Goal: Information Seeking & Learning: Learn about a topic

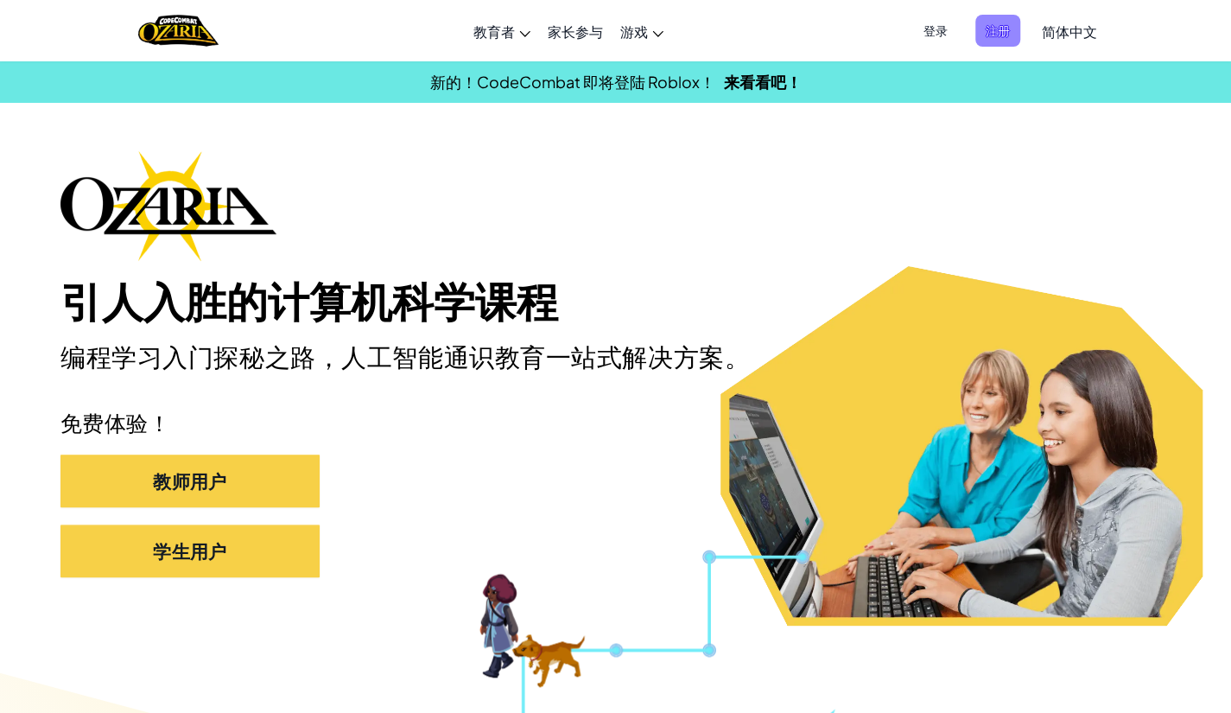
click at [751, 39] on span "注册" at bounding box center [997, 31] width 45 height 32
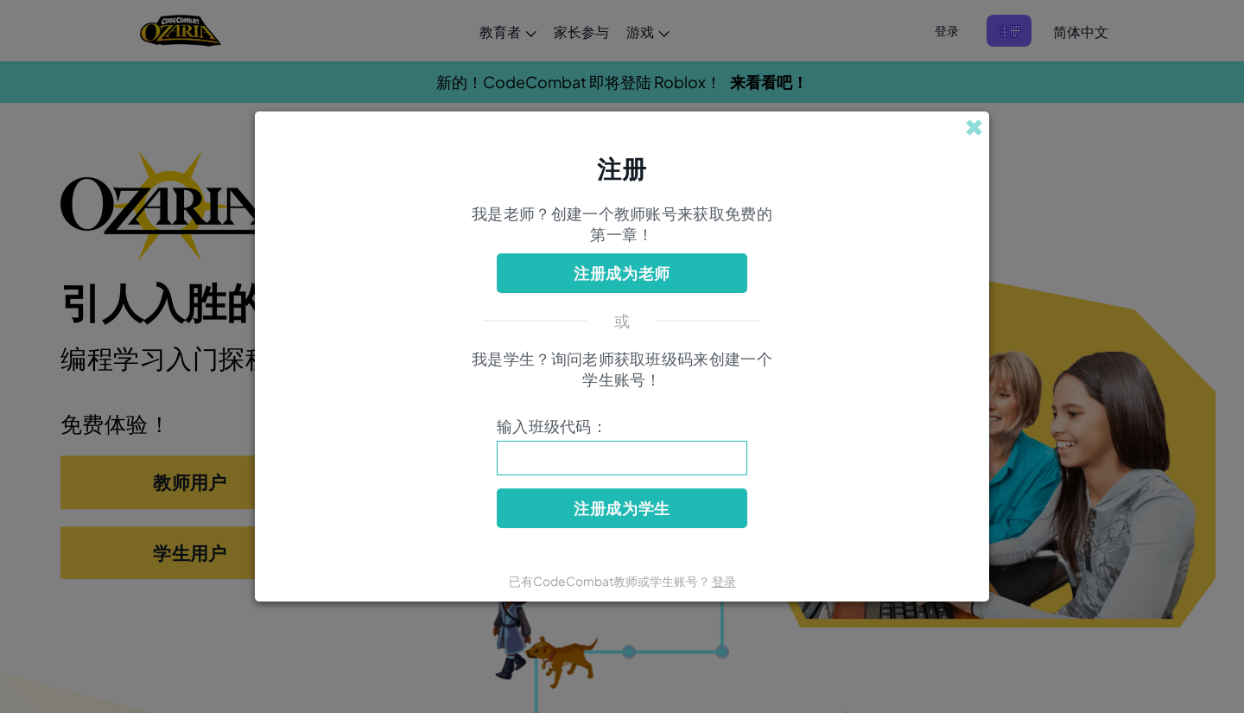
click at [712, 450] on input at bounding box center [622, 458] width 251 height 35
type input "LionShortFast"
click button "注册成为学生" at bounding box center [622, 508] width 251 height 40
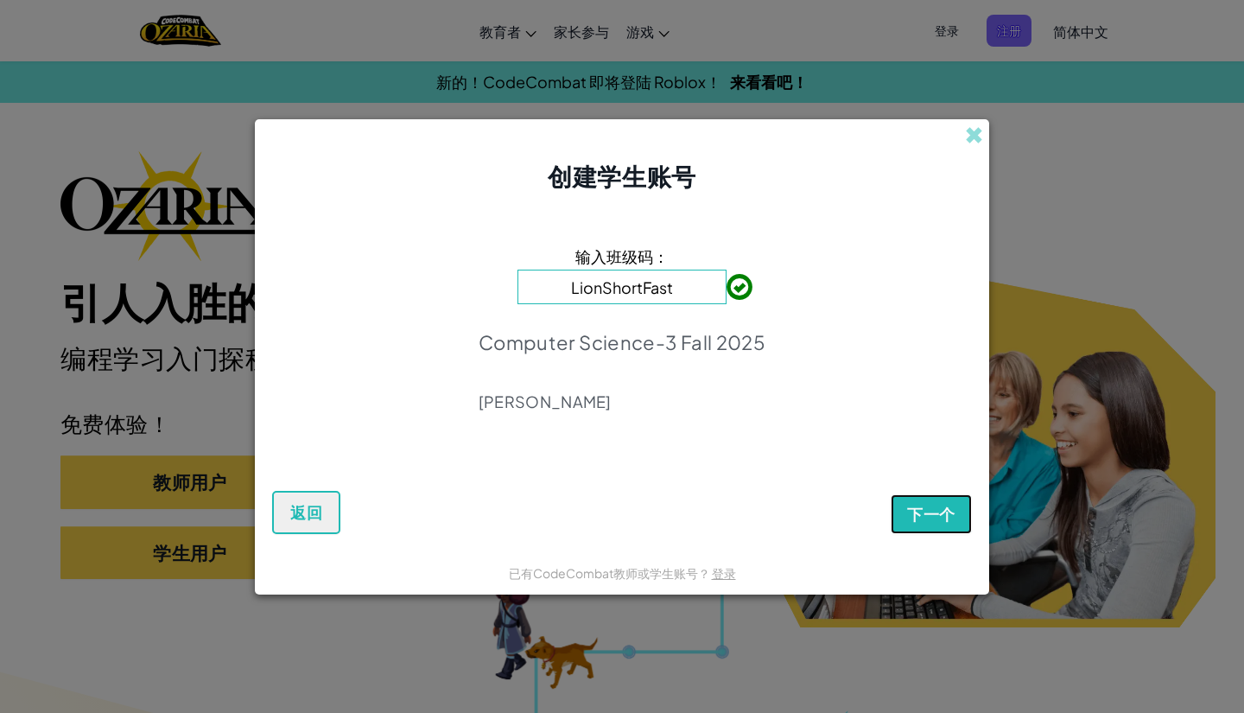
click at [751, 506] on button "下一个" at bounding box center [931, 514] width 81 height 40
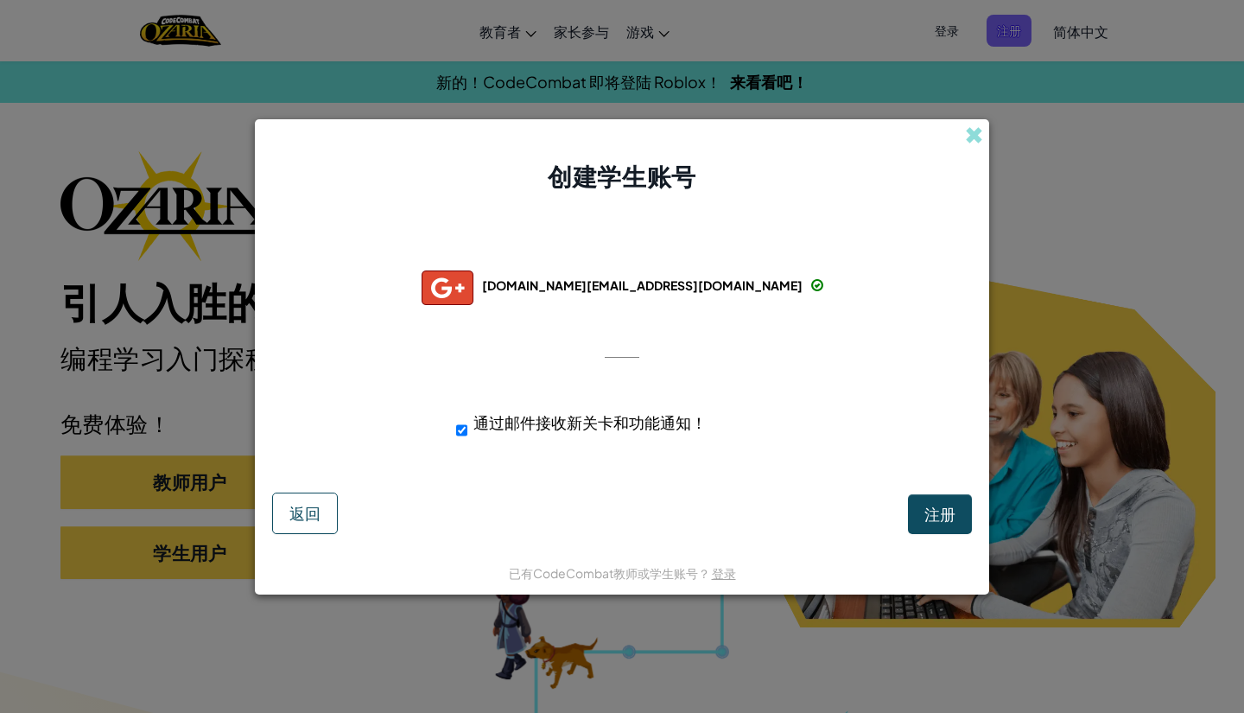
click at [619, 348] on div at bounding box center [622, 356] width 35 height 35
drag, startPoint x: 948, startPoint y: 517, endPoint x: 955, endPoint y: 521, distance: 8.9
click at [751, 521] on button "注册" at bounding box center [940, 514] width 64 height 40
click at [751, 516] on button "注册" at bounding box center [940, 514] width 64 height 40
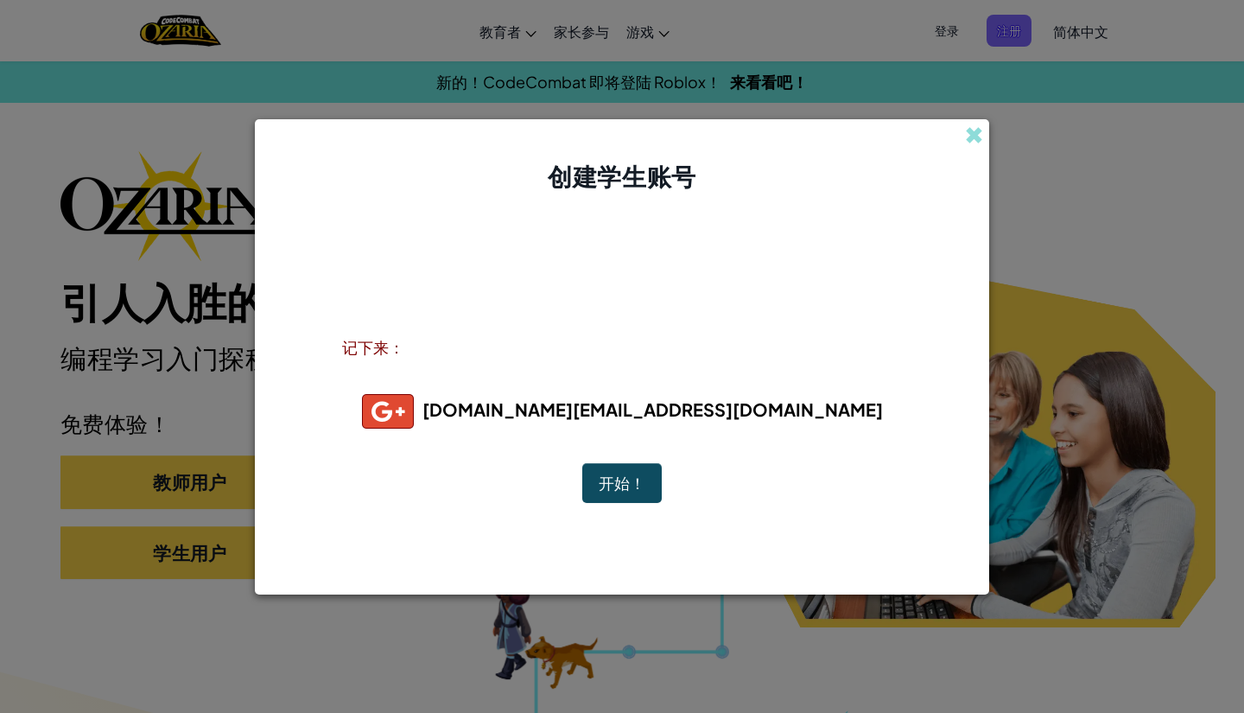
click at [644, 491] on button "开始！" at bounding box center [621, 483] width 79 height 40
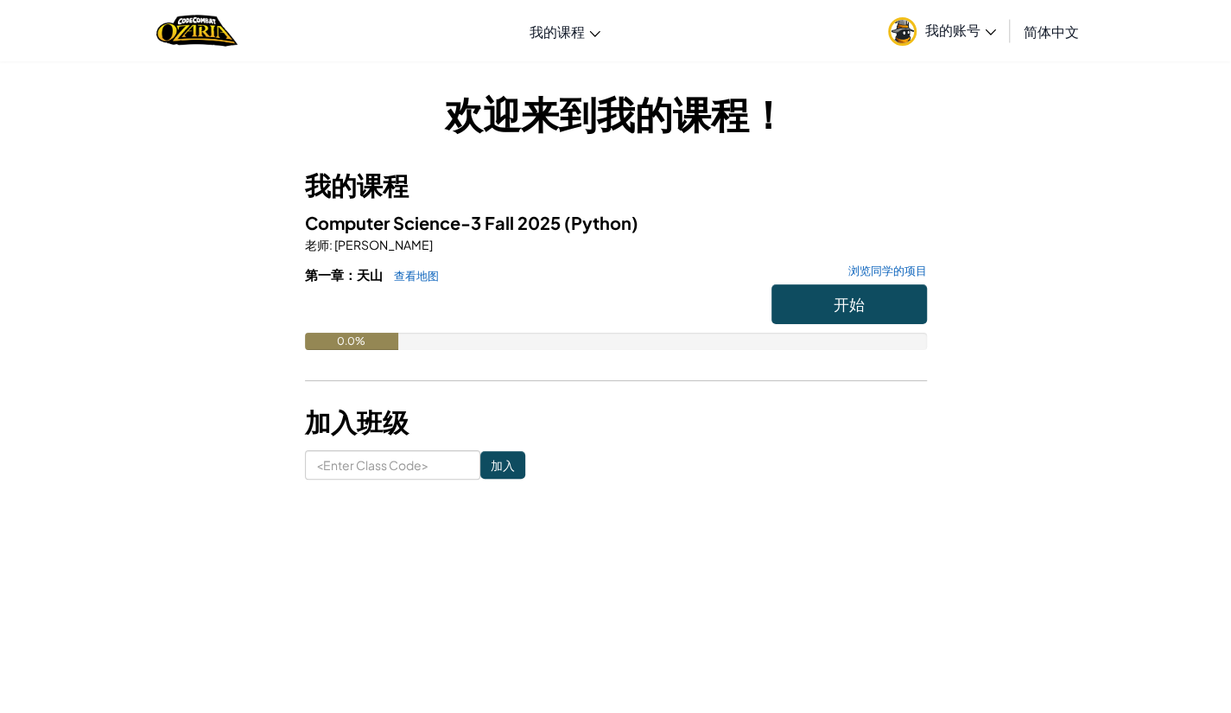
click at [1073, 172] on div "欢迎来到我的课程！ 我的课程 Computer Science-3 Fall 2025 (Python) 老师 : [PERSON_NAME] 第一章：天山 …" at bounding box center [616, 282] width 1011 height 393
click at [891, 308] on button "开始" at bounding box center [848, 304] width 155 height 40
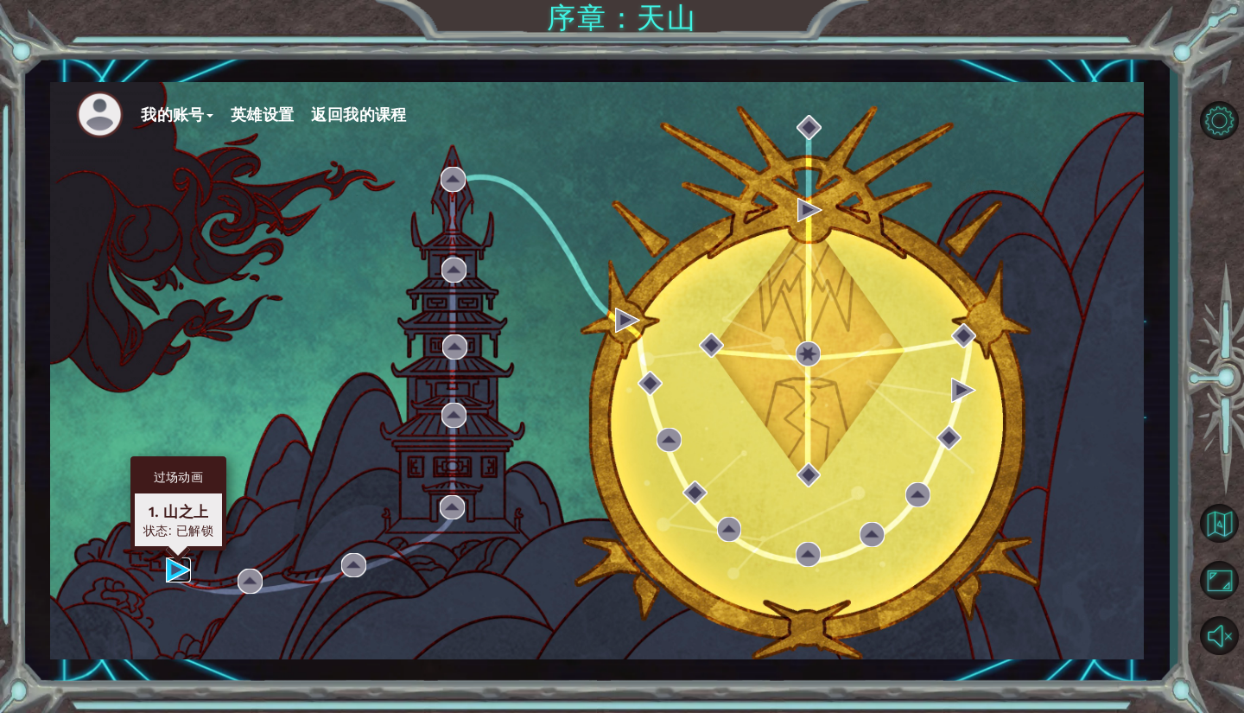
click at [180, 576] on img at bounding box center [178, 569] width 25 height 25
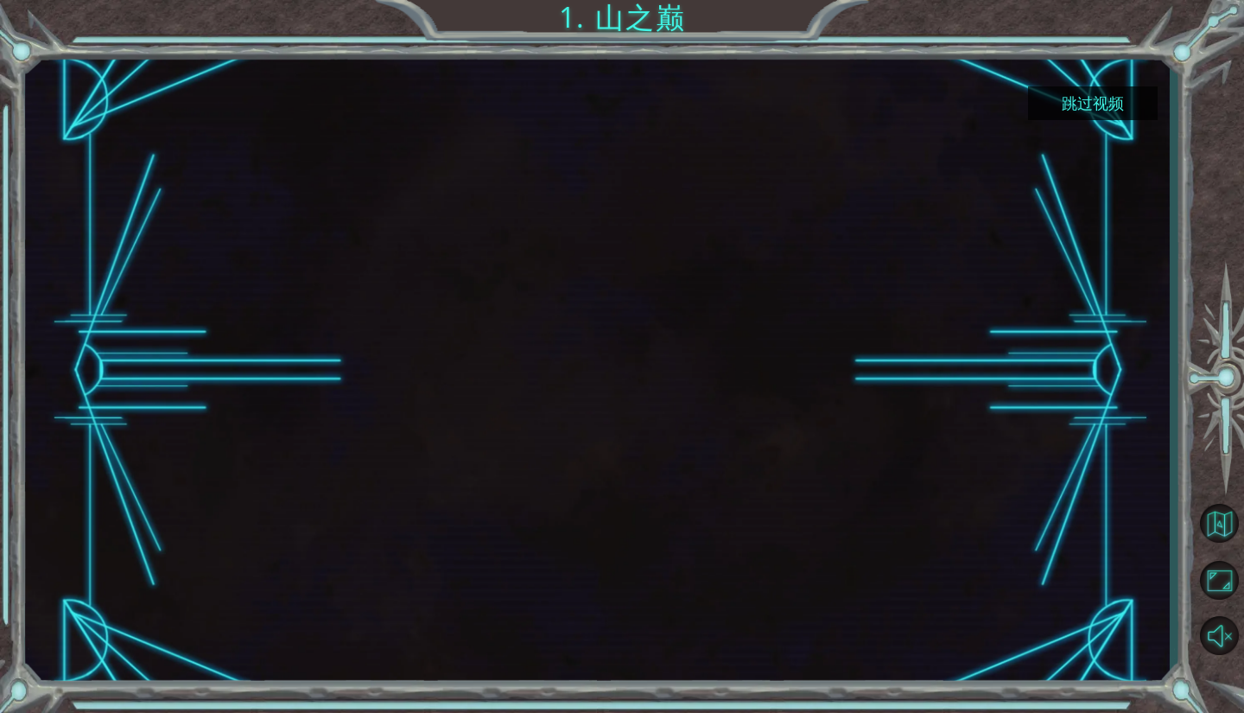
click at [1097, 105] on button "跳过视频" at bounding box center [1093, 103] width 130 height 34
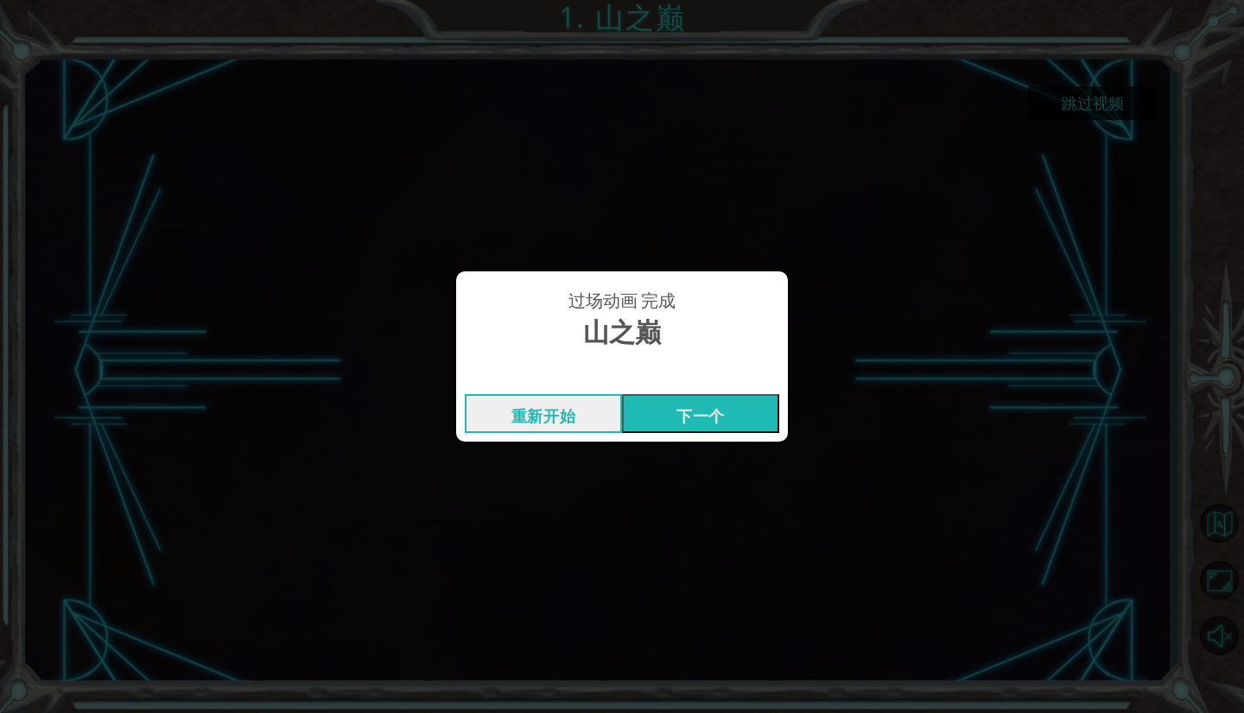
click at [700, 415] on button "下一个" at bounding box center [700, 413] width 157 height 39
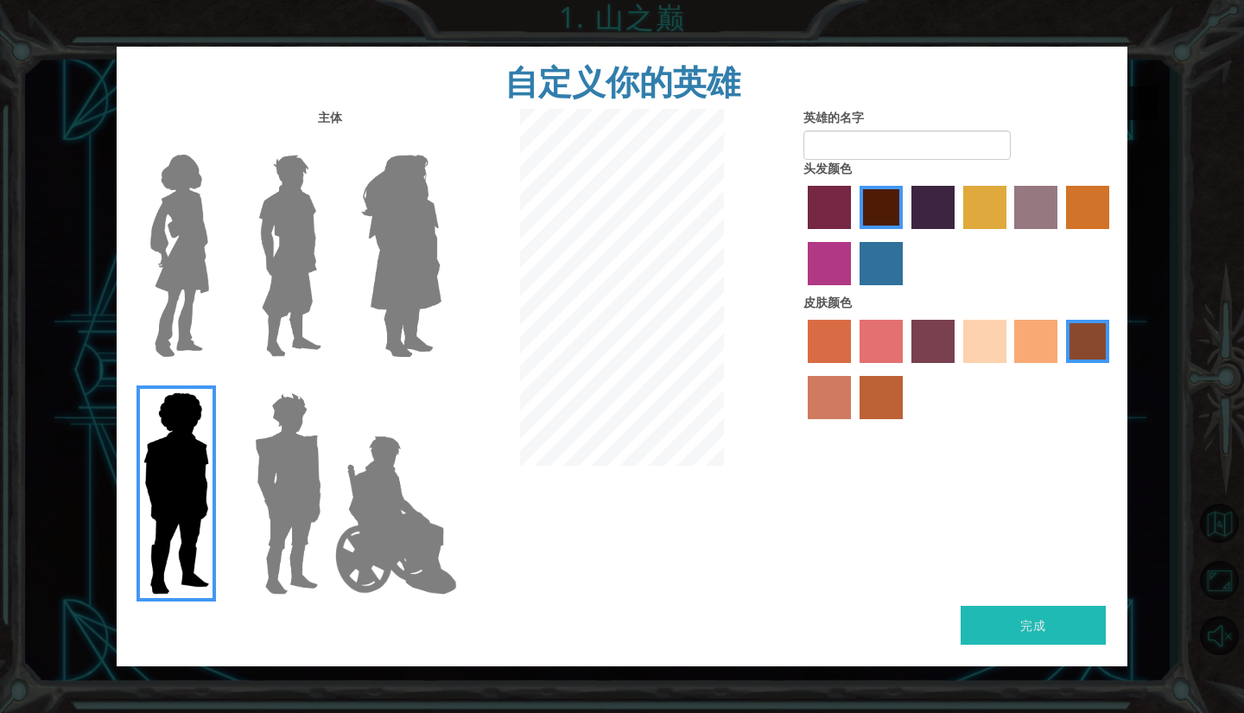
click at [200, 250] on img at bounding box center [179, 256] width 73 height 216
click at [216, 143] on input "Hero Connie" at bounding box center [216, 143] width 0 height 0
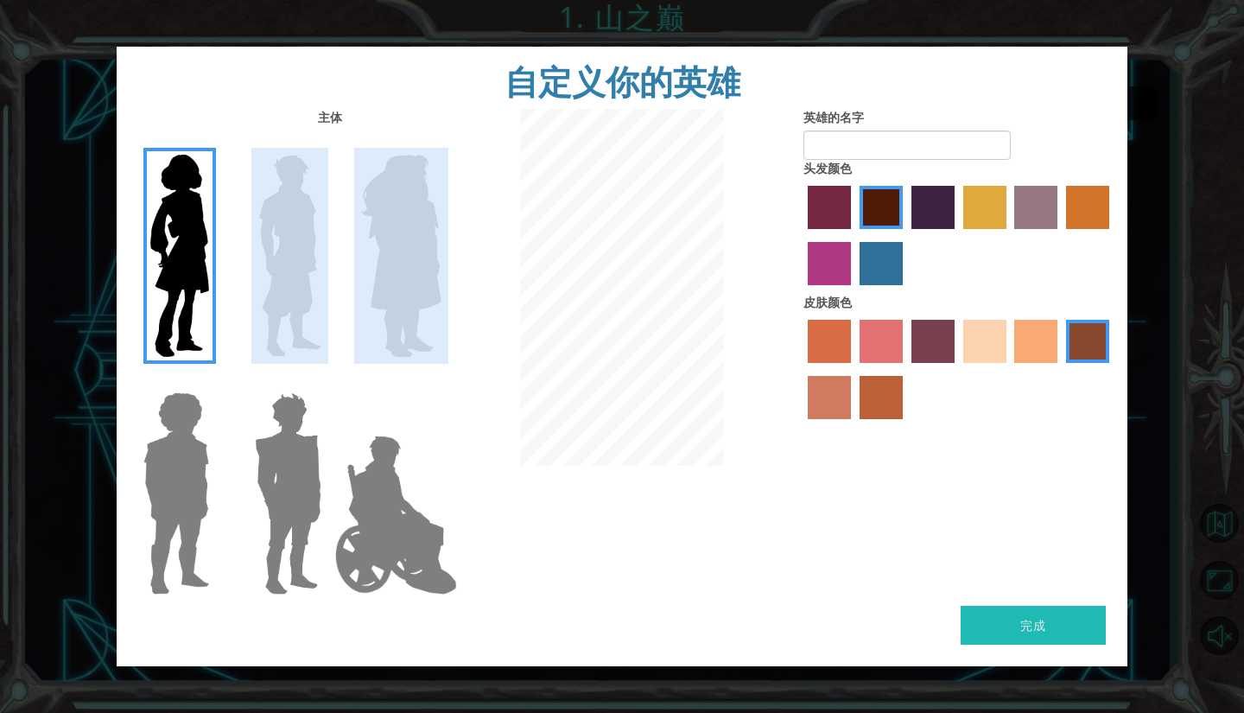
click at [340, 258] on div at bounding box center [285, 367] width 337 height 475
click at [278, 290] on img at bounding box center [289, 256] width 77 height 216
click at [328, 143] on input "Hero Lars" at bounding box center [328, 143] width 0 height 0
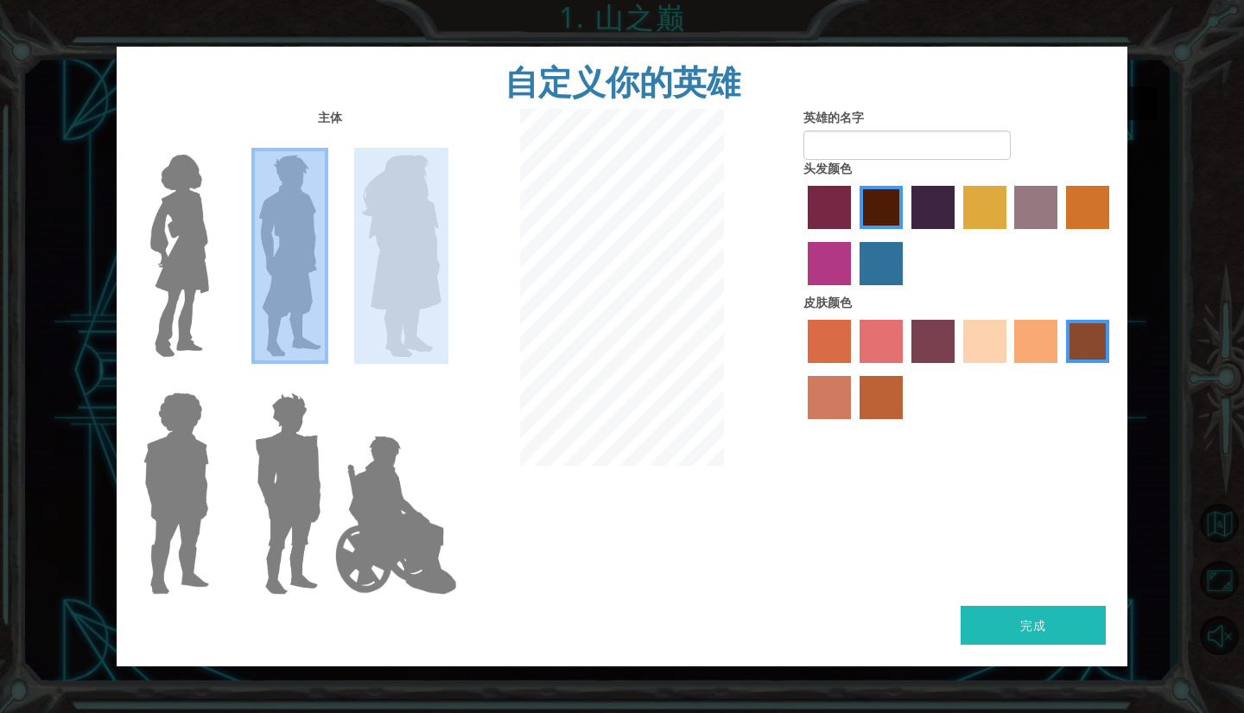
click at [403, 281] on img at bounding box center [401, 256] width 94 height 216
click at [441, 143] on input "Hero Amethyst" at bounding box center [441, 143] width 0 height 0
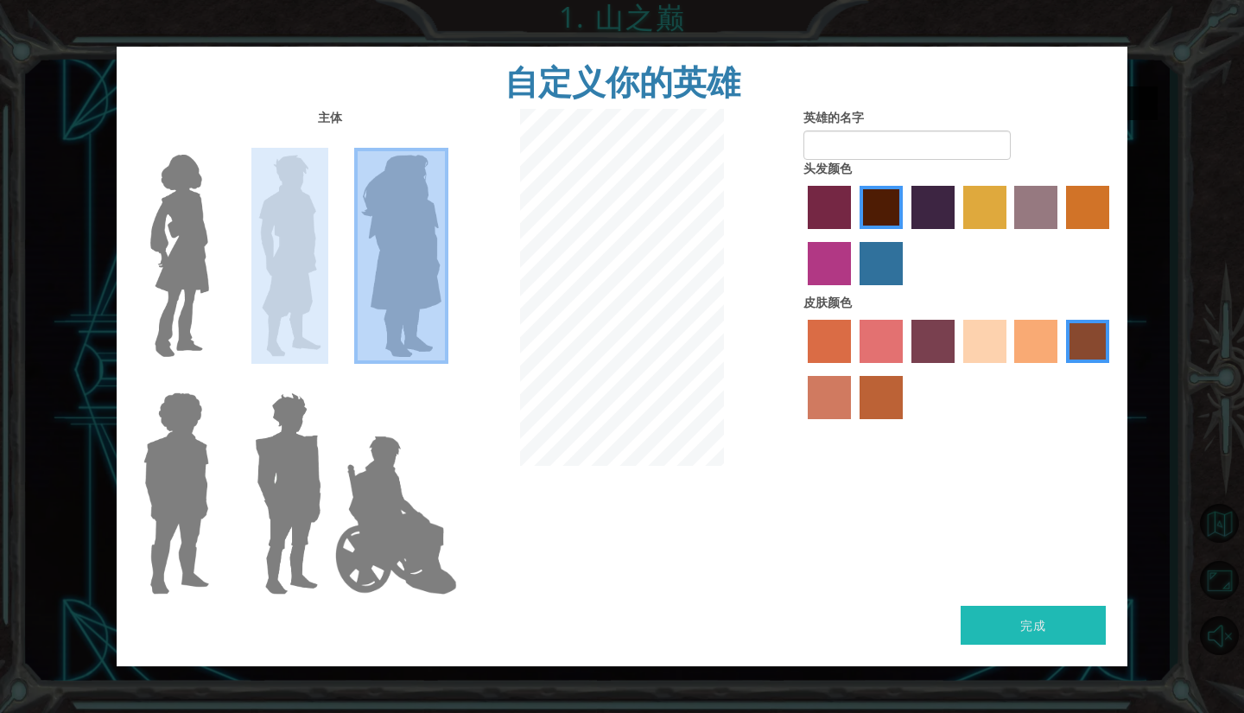
click at [301, 472] on img at bounding box center [288, 493] width 80 height 216
click at [328, 381] on input "Hero Garnet" at bounding box center [328, 381] width 0 height 0
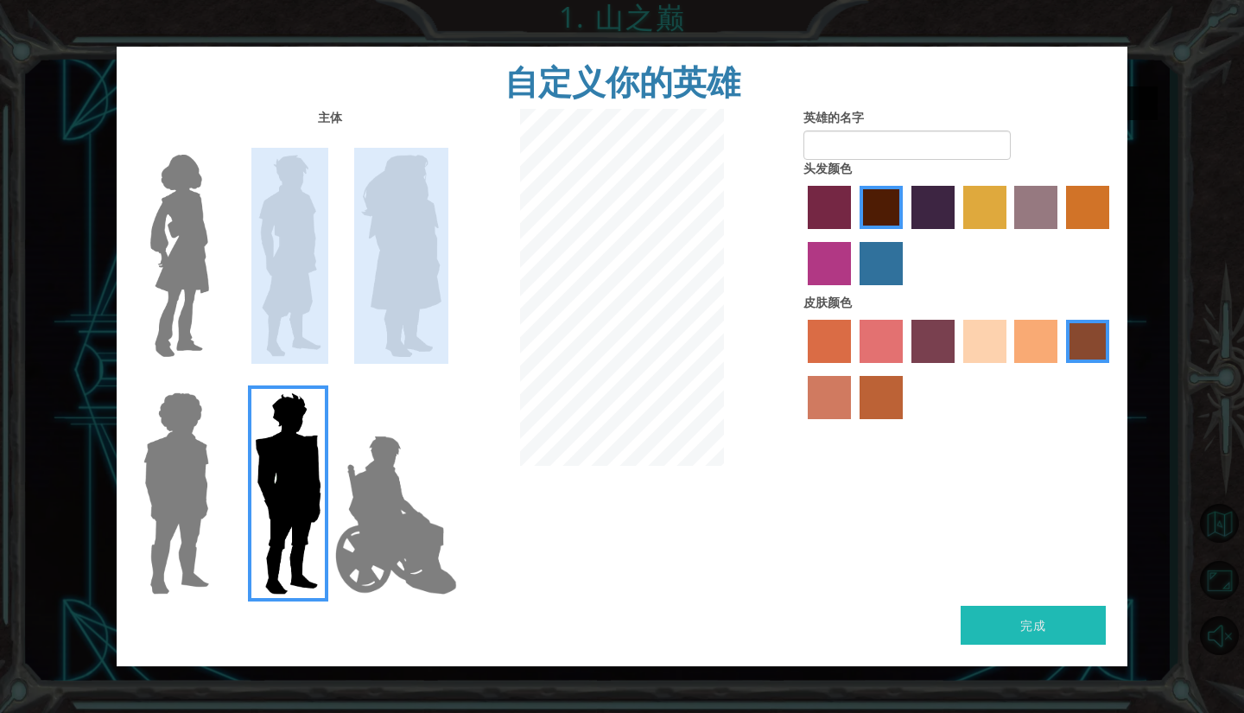
click at [418, 472] on img at bounding box center [396, 514] width 136 height 173
click at [441, 381] on input "Hero Jamie" at bounding box center [441, 381] width 0 height 0
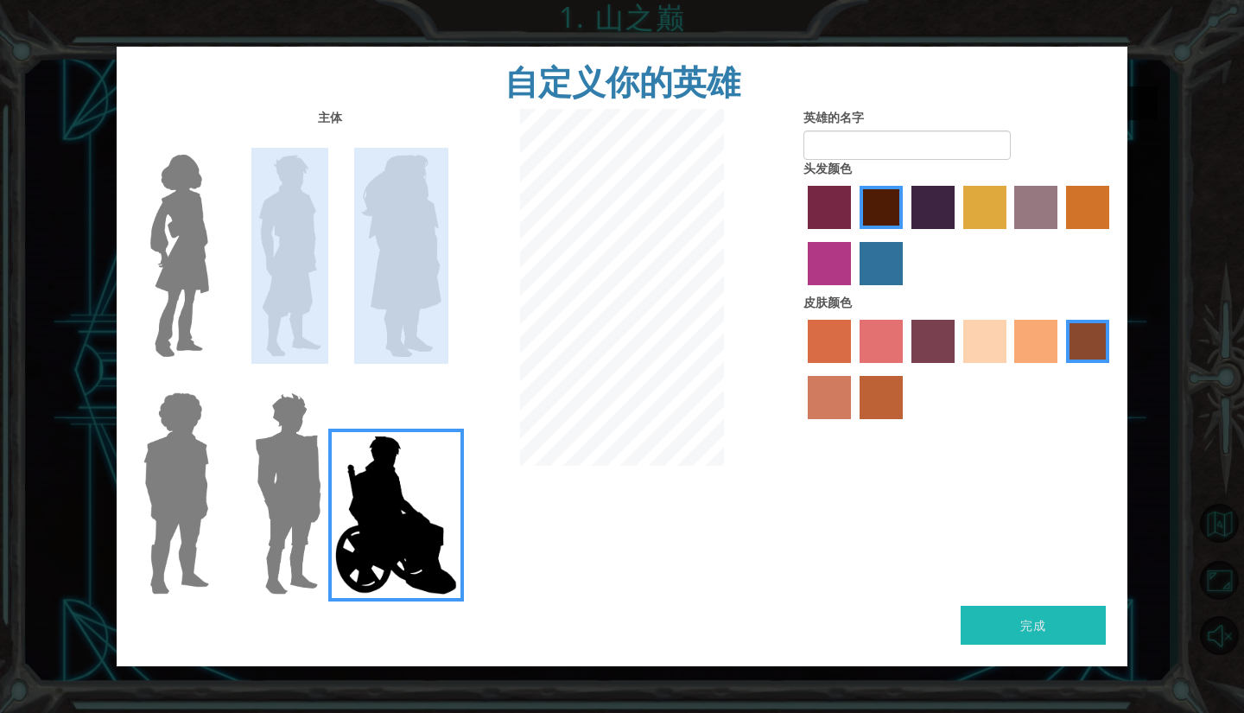
click at [289, 228] on img at bounding box center [289, 256] width 77 height 216
click at [328, 143] on input "Hero Lars" at bounding box center [328, 143] width 0 height 0
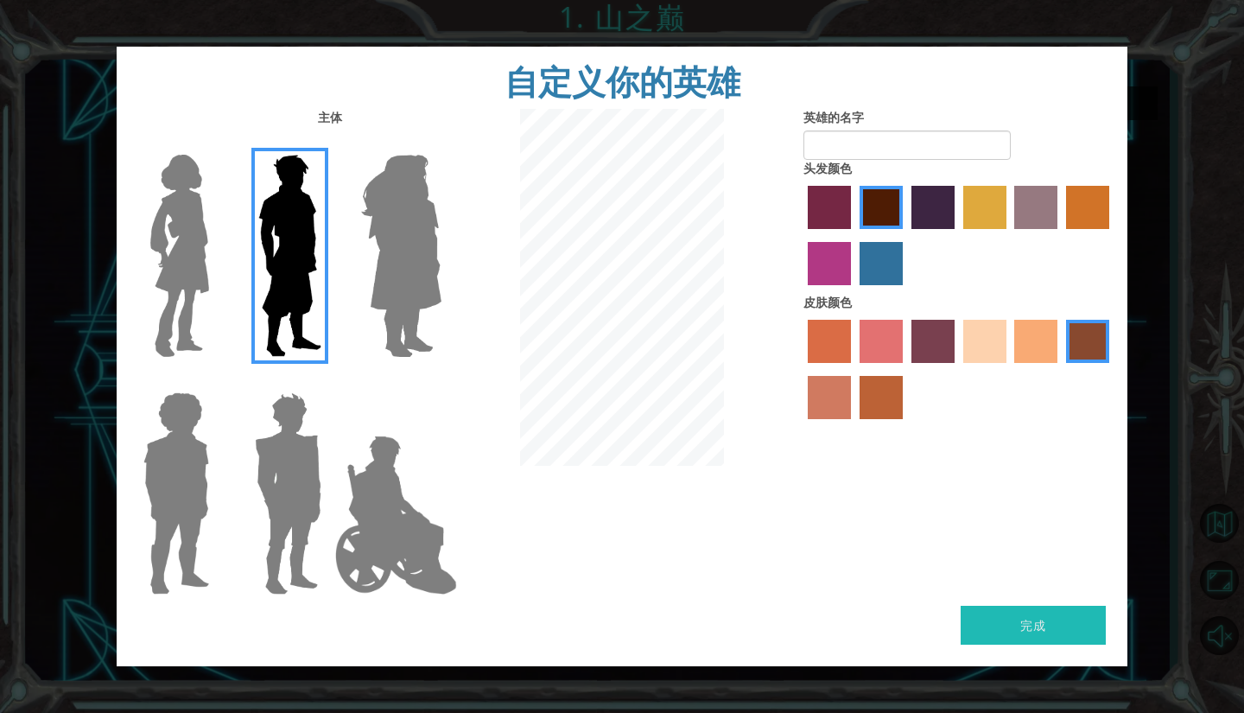
click at [915, 200] on label "hot purple hair color" at bounding box center [932, 207] width 43 height 43
click at [905, 235] on input "hot purple hair color" at bounding box center [905, 235] width 0 height 0
click at [838, 233] on div at bounding box center [958, 237] width 311 height 112
click at [1020, 337] on label "tacao skin color" at bounding box center [1035, 341] width 43 height 43
click at [1009, 369] on input "tacao skin color" at bounding box center [1009, 369] width 0 height 0
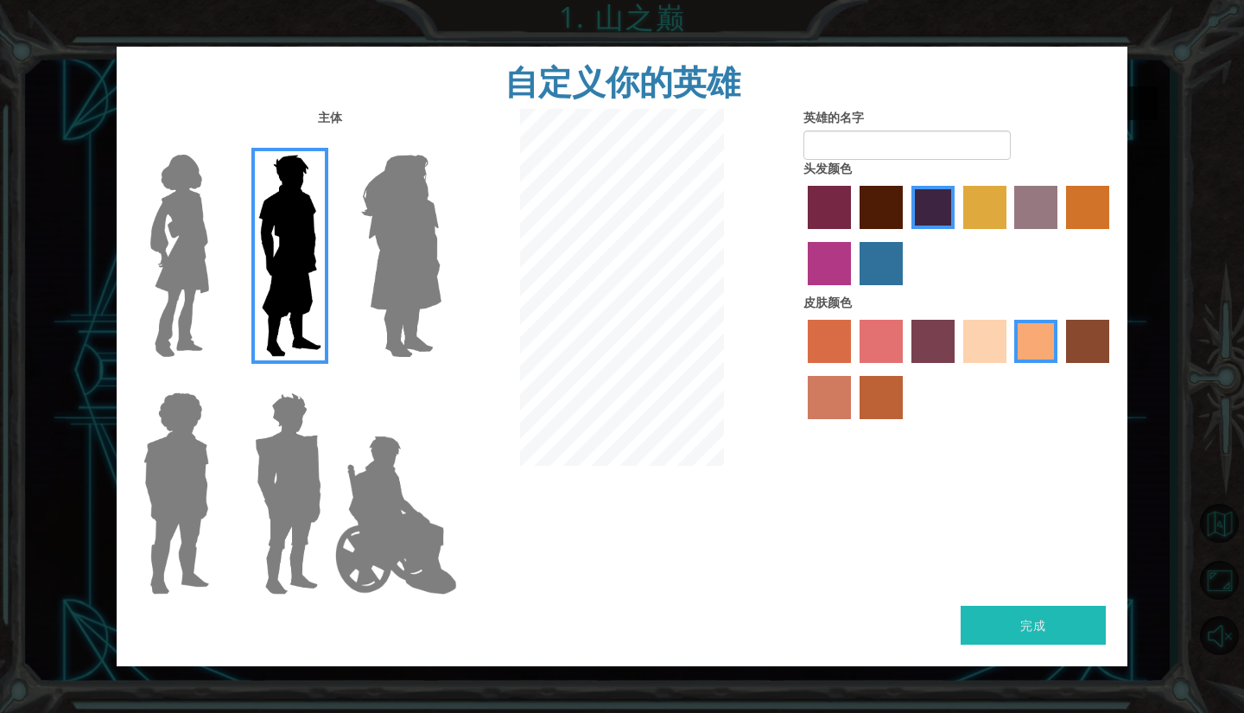
click at [989, 343] on label "sandy beach skin color" at bounding box center [984, 341] width 43 height 43
click at [957, 369] on input "sandy beach skin color" at bounding box center [957, 369] width 0 height 0
click at [840, 385] on label "burning sand skin color" at bounding box center [829, 397] width 43 height 43
click at [1112, 369] on input "burning sand skin color" at bounding box center [1112, 369] width 0 height 0
click at [1022, 331] on label "tacao skin color" at bounding box center [1035, 341] width 43 height 43
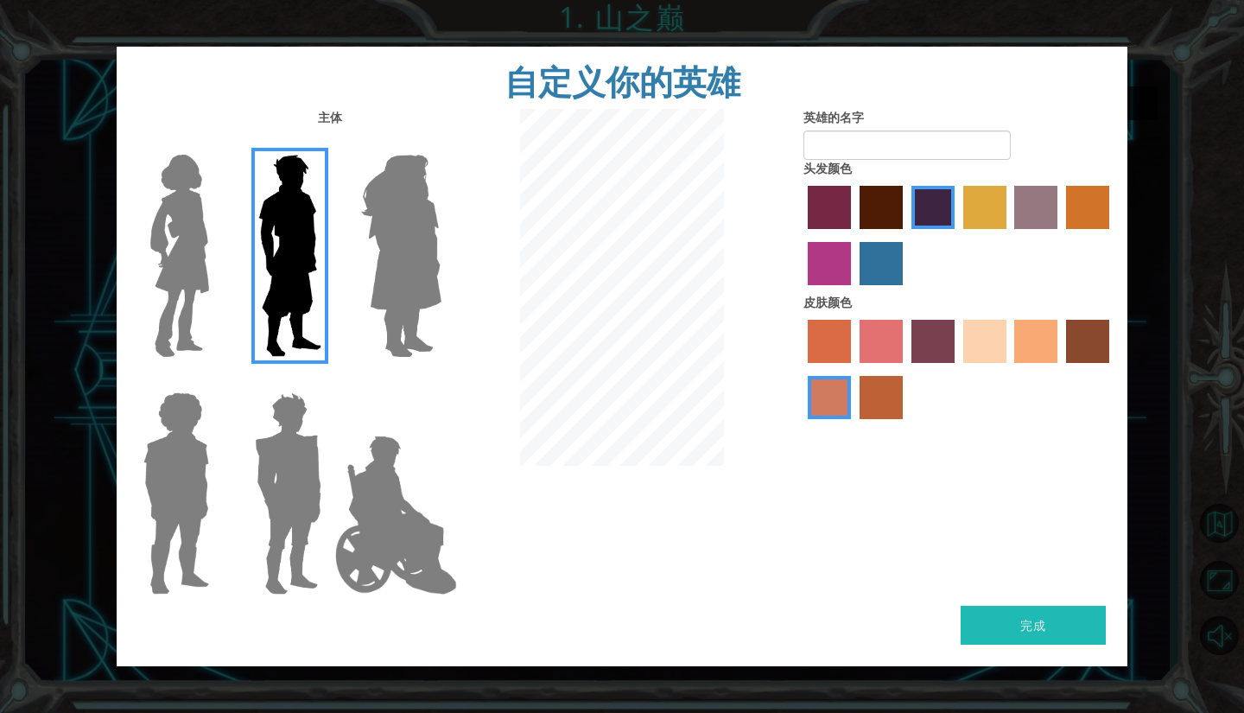
click at [1009, 369] on input "tacao skin color" at bounding box center [1009, 369] width 0 height 0
click at [980, 217] on label "tulip tree hair color" at bounding box center [984, 207] width 43 height 43
click at [957, 235] on input "tulip tree hair color" at bounding box center [957, 235] width 0 height 0
click at [867, 230] on div at bounding box center [958, 237] width 311 height 112
click at [874, 222] on label "maroon hair color" at bounding box center [880, 207] width 43 height 43
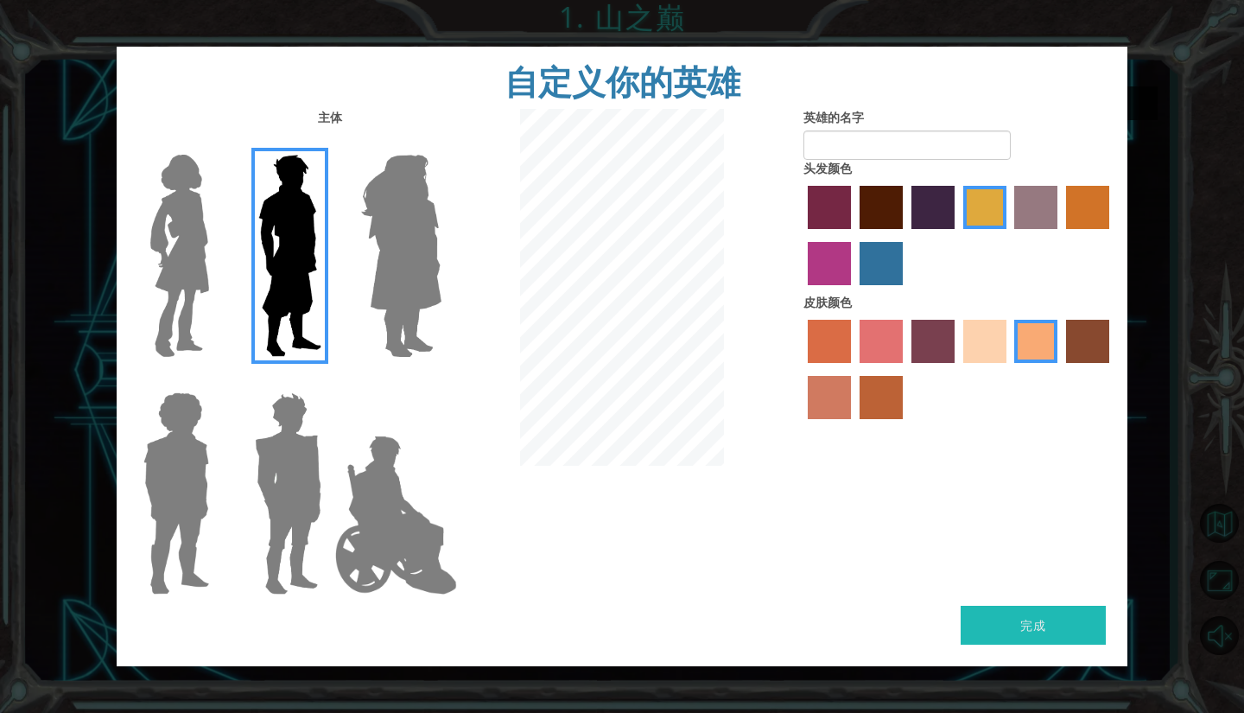
click at [853, 235] on input "maroon hair color" at bounding box center [853, 235] width 0 height 0
click at [918, 146] on input "英雄的名字" at bounding box center [906, 144] width 207 height 29
type input "Will"
click at [302, 436] on img at bounding box center [288, 493] width 80 height 216
click at [328, 381] on input "Hero Garnet" at bounding box center [328, 381] width 0 height 0
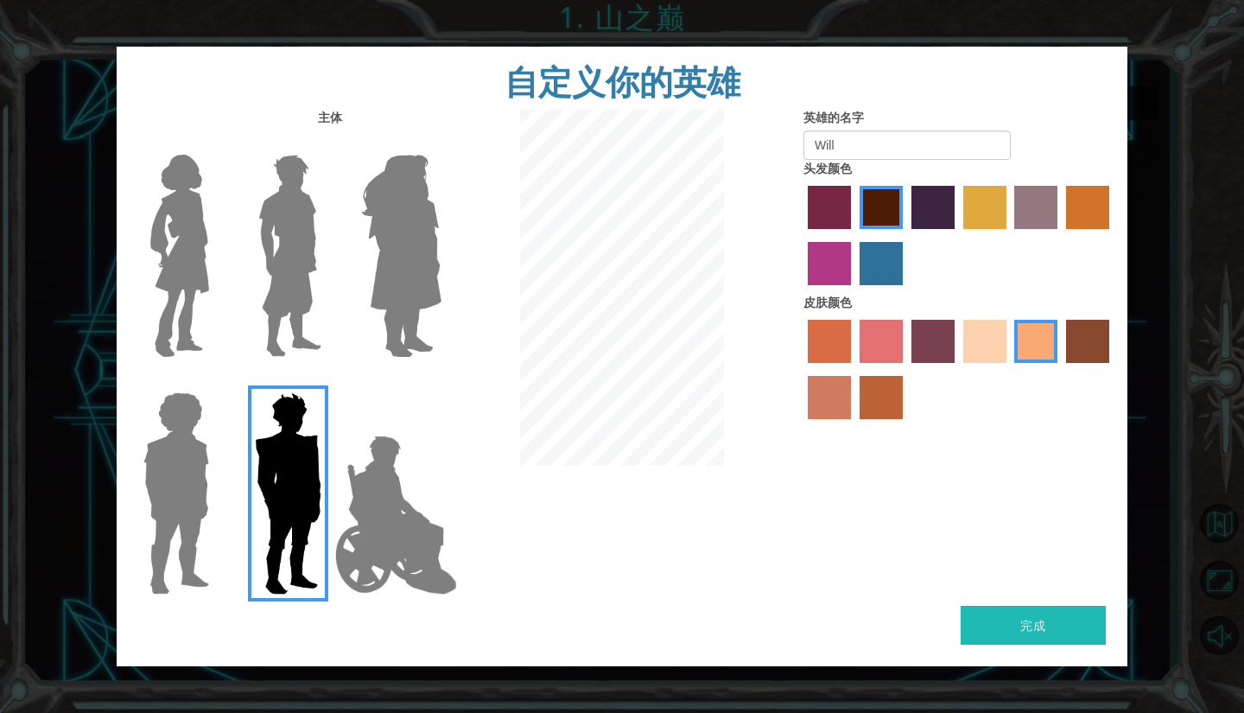
click at [295, 267] on img at bounding box center [289, 256] width 77 height 216
click at [328, 143] on input "Hero Lars" at bounding box center [328, 143] width 0 height 0
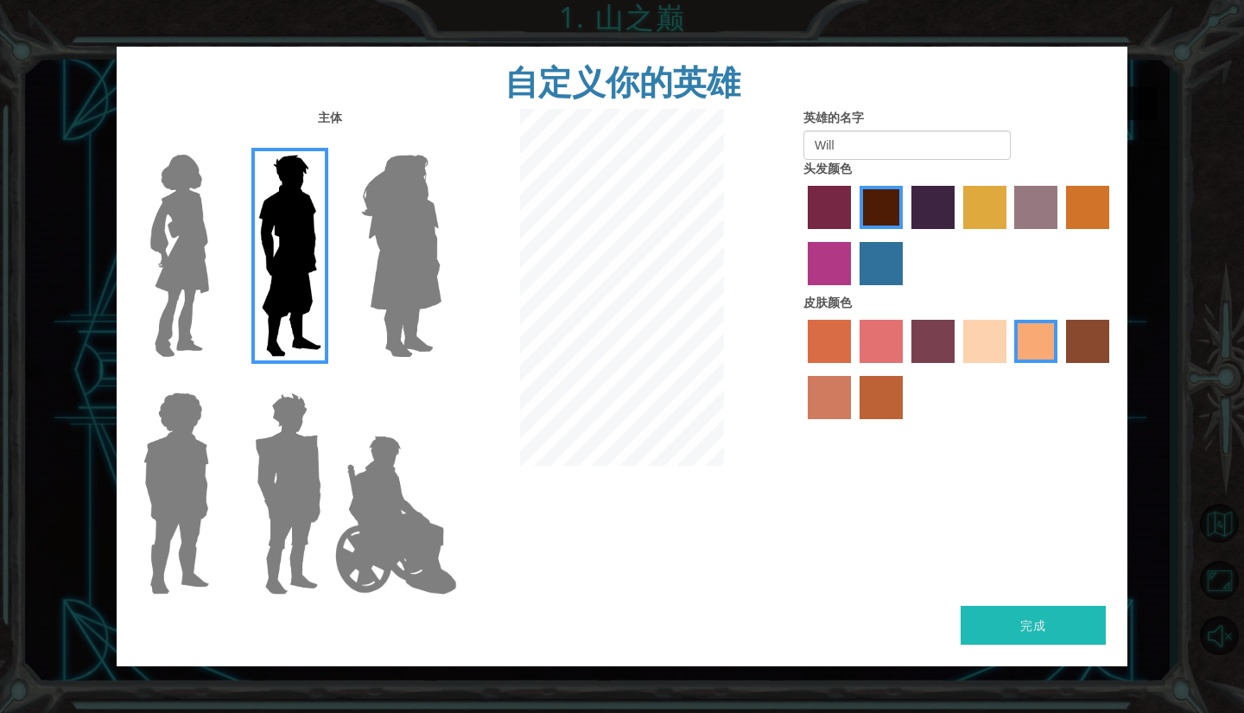
click at [1058, 620] on button "完成" at bounding box center [1033, 625] width 145 height 39
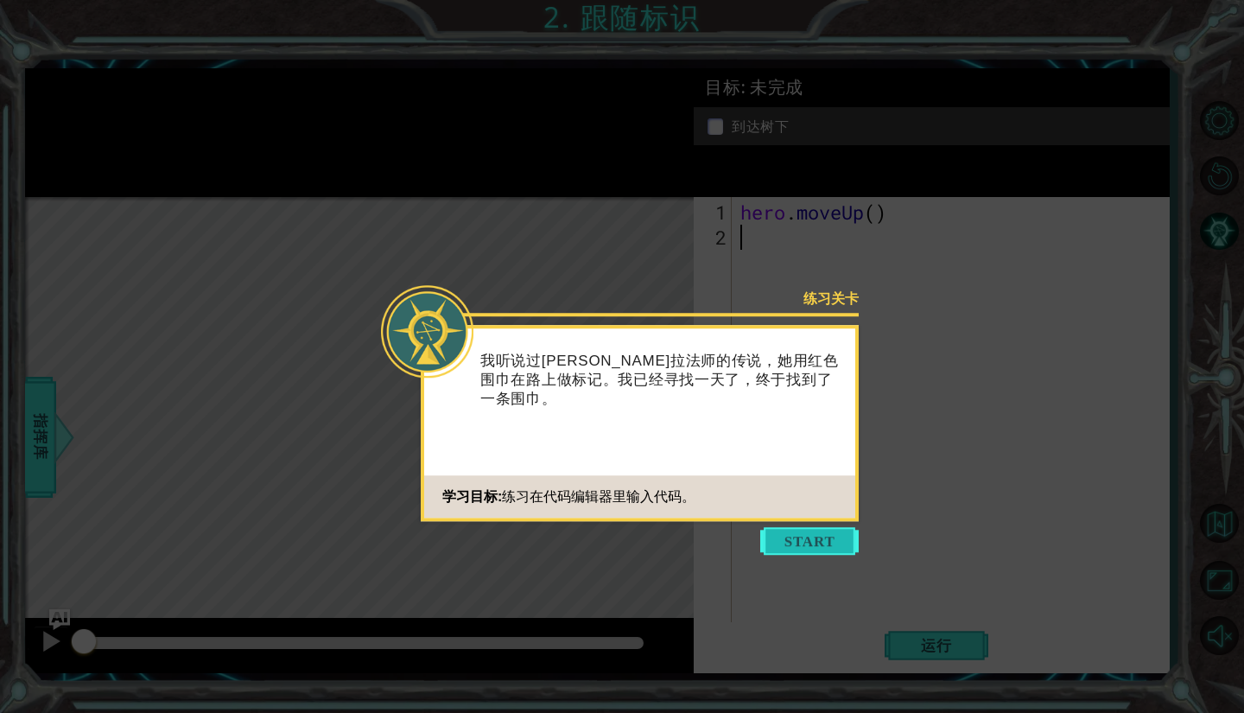
click at [829, 536] on button "Start" at bounding box center [809, 541] width 98 height 28
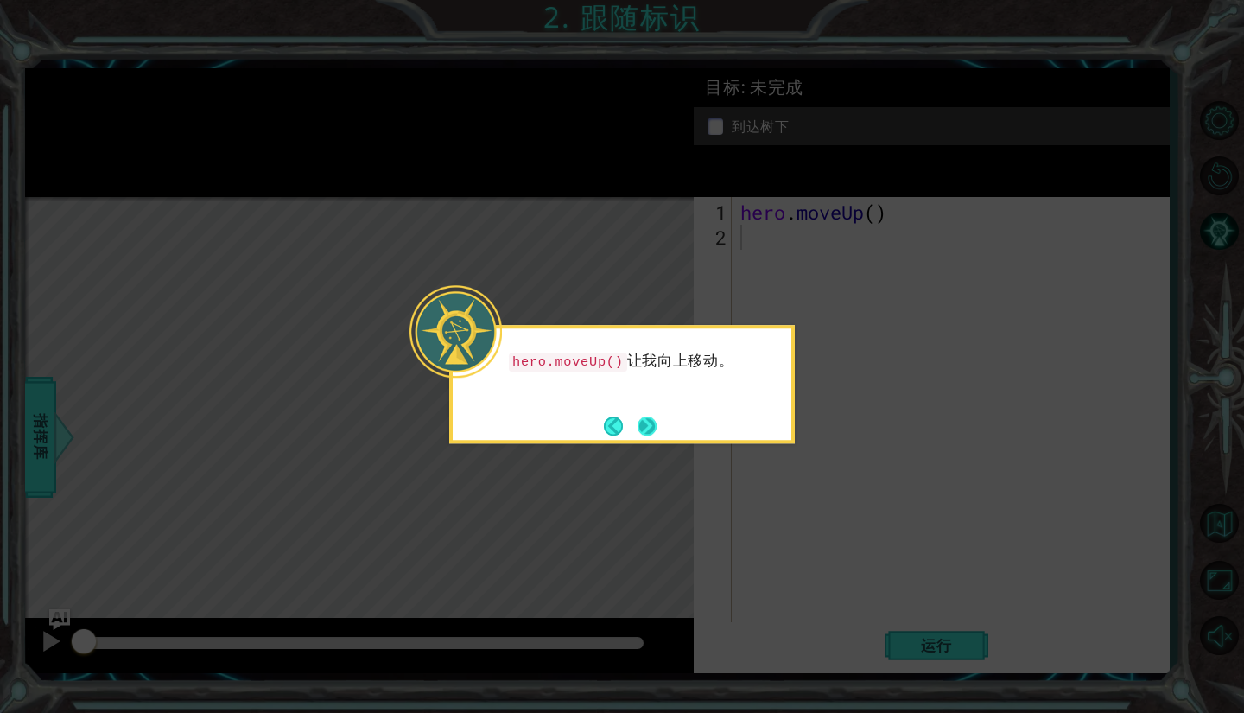
click at [641, 427] on button "Next" at bounding box center [646, 425] width 19 height 19
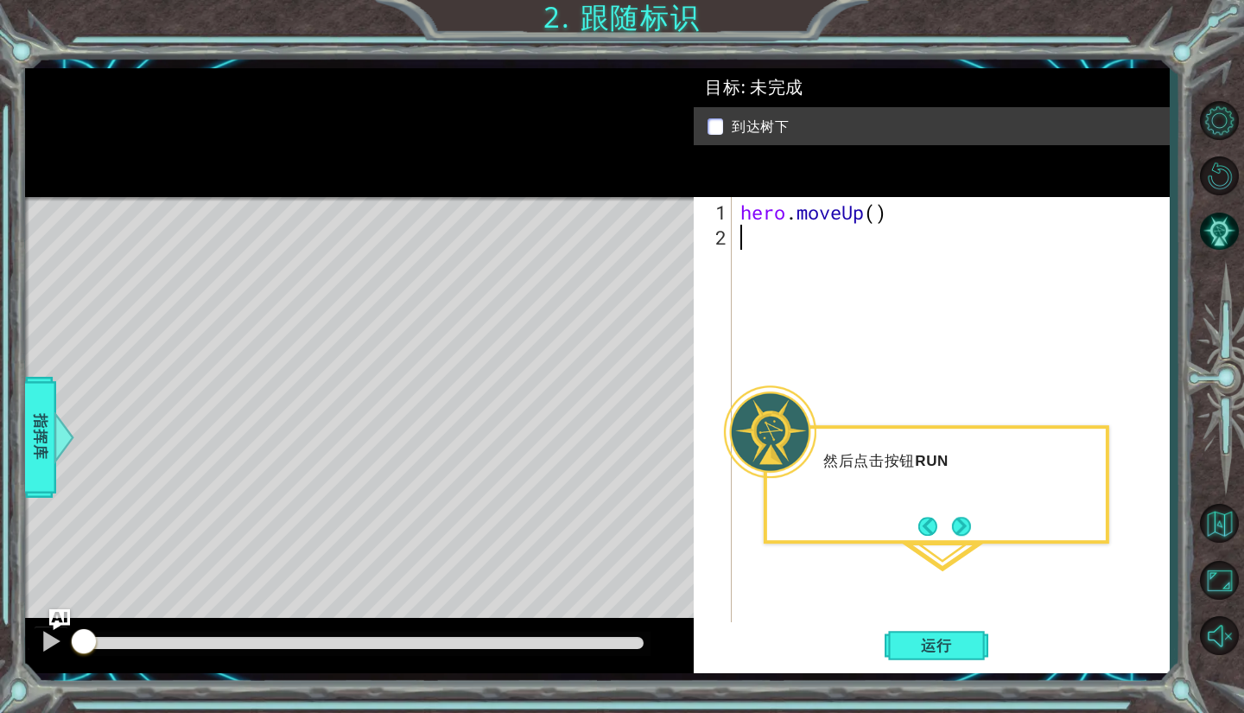
click at [950, 616] on div "hero . moveUp ( )" at bounding box center [955, 438] width 436 height 476
click at [961, 536] on button "Next" at bounding box center [961, 526] width 19 height 19
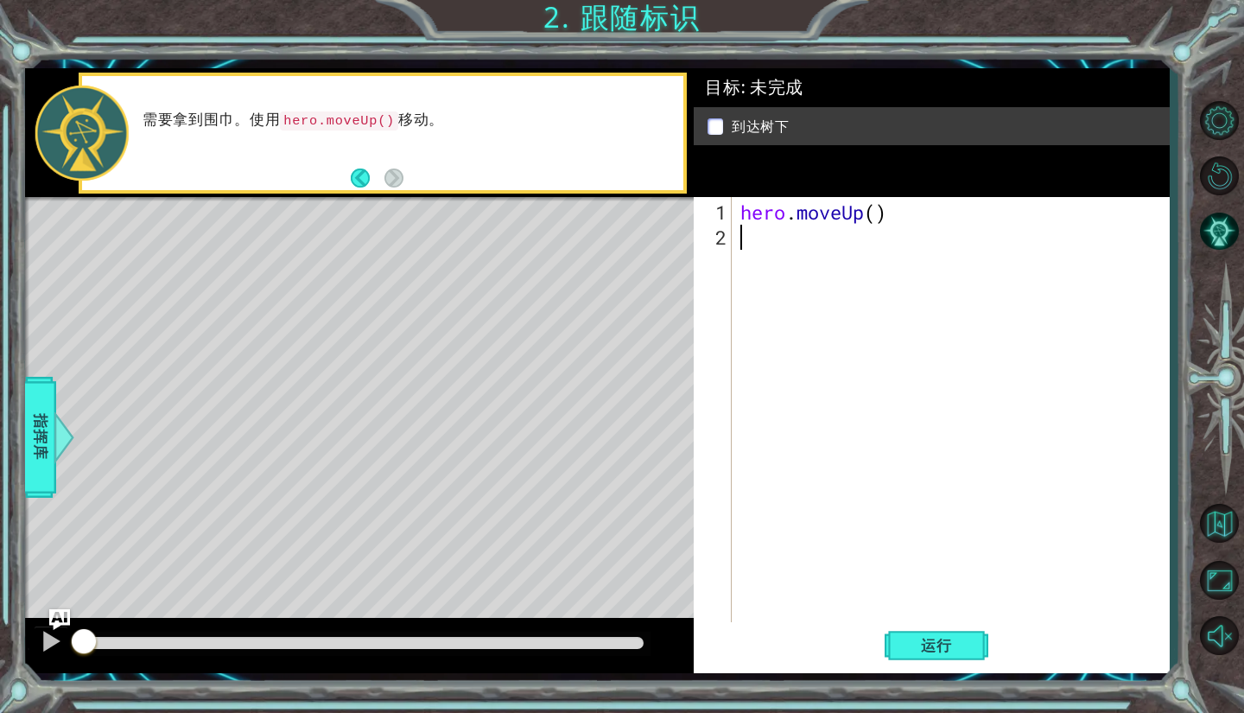
click at [542, 229] on div "Level Map" at bounding box center [424, 451] width 798 height 509
click at [373, 174] on button "Back" at bounding box center [368, 177] width 34 height 19
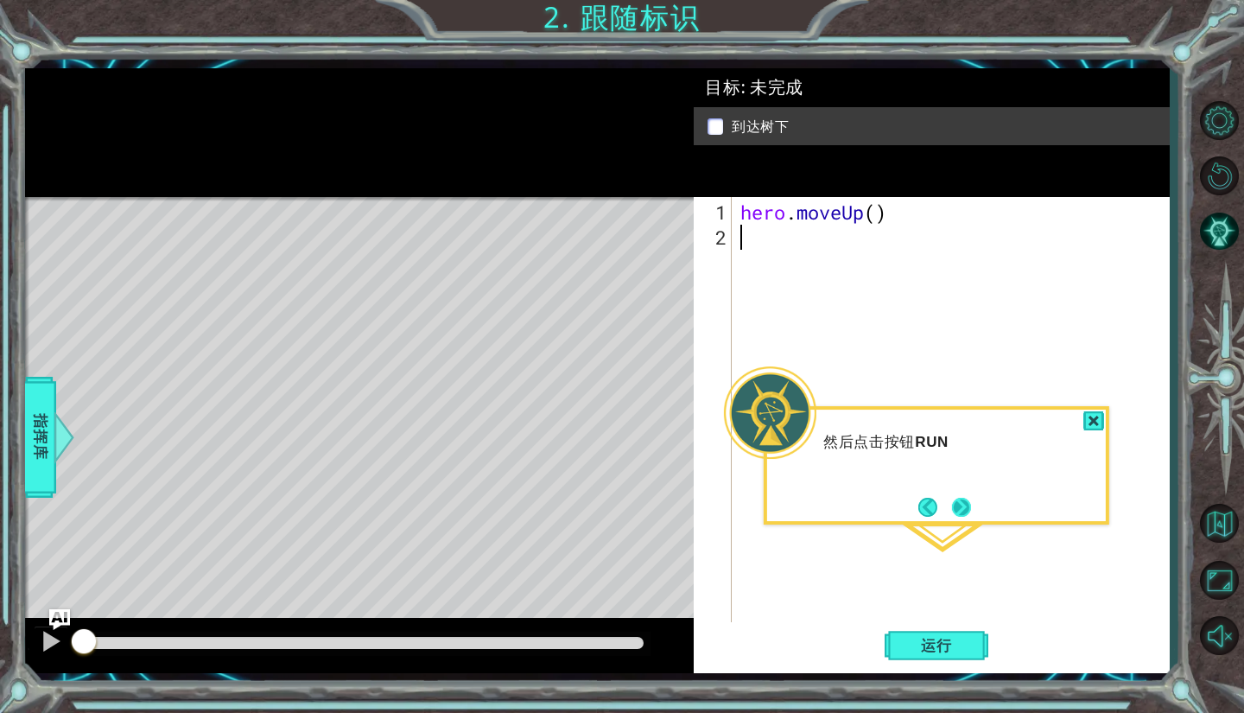
click at [962, 502] on button "Next" at bounding box center [961, 507] width 19 height 19
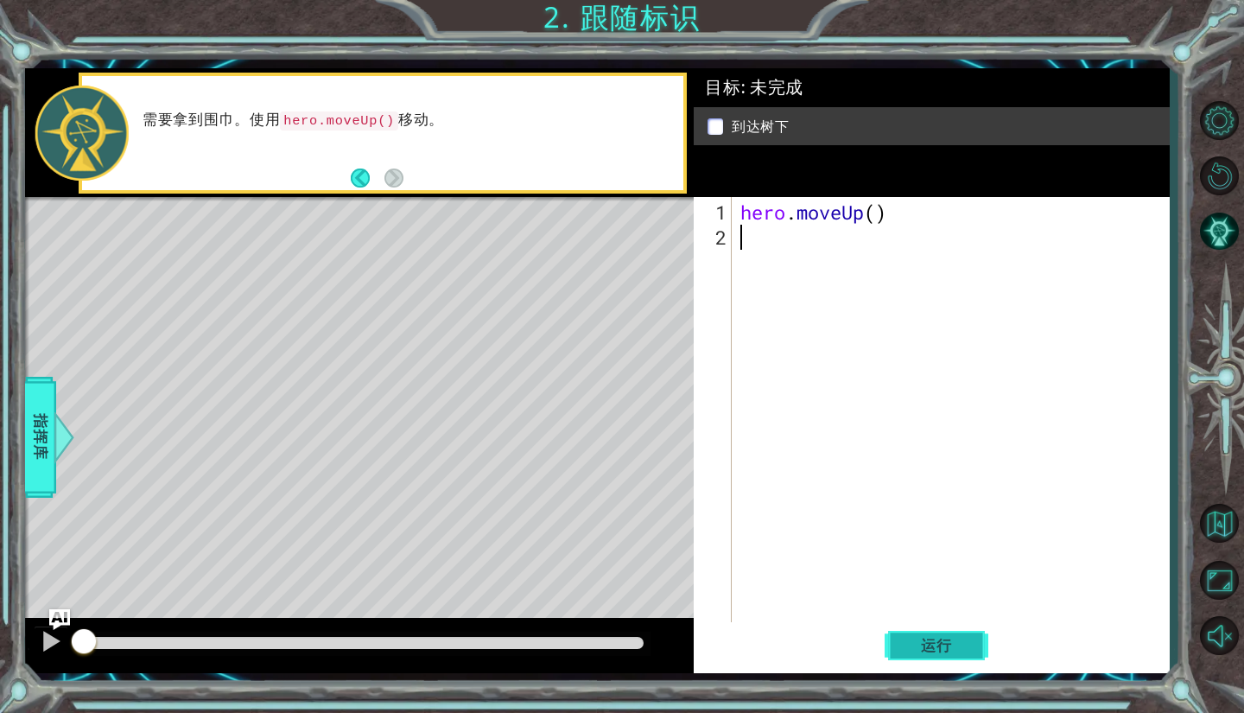
click at [968, 644] on span "运行" at bounding box center [937, 645] width 66 height 17
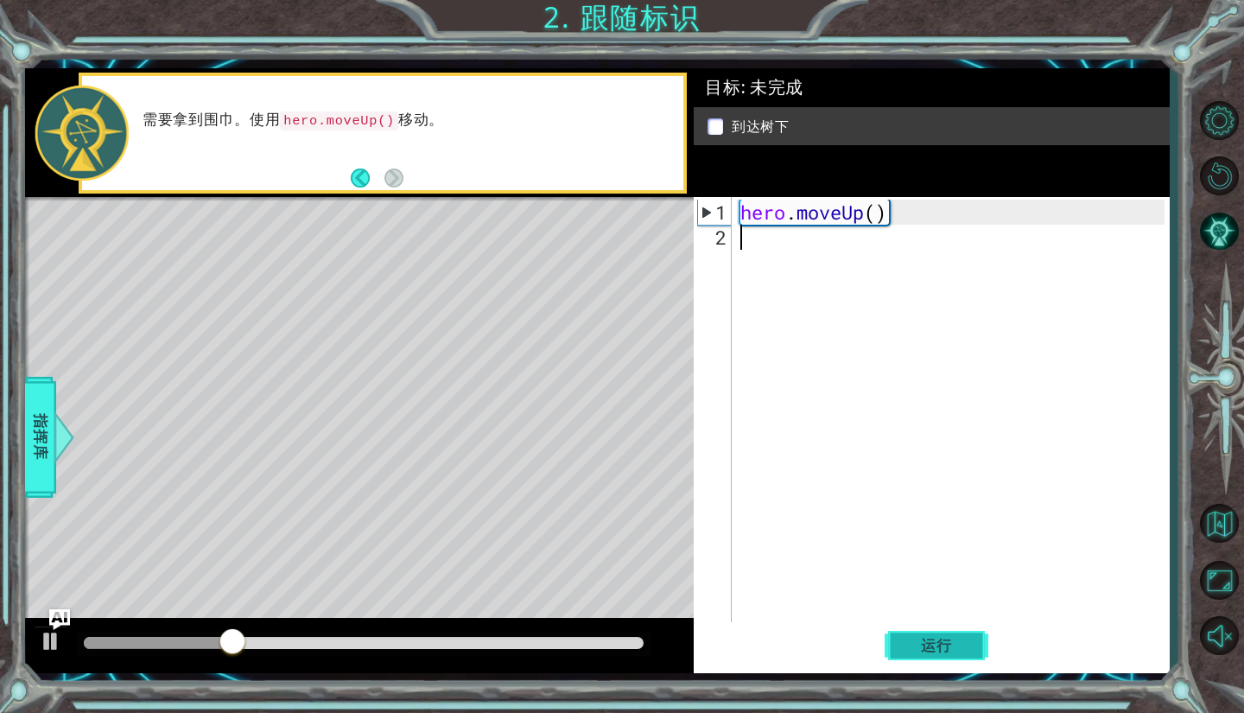
click at [912, 644] on span "运行" at bounding box center [937, 645] width 66 height 17
click at [322, 231] on div "Level Map" at bounding box center [424, 451] width 798 height 509
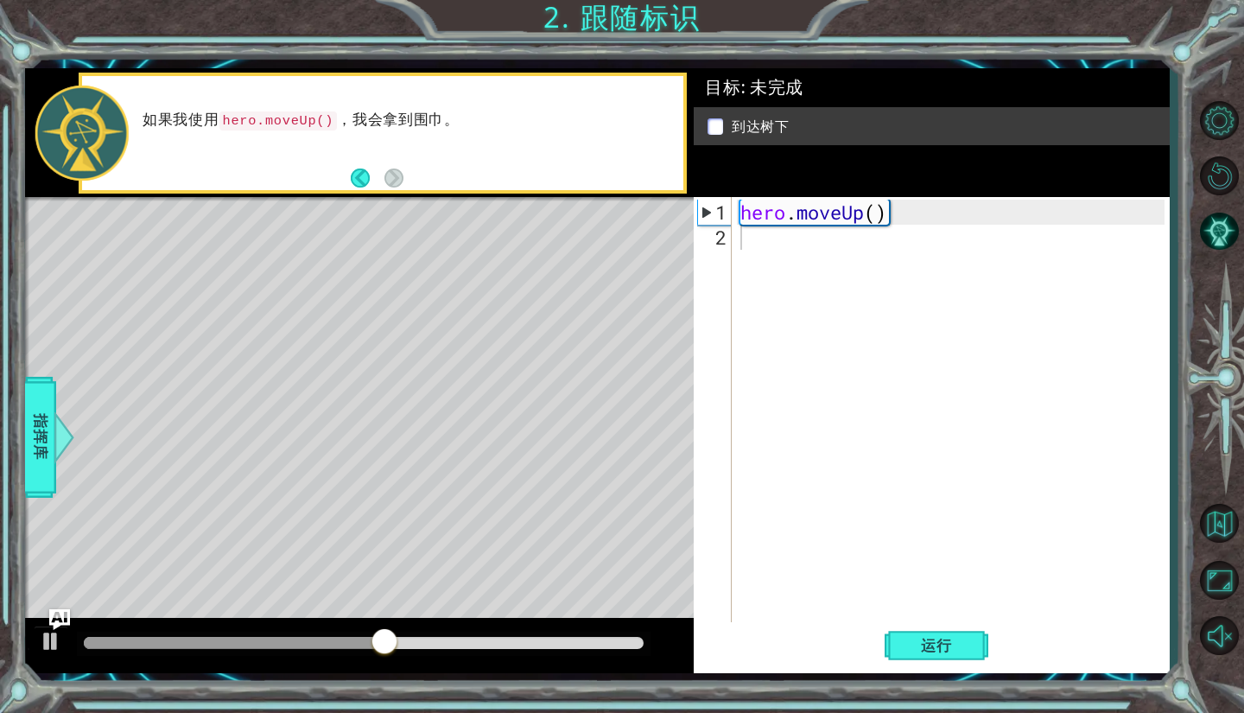
drag, startPoint x: 375, startPoint y: 371, endPoint x: 403, endPoint y: 287, distance: 88.2
click at [403, 287] on div "Level Map" at bounding box center [424, 451] width 798 height 509
click at [872, 212] on div "hero . moveUp ( )" at bounding box center [955, 438] width 436 height 476
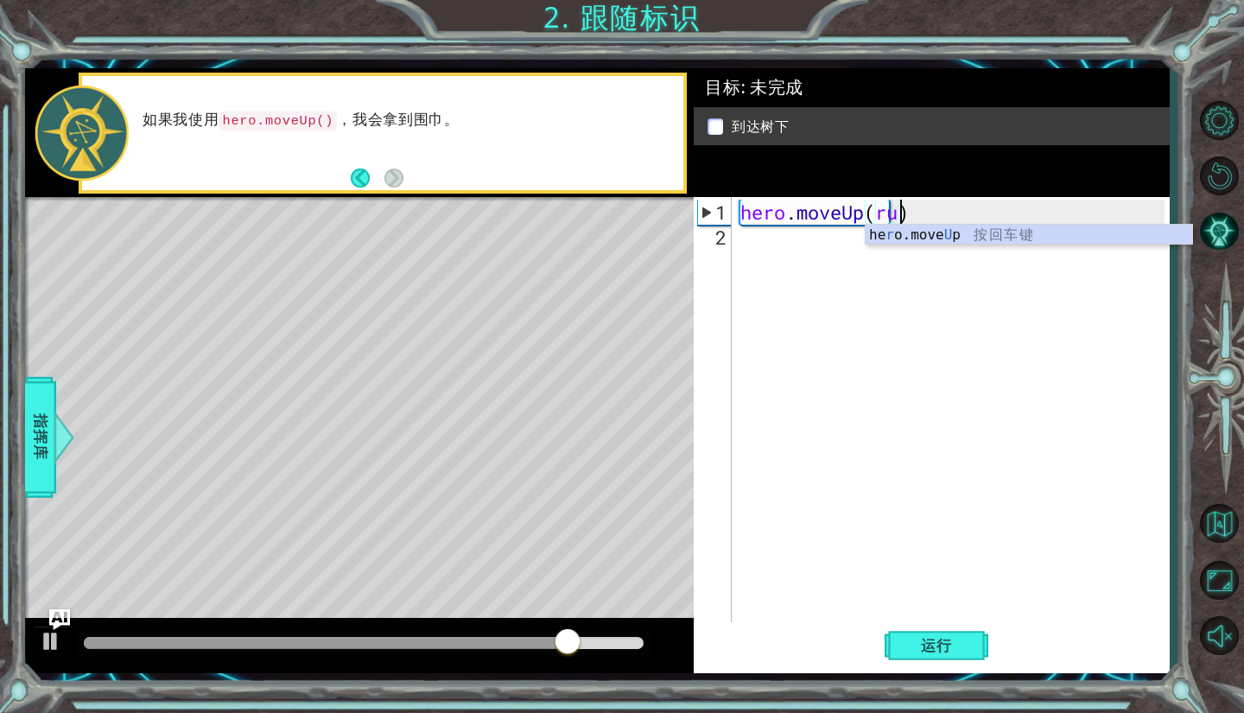
scroll to position [0, 7]
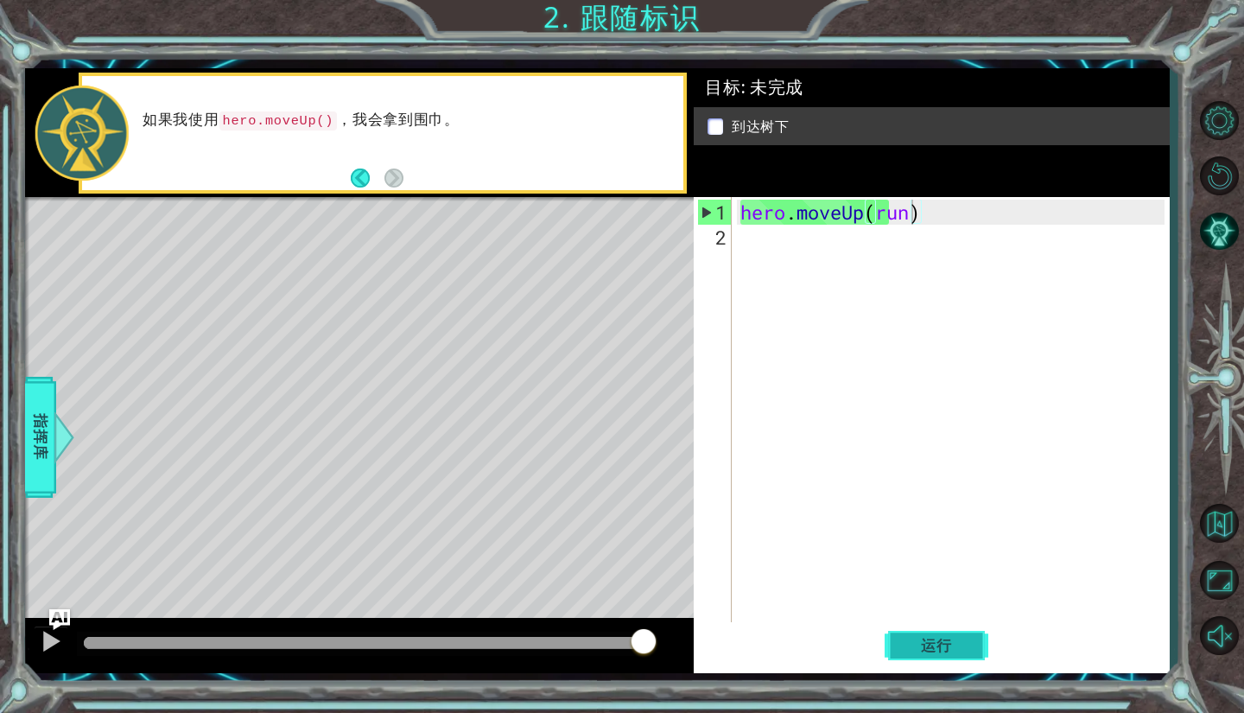
click at [961, 650] on span "运行" at bounding box center [937, 645] width 66 height 17
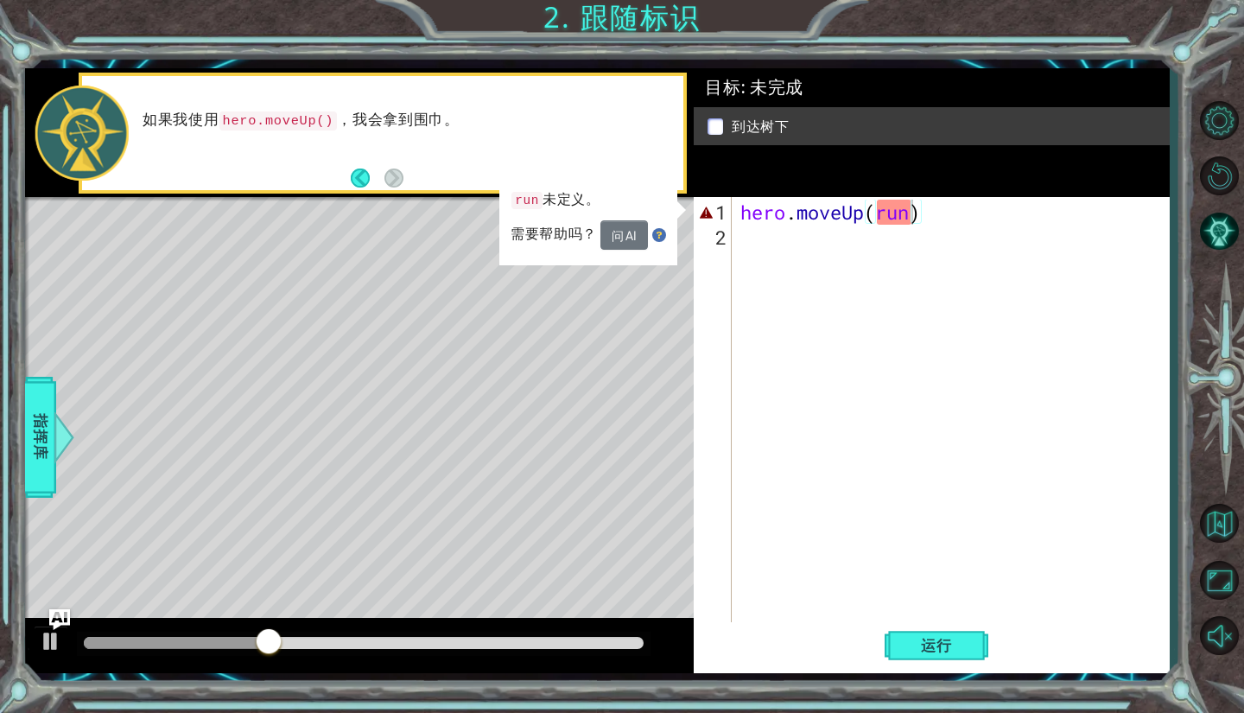
click at [636, 162] on div "如果我使用 hero.moveUp() ，我会拿到围巾。" at bounding box center [406, 133] width 553 height 62
click at [561, 117] on p "如果我使用 hero.moveUp() ，我会拿到围巾。" at bounding box center [407, 121] width 529 height 20
click at [356, 174] on button "Back" at bounding box center [368, 177] width 34 height 19
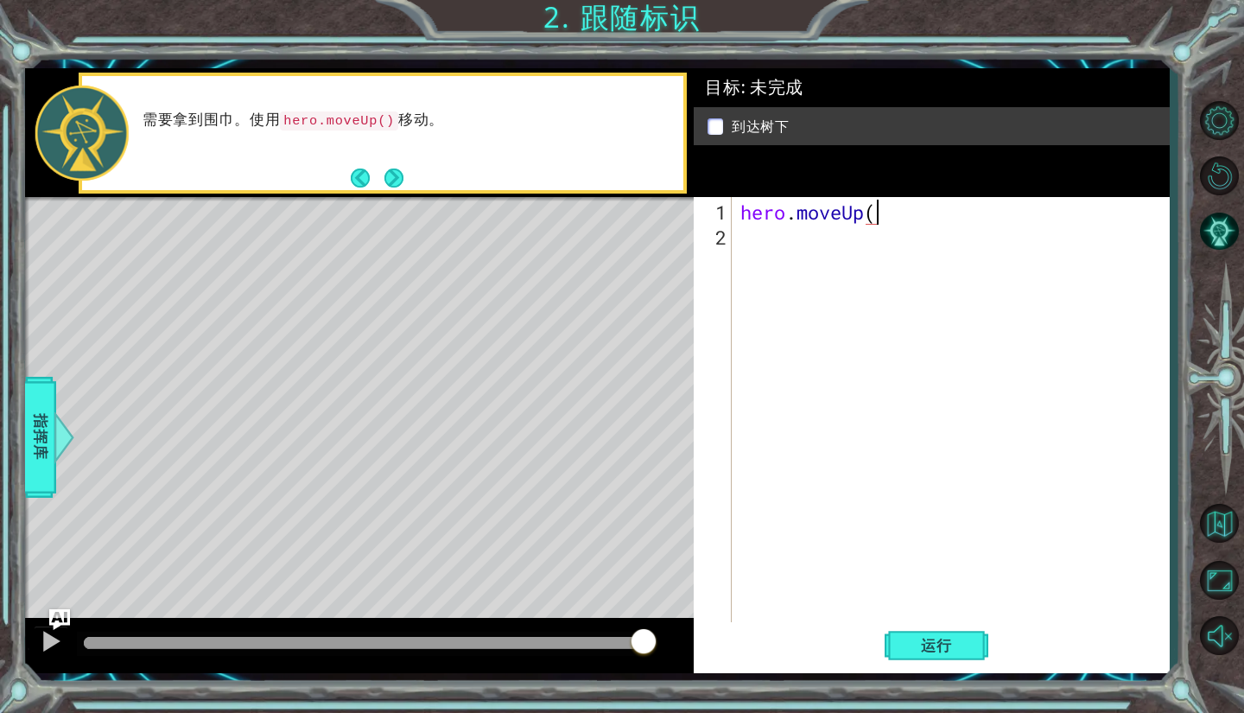
type textarea "hero.moveUp"
click at [935, 652] on span "运行" at bounding box center [937, 645] width 66 height 17
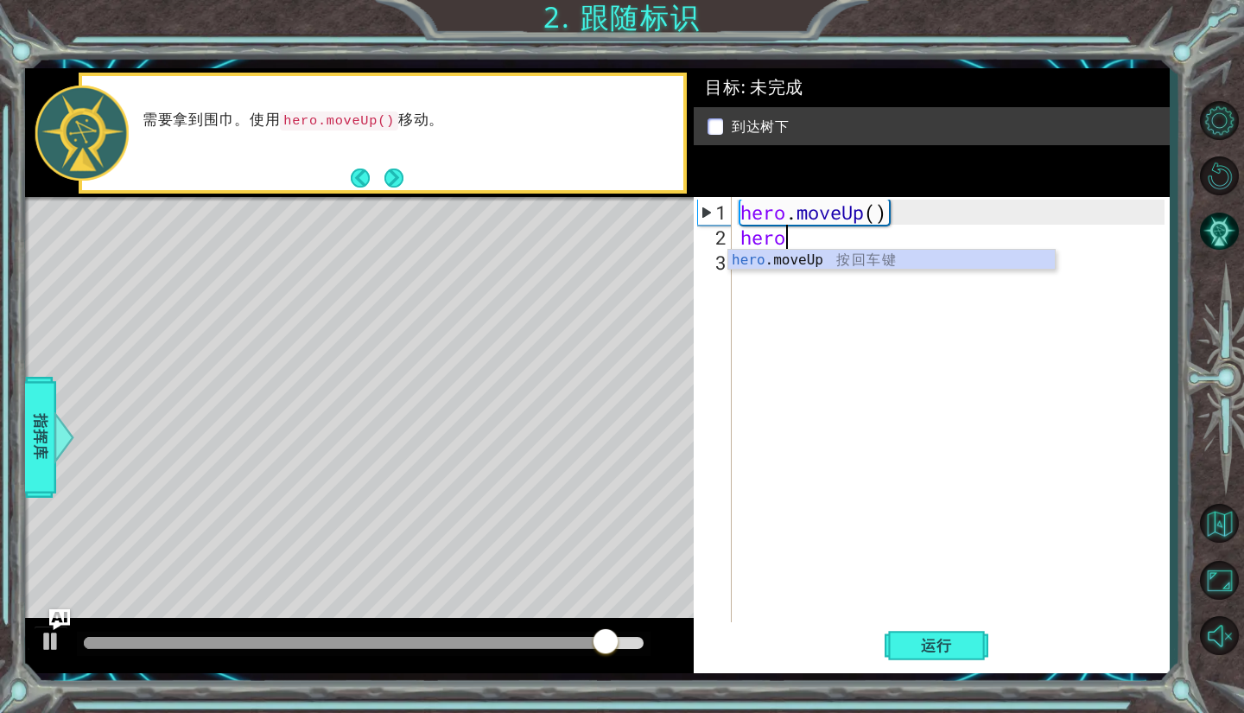
scroll to position [0, 2]
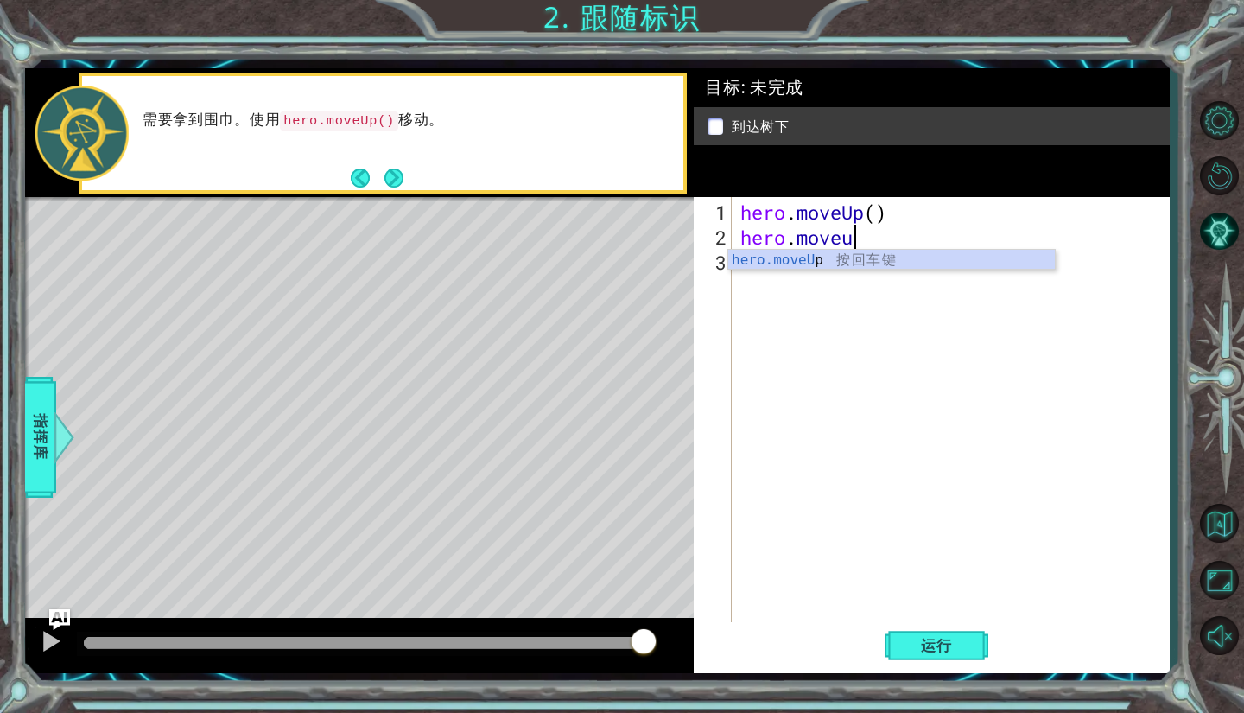
type textarea "hero.moveup"
click at [935, 656] on button "运行" at bounding box center [937, 646] width 104 height 48
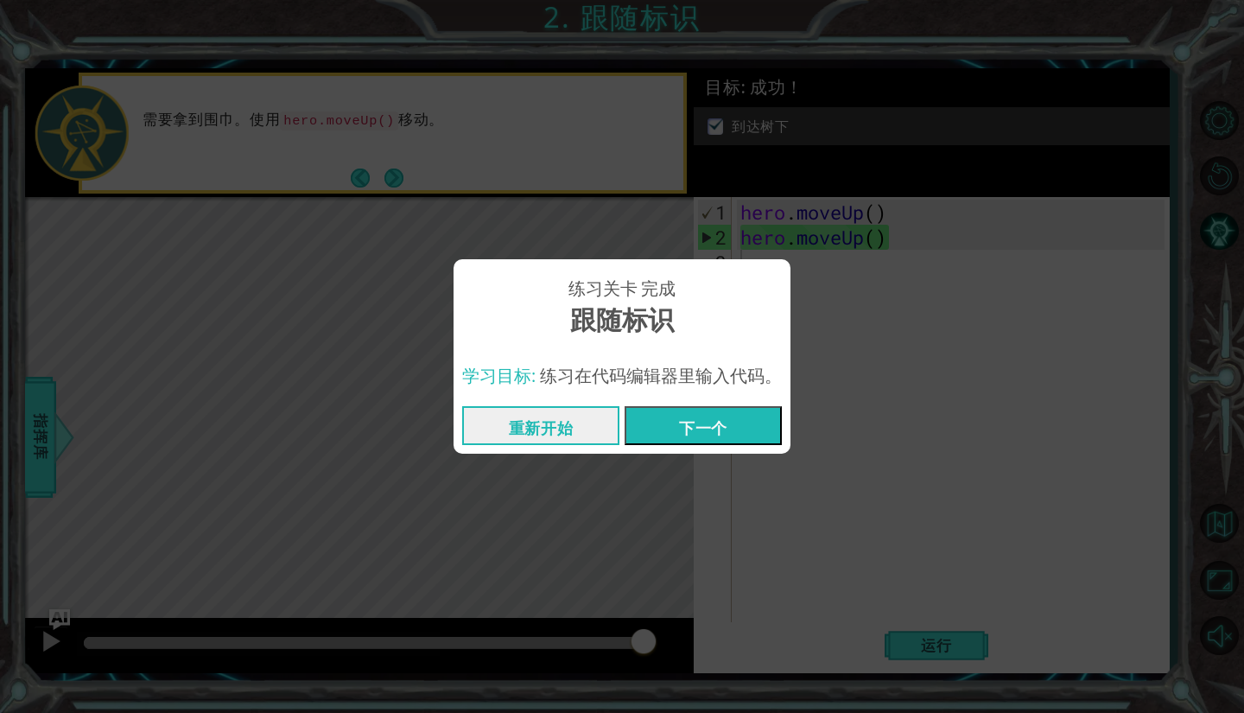
click at [738, 418] on button "下一个" at bounding box center [703, 425] width 157 height 39
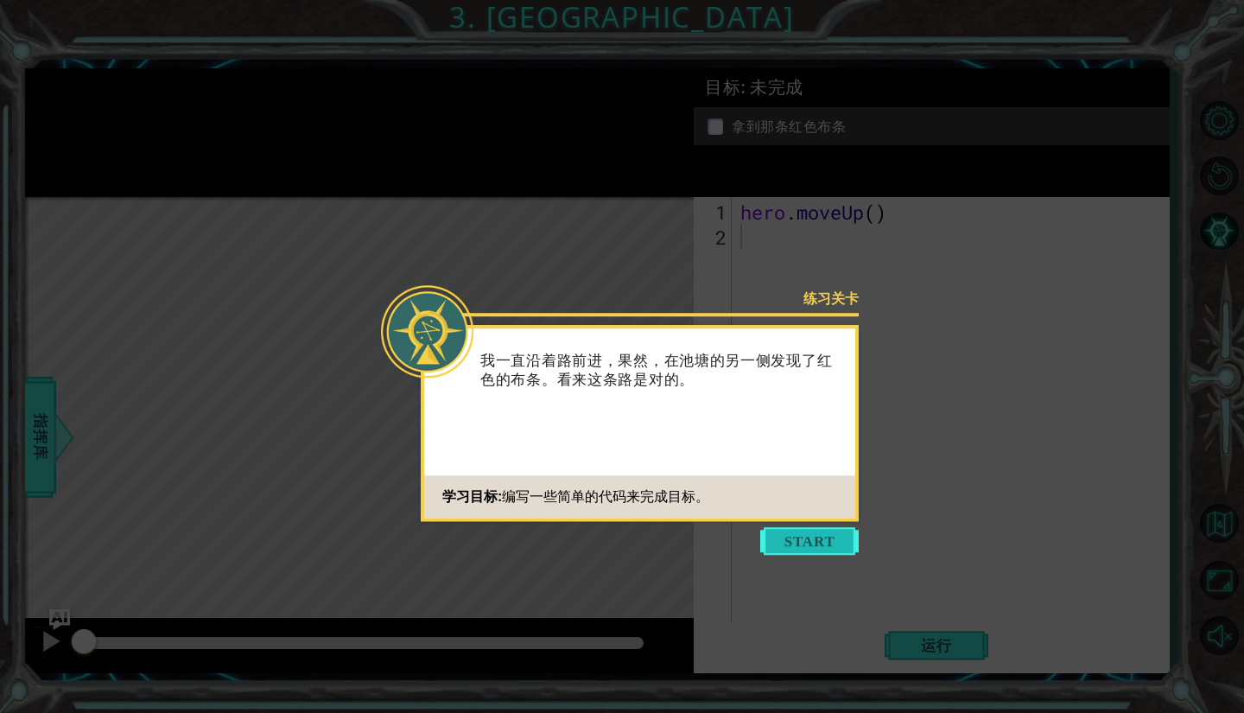
click at [821, 536] on button "Start" at bounding box center [809, 541] width 98 height 28
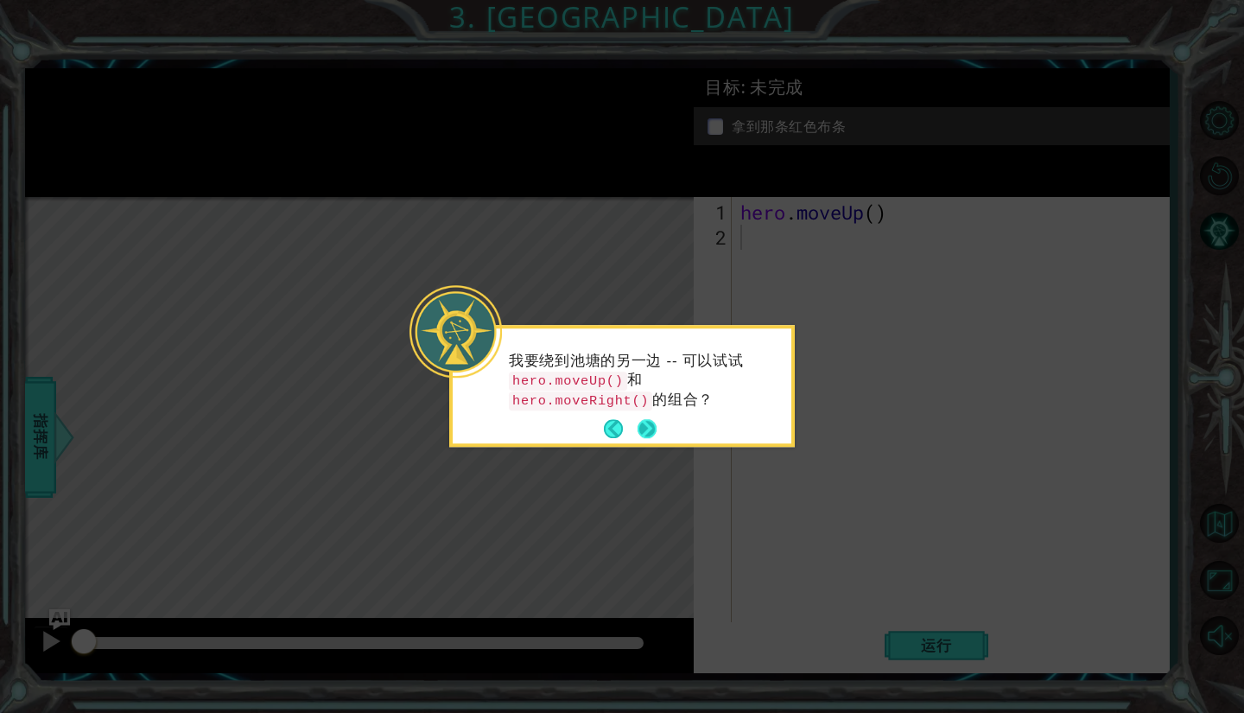
click at [654, 420] on button "Next" at bounding box center [646, 429] width 19 height 19
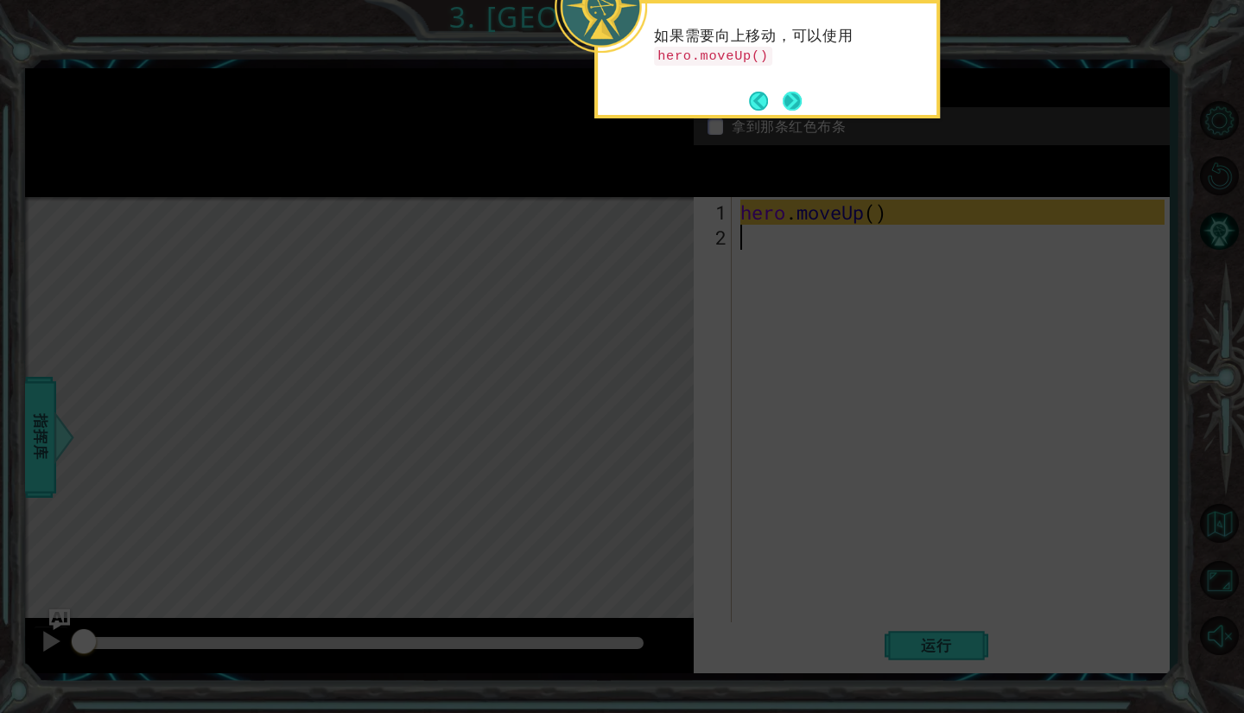
click at [794, 92] on button "Next" at bounding box center [793, 101] width 20 height 20
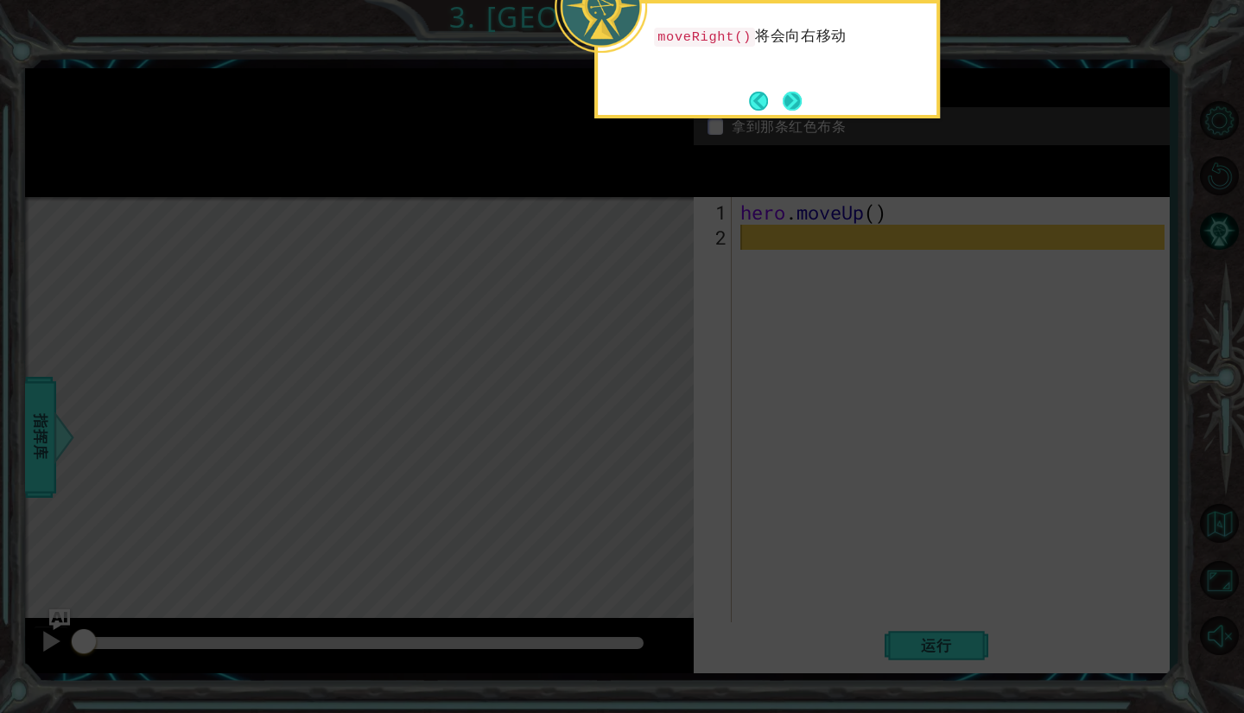
click at [793, 92] on button "Next" at bounding box center [792, 101] width 19 height 19
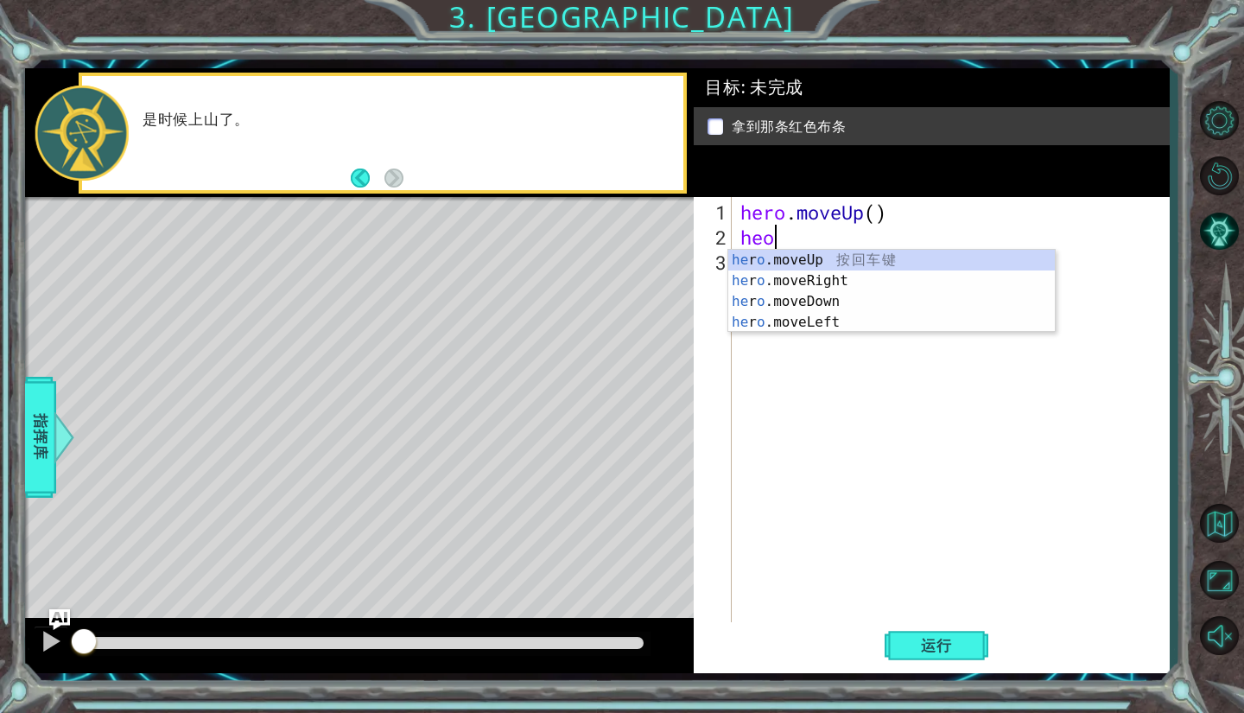
type textarea "heoo"
click at [810, 273] on div "he r o .m o veUp 按 回 车 键 he r o .m o veRight 按 回 车 键 he r o .m o veDown 按 回 车 键…" at bounding box center [891, 312] width 327 height 124
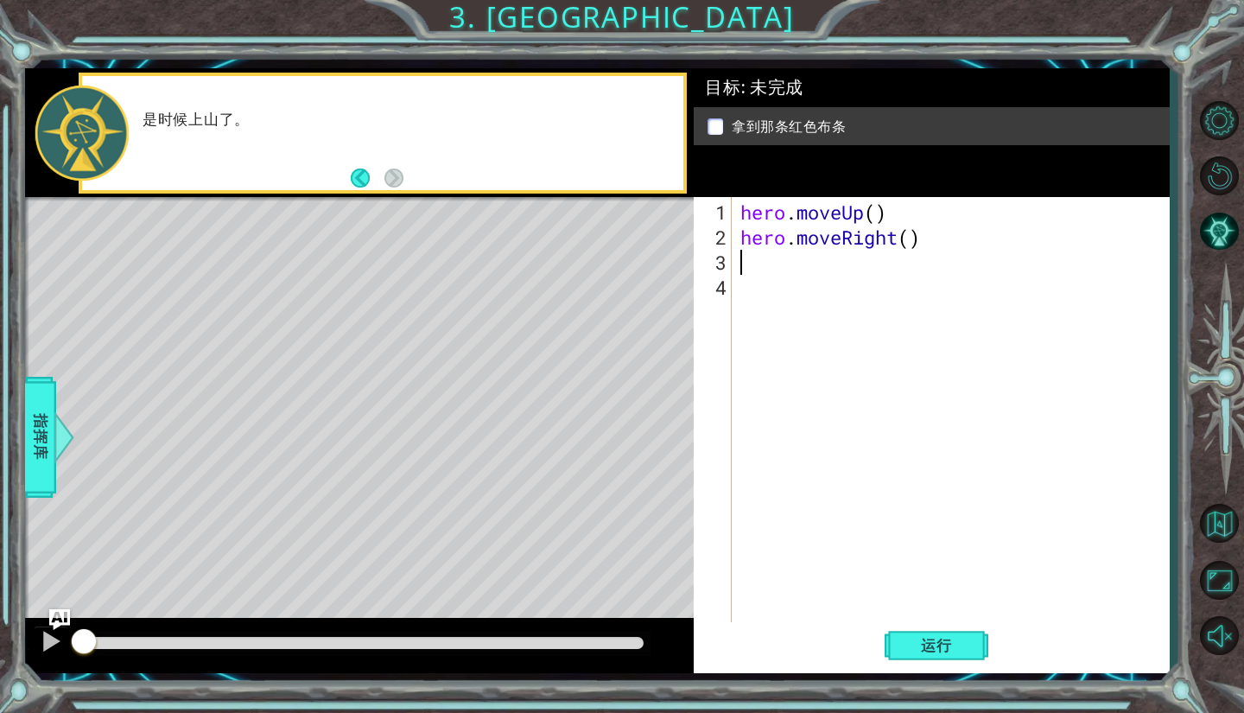
type textarea "h"
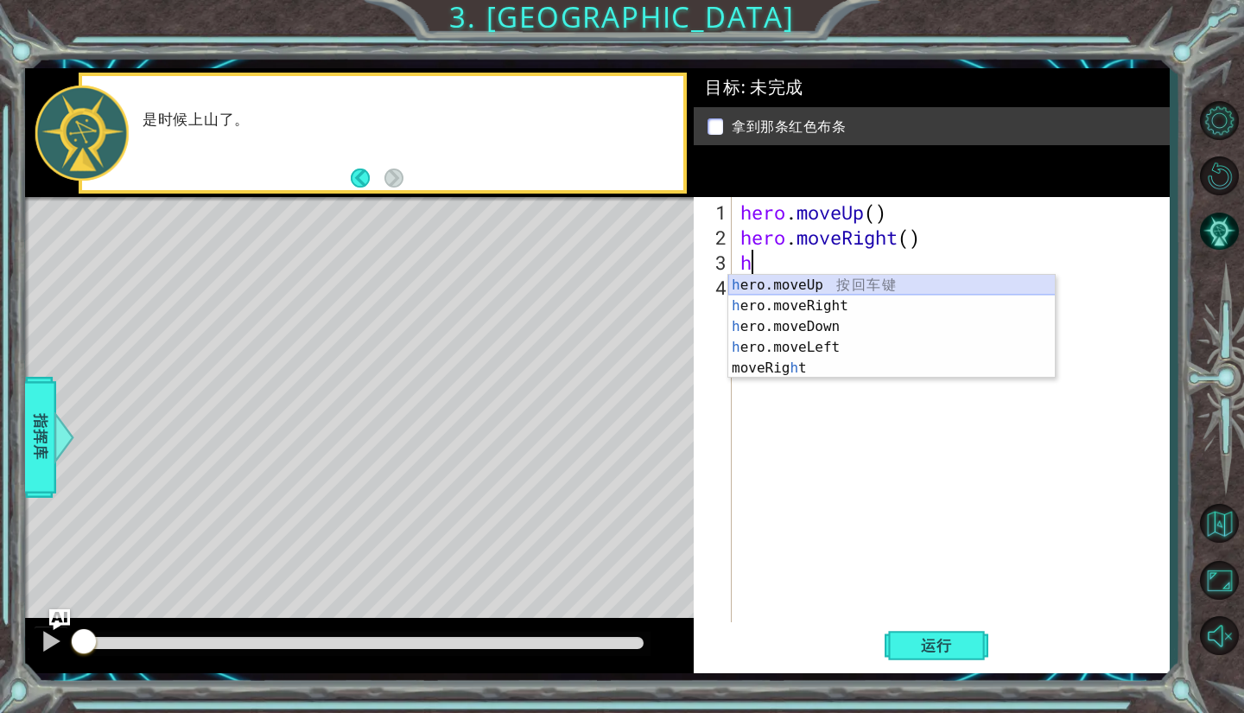
click at [821, 284] on div "h ero.moveUp 按 回 车 键 h ero.moveRight 按 回 车 键 h ero.moveDown 按 回 车 键 h ero.moveL…" at bounding box center [891, 347] width 327 height 145
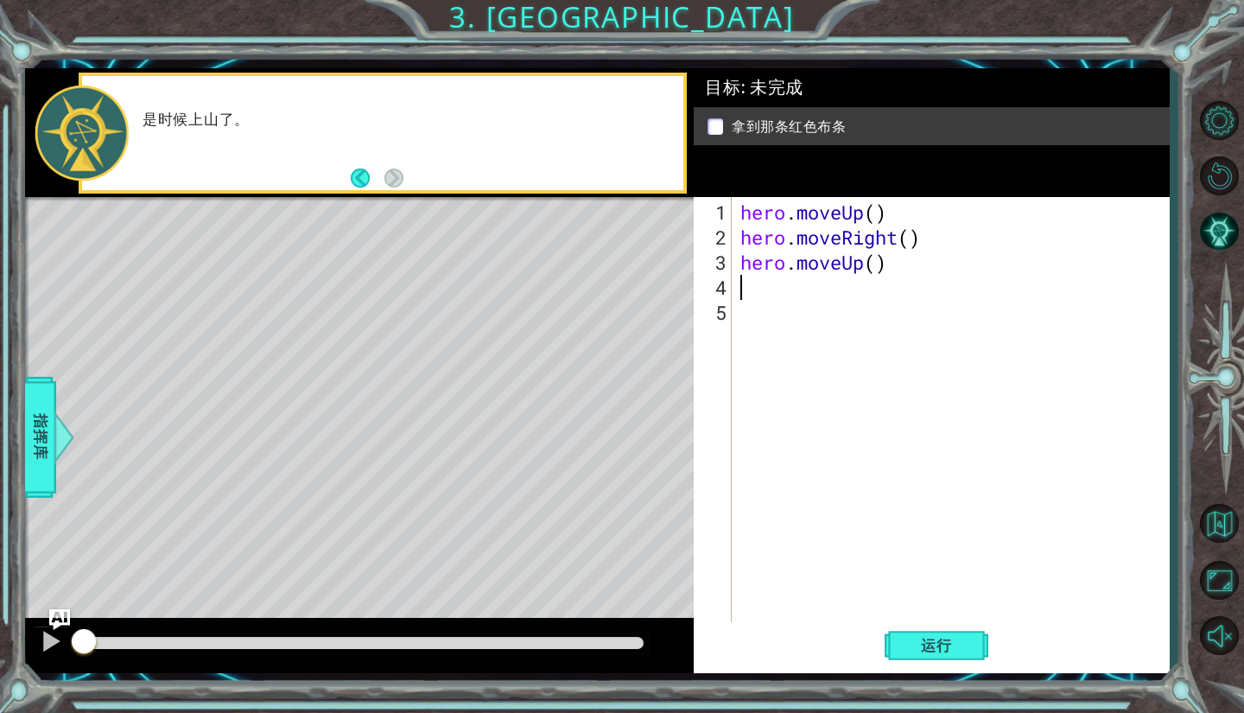
type textarea "h"
click at [944, 649] on span "运行" at bounding box center [937, 645] width 66 height 17
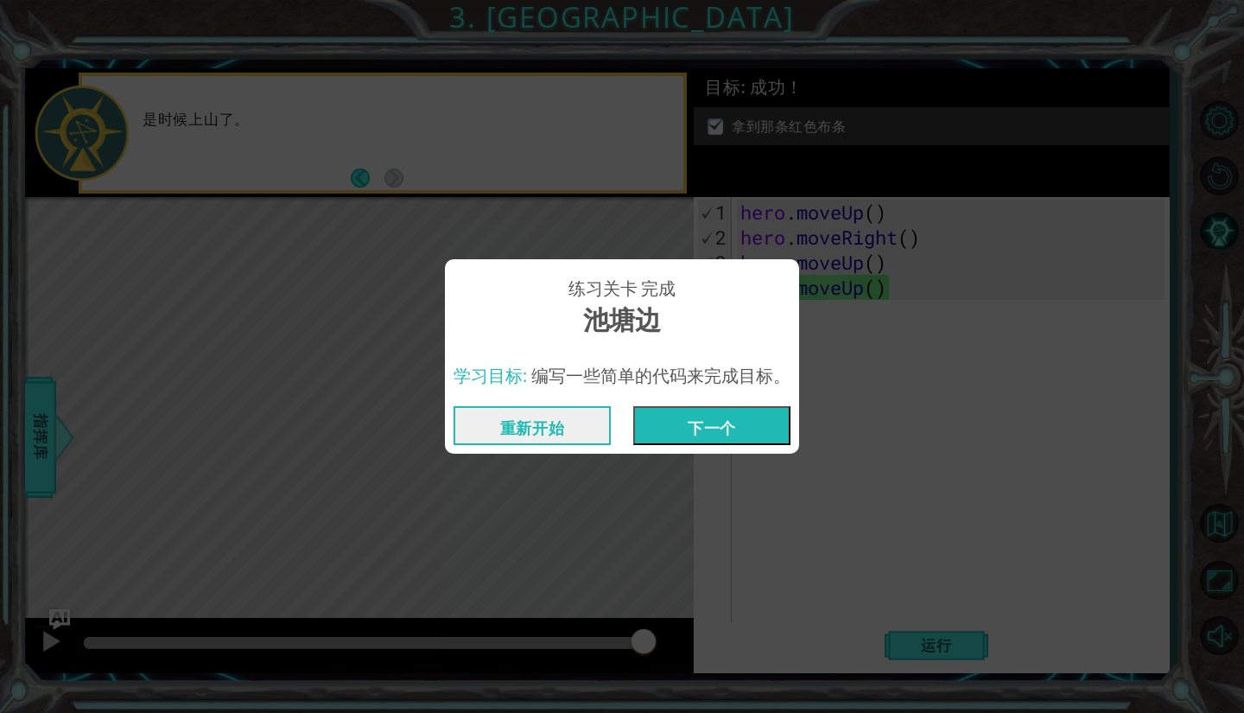
click at [701, 413] on button "下一个" at bounding box center [711, 425] width 157 height 39
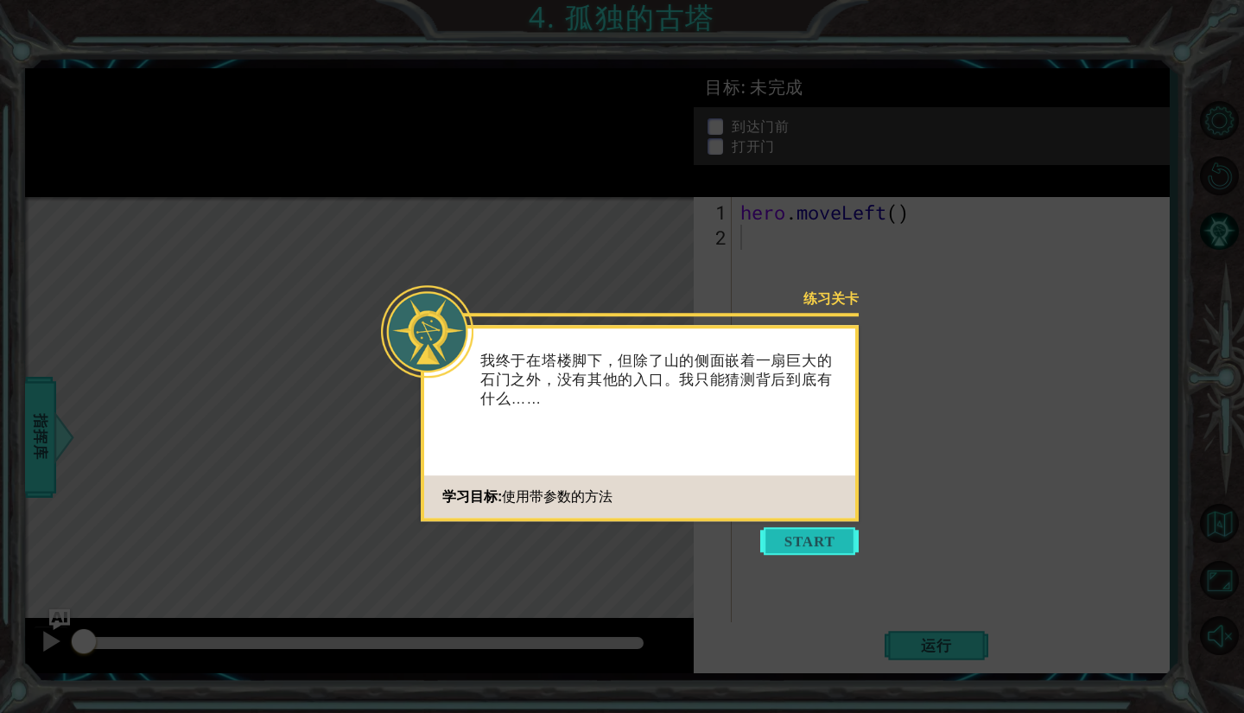
click at [802, 534] on button "Start" at bounding box center [809, 541] width 98 height 28
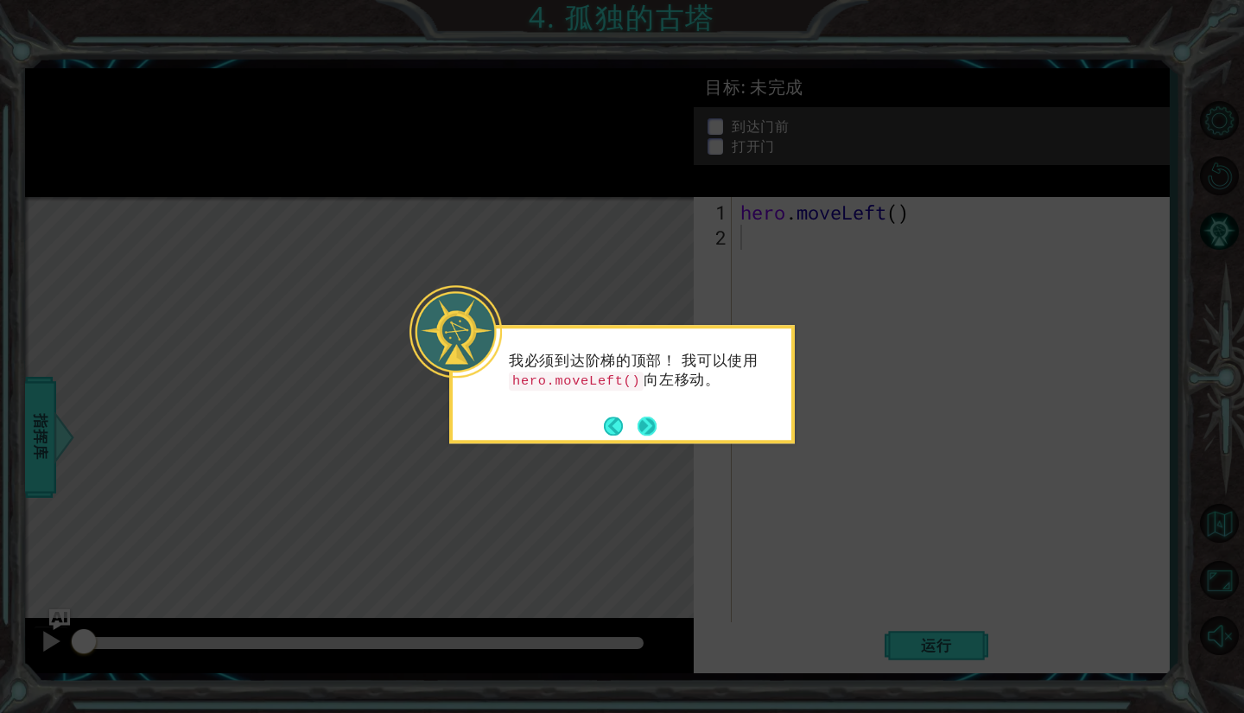
click at [650, 418] on button "Next" at bounding box center [646, 425] width 19 height 19
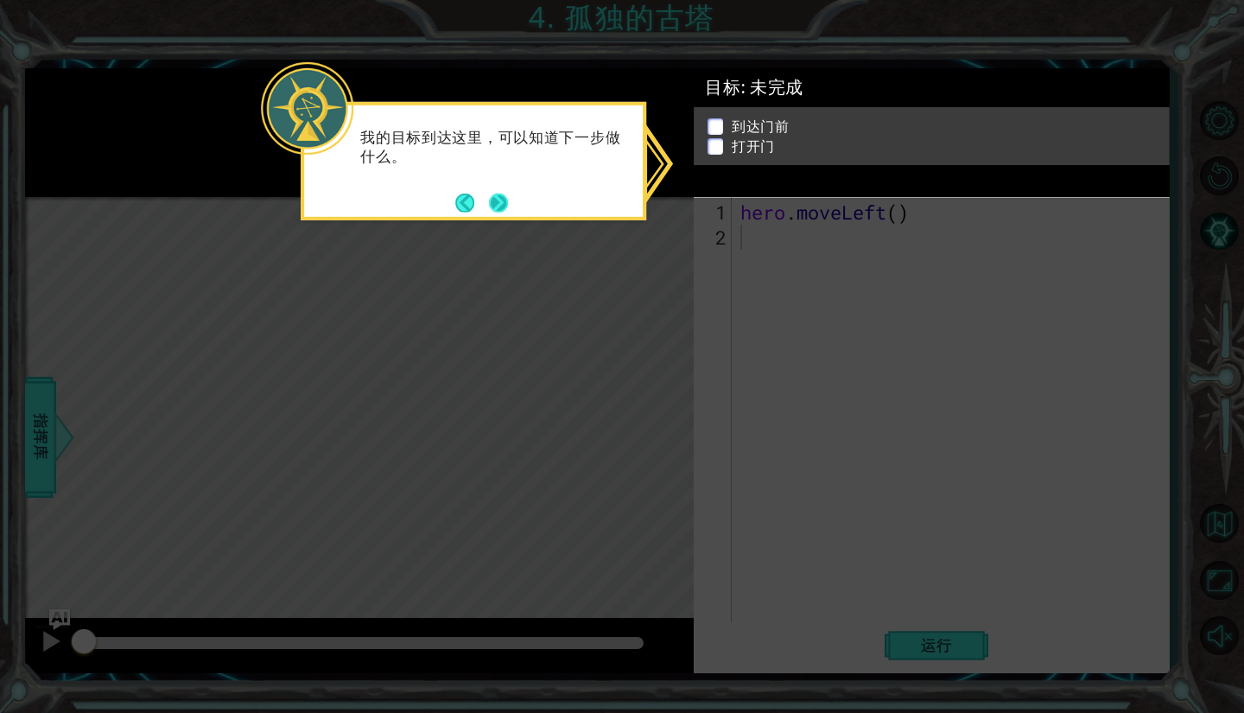
click at [508, 196] on button "Next" at bounding box center [498, 202] width 19 height 19
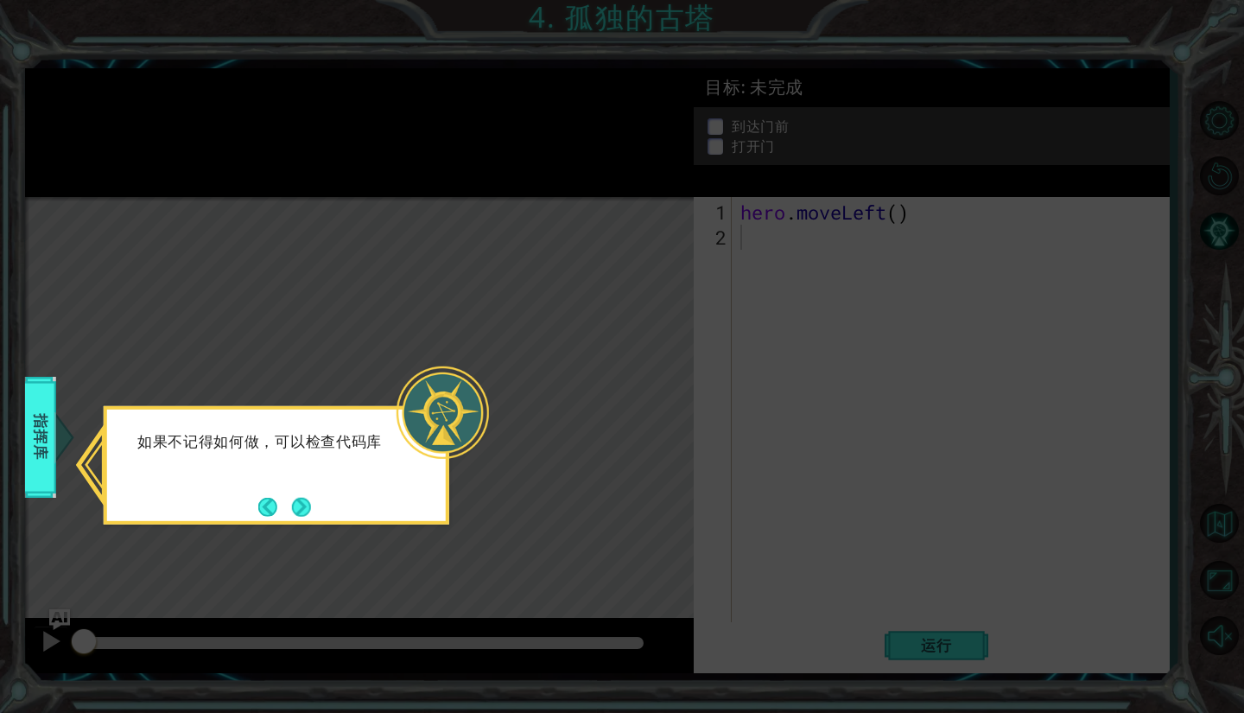
click at [314, 490] on div "如果不记得如何做，可以检查代码库" at bounding box center [277, 465] width 346 height 118
click at [308, 508] on button "Next" at bounding box center [301, 506] width 19 height 19
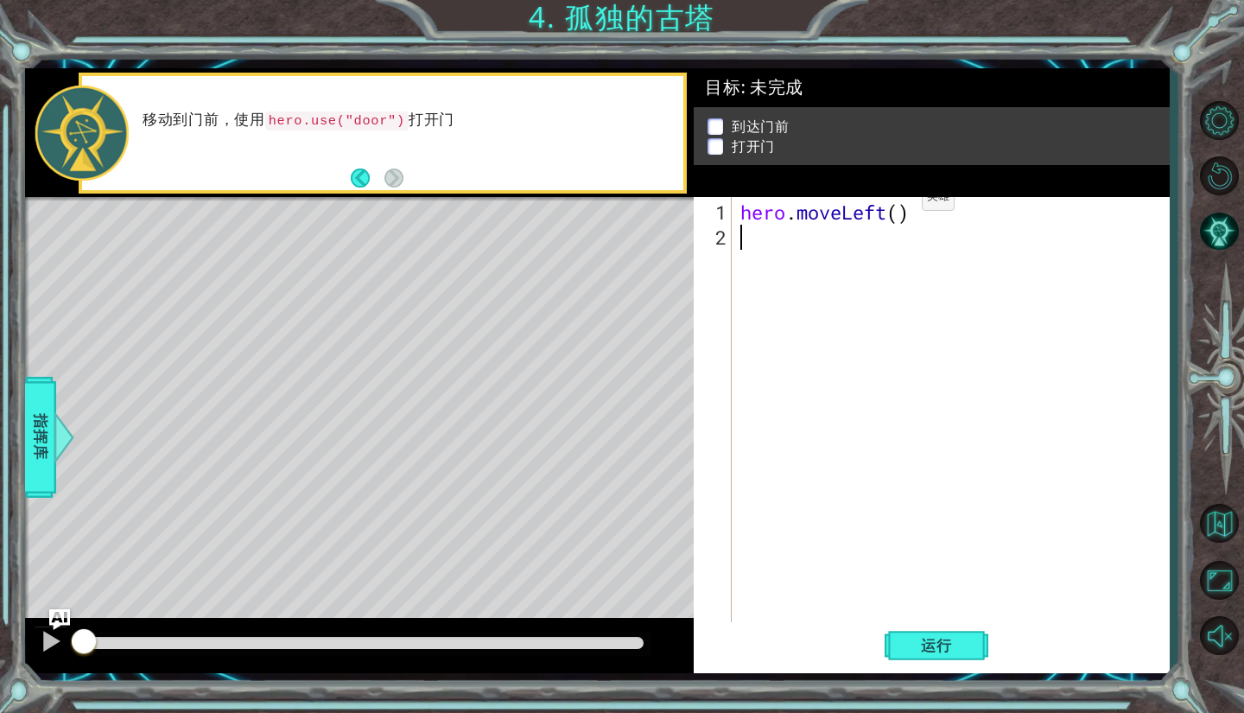
type textarea "h"
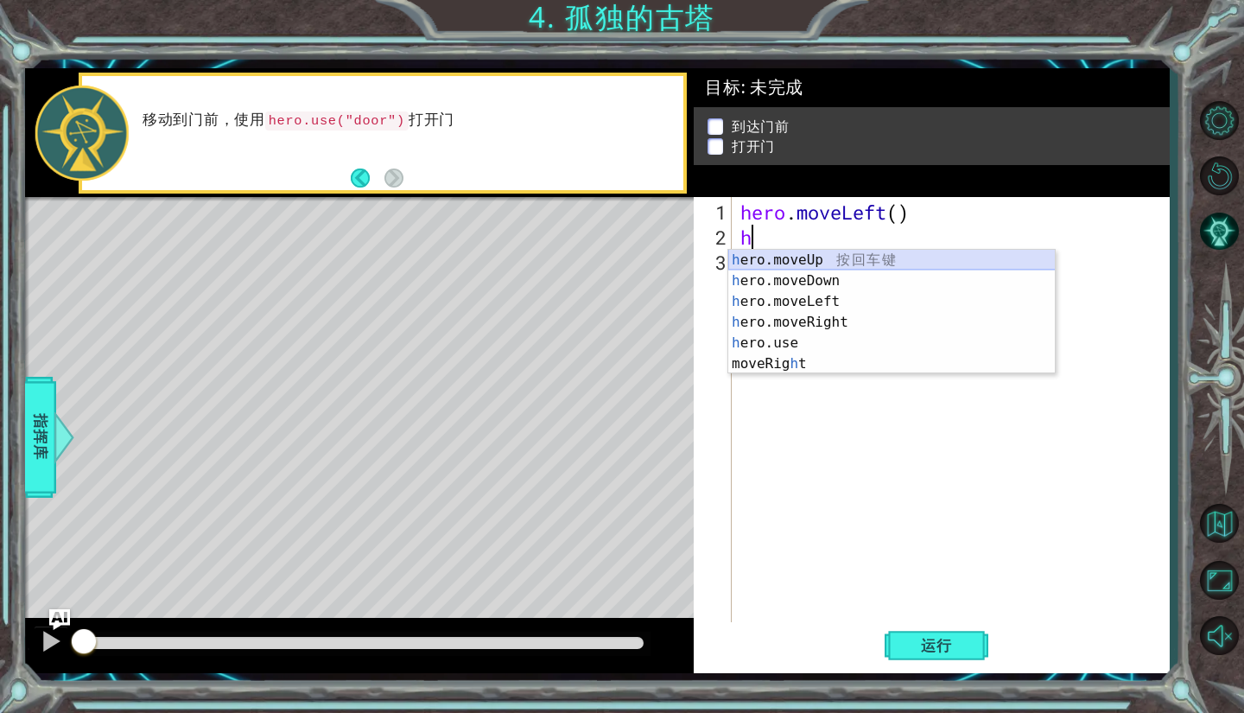
click at [902, 260] on div "h ero.moveUp 按 回 车 键 h ero.moveDown 按 回 车 键 h ero.moveLeft 按 回 车 键 h ero.moveRi…" at bounding box center [891, 333] width 327 height 166
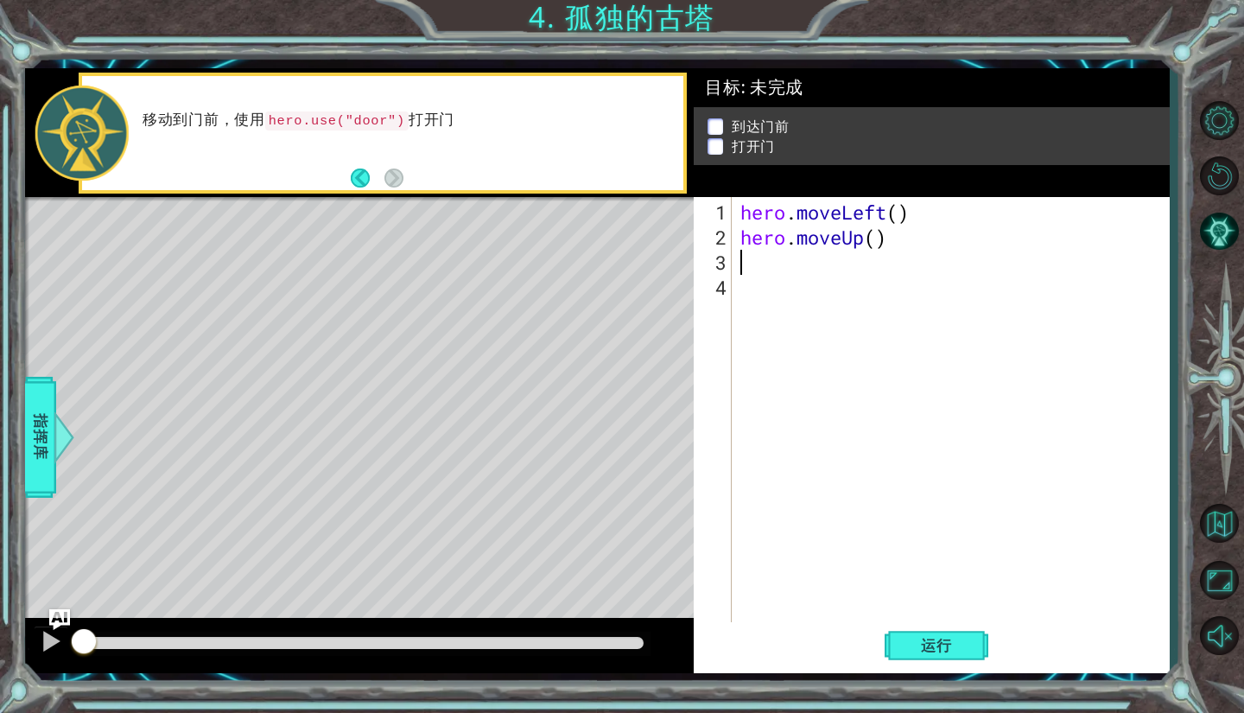
type textarea "h"
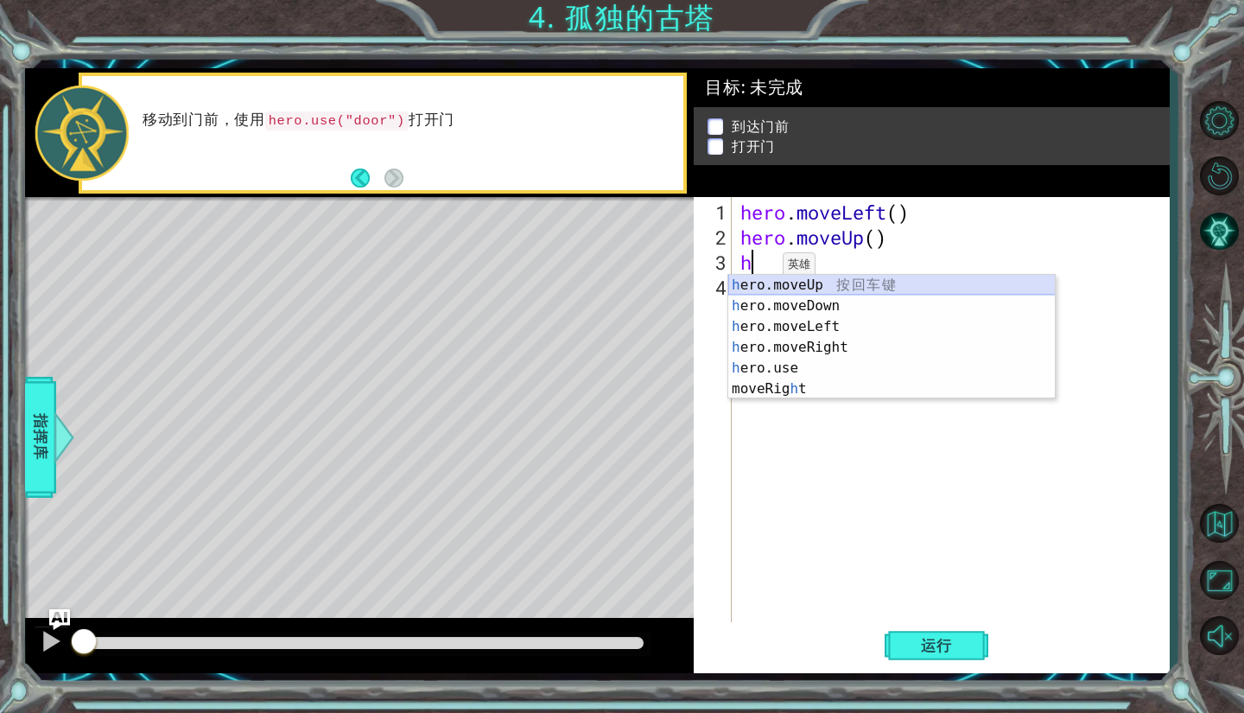
click at [828, 288] on div "h ero.moveUp 按 回 车 键 h ero.moveDown 按 回 车 键 h ero.moveLeft 按 回 车 键 h ero.moveRi…" at bounding box center [891, 358] width 327 height 166
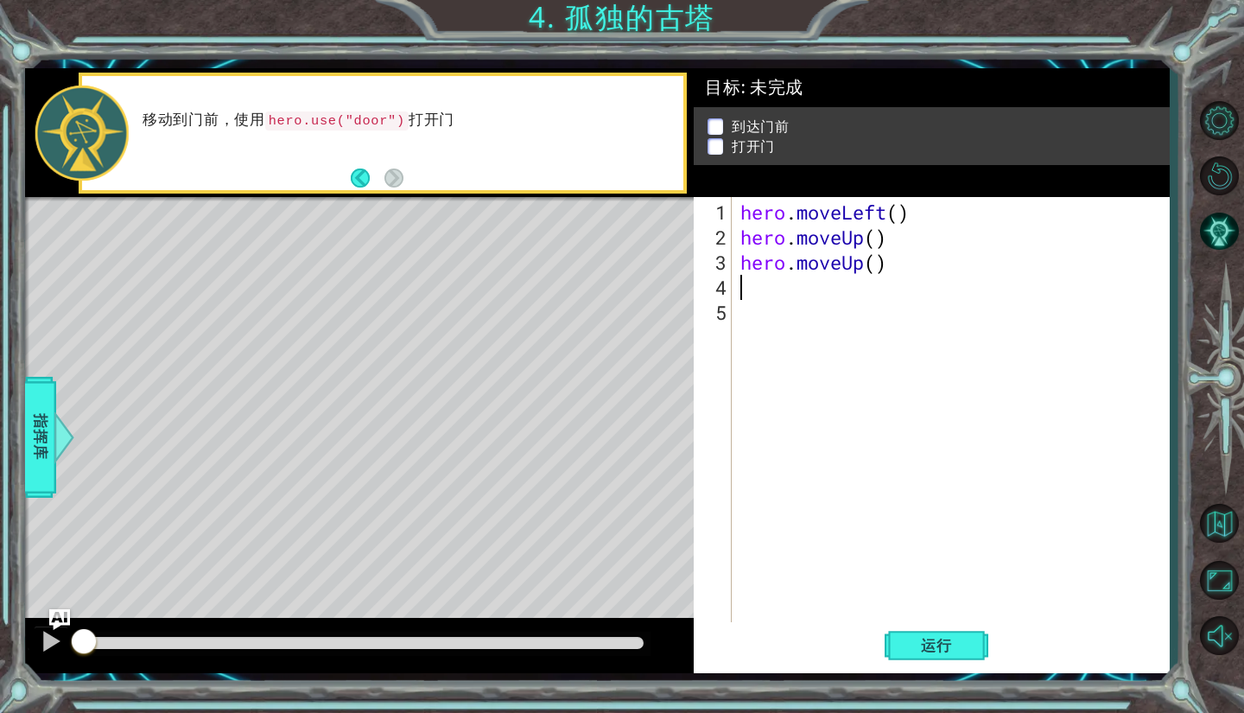
type textarea "h"
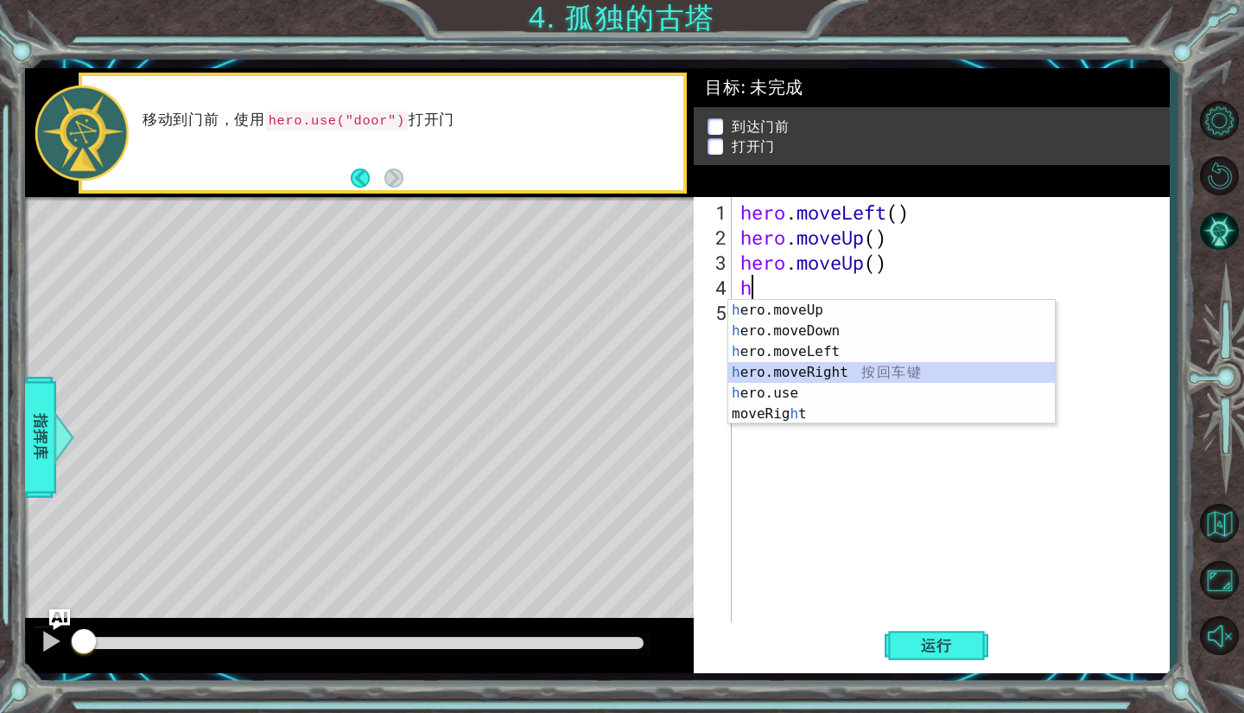
click at [845, 369] on div "h ero.moveUp 按 回 车 键 h ero.moveDown 按 回 车 键 h ero.moveLeft 按 回 车 键 h ero.moveRi…" at bounding box center [891, 383] width 327 height 166
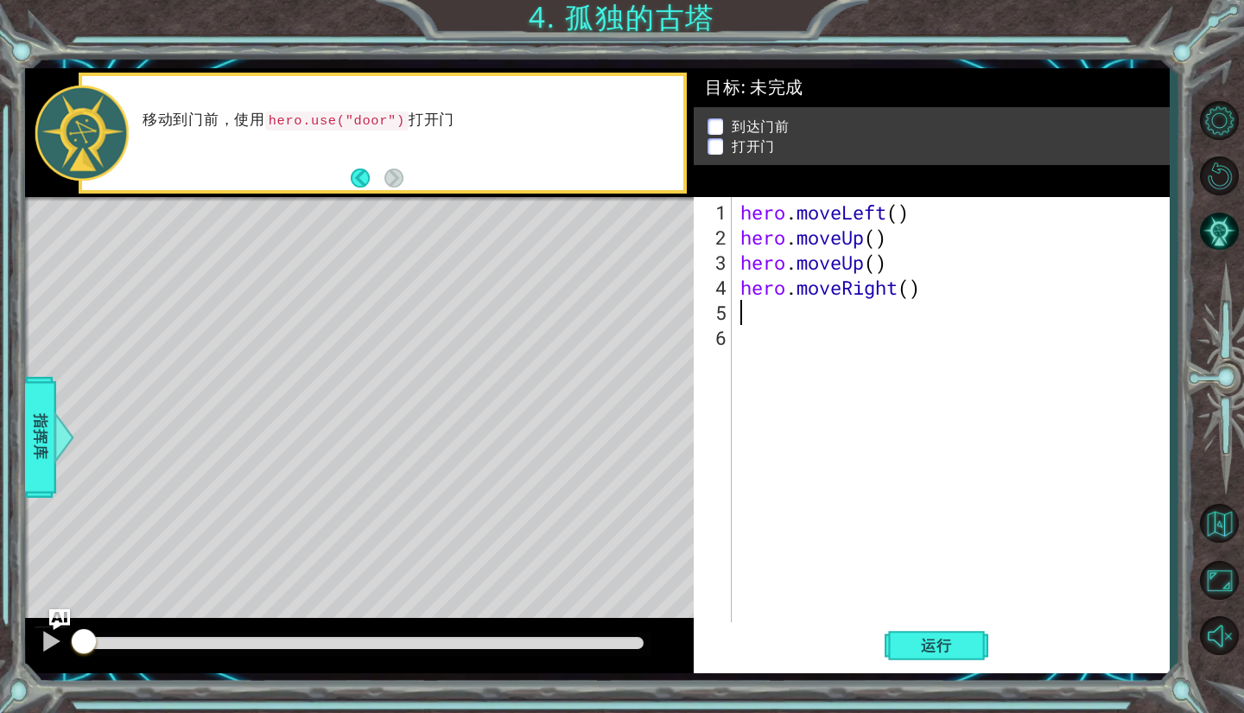
type textarea "h"
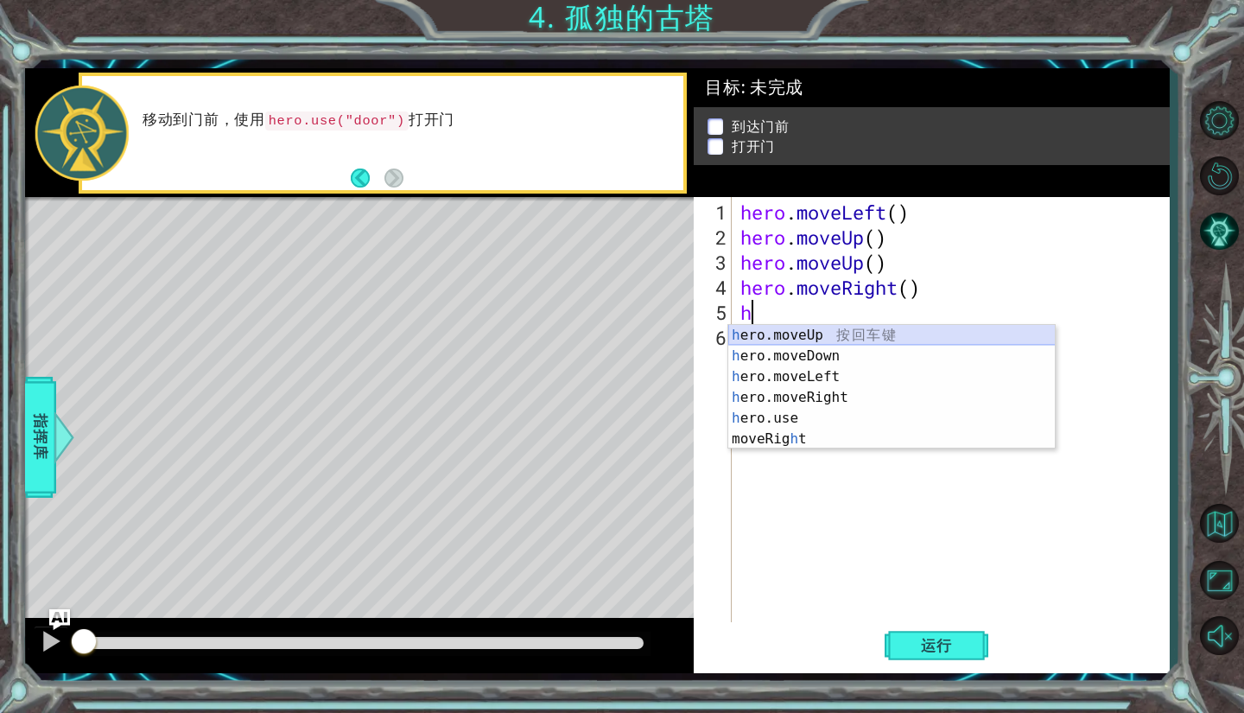
click at [828, 333] on div "h ero.moveUp 按 回 车 键 h ero.moveDown 按 回 车 键 h ero.moveLeft 按 回 车 键 h ero.moveRi…" at bounding box center [891, 408] width 327 height 166
type textarea "h"
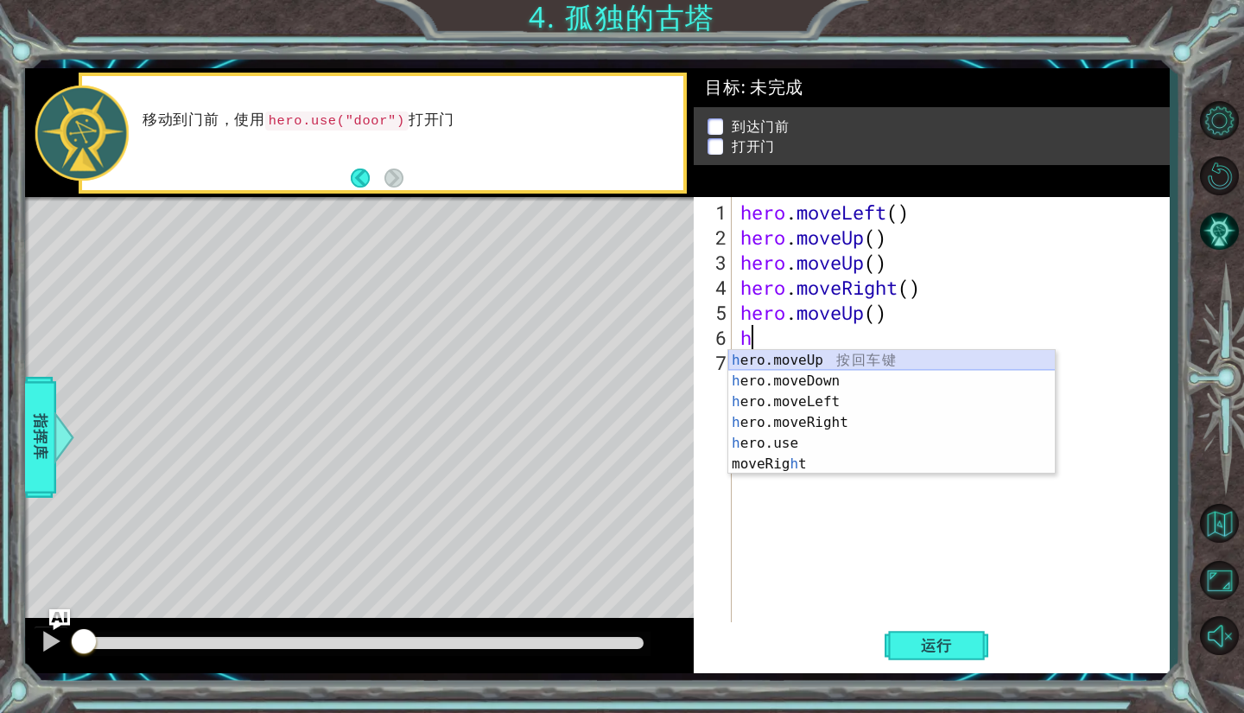
click at [841, 354] on div "h ero.moveUp 按 回 车 键 h ero.moveDown 按 回 车 键 h ero.moveLeft 按 回 车 键 h ero.moveRi…" at bounding box center [891, 433] width 327 height 166
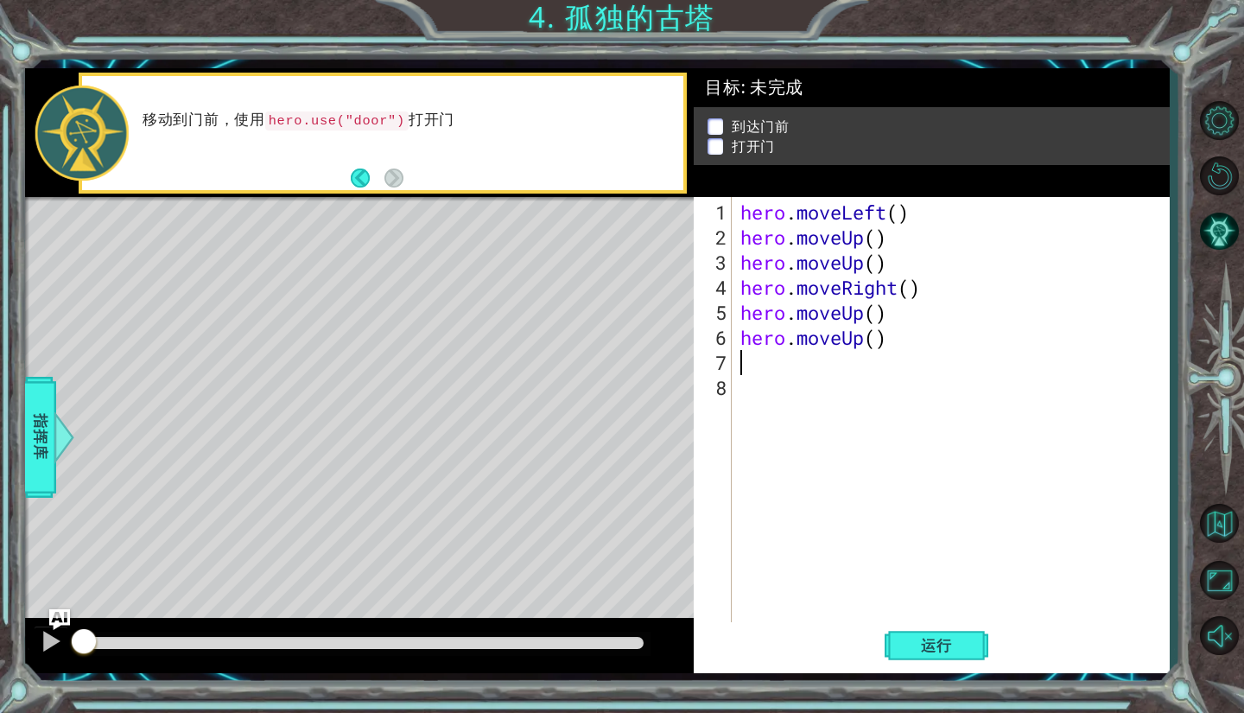
type textarea "h"
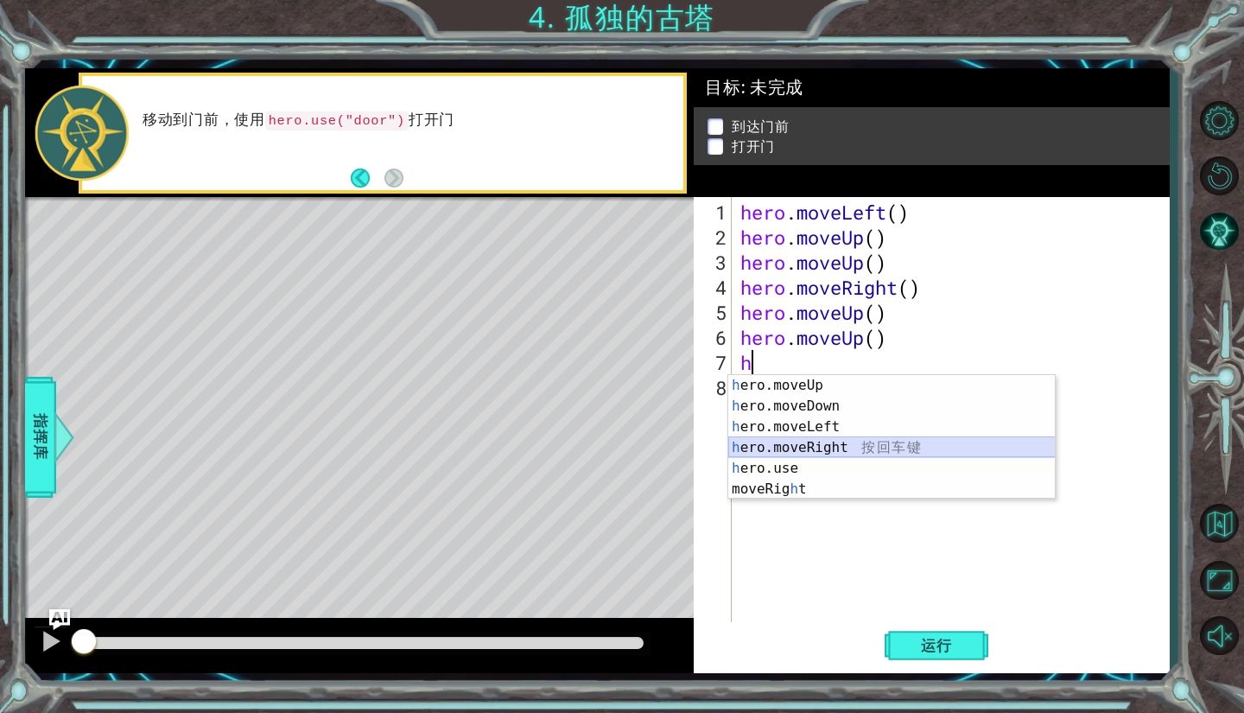
click at [831, 444] on div "h ero.moveUp 按 回 车 键 h ero.moveDown 按 回 车 键 h ero.moveLeft 按 回 车 键 h ero.moveRi…" at bounding box center [891, 458] width 327 height 166
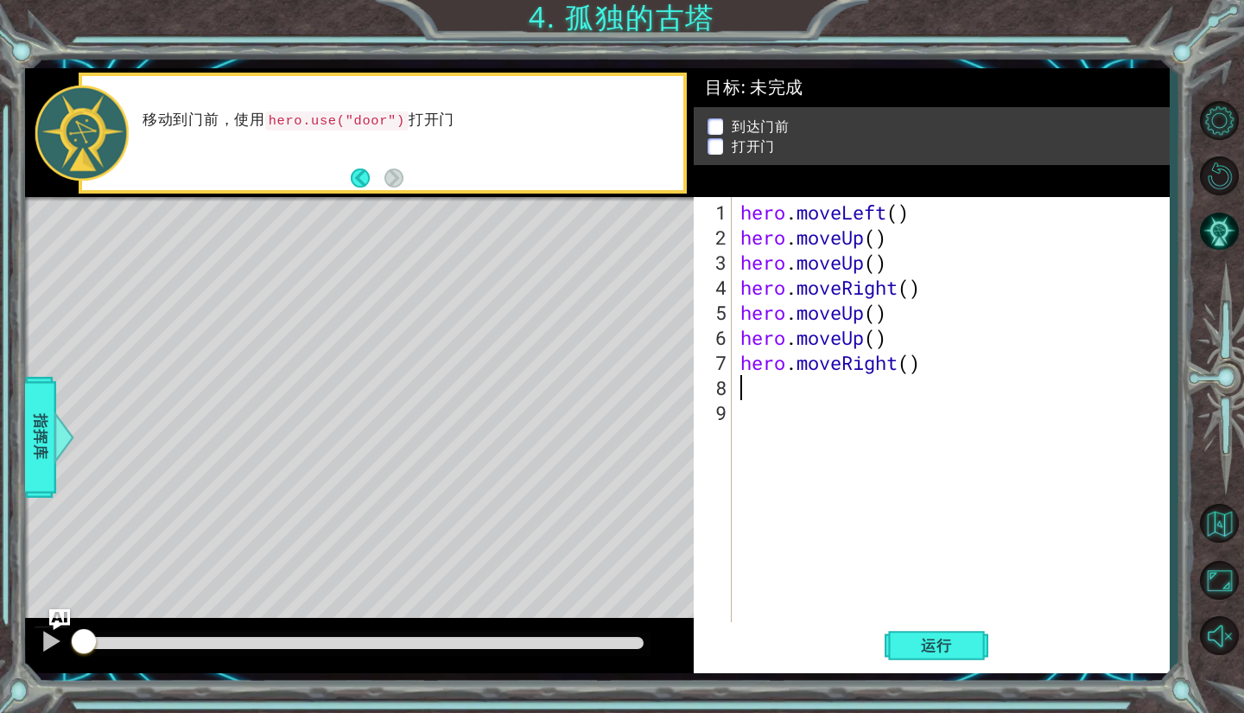
type textarea "h"
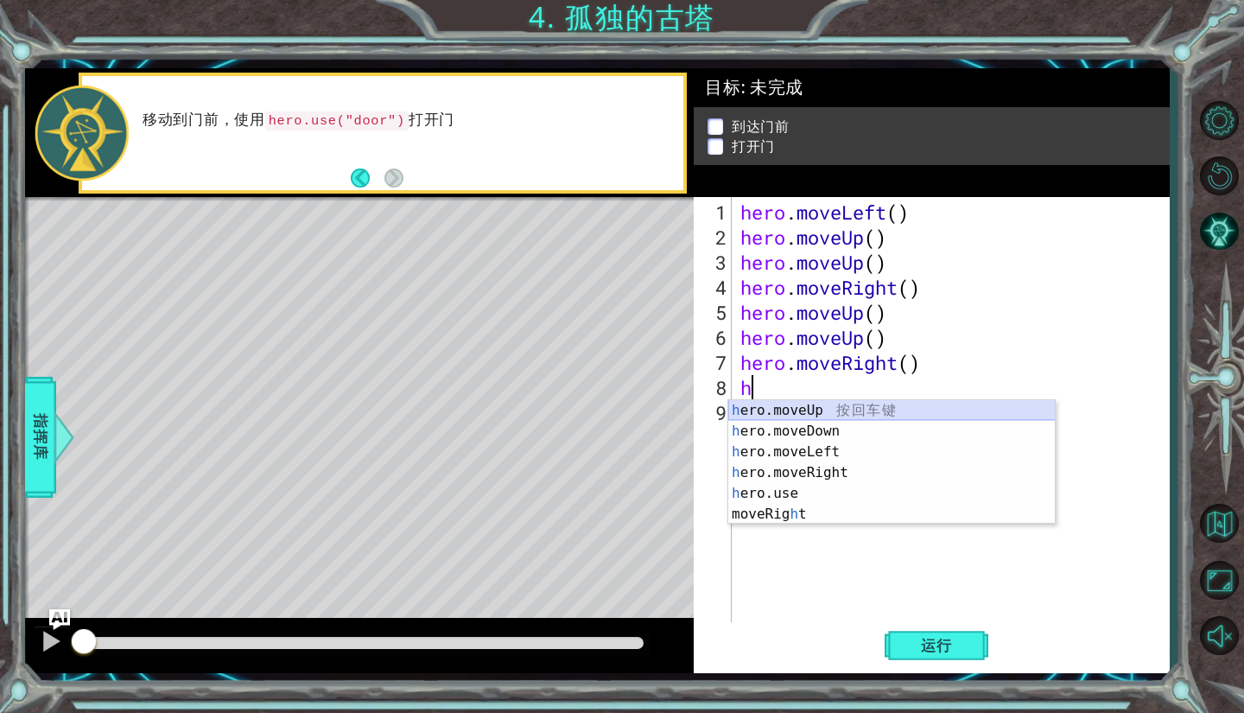
click at [843, 409] on div "h ero.moveUp 按 回 车 键 h ero.moveDown 按 回 车 键 h ero.moveLeft 按 回 车 键 h ero.moveRi…" at bounding box center [891, 483] width 327 height 166
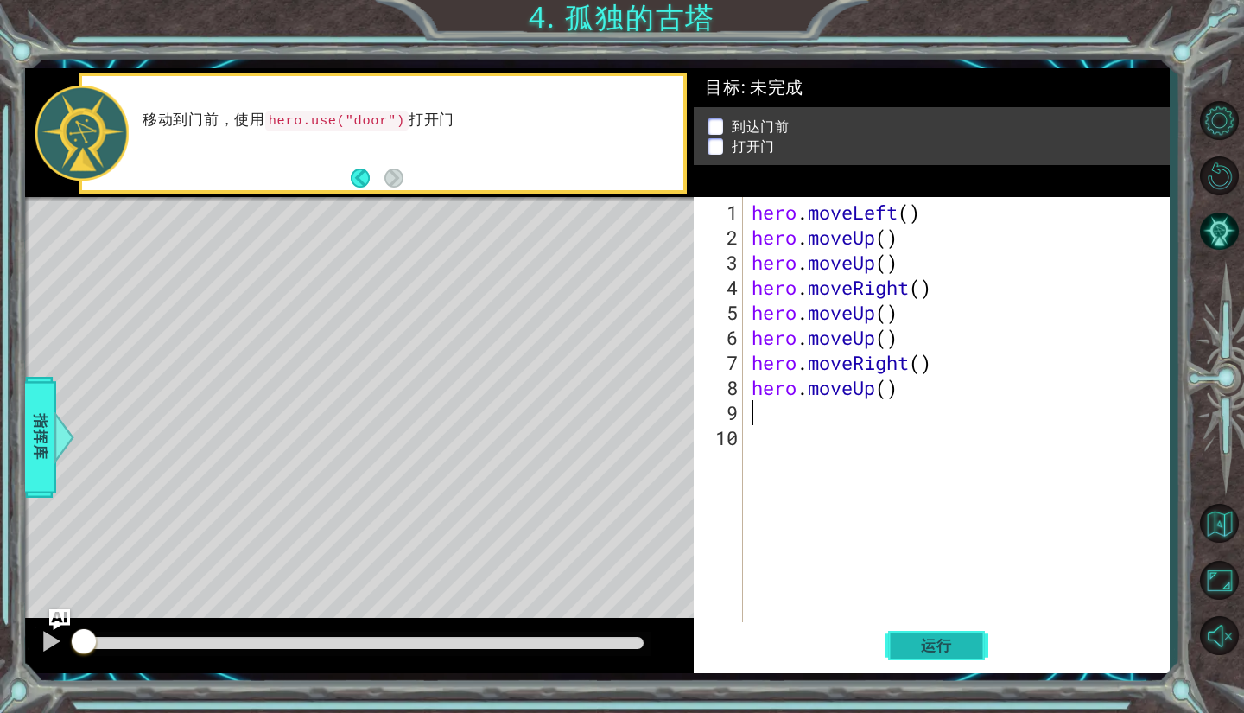
click at [964, 644] on span "运行" at bounding box center [937, 645] width 66 height 17
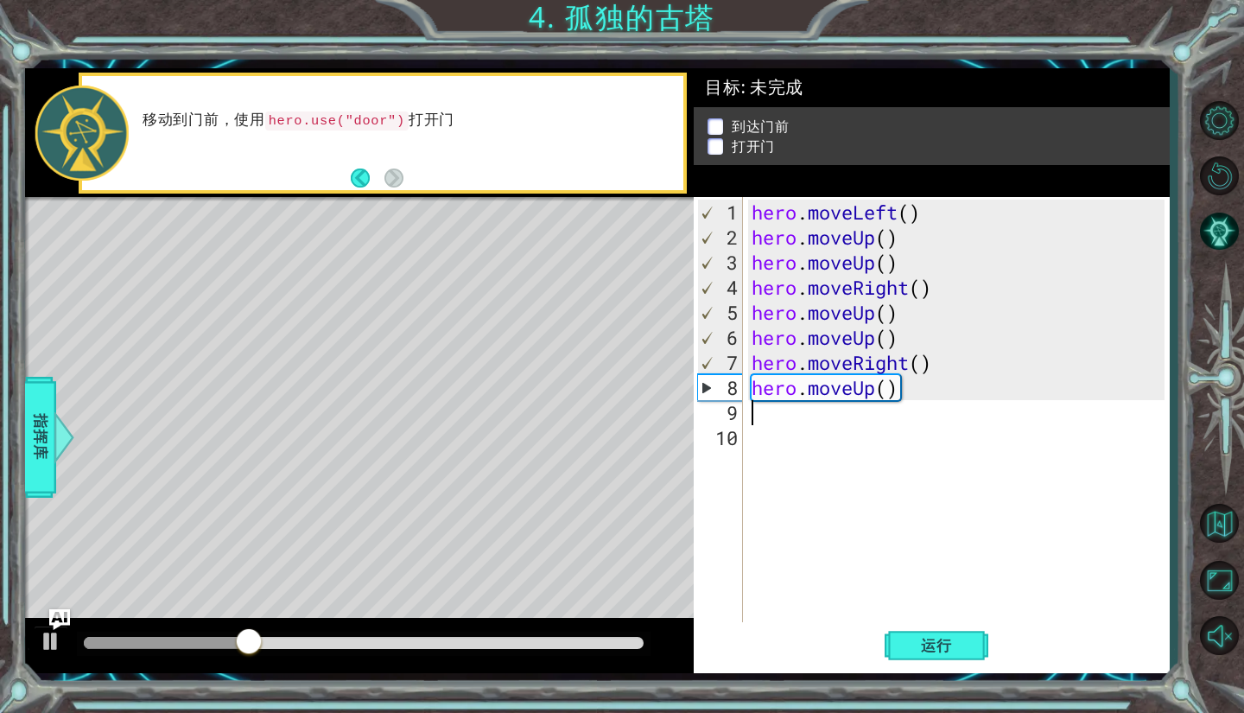
click at [701, 393] on div "8" at bounding box center [720, 387] width 45 height 25
click at [977, 650] on button "运行" at bounding box center [937, 646] width 104 height 48
click at [966, 650] on span "运行" at bounding box center [937, 645] width 66 height 17
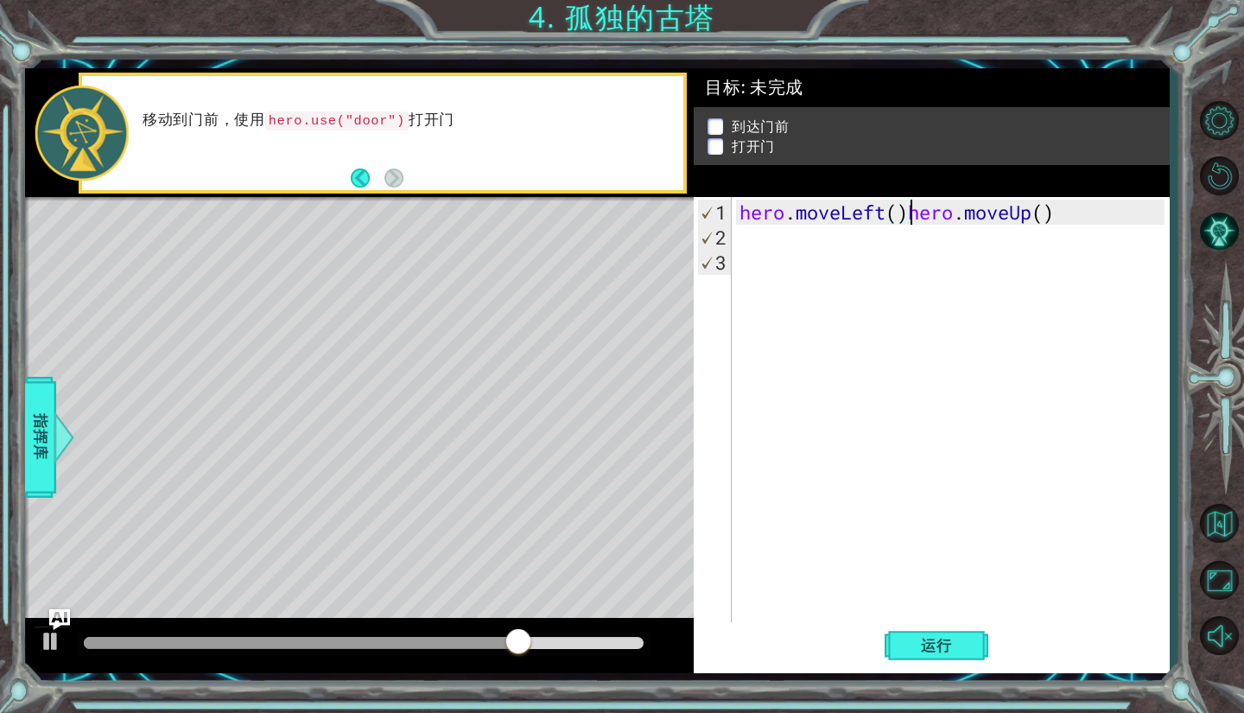
type textarea "hero.moveUp()"
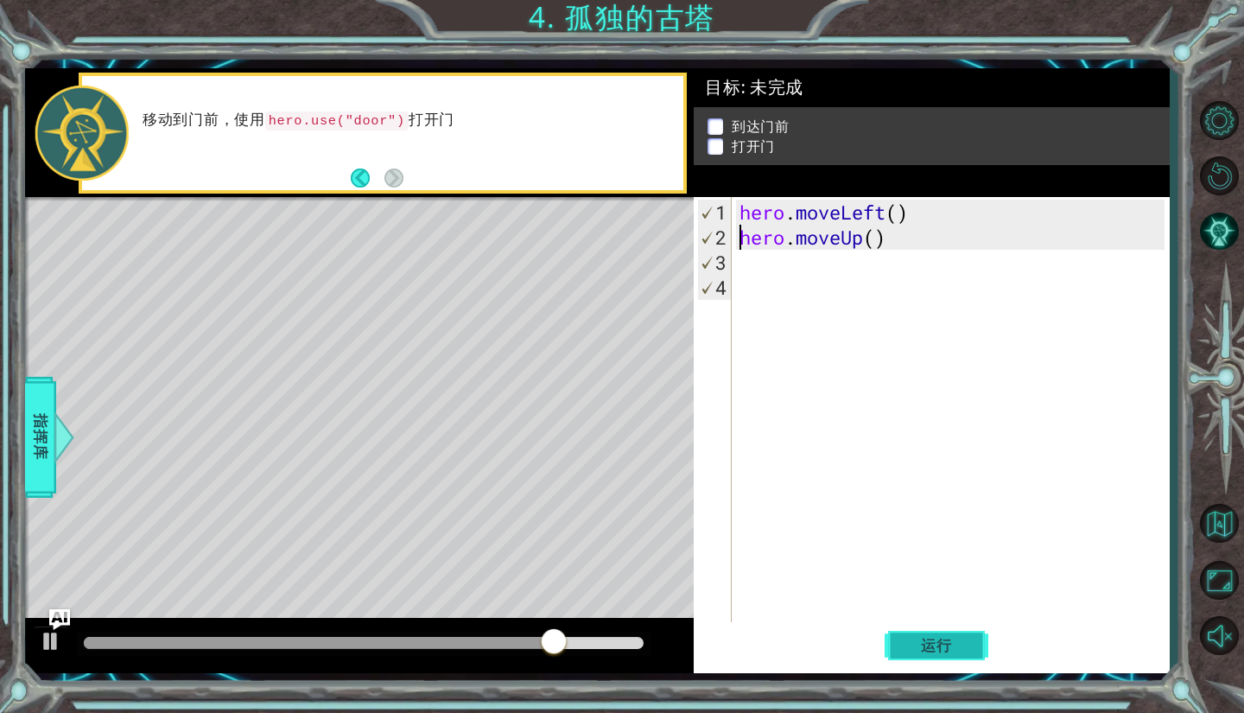
click at [951, 640] on span "运行" at bounding box center [937, 645] width 66 height 17
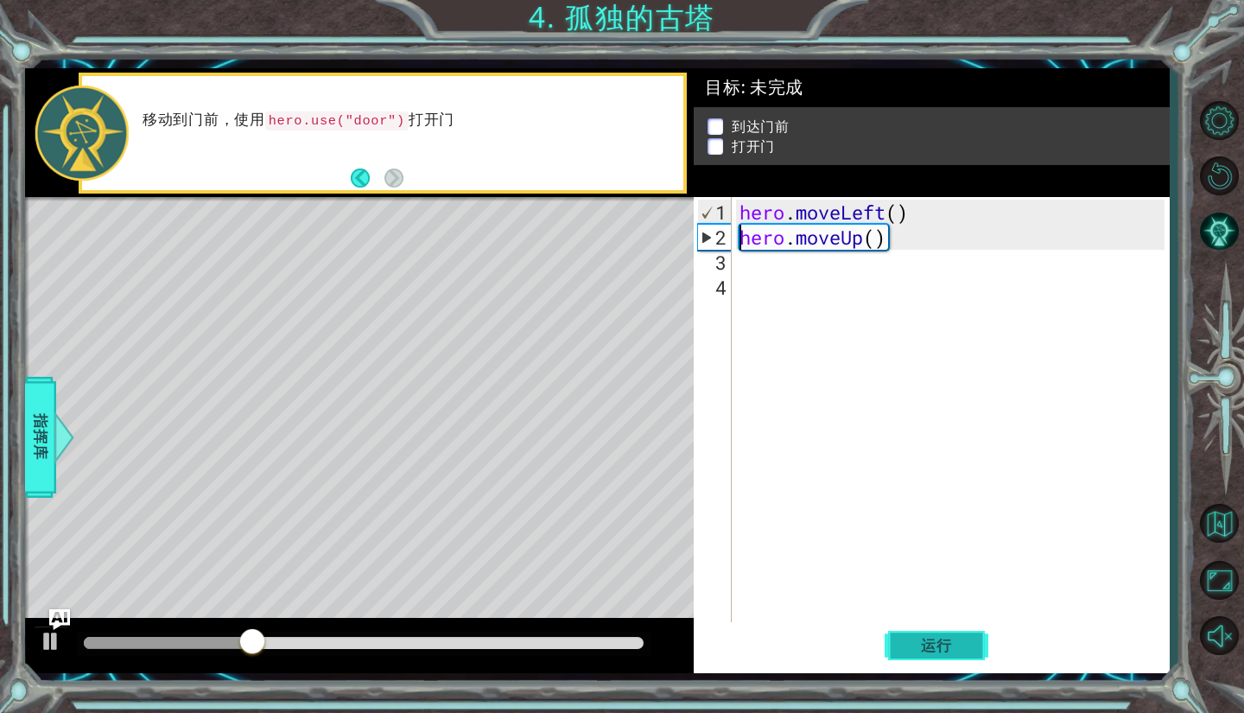
click at [927, 645] on span "运行" at bounding box center [937, 645] width 66 height 17
click at [919, 652] on span "运行" at bounding box center [937, 645] width 66 height 17
click at [779, 282] on div "hero . moveLeft ( ) hero . moveUp ( )" at bounding box center [954, 438] width 437 height 476
type textarea "h"
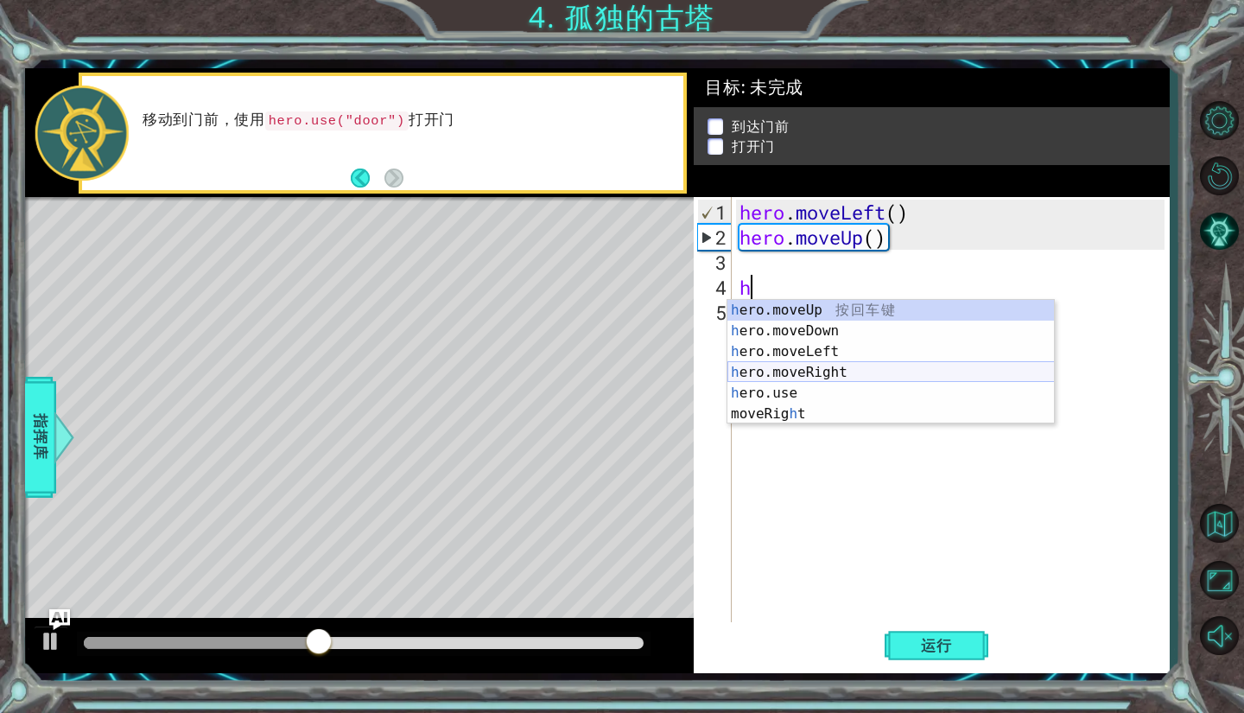
click at [829, 369] on div "h ero.moveUp 按 回 车 键 h ero.moveDown 按 回 车 键 h ero.moveLeft 按 回 车 键 h ero.moveRi…" at bounding box center [890, 383] width 327 height 166
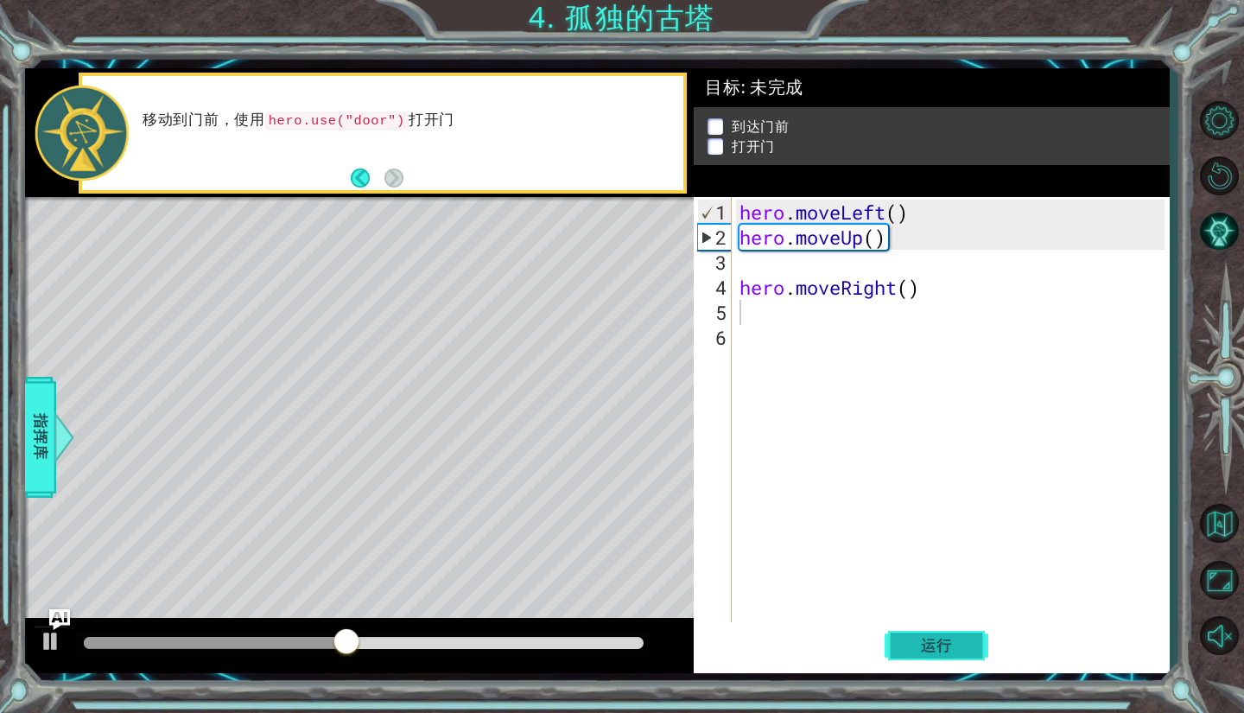
click at [946, 628] on button "运行" at bounding box center [937, 646] width 104 height 48
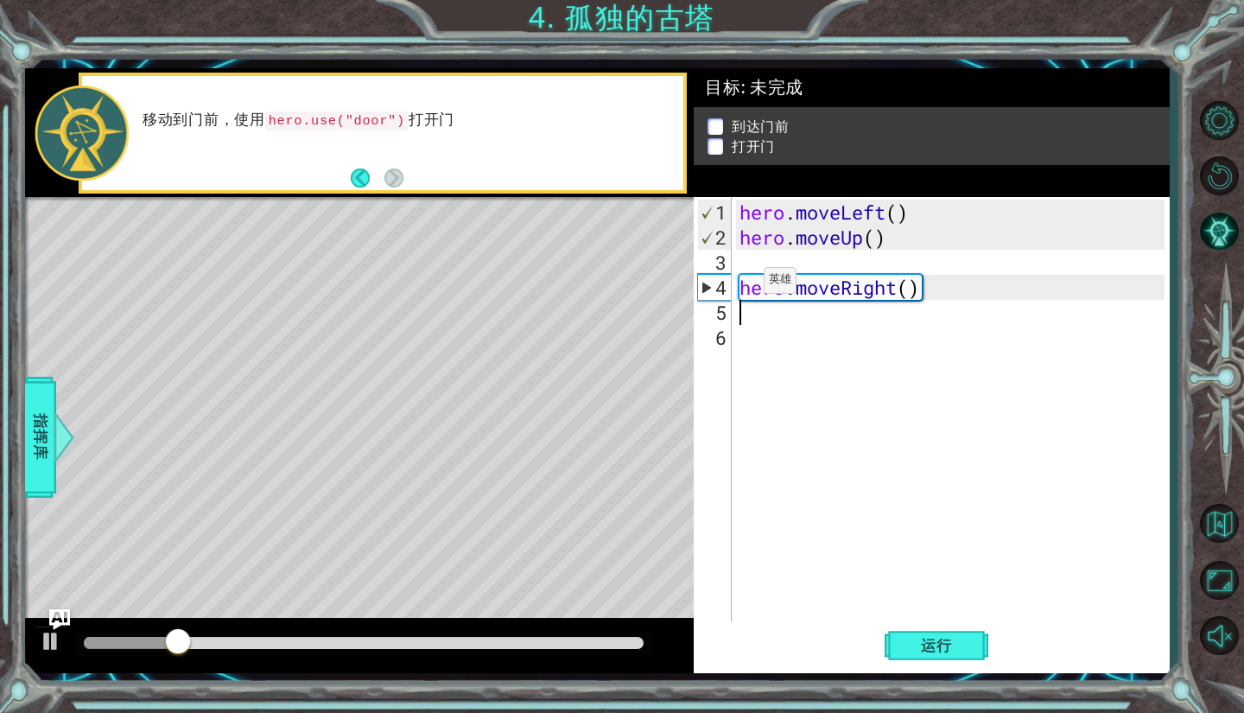
click at [737, 288] on div "hero . moveLeft ( ) hero . moveUp ( ) hero . moveRight ( )" at bounding box center [954, 438] width 437 height 476
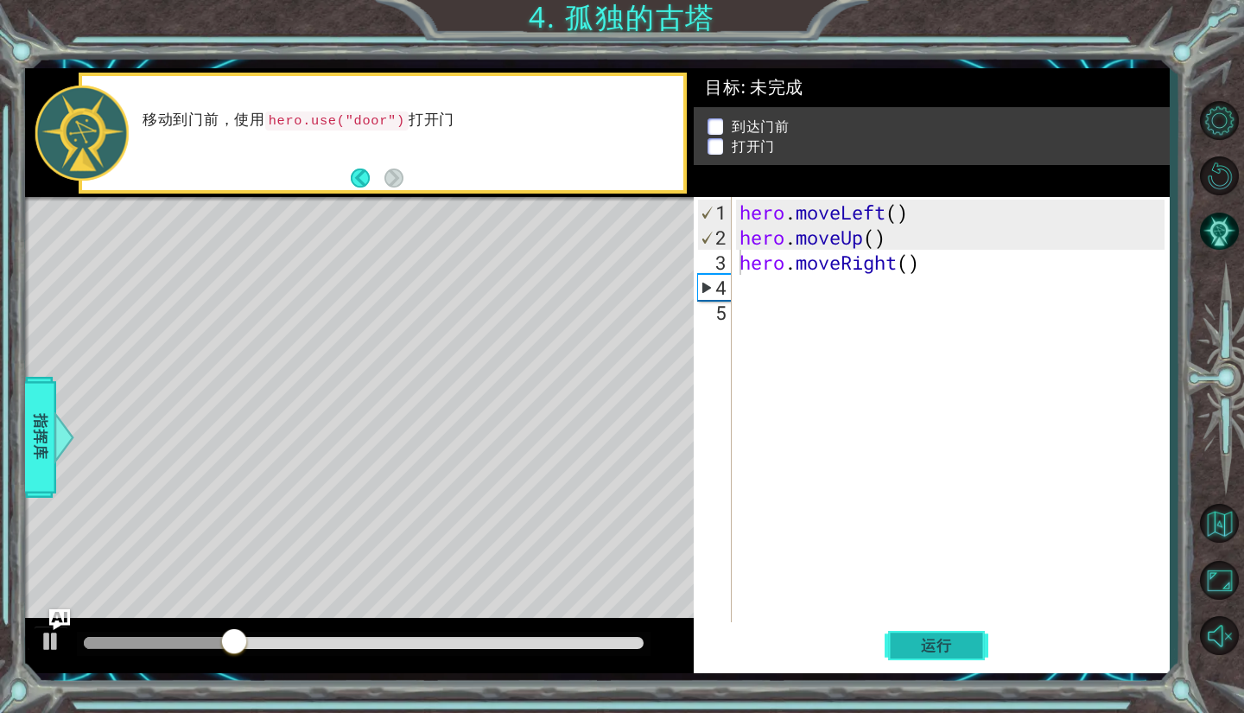
click at [977, 652] on button "运行" at bounding box center [937, 646] width 104 height 48
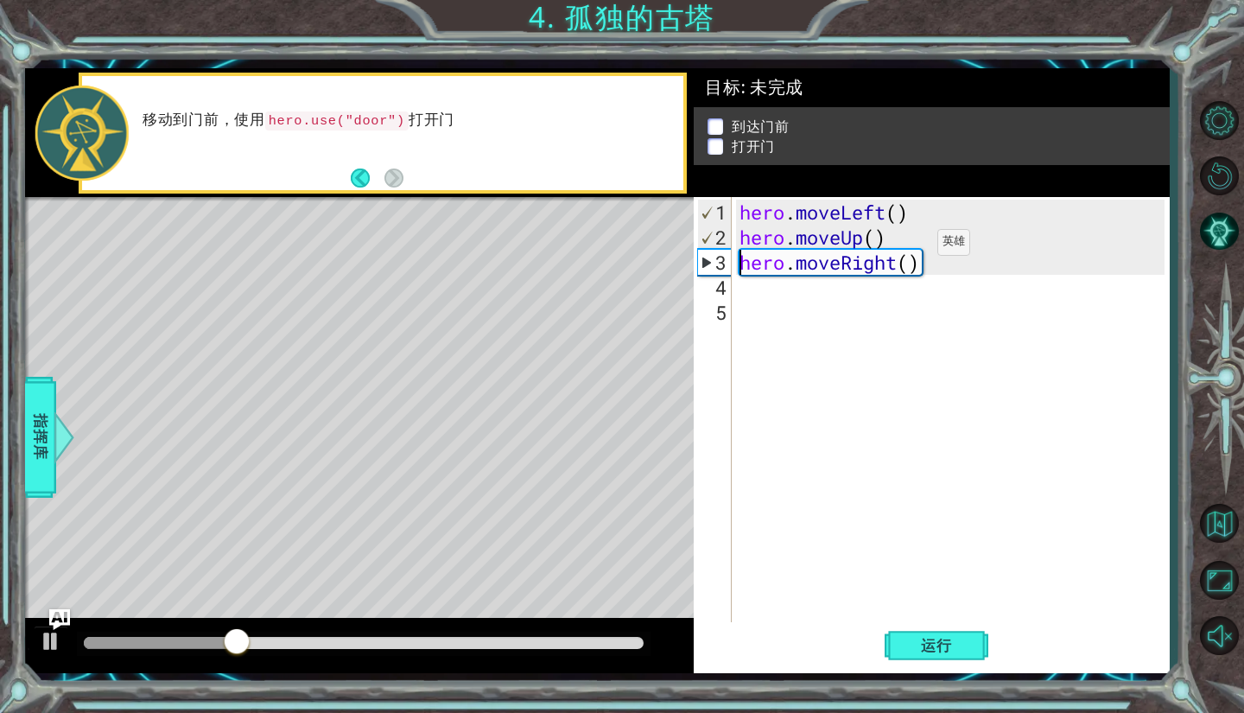
click at [910, 249] on div "hero . moveLeft ( ) hero . moveUp ( ) hero . moveRight ( )" at bounding box center [954, 438] width 437 height 476
click at [898, 241] on div "hero . moveLeft ( ) hero . moveUp ( ) hero . moveRight ( )" at bounding box center [954, 438] width 437 height 476
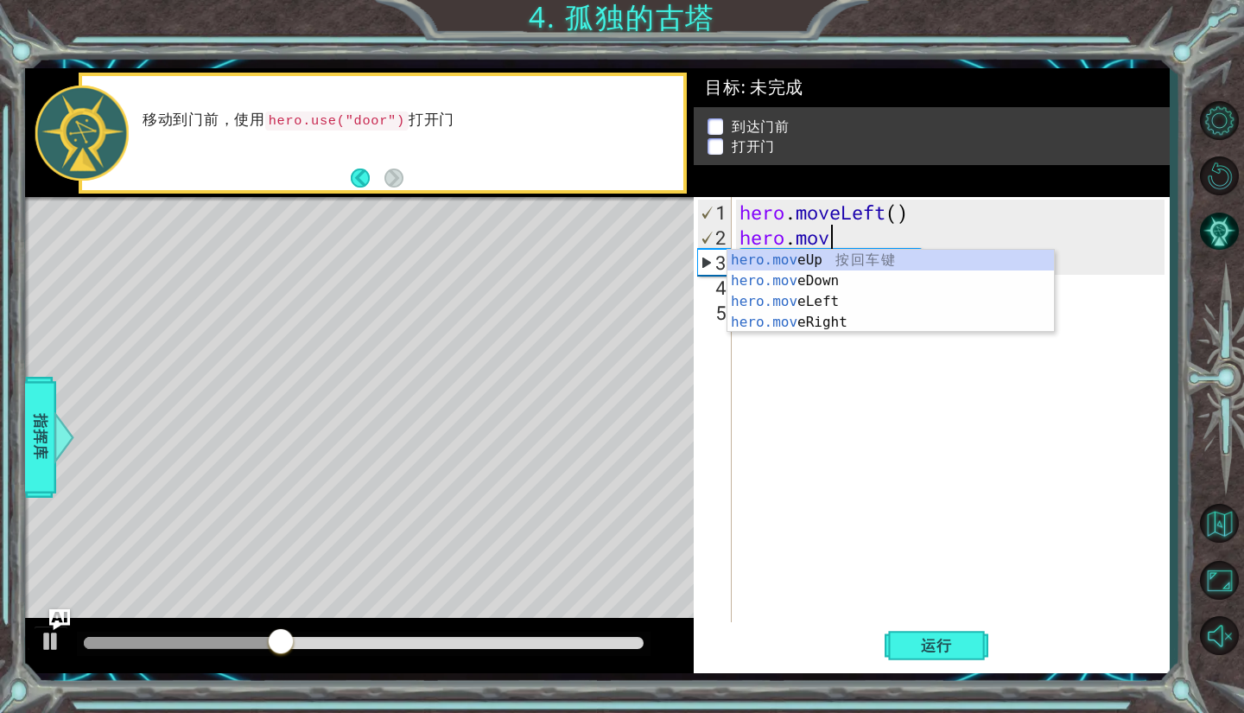
type textarea "h"
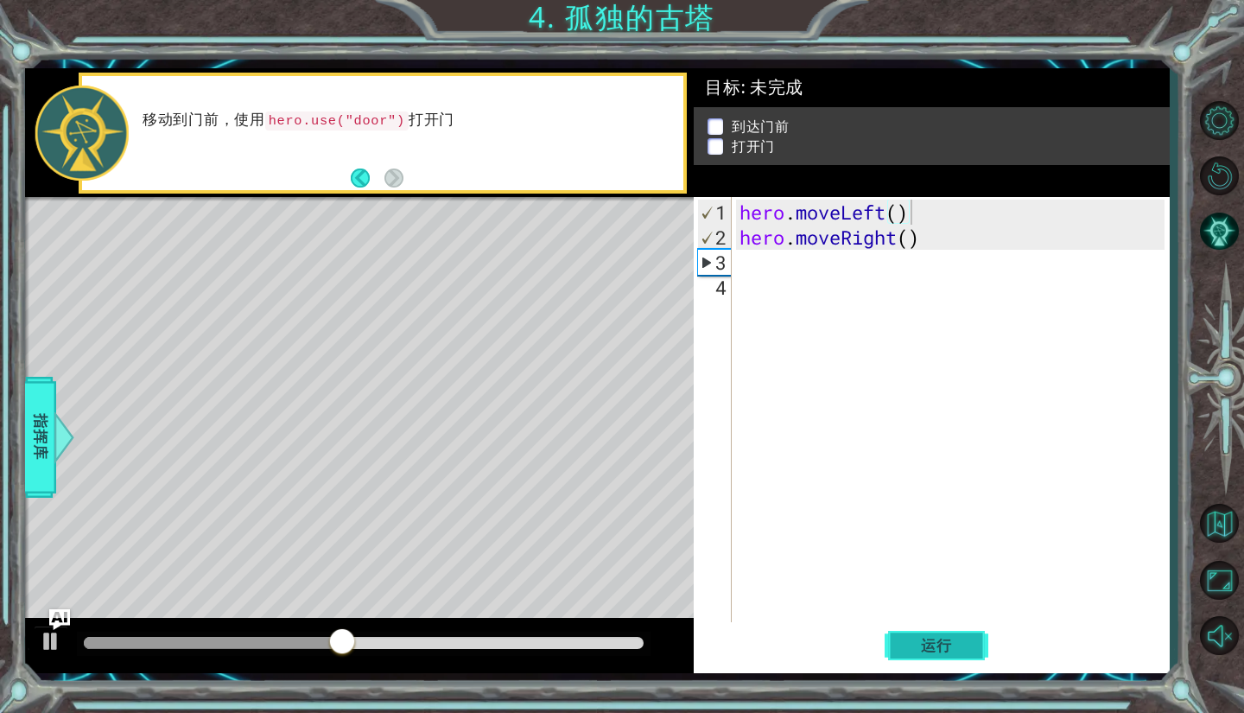
click at [936, 650] on span "运行" at bounding box center [937, 645] width 66 height 17
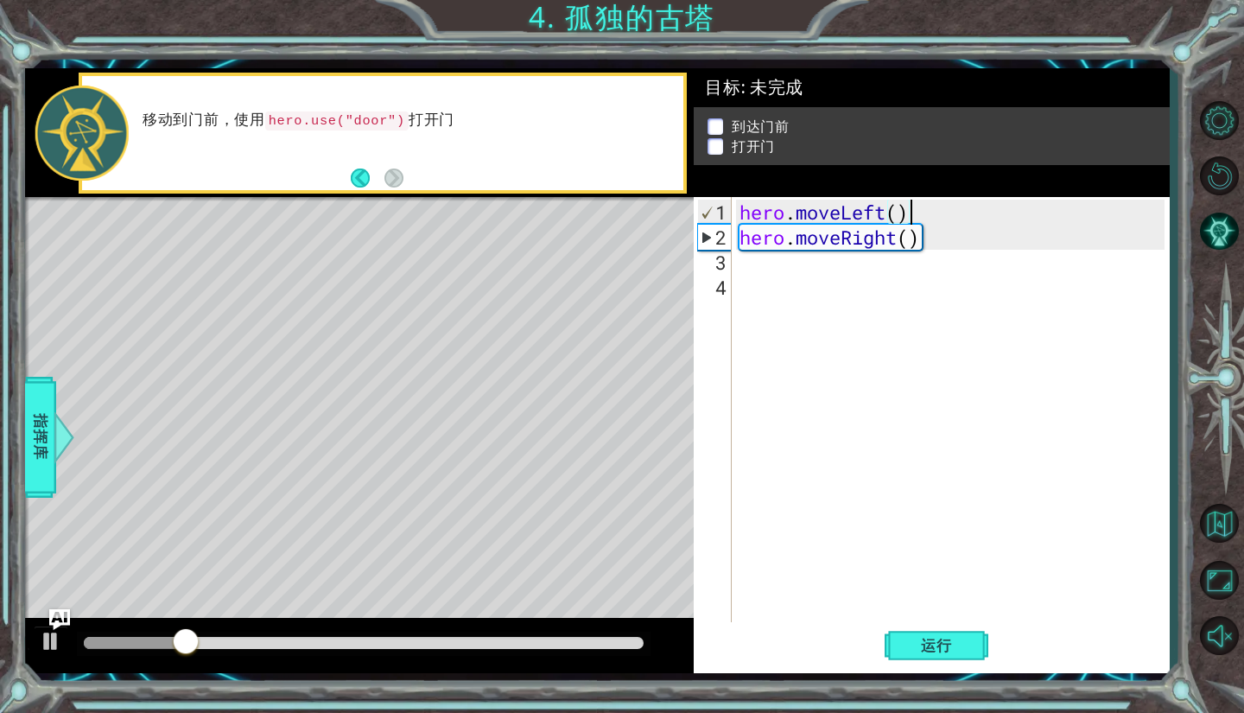
type textarea "hero.moveLeft("
click at [947, 656] on button "运行" at bounding box center [937, 646] width 104 height 48
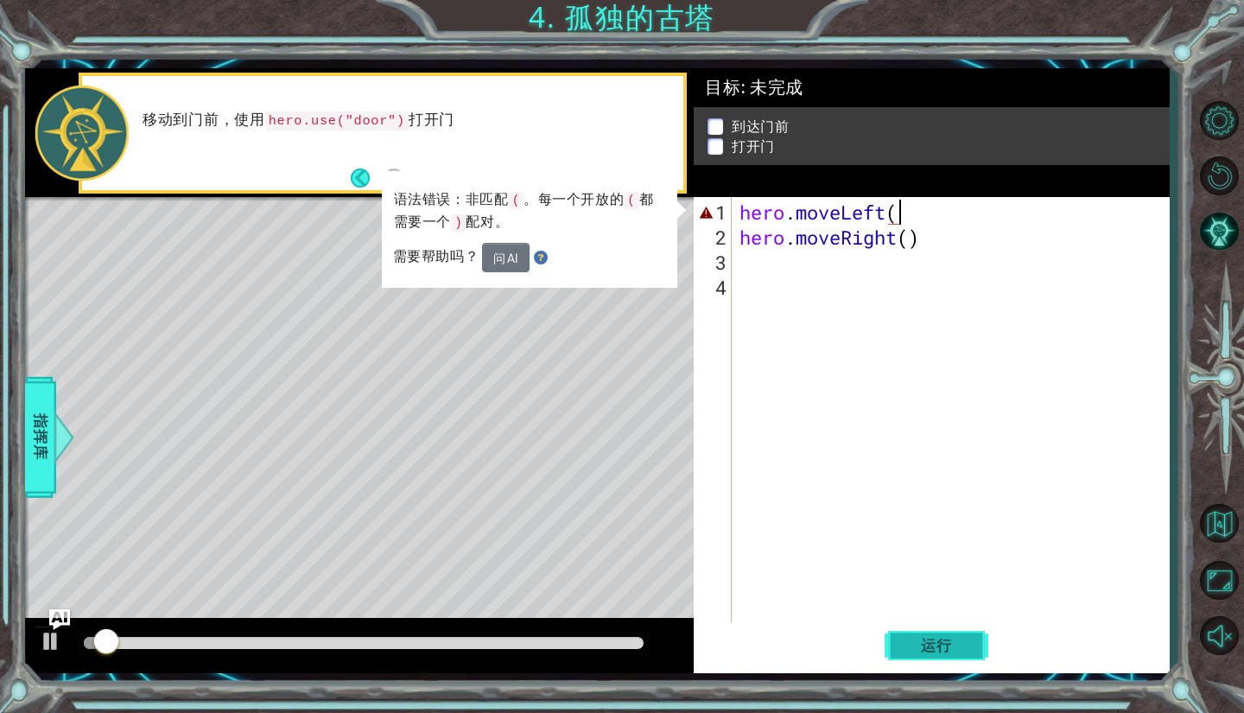
click at [947, 656] on button "运行" at bounding box center [937, 646] width 104 height 48
click at [942, 250] on div "hero . moveLeft ( hero . moveRight ( )" at bounding box center [954, 438] width 437 height 476
click at [935, 249] on div "hero . moveLeft ( hero . moveRight ( )" at bounding box center [954, 438] width 437 height 476
click at [923, 246] on div "hero . moveLeft ( hero . moveRight ( )" at bounding box center [954, 438] width 437 height 476
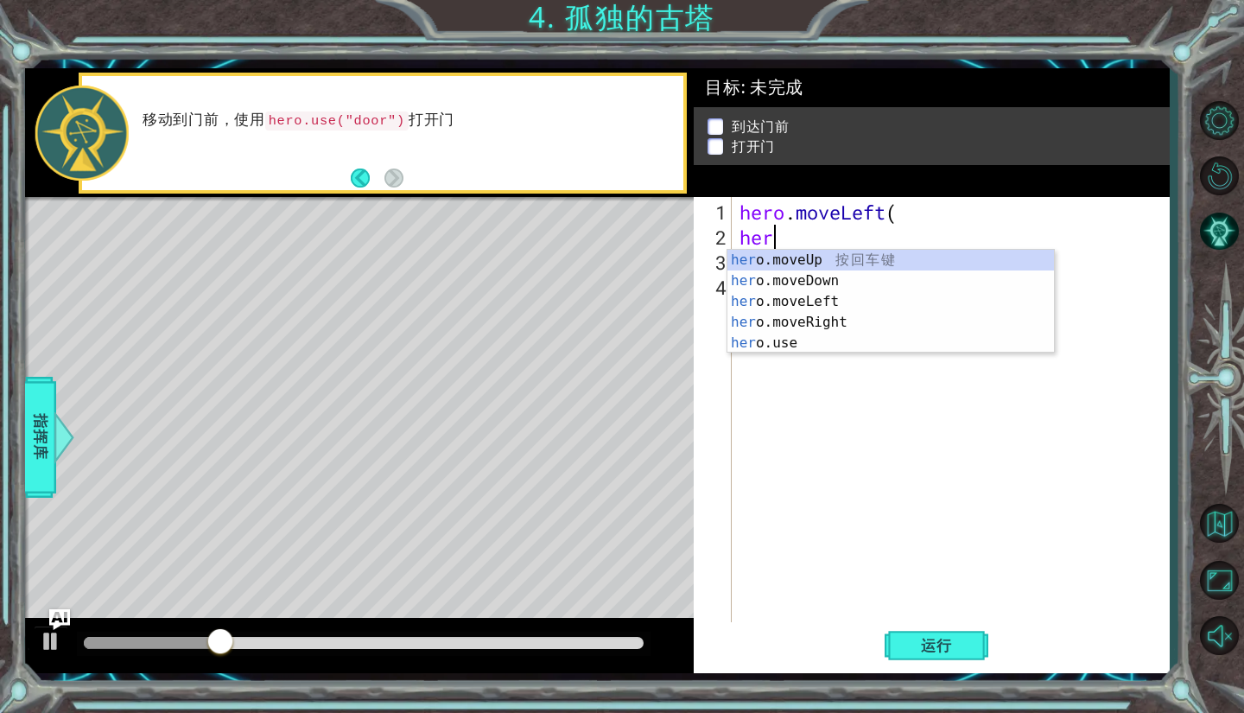
type textarea "h"
type textarea "hero.moveL"
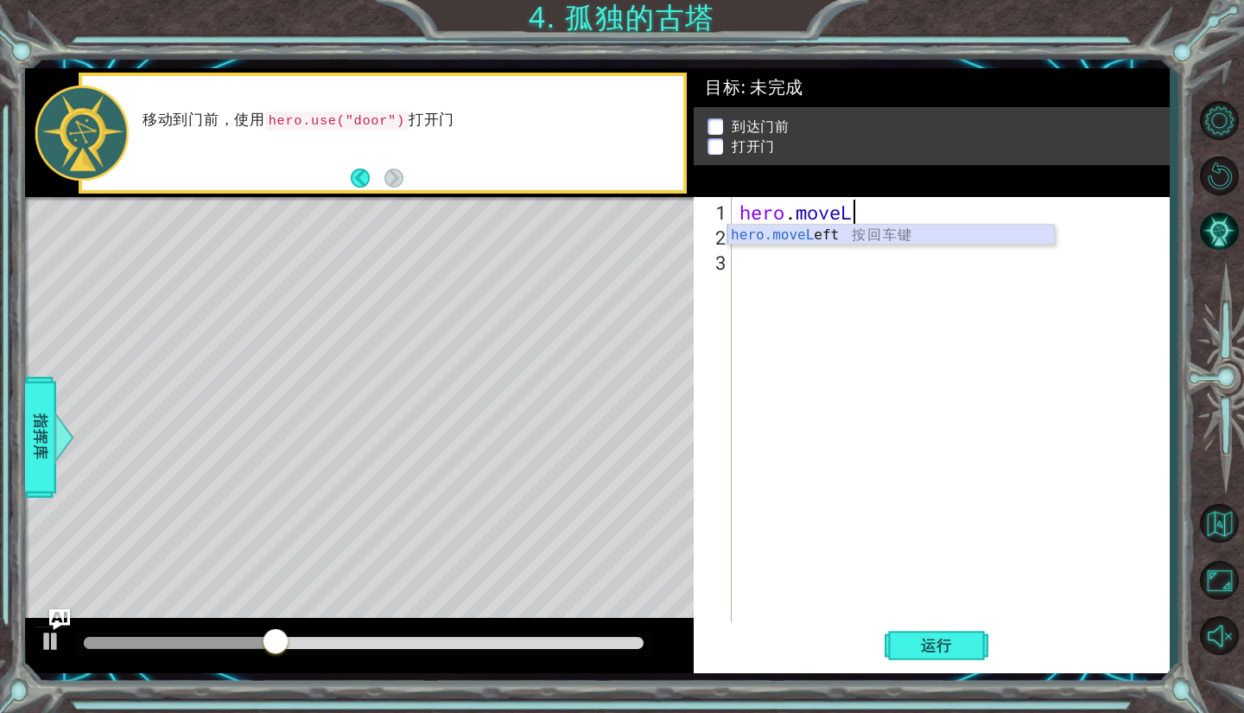
click at [846, 237] on div "hero.moveL eft 按 回 车 键" at bounding box center [890, 256] width 327 height 62
type textarea "hero.moveLeft()"
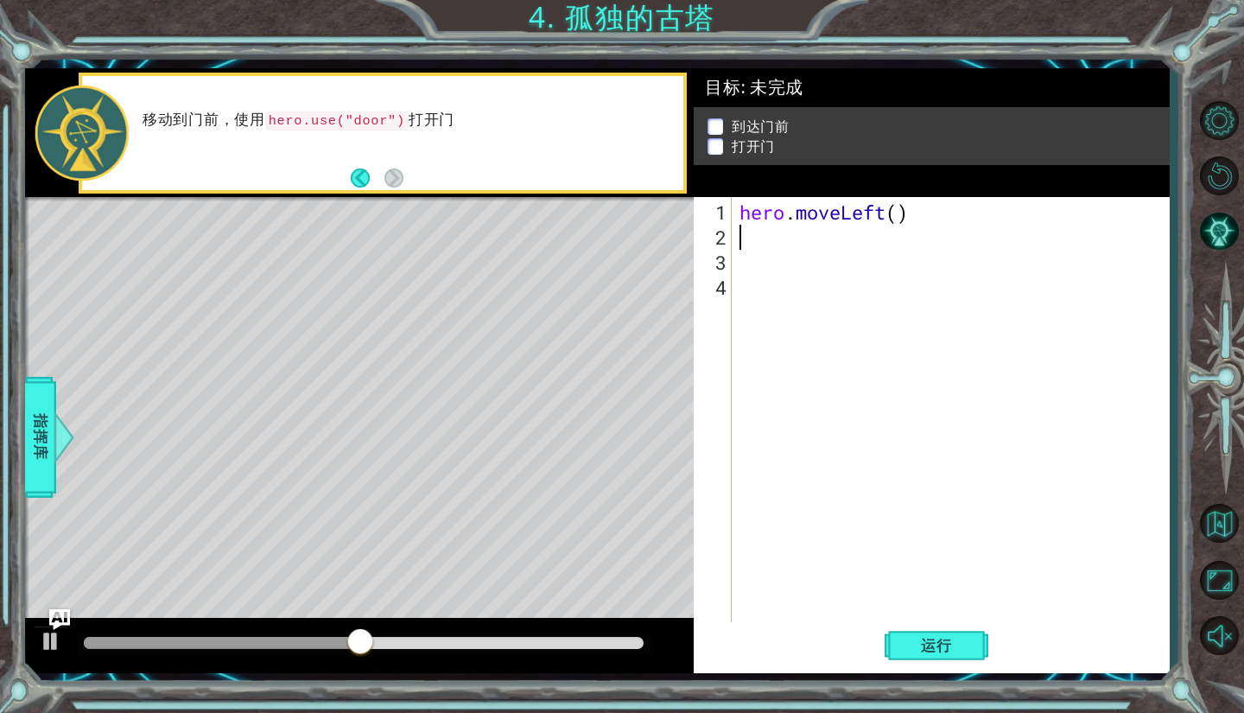
type textarea "h"
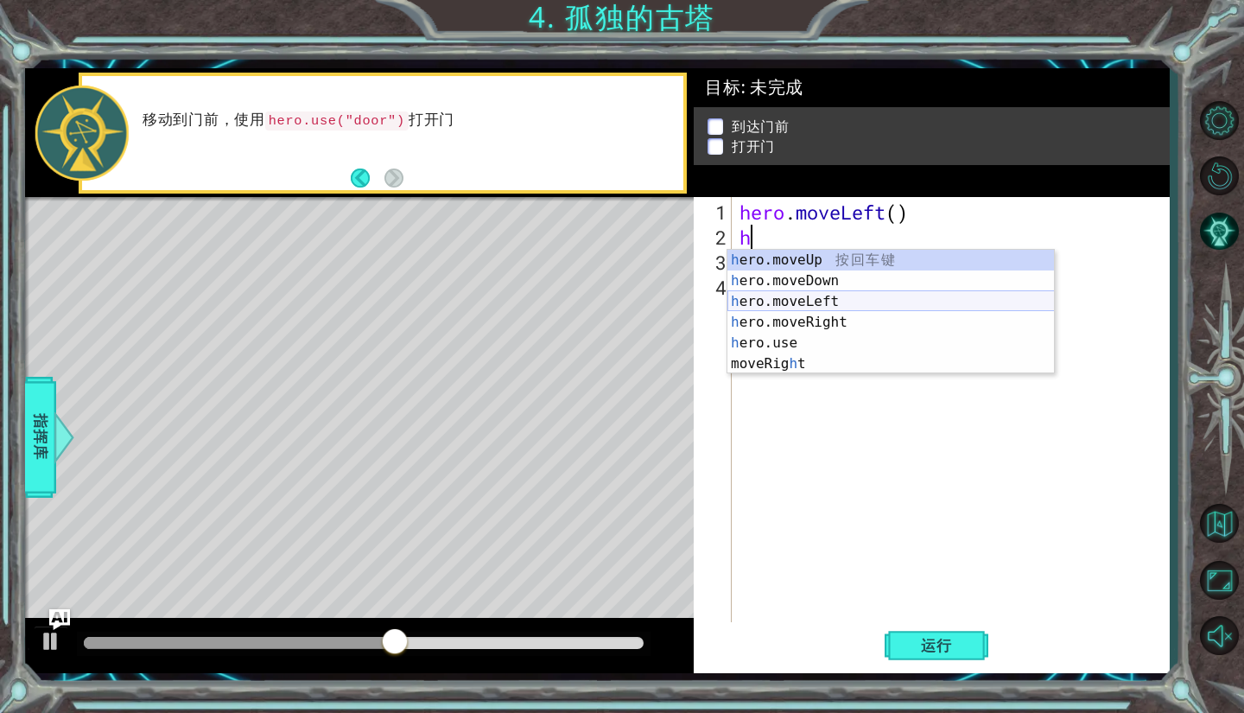
click at [850, 301] on div "h ero.moveUp 按 回 车 键 h ero.moveDown 按 回 车 键 h ero.moveLeft 按 回 车 键 h ero.moveRi…" at bounding box center [890, 333] width 327 height 166
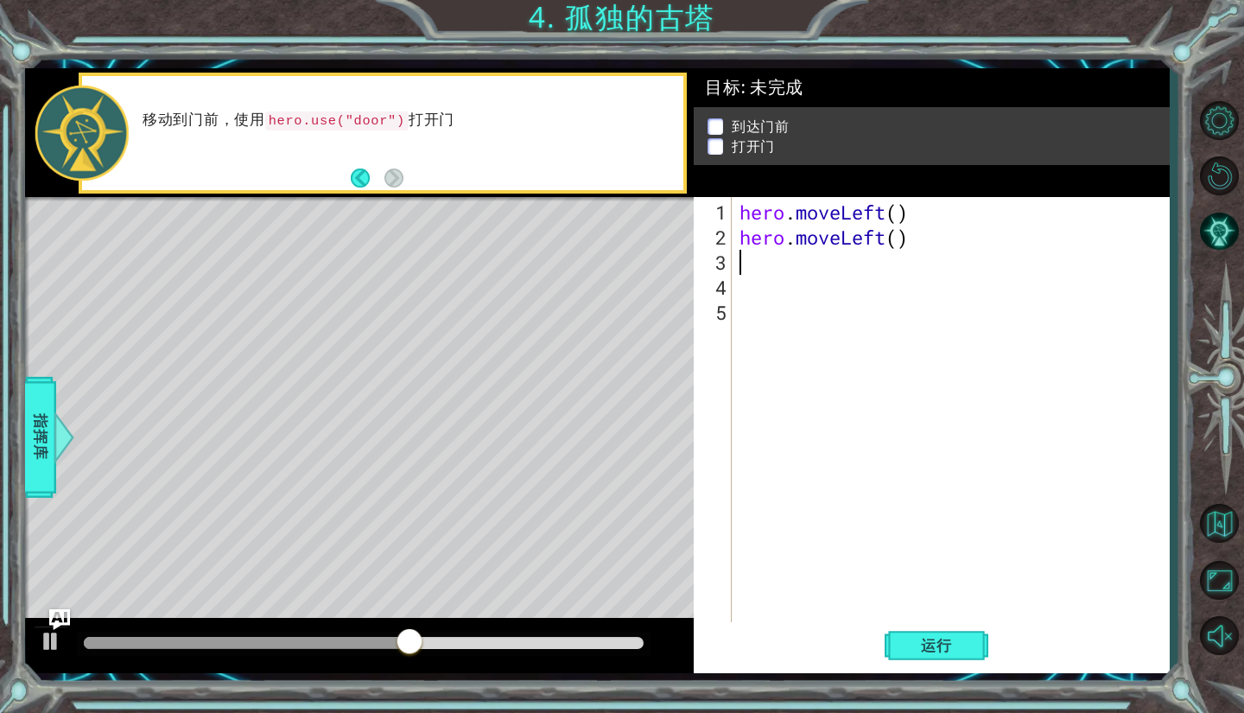
type textarea "h"
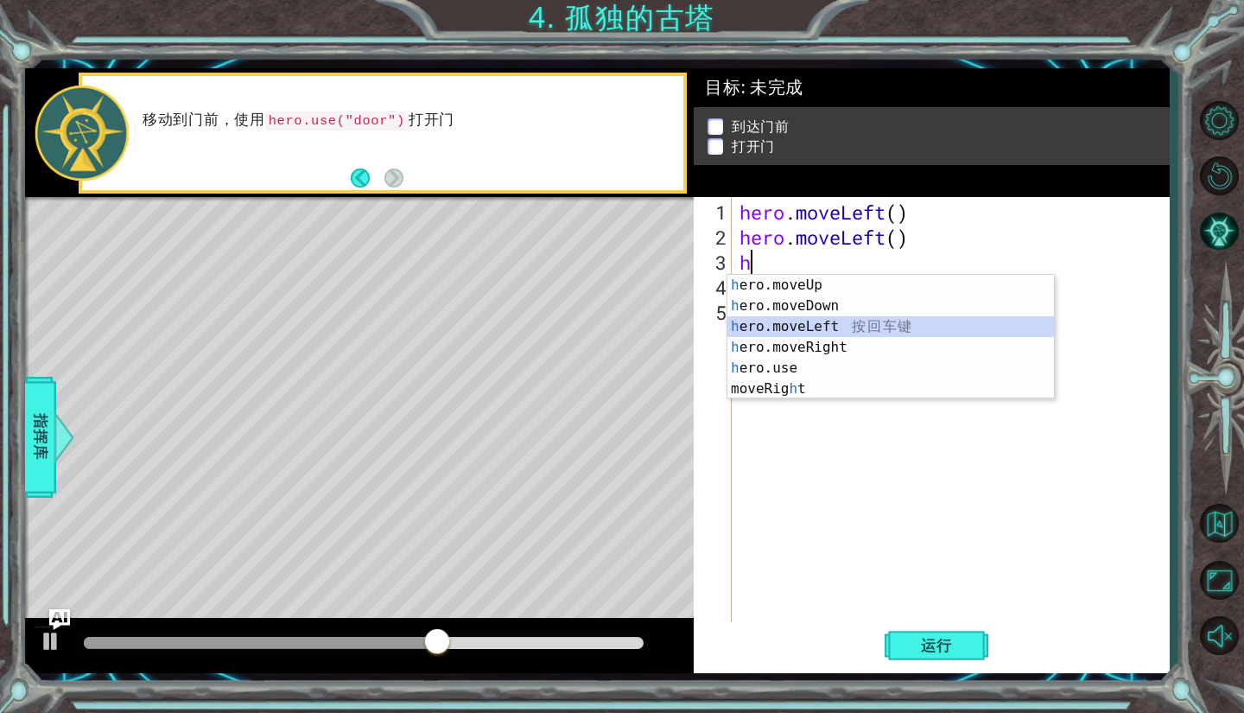
click at [836, 329] on div "h ero.moveUp 按 回 车 键 h ero.moveDown 按 回 车 键 h ero.moveLeft 按 回 车 键 h ero.moveRi…" at bounding box center [890, 358] width 327 height 166
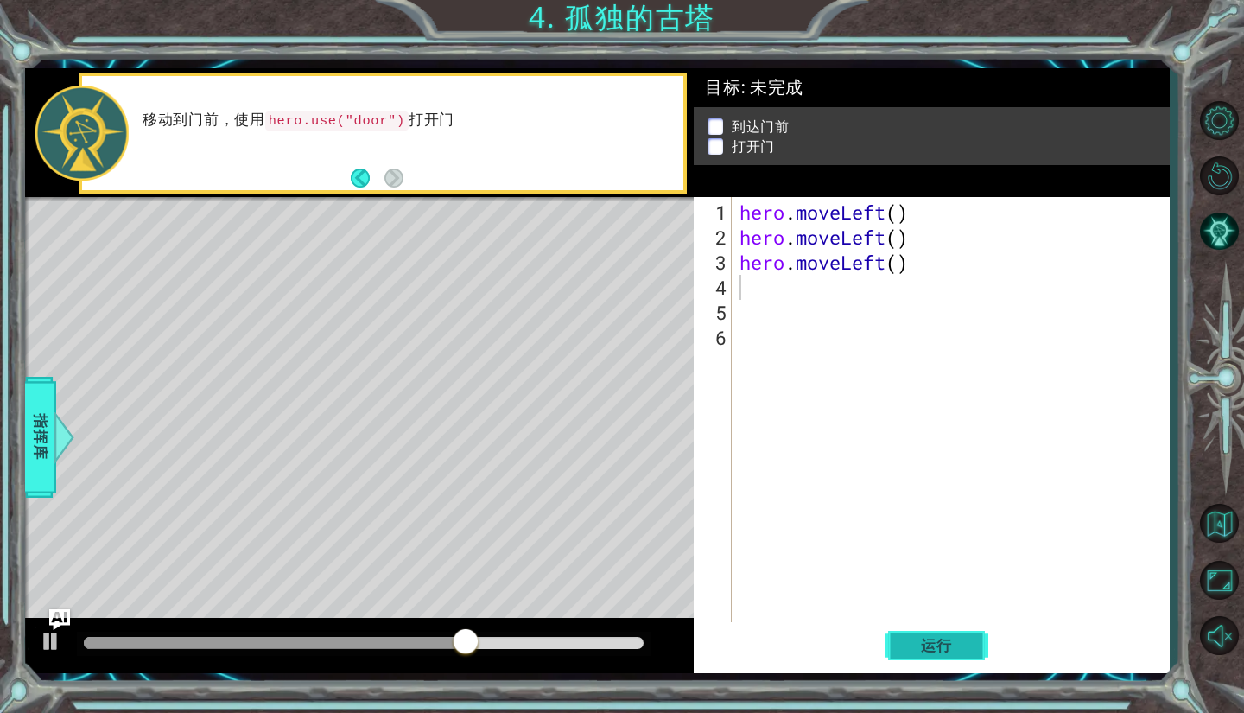
click at [961, 644] on span "运行" at bounding box center [937, 645] width 66 height 17
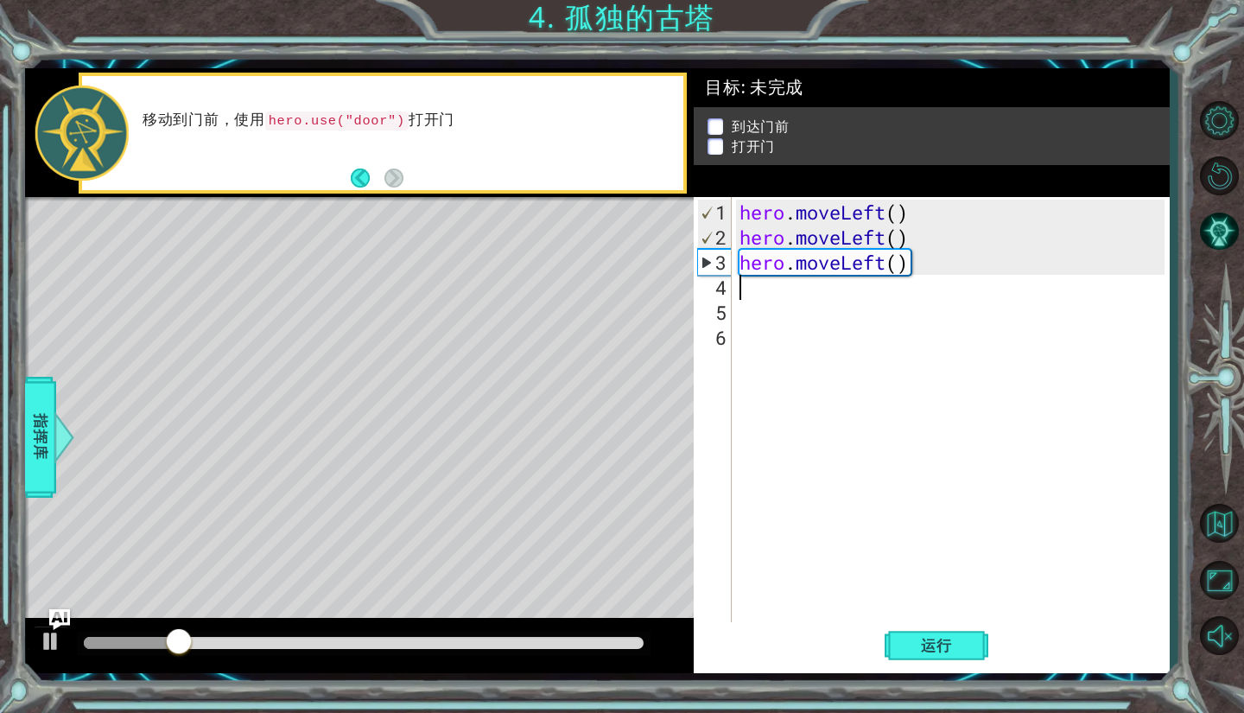
type textarea "h"
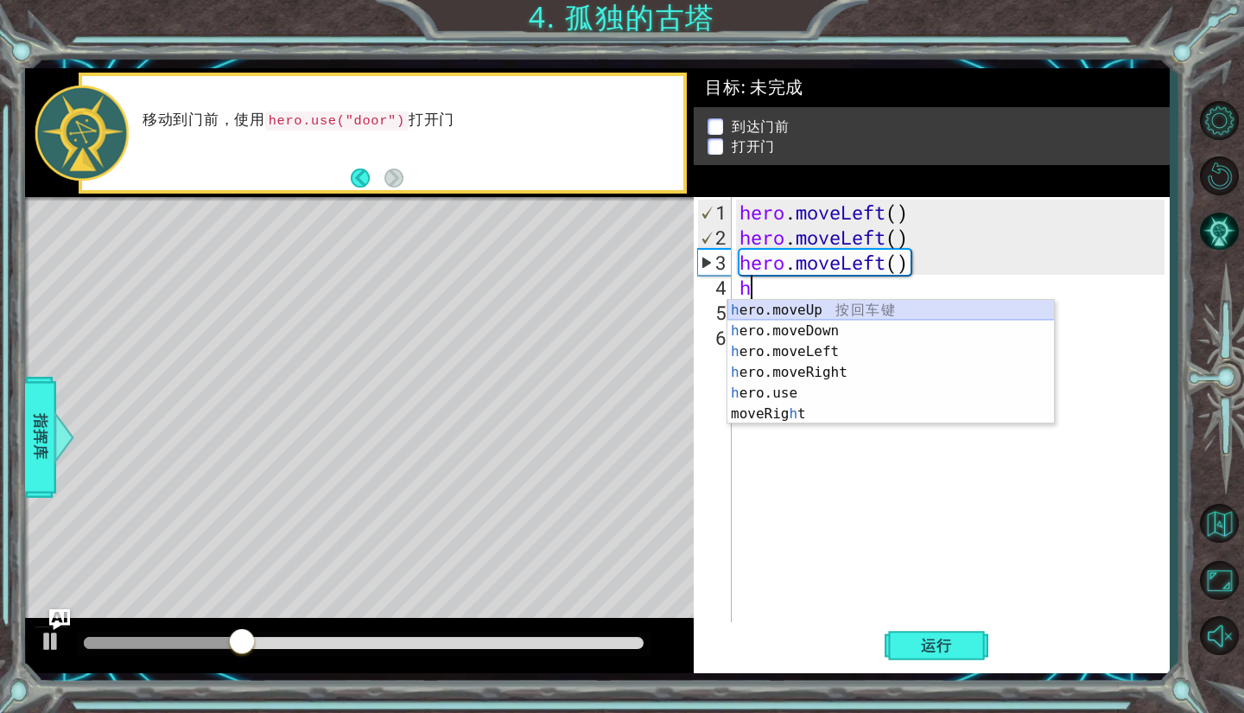
click at [853, 308] on div "h ero.moveUp 按 回 车 键 h ero.moveDown 按 回 车 键 h ero.moveLeft 按 回 车 键 h ero.moveRi…" at bounding box center [890, 383] width 327 height 166
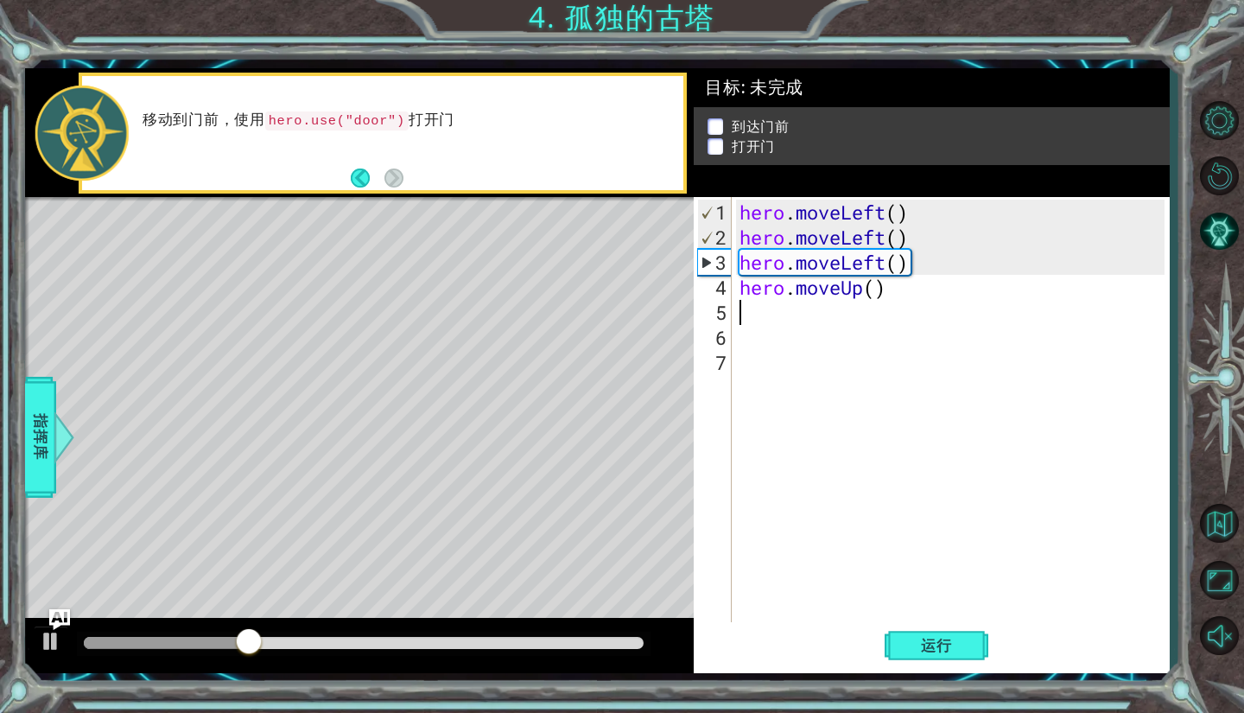
type textarea "h"
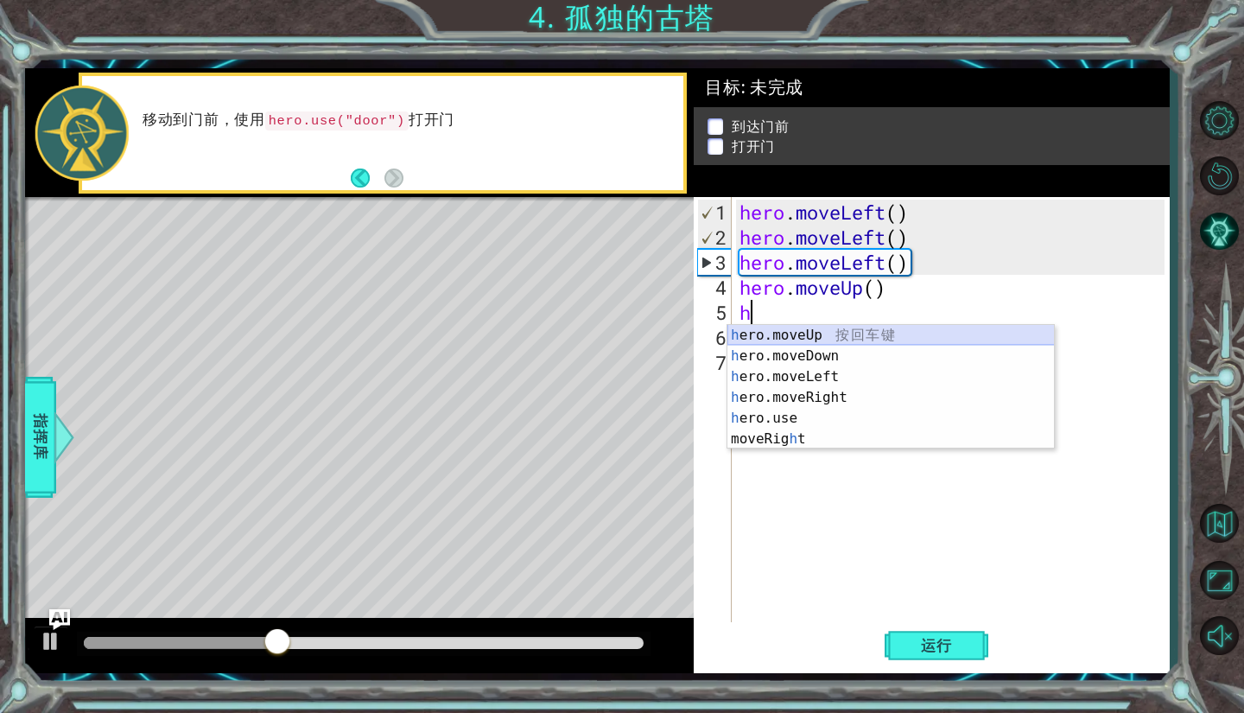
click at [857, 342] on div "h ero.moveUp 按 回 车 键 h ero.moveDown 按 回 车 键 h ero.moveLeft 按 回 车 键 h ero.moveRi…" at bounding box center [890, 408] width 327 height 166
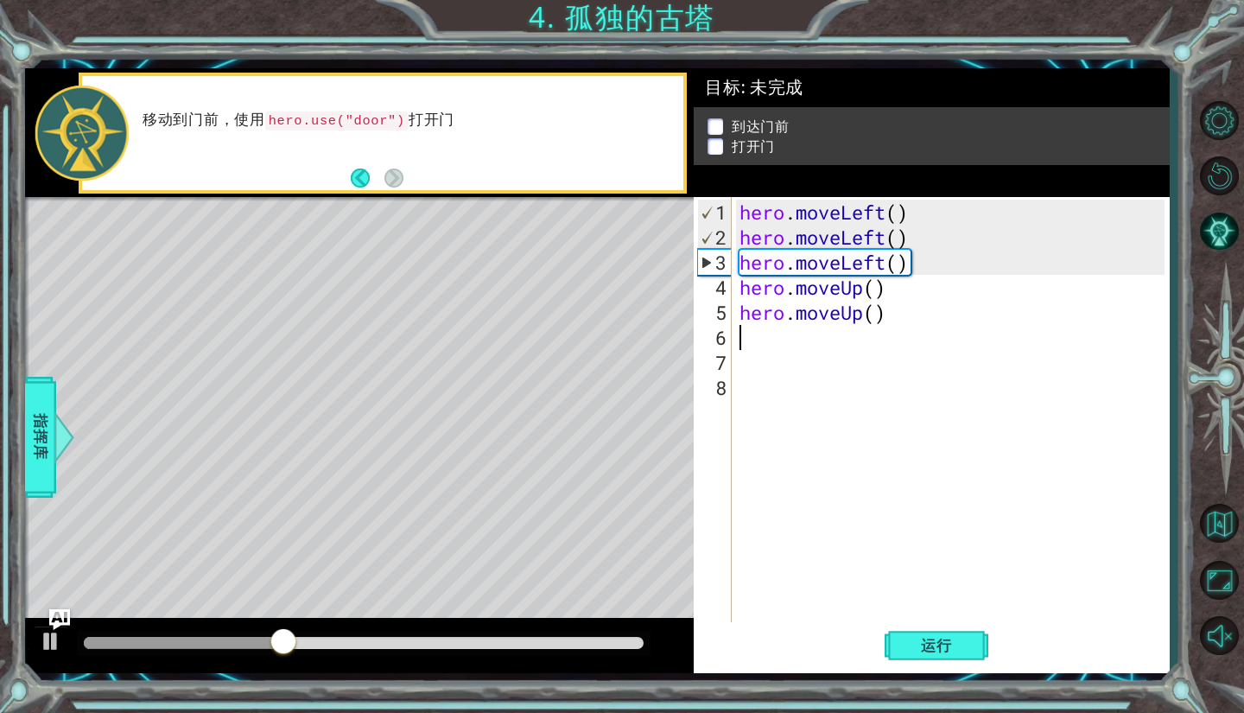
type textarea "h"
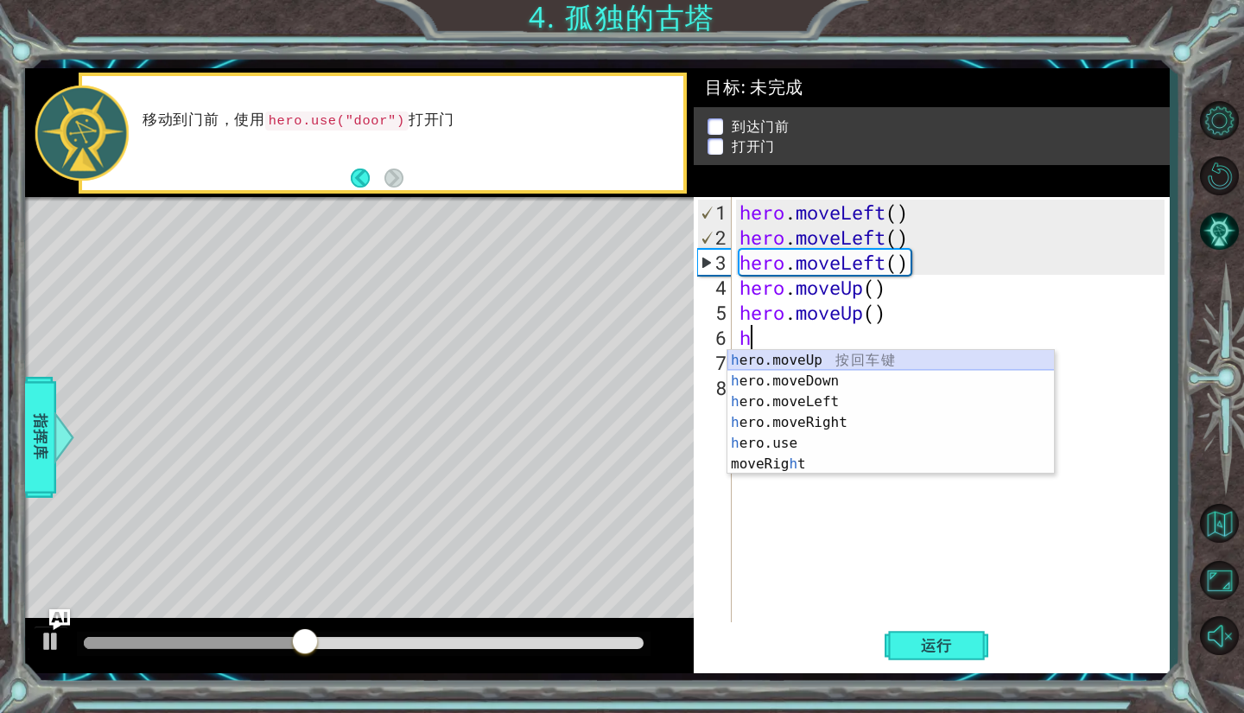
click at [860, 357] on div "h ero.moveUp 按 回 车 键 h ero.moveDown 按 回 车 键 h ero.moveLeft 按 回 车 键 h ero.moveRi…" at bounding box center [890, 433] width 327 height 166
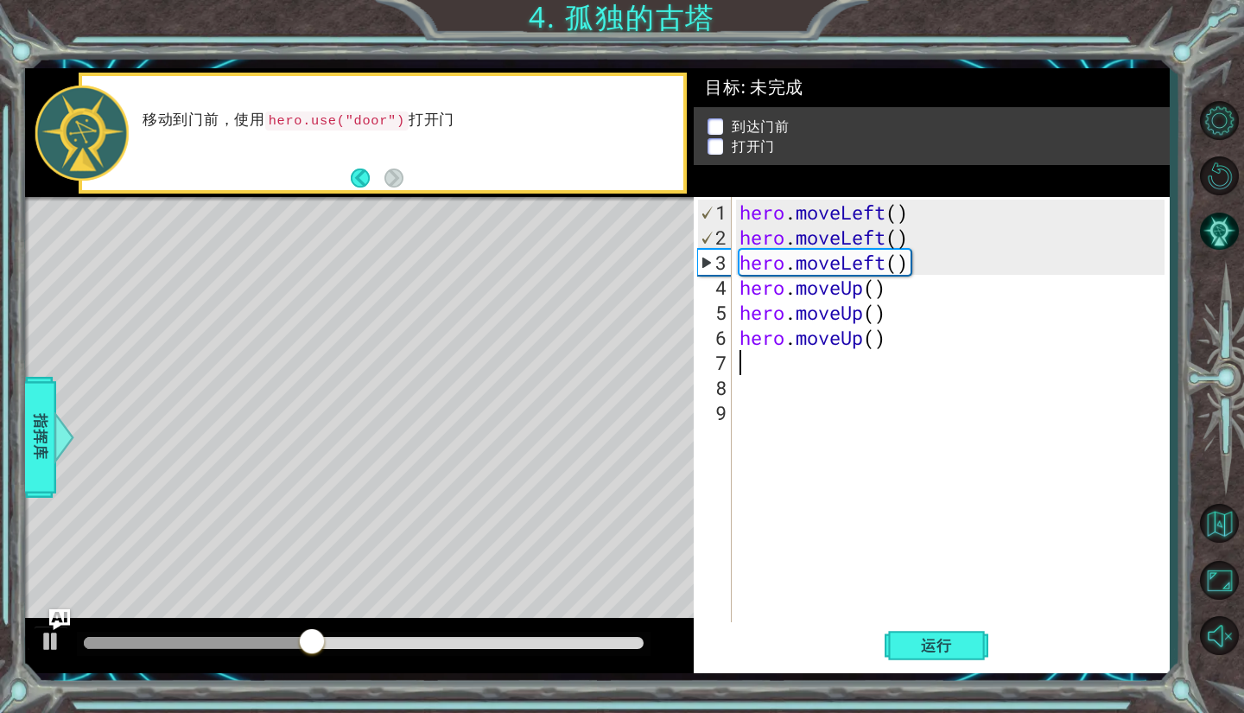
type textarea "h"
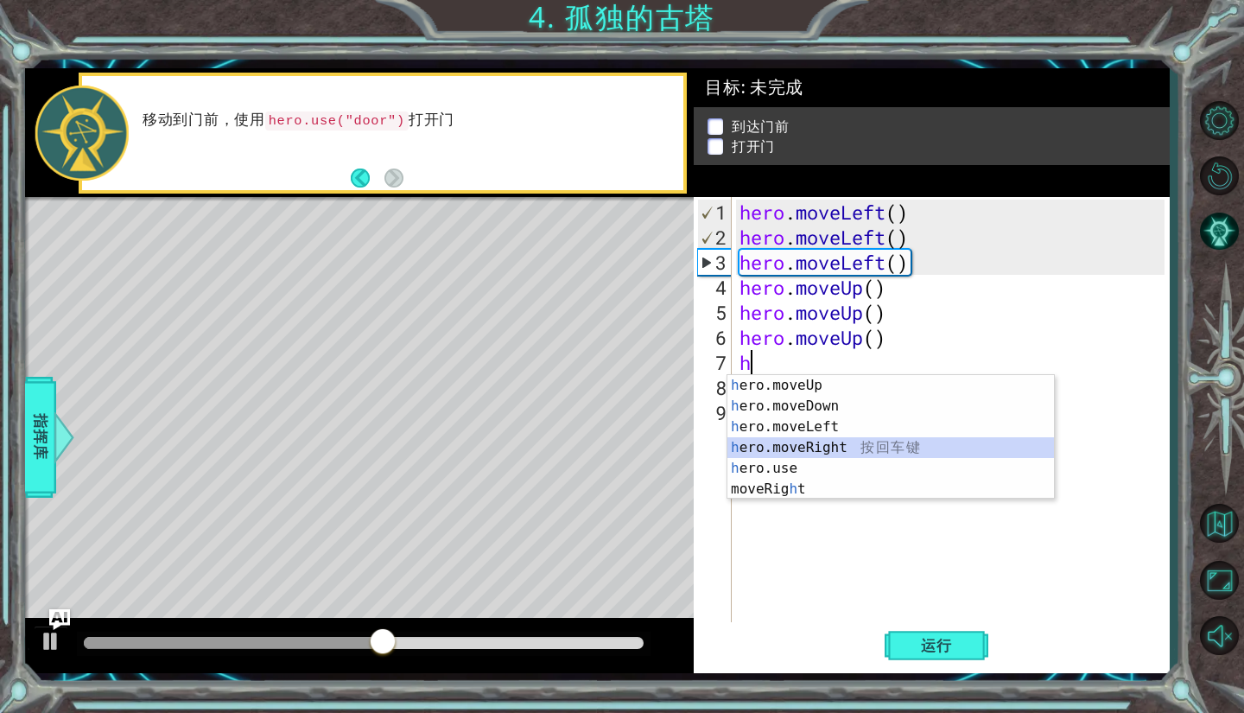
click at [862, 447] on div "h ero.moveUp 按 回 车 键 h ero.moveDown 按 回 车 键 h ero.moveLeft 按 回 车 键 h ero.moveRi…" at bounding box center [890, 458] width 327 height 166
type textarea "h"
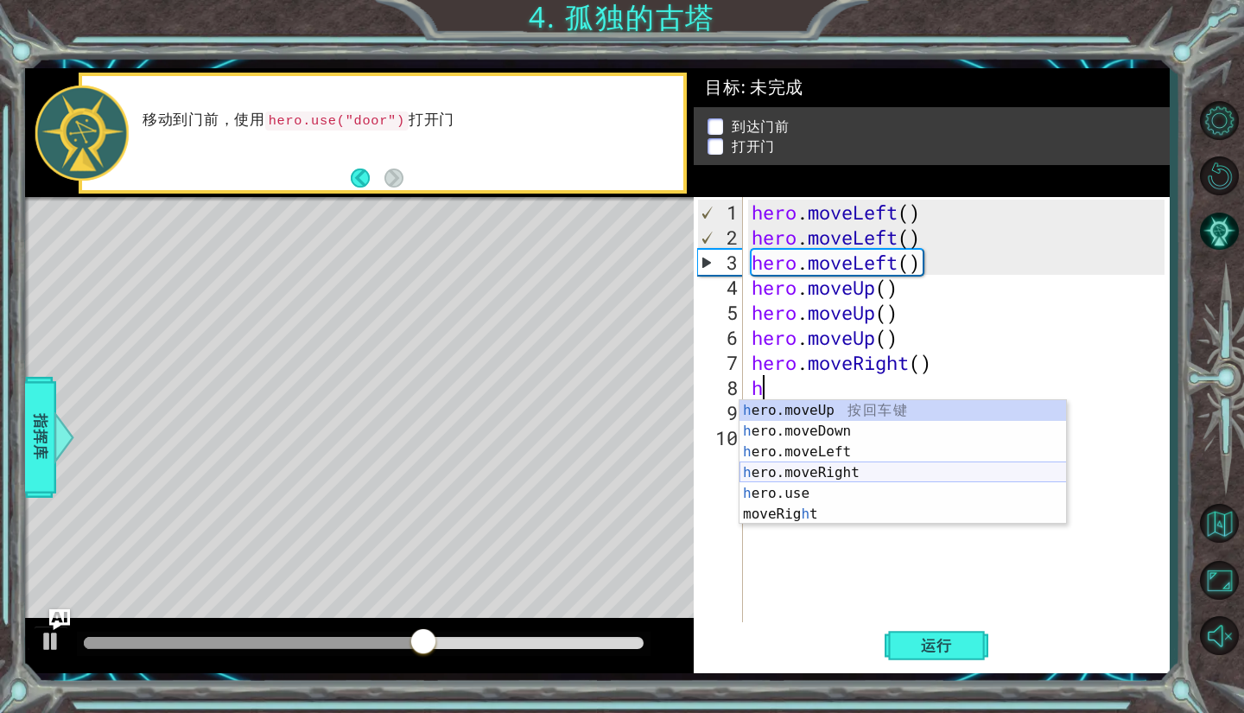
click at [857, 472] on div "h ero.moveUp 按 回 车 键 h ero.moveDown 按 回 车 键 h ero.moveLeft 按 回 车 键 h ero.moveRi…" at bounding box center [902, 483] width 327 height 166
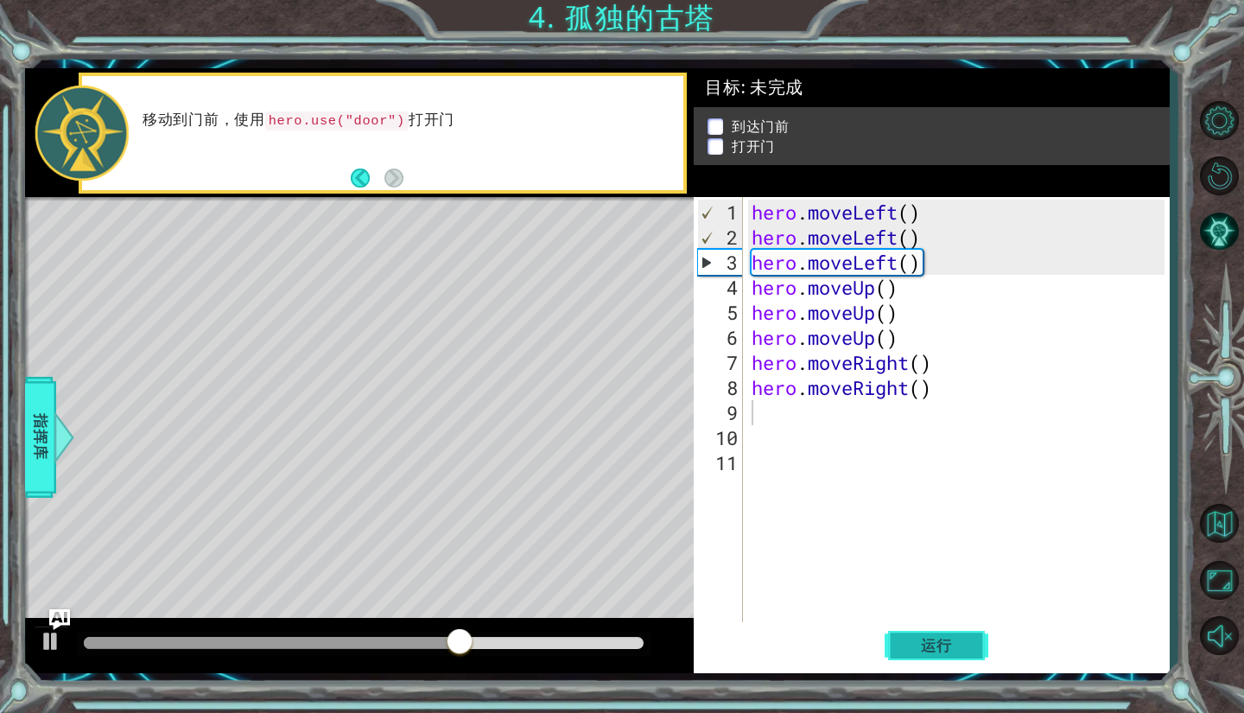
click at [962, 657] on button "运行" at bounding box center [937, 646] width 104 height 48
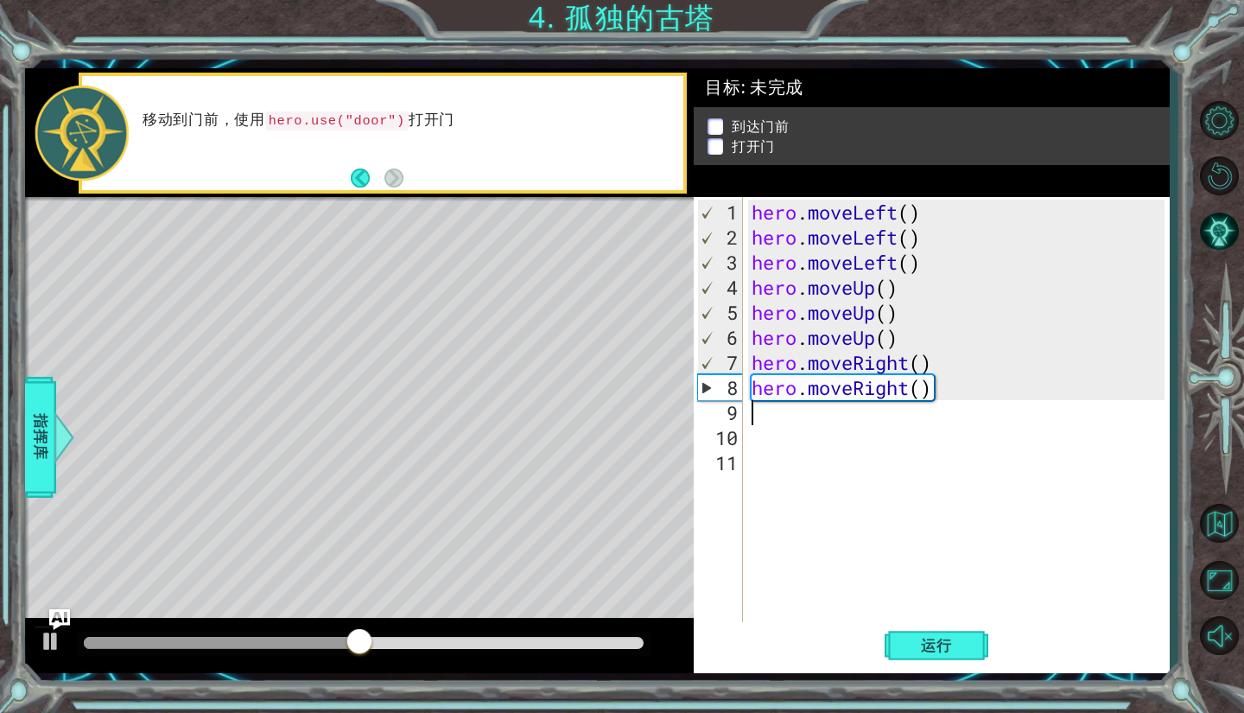
type textarea "h"
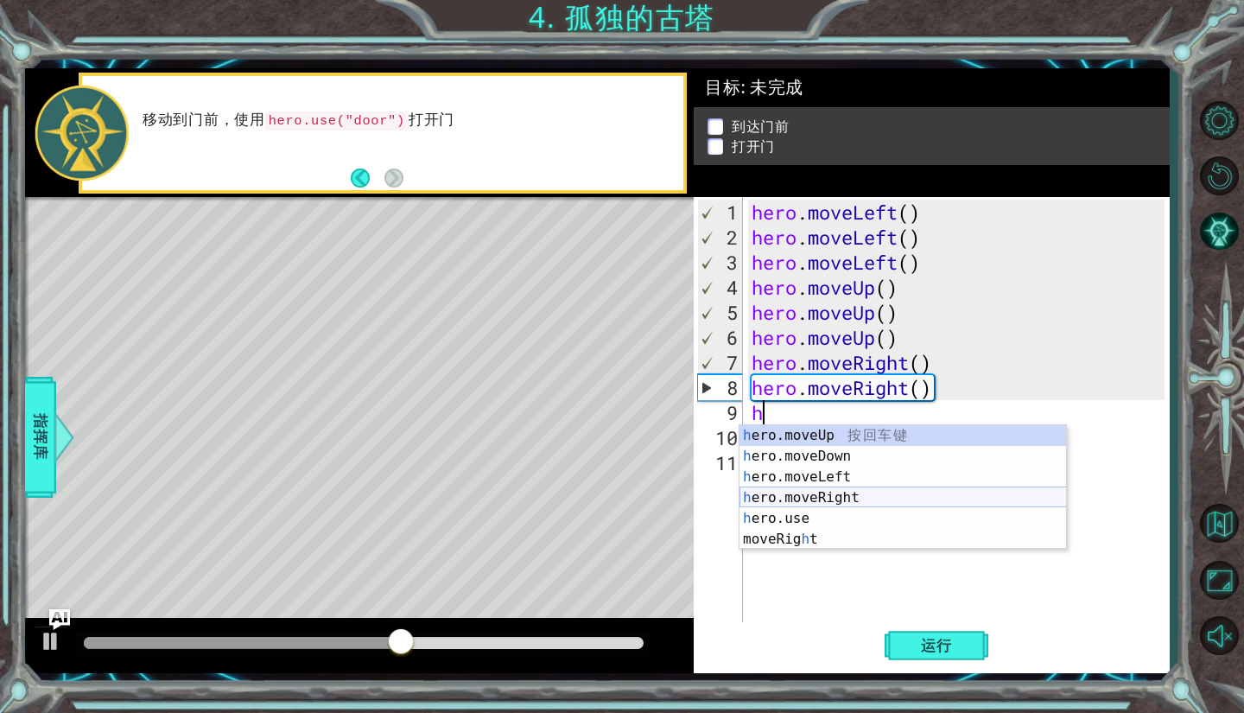
click at [942, 498] on div "h ero.moveUp 按 回 车 键 h ero.moveDown 按 回 车 键 h ero.moveLeft 按 回 车 键 h ero.moveRi…" at bounding box center [902, 508] width 327 height 166
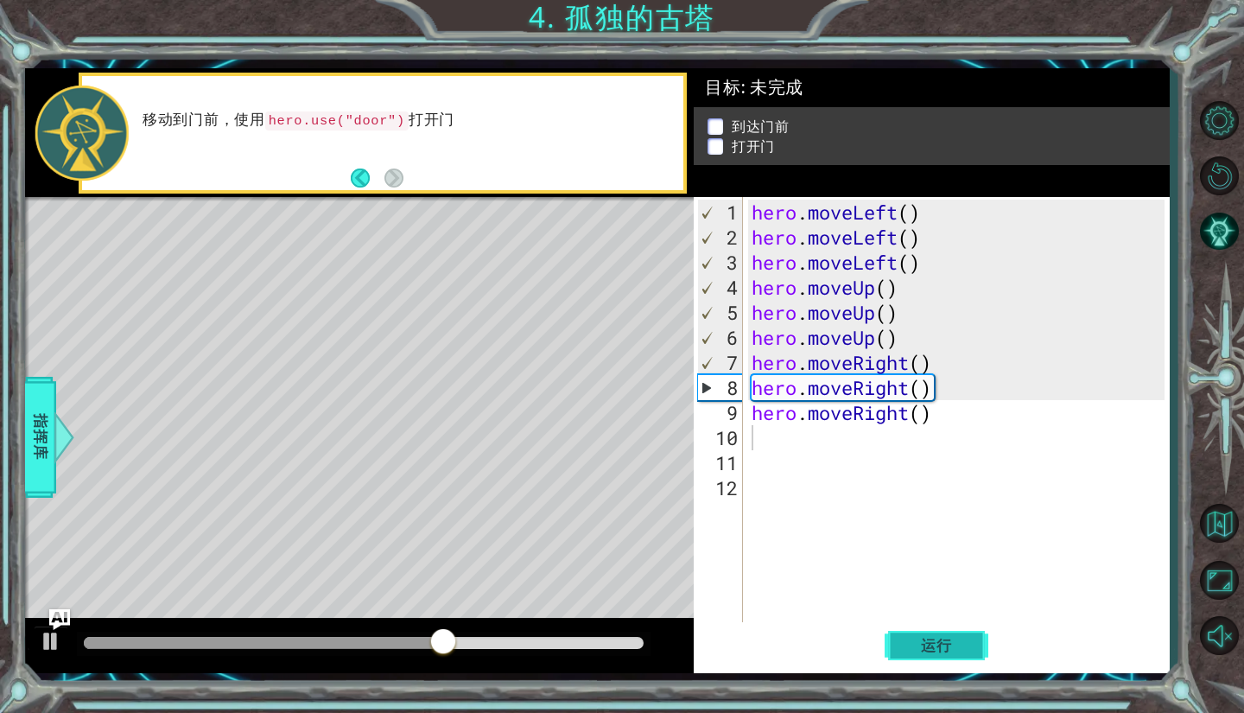
click at [940, 635] on button "运行" at bounding box center [937, 646] width 104 height 48
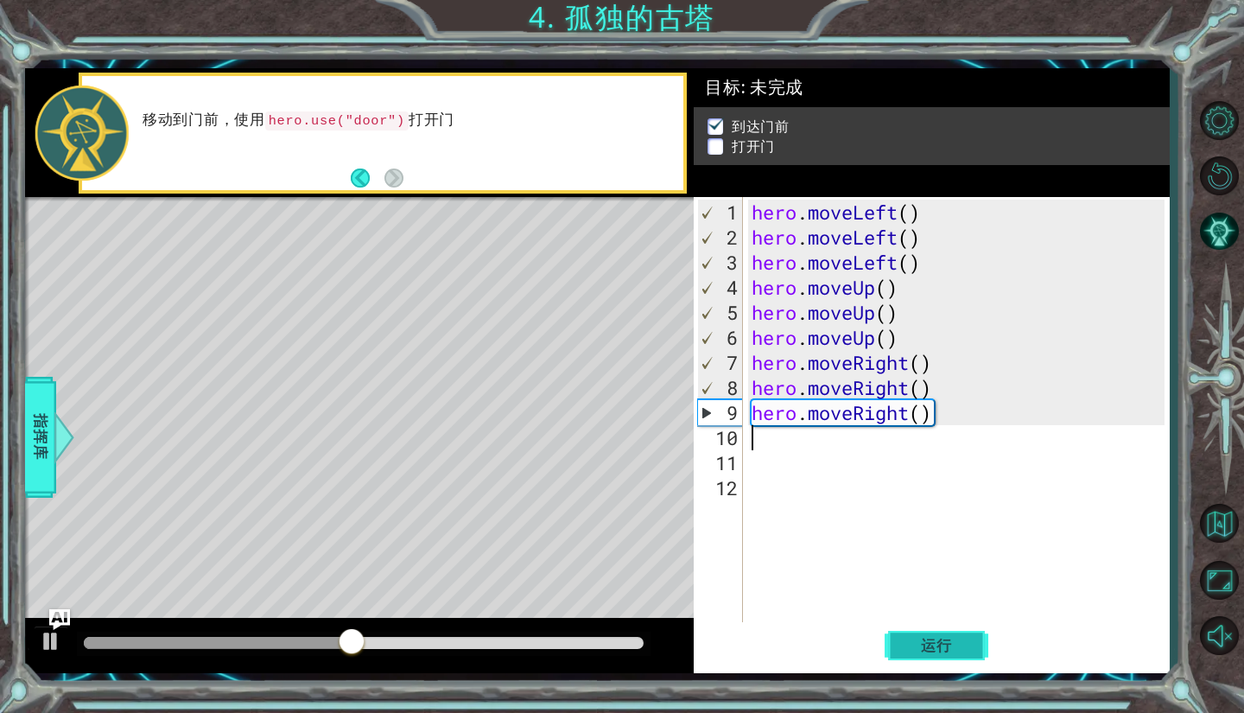
type textarea "h"
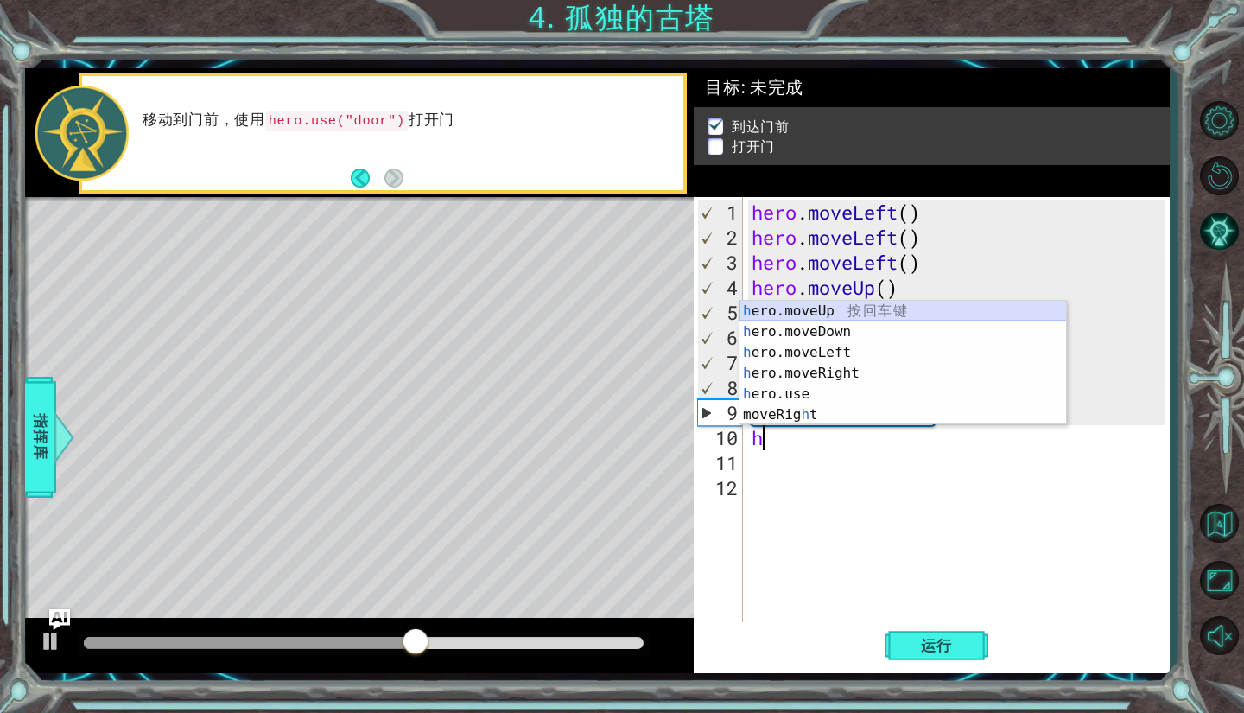
click at [943, 312] on div "h ero.moveUp 按 回 车 键 h ero.moveDown 按 回 车 键 h ero.moveLeft 按 回 车 键 h ero.moveRi…" at bounding box center [902, 384] width 327 height 166
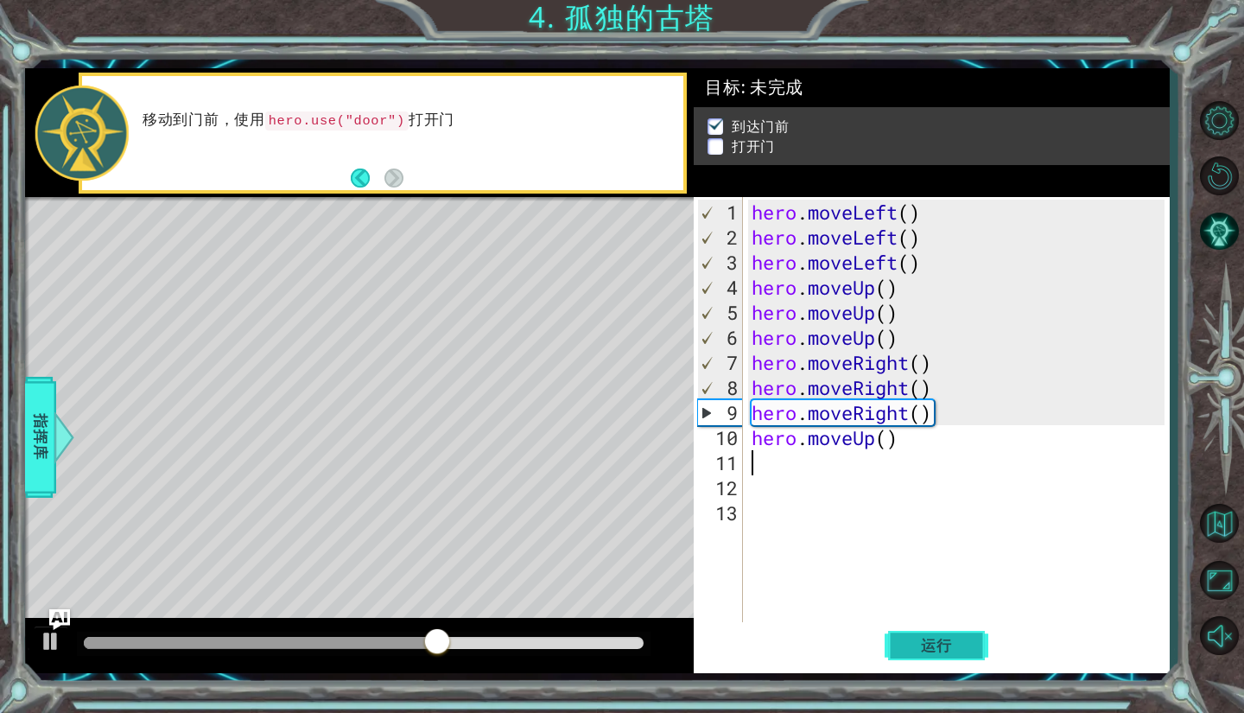
click at [910, 634] on button "运行" at bounding box center [937, 646] width 104 height 48
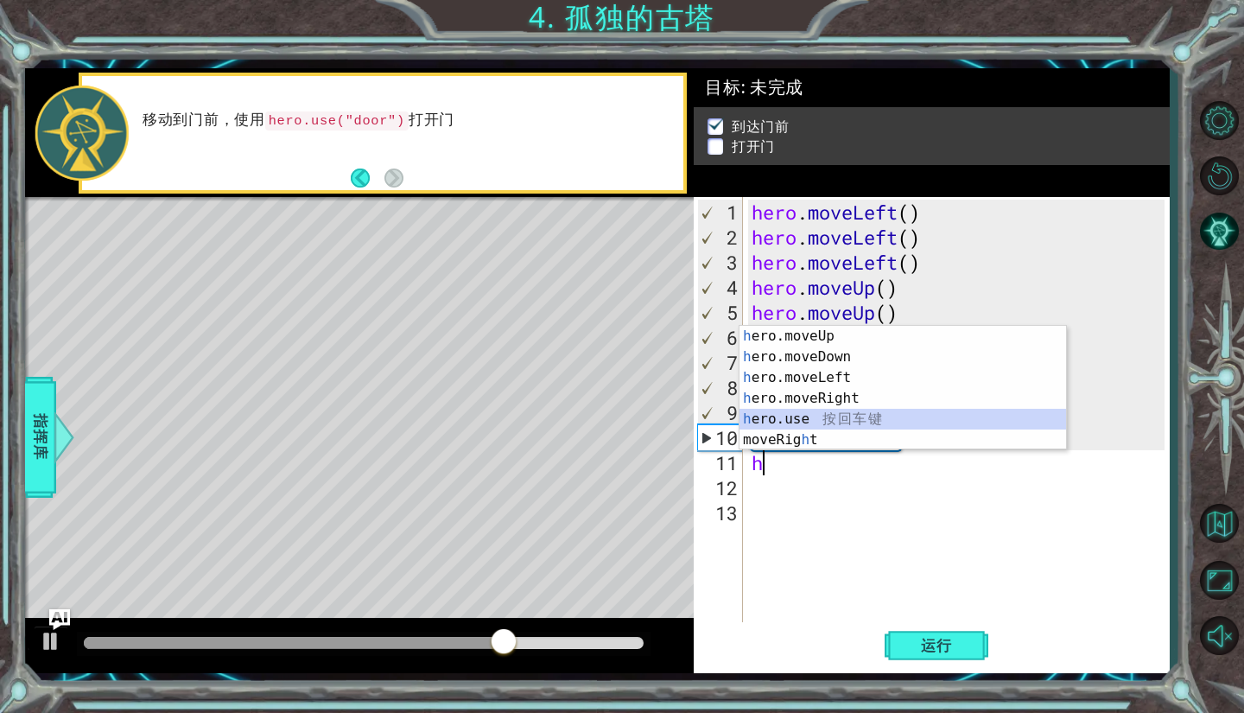
click at [866, 422] on div "h ero.moveUp 按 回 车 键 h ero.moveDown 按 回 车 键 h ero.moveLeft 按 回 车 键 h ero.moveRi…" at bounding box center [902, 409] width 327 height 166
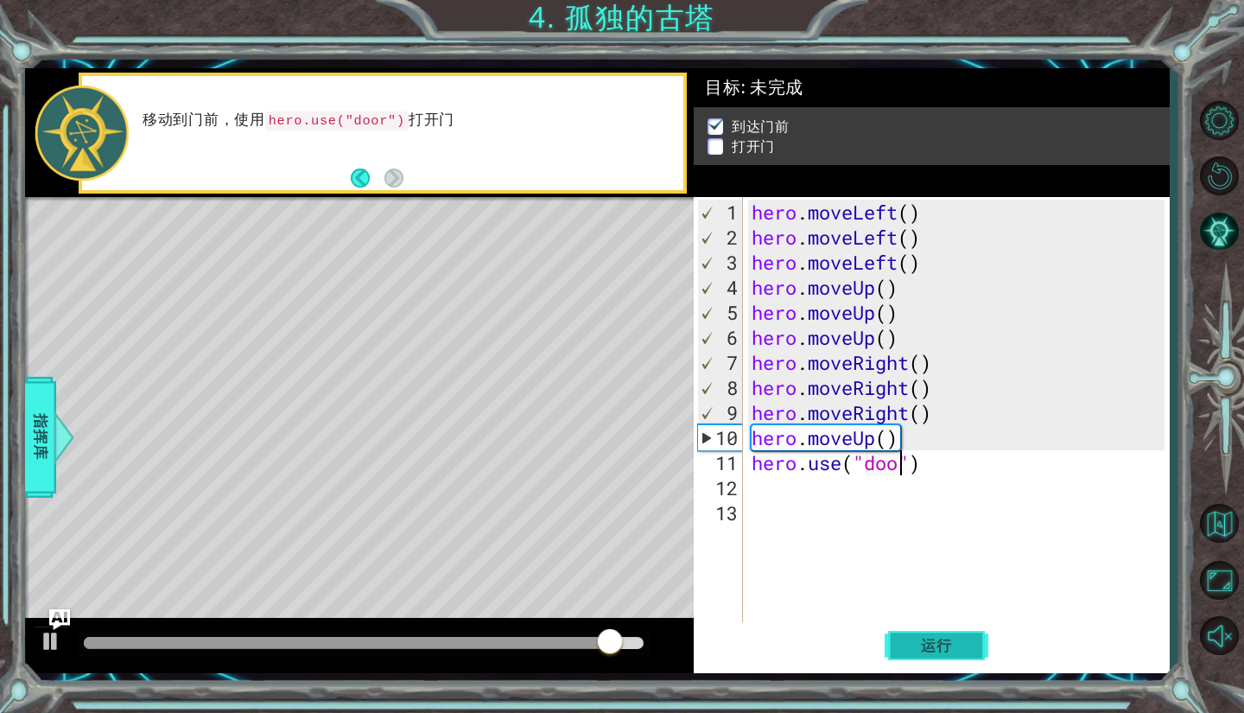
type textarea "hero.use("door")"
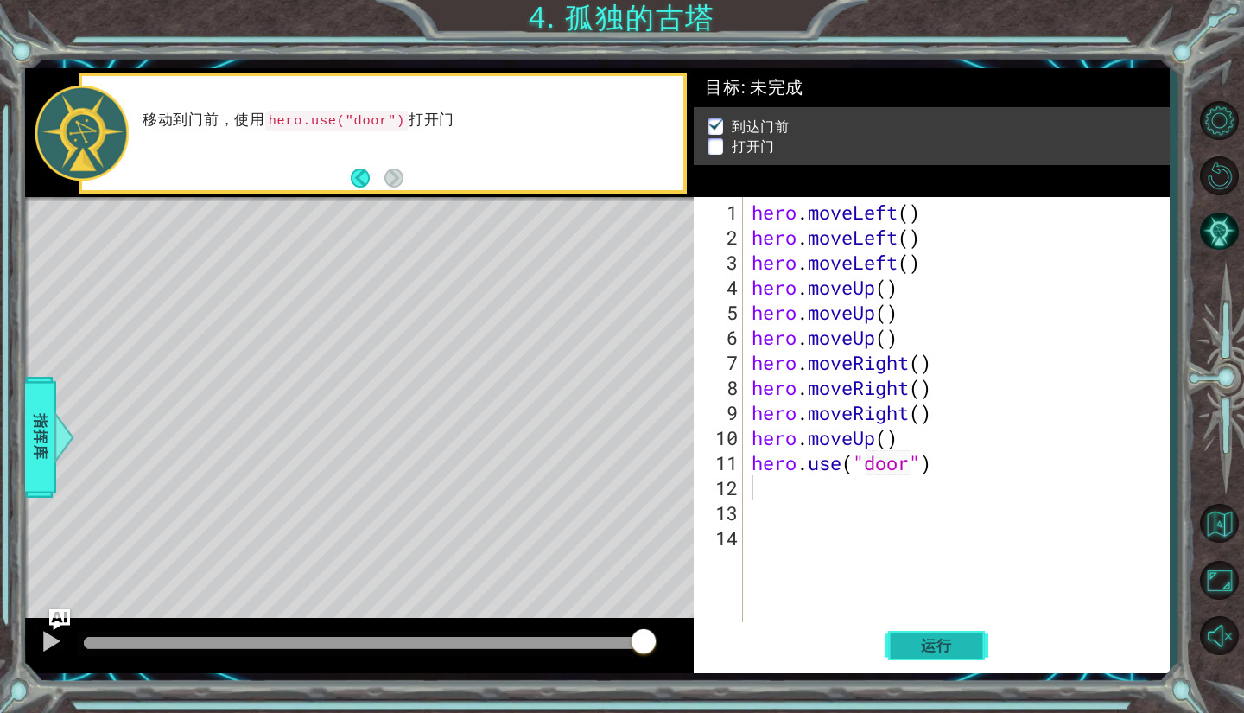
click at [940, 631] on button "运行" at bounding box center [937, 646] width 104 height 48
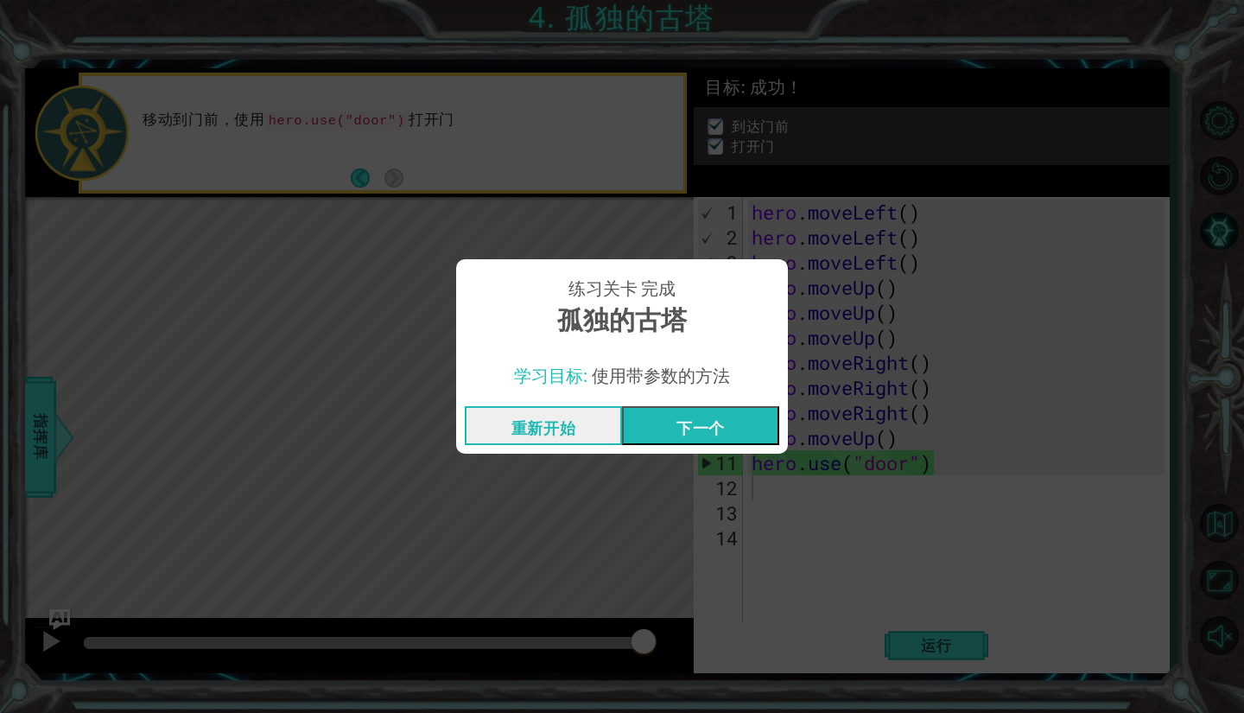
click at [715, 421] on button "下一个" at bounding box center [700, 425] width 157 height 39
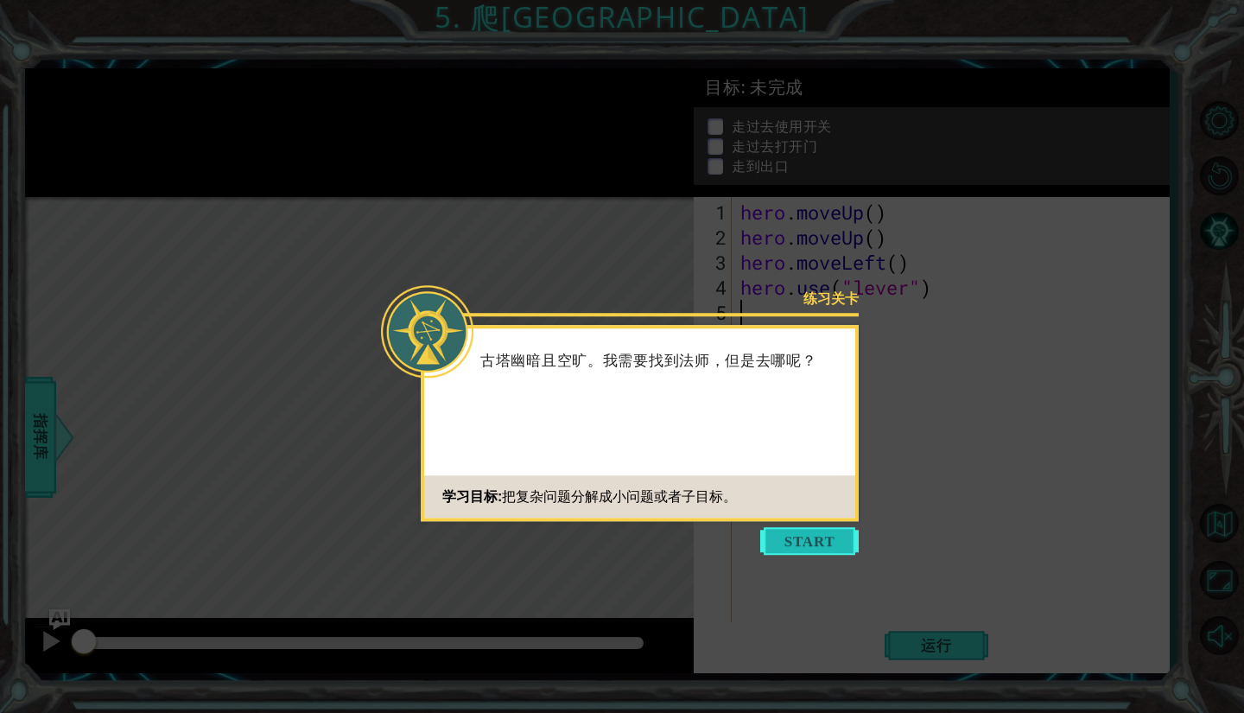
click at [831, 530] on button "Start" at bounding box center [809, 541] width 98 height 28
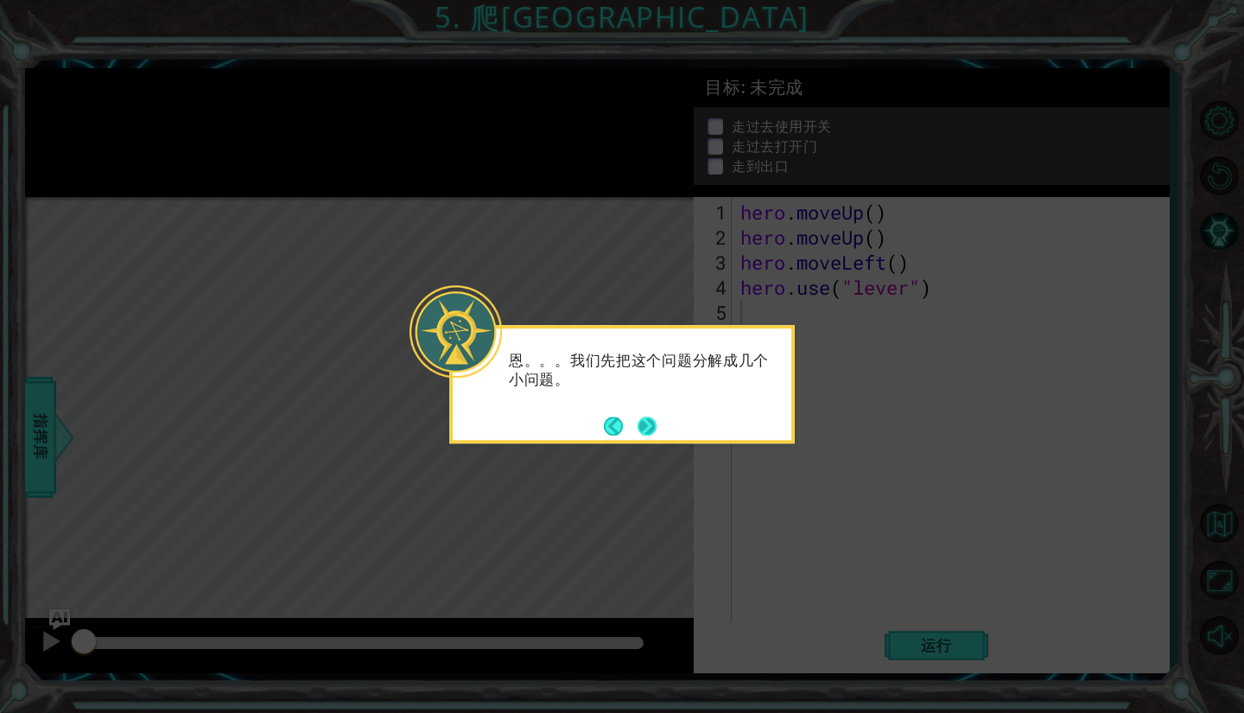
click at [656, 424] on button "Next" at bounding box center [646, 425] width 19 height 19
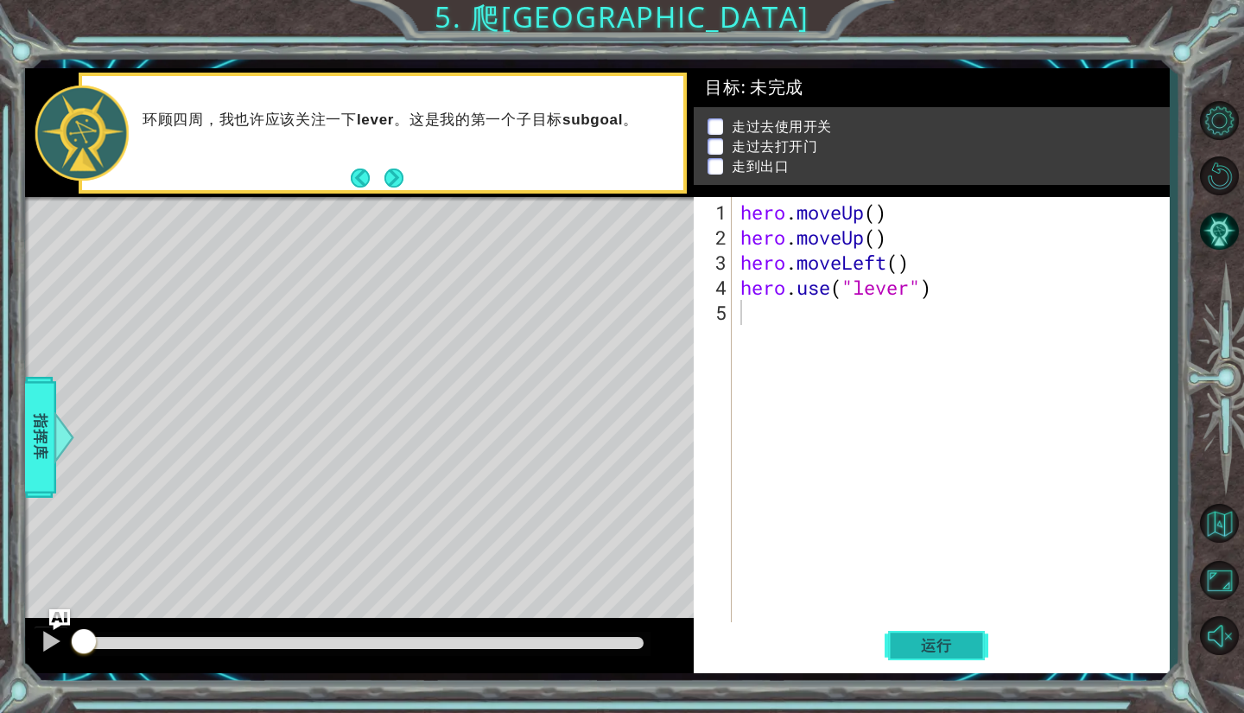
click at [961, 659] on button "运行" at bounding box center [937, 646] width 104 height 48
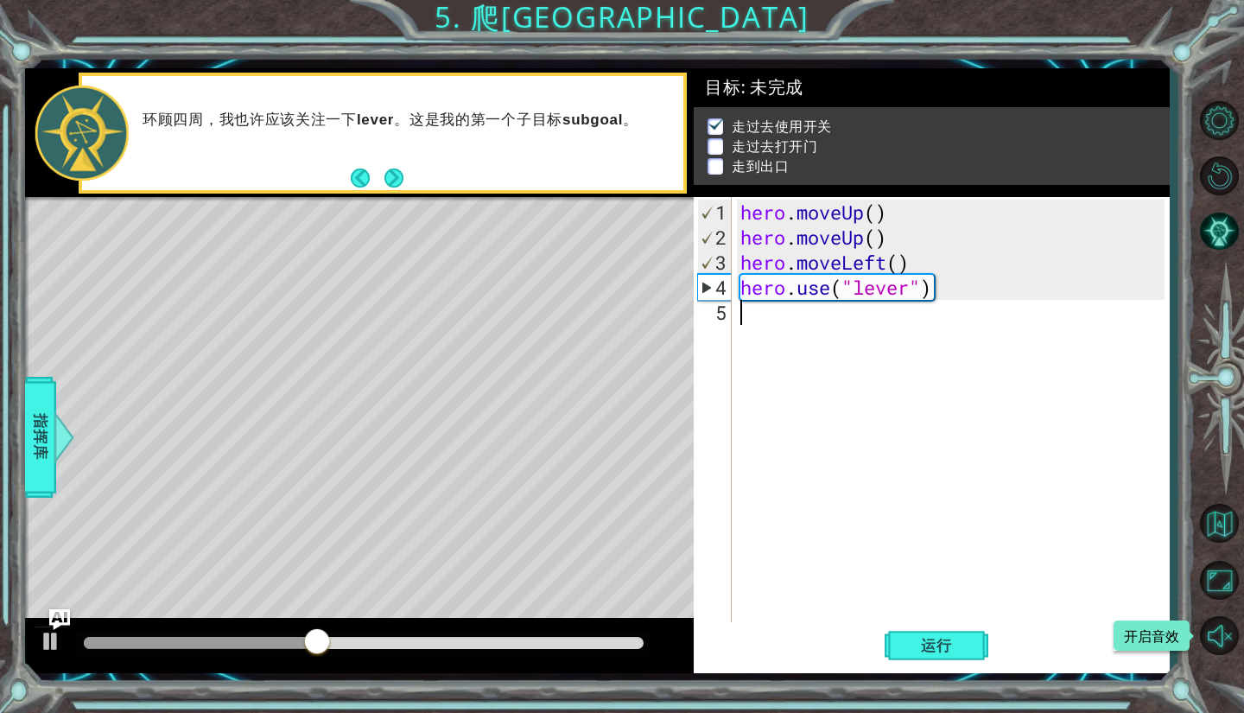
type textarea "h"
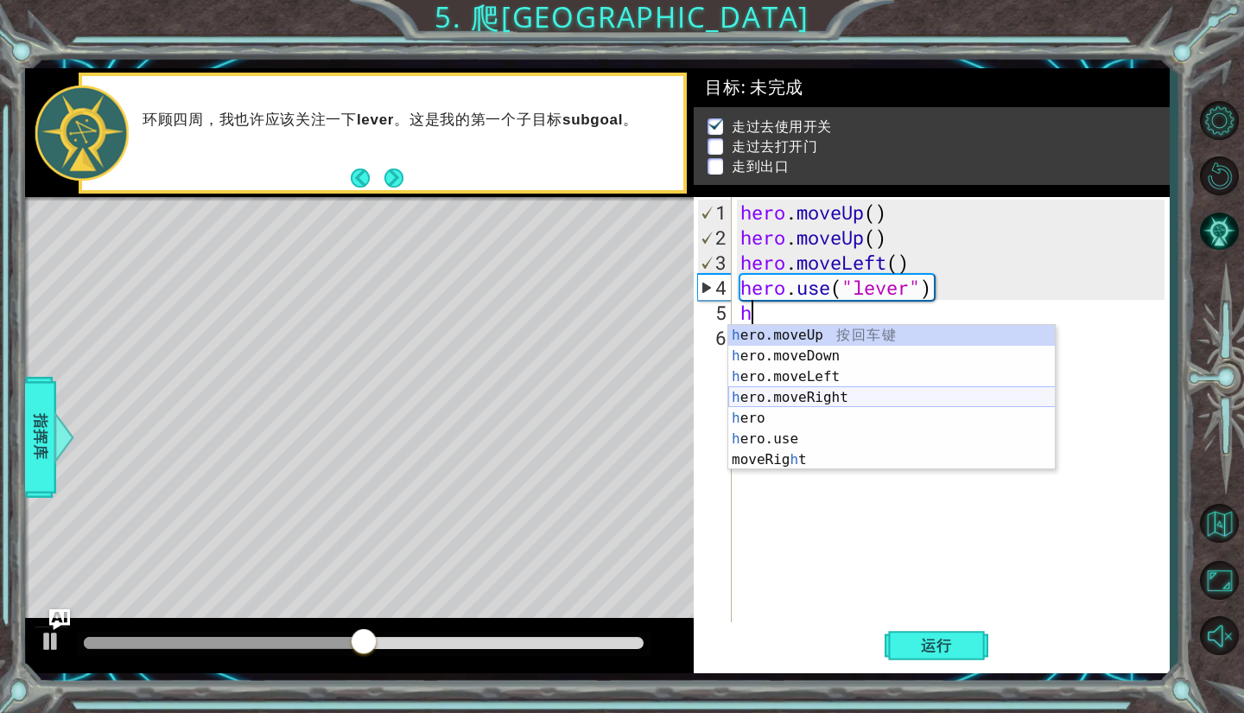
click at [863, 396] on div "h ero.moveUp 按 回 车 键 h ero.moveDown 按 回 车 键 h ero.moveLeft 按 回 车 键 h ero.moveRi…" at bounding box center [891, 418] width 327 height 187
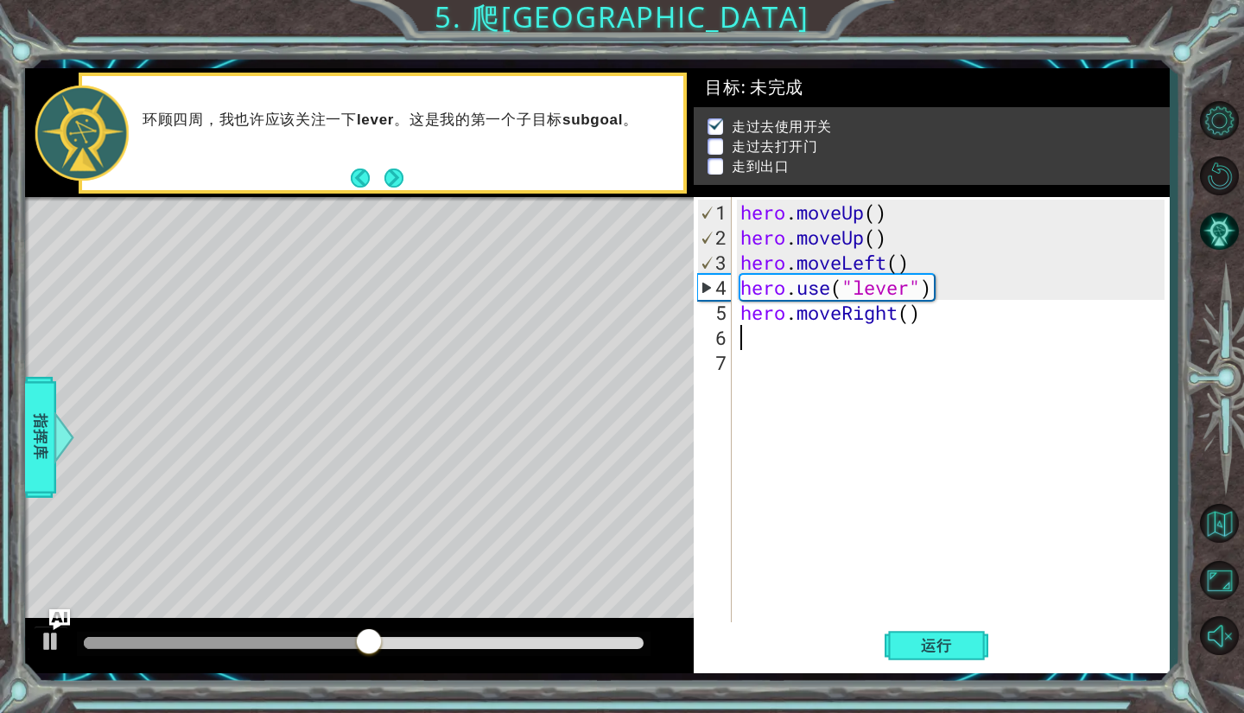
type textarea "h"
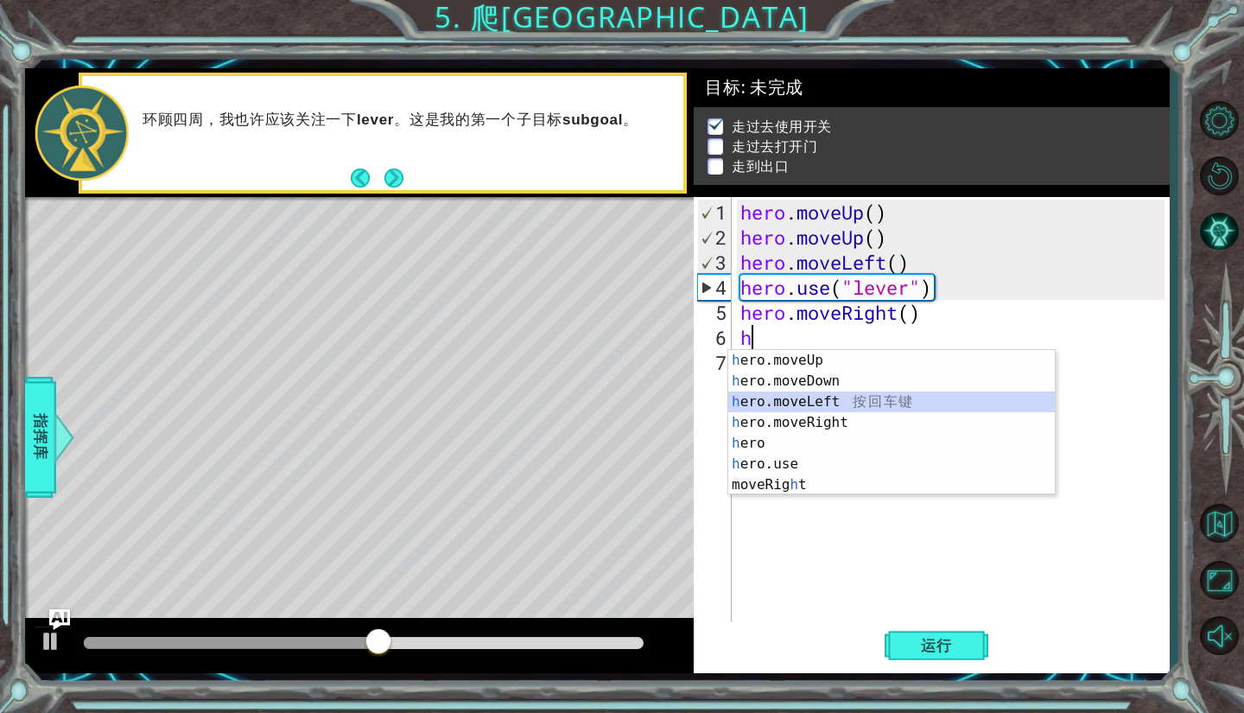
click at [861, 398] on div "h ero.moveUp 按 回 车 键 h ero.moveDown 按 回 车 键 h ero.moveLeft 按 回 车 键 h ero.moveRi…" at bounding box center [891, 443] width 327 height 187
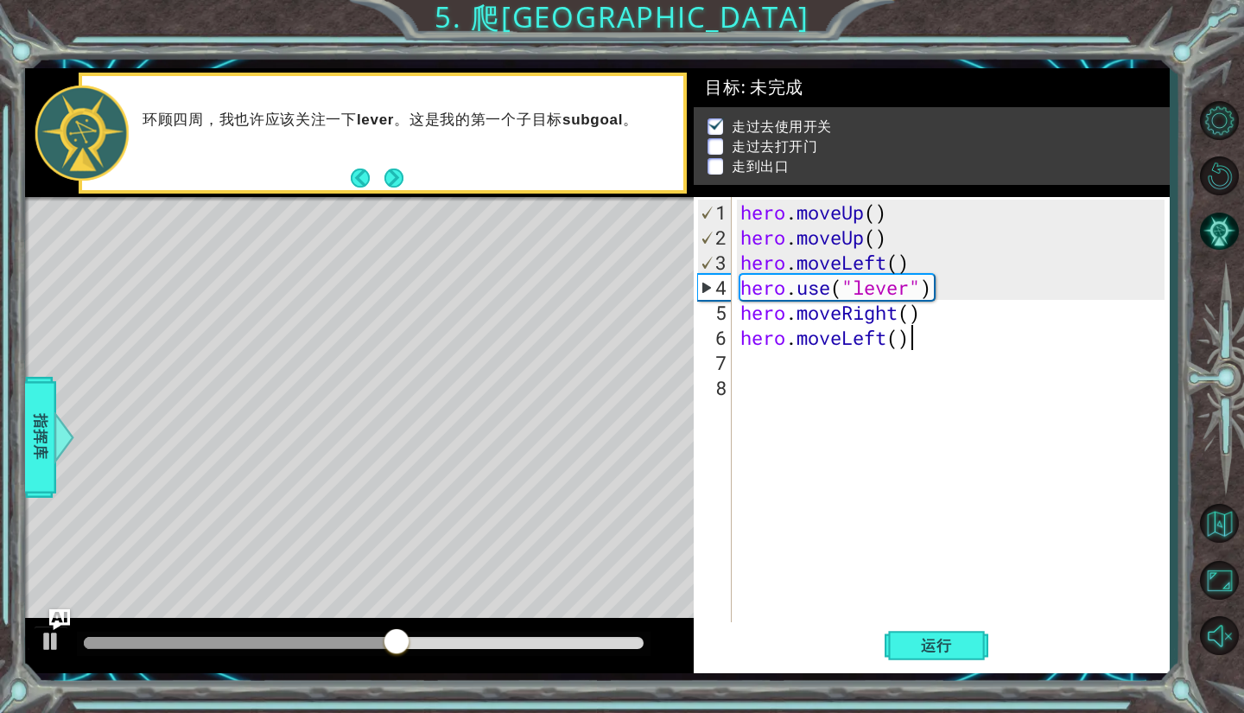
click at [935, 346] on div "hero . moveUp ( ) hero . moveUp ( ) hero . moveLeft ( ) hero . use ( "lever" ) …" at bounding box center [955, 438] width 436 height 476
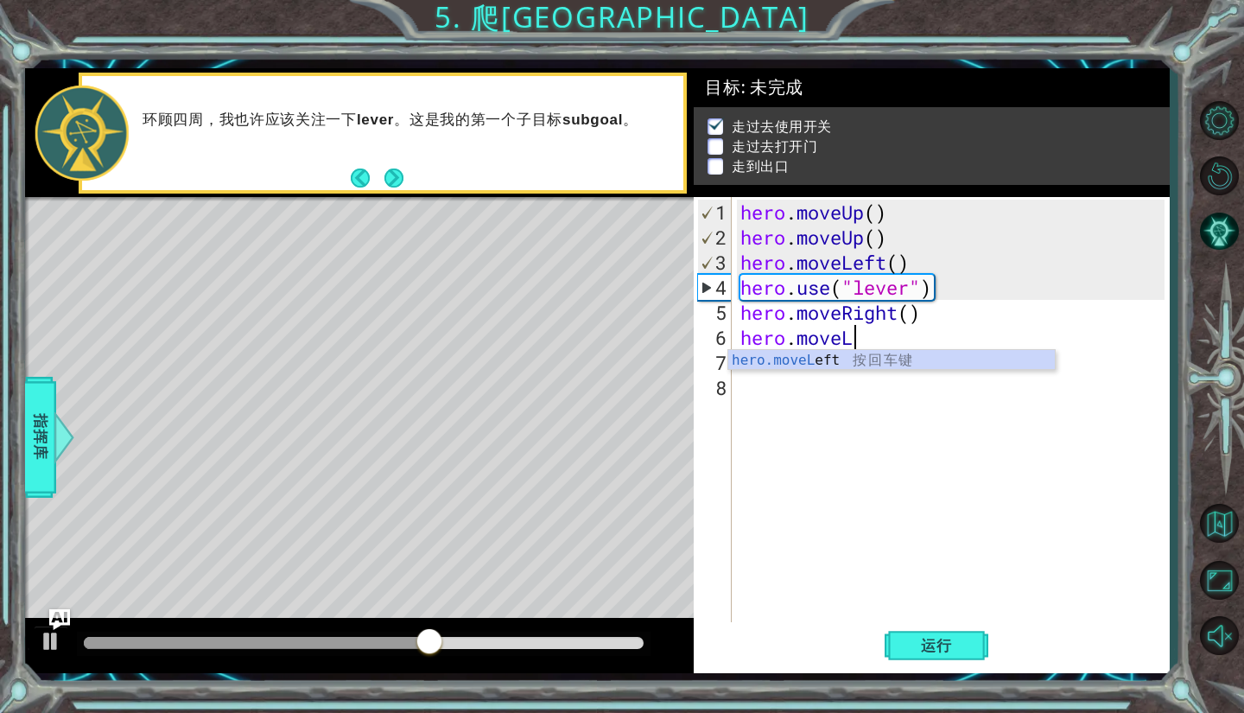
type textarea "hero.move"
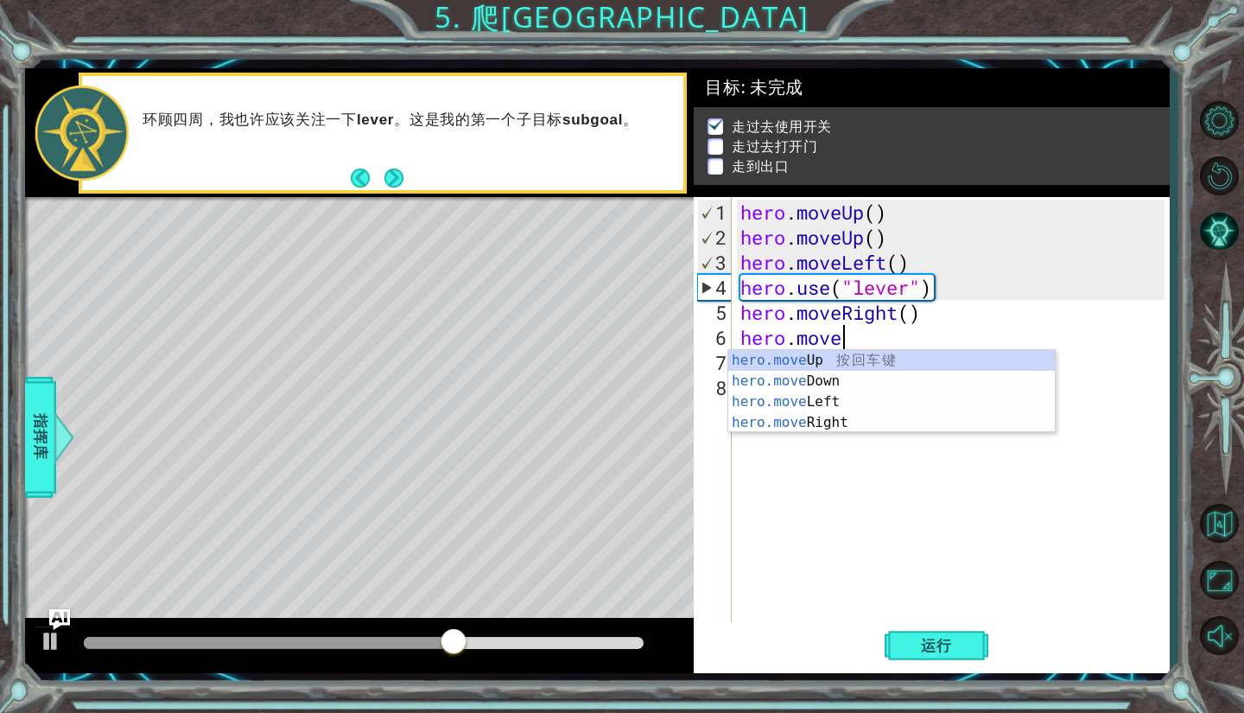
click at [891, 421] on div "hero.move Up 按 回 车 键 hero.move Down 按 回 车 键 hero.move Left 按 回 车 键 hero.move Ri…" at bounding box center [891, 412] width 327 height 124
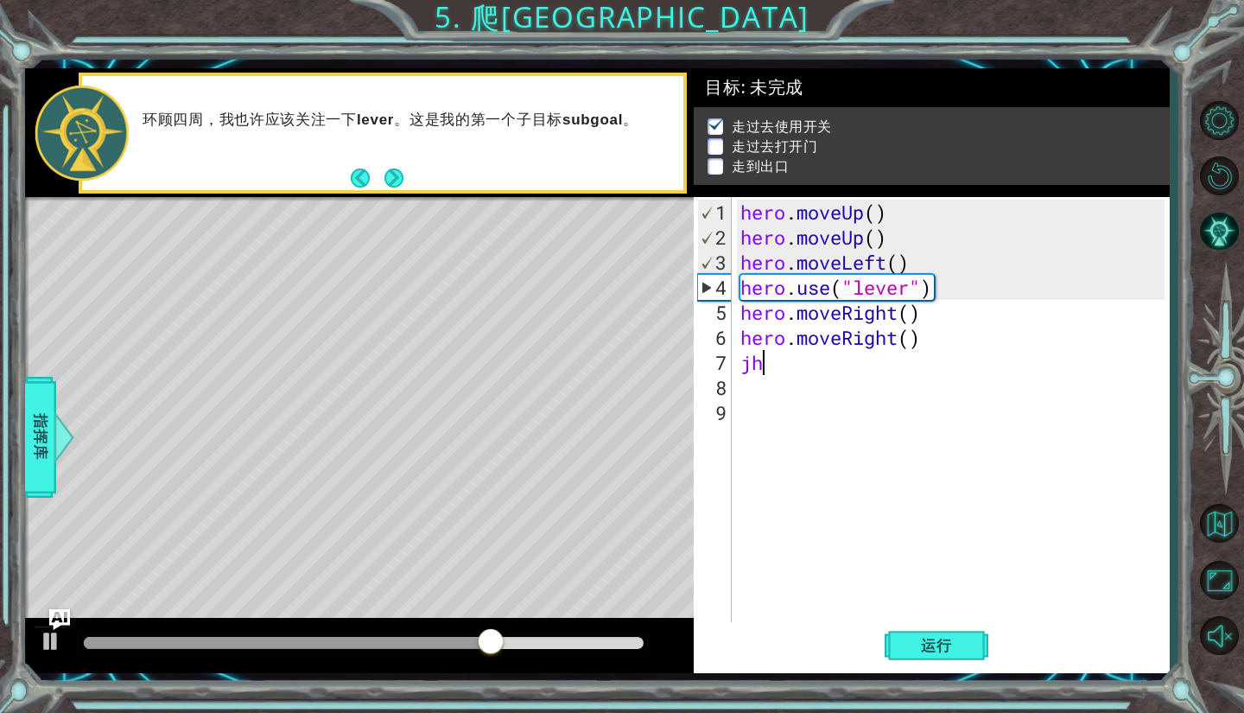
type textarea "j"
type textarea "h"
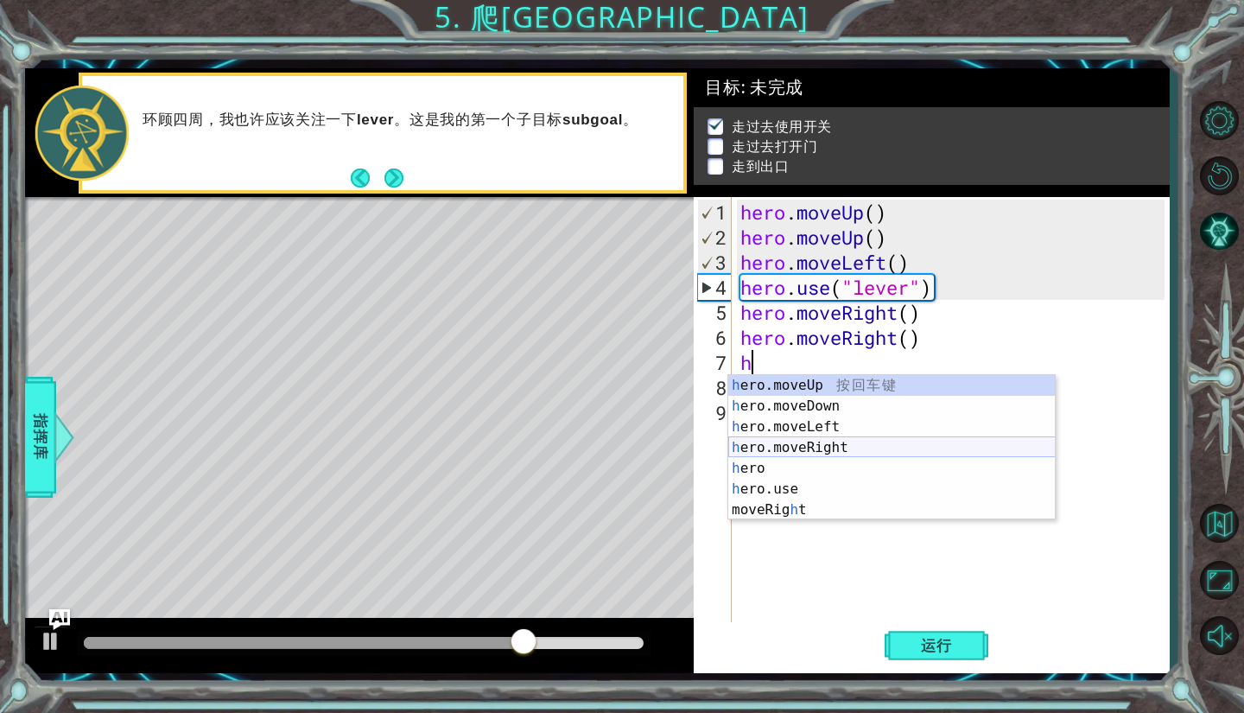
click at [871, 458] on div "h ero.moveUp 按 回 车 键 h ero.moveDown 按 回 车 键 h ero.moveLeft 按 回 车 键 h ero.moveRi…" at bounding box center [891, 468] width 327 height 187
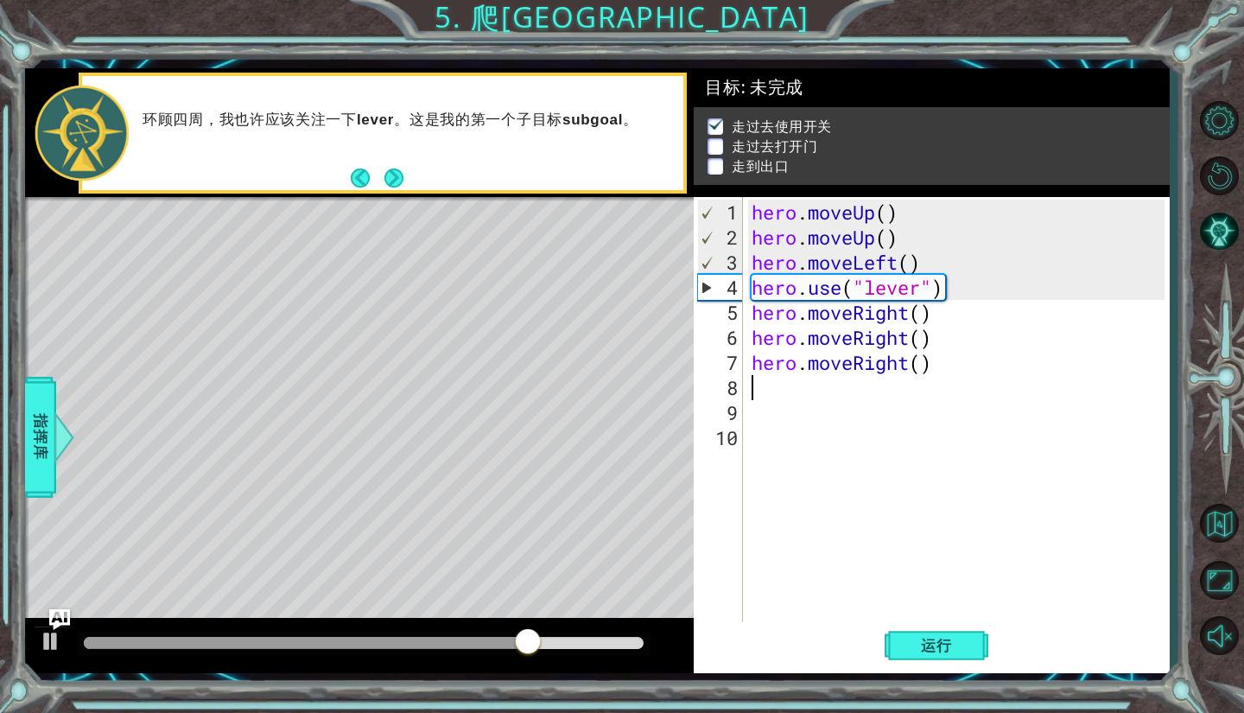
type textarea "h"
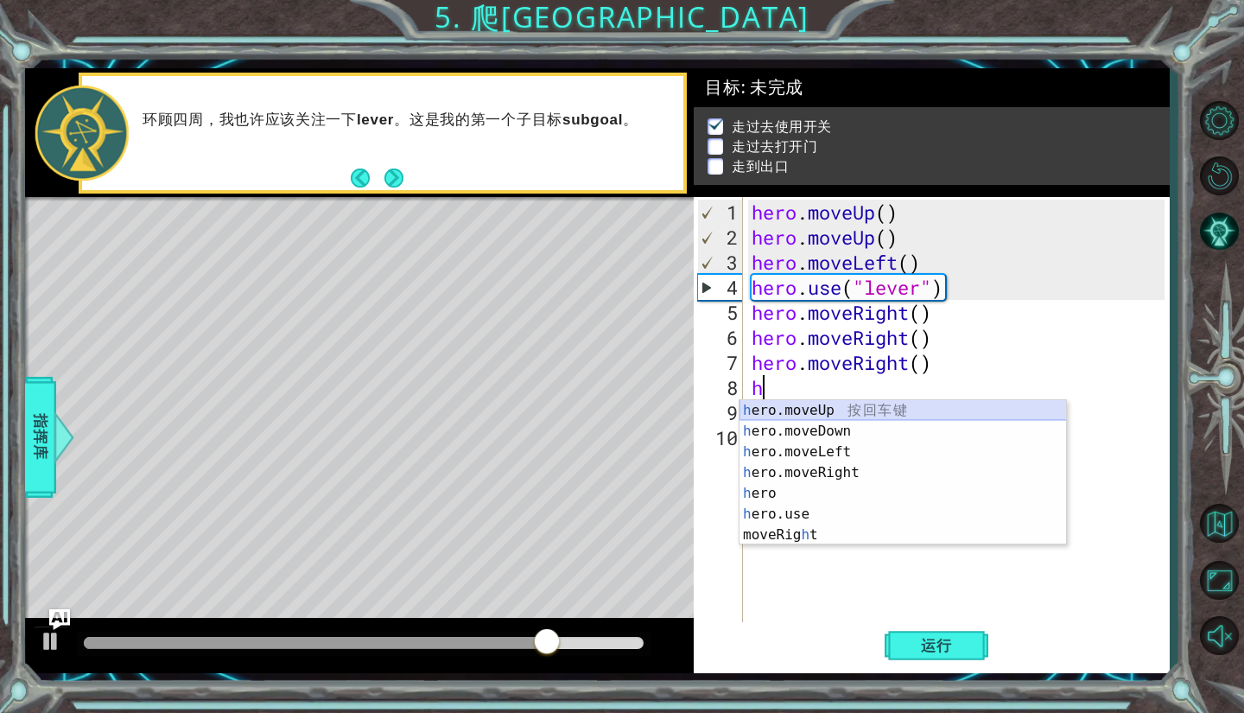
click at [878, 412] on div "h ero.moveUp 按 回 车 键 h ero.moveDown 按 回 车 键 h ero.moveLeft 按 回 车 键 h ero.moveRi…" at bounding box center [902, 493] width 327 height 187
type textarea "h"
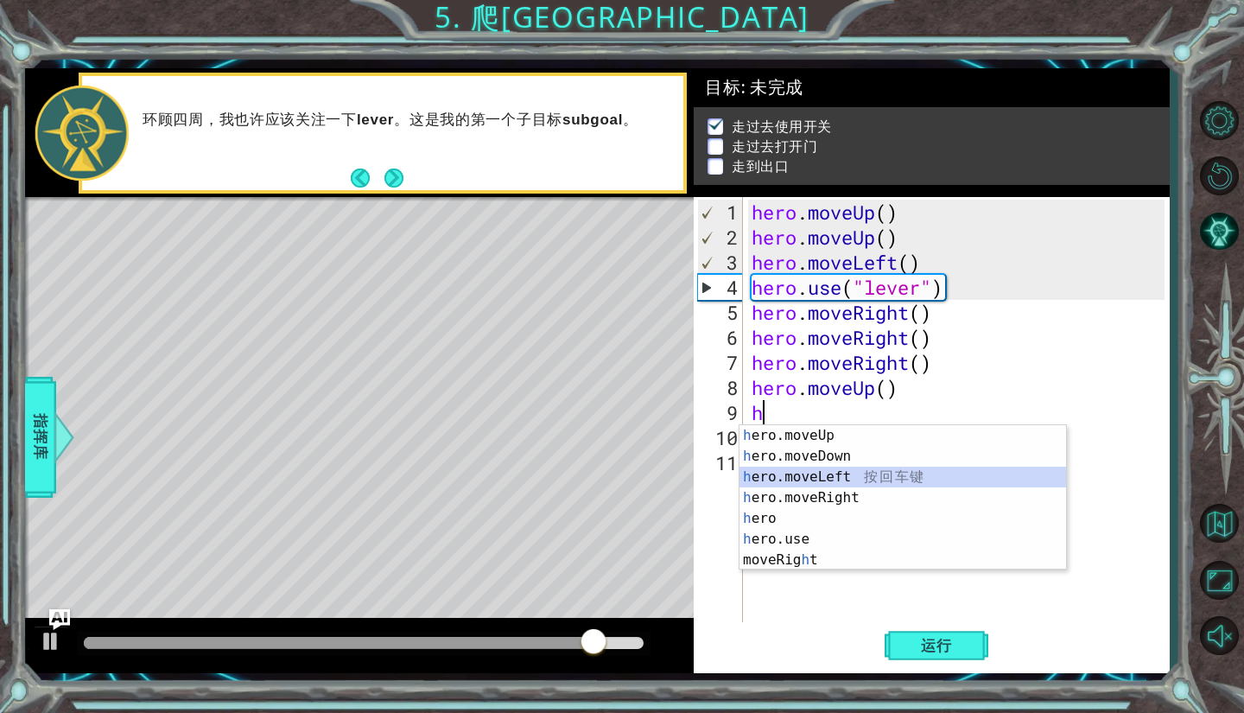
click at [871, 479] on div "h ero.moveUp 按 回 车 键 h ero.moveDown 按 回 车 键 h ero.moveLeft 按 回 车 键 h ero.moveRi…" at bounding box center [902, 518] width 327 height 187
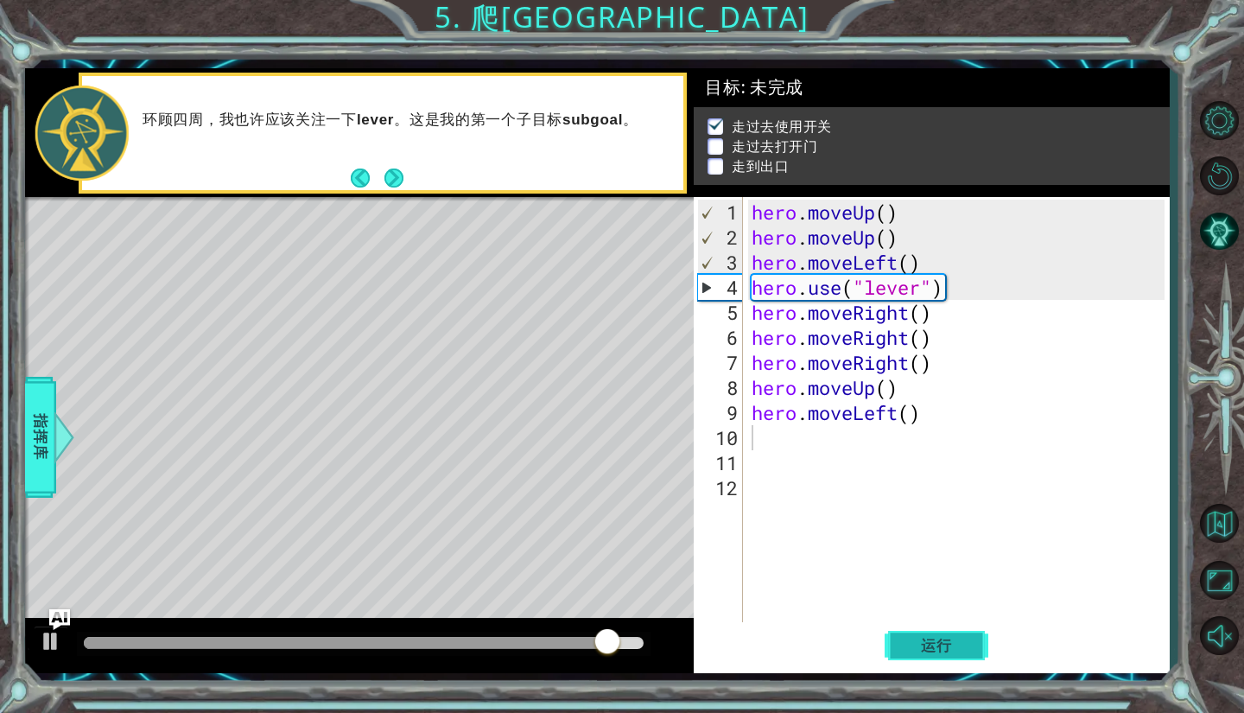
click at [934, 637] on span "运行" at bounding box center [937, 645] width 66 height 17
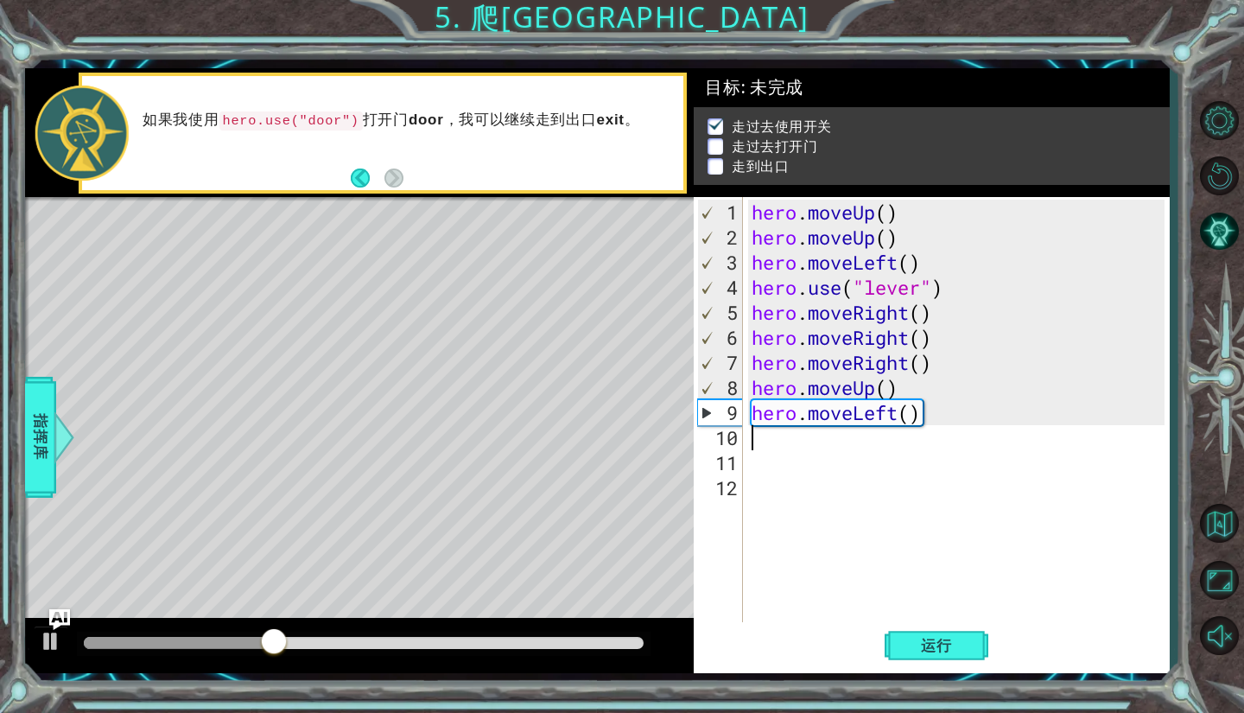
click at [943, 423] on div "hero . moveUp ( ) hero . moveUp ( ) hero . moveLeft ( ) hero . use ( "lever" ) …" at bounding box center [961, 438] width 426 height 476
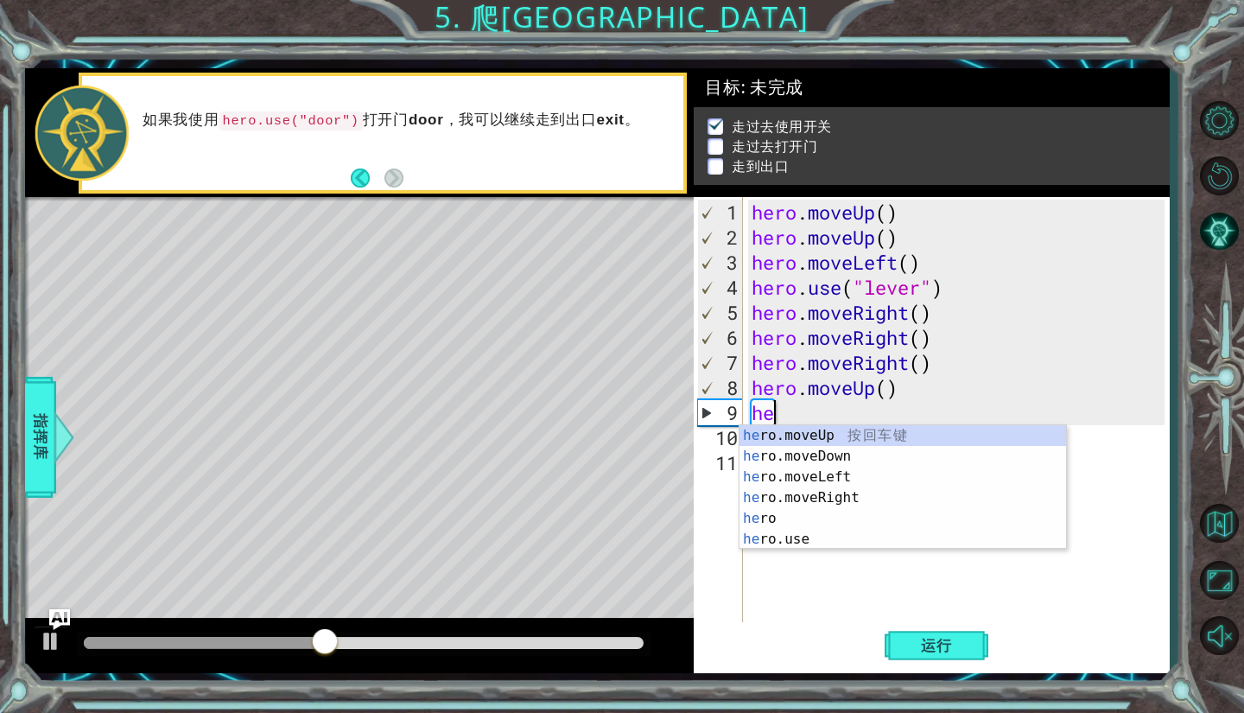
type textarea "h"
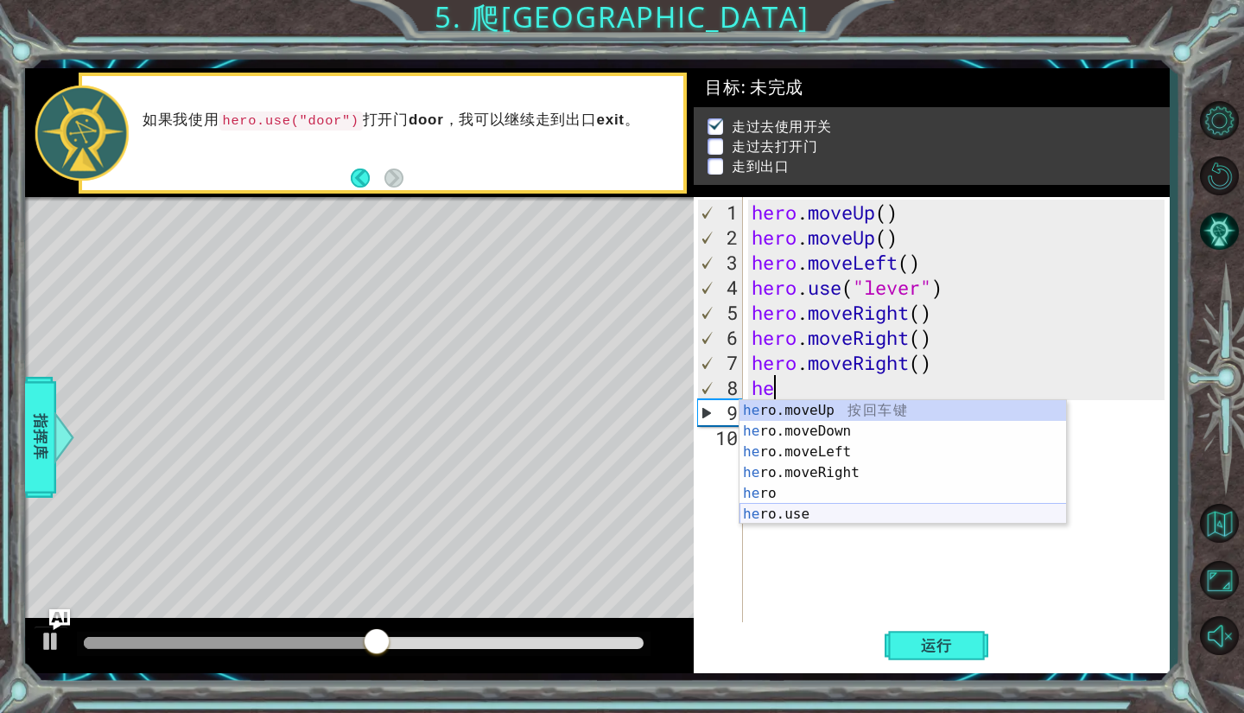
click at [1009, 516] on div "he ro.moveUp 按 回 车 键 he ro.moveDown 按 回 车 键 he ro.moveLeft 按 回 车 键 he ro.moveRi…" at bounding box center [902, 483] width 327 height 166
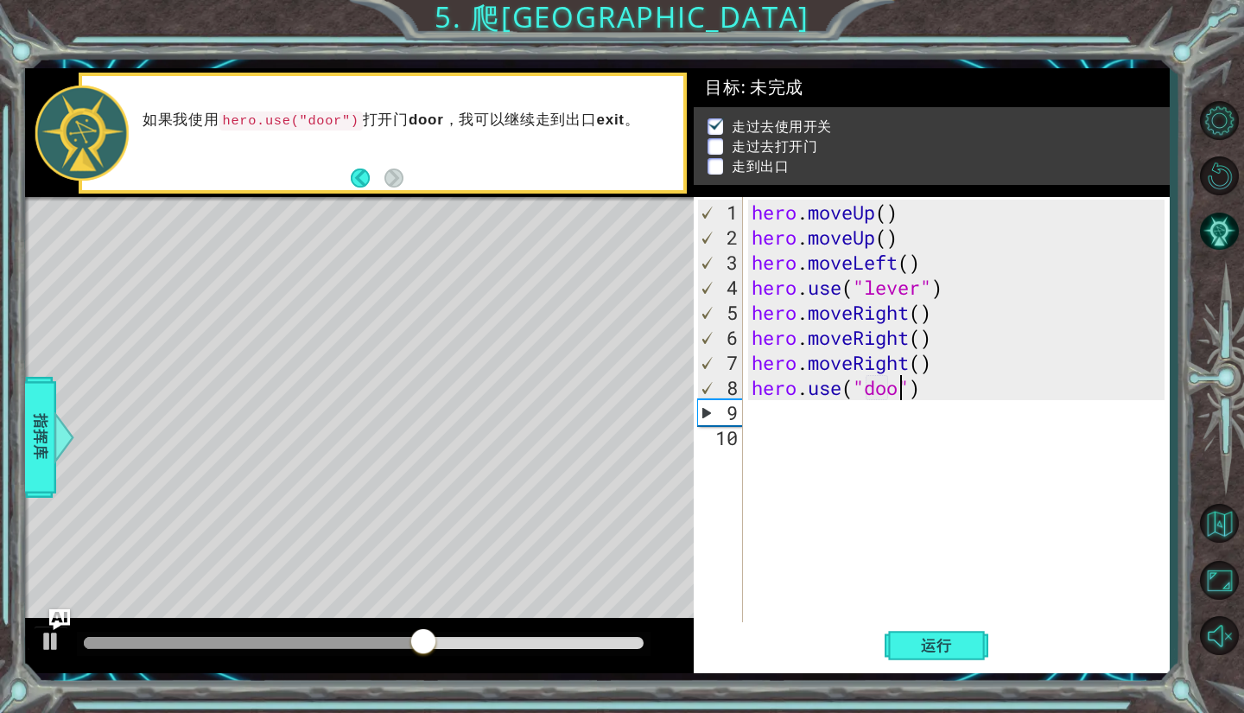
type textarea "hero.use("door")"
click at [934, 390] on div "hero . moveUp ( ) hero . moveUp ( ) hero . moveLeft ( ) hero . use ( "lever" ) …" at bounding box center [961, 438] width 426 height 476
type textarea "h"
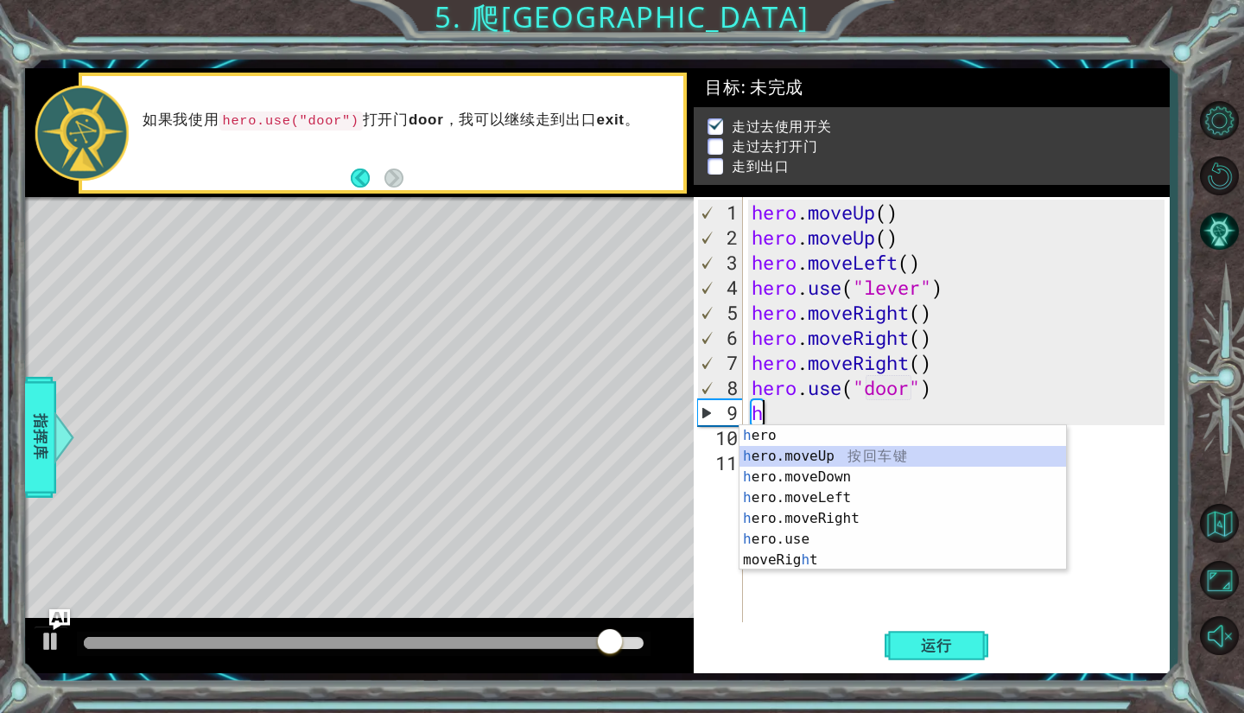
click at [823, 462] on div "h ero 按 回 车 键 h ero.moveUp 按 回 车 键 h ero.moveDown 按 回 车 键 h ero.moveLeft 按 回 车 …" at bounding box center [902, 518] width 327 height 187
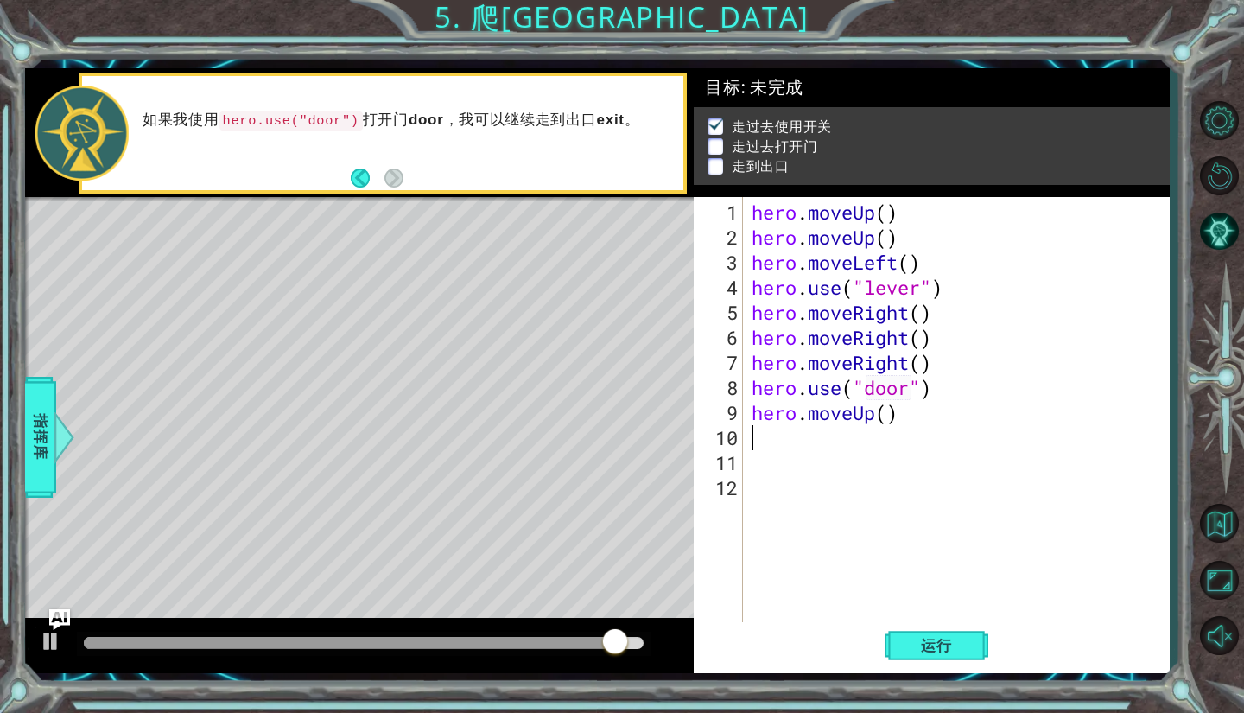
type textarea "h"
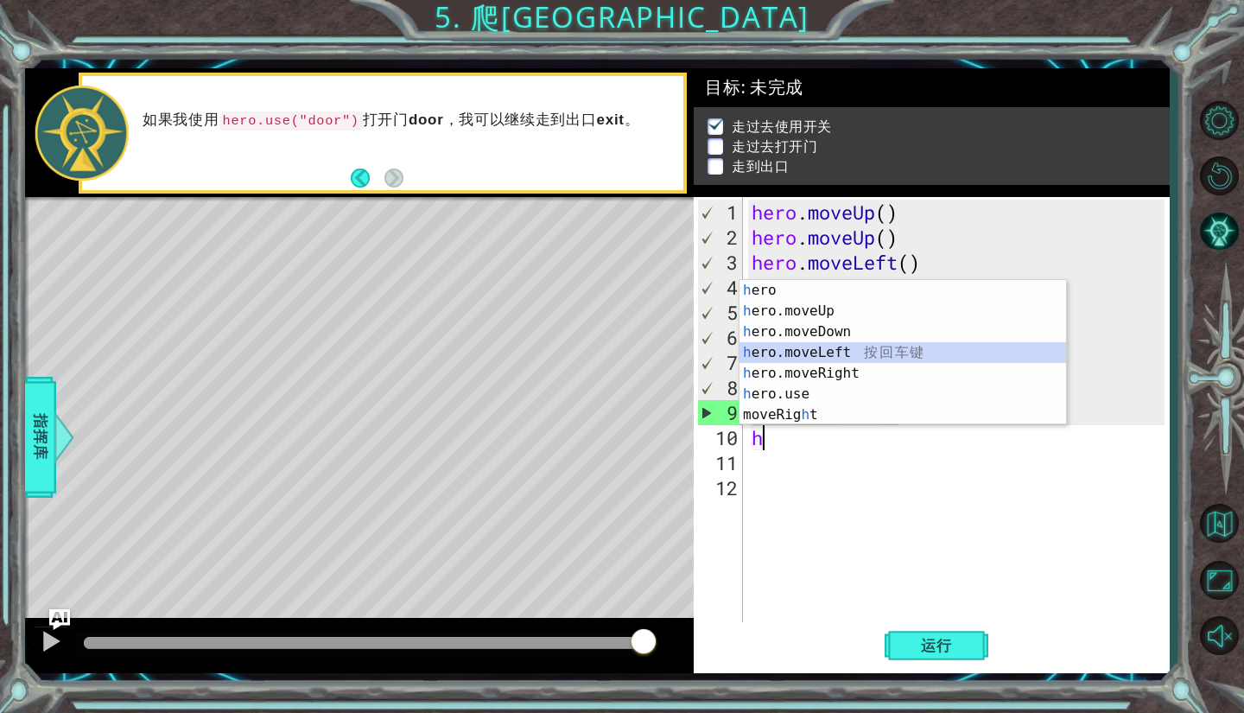
click at [826, 356] on div "h ero 按 回 车 键 h ero.moveUp 按 回 车 键 h ero.moveDown 按 回 车 键 h ero.moveLeft 按 回 车 …" at bounding box center [902, 373] width 327 height 187
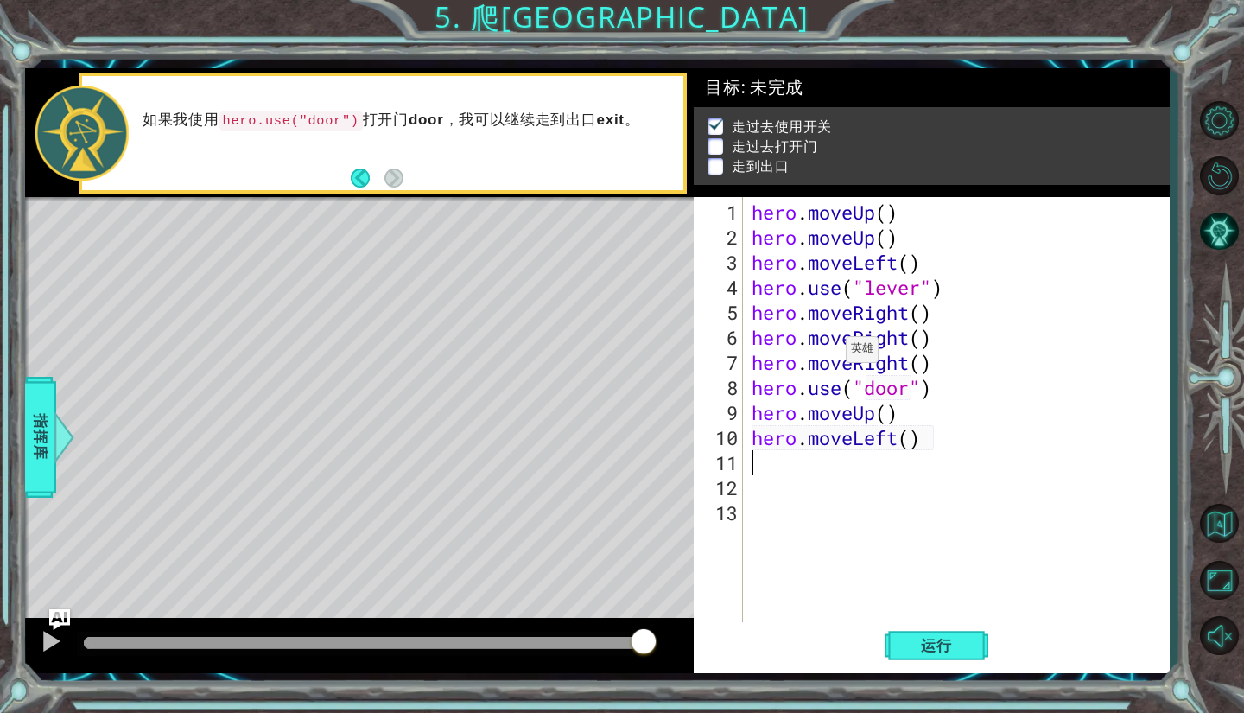
type textarea "h"
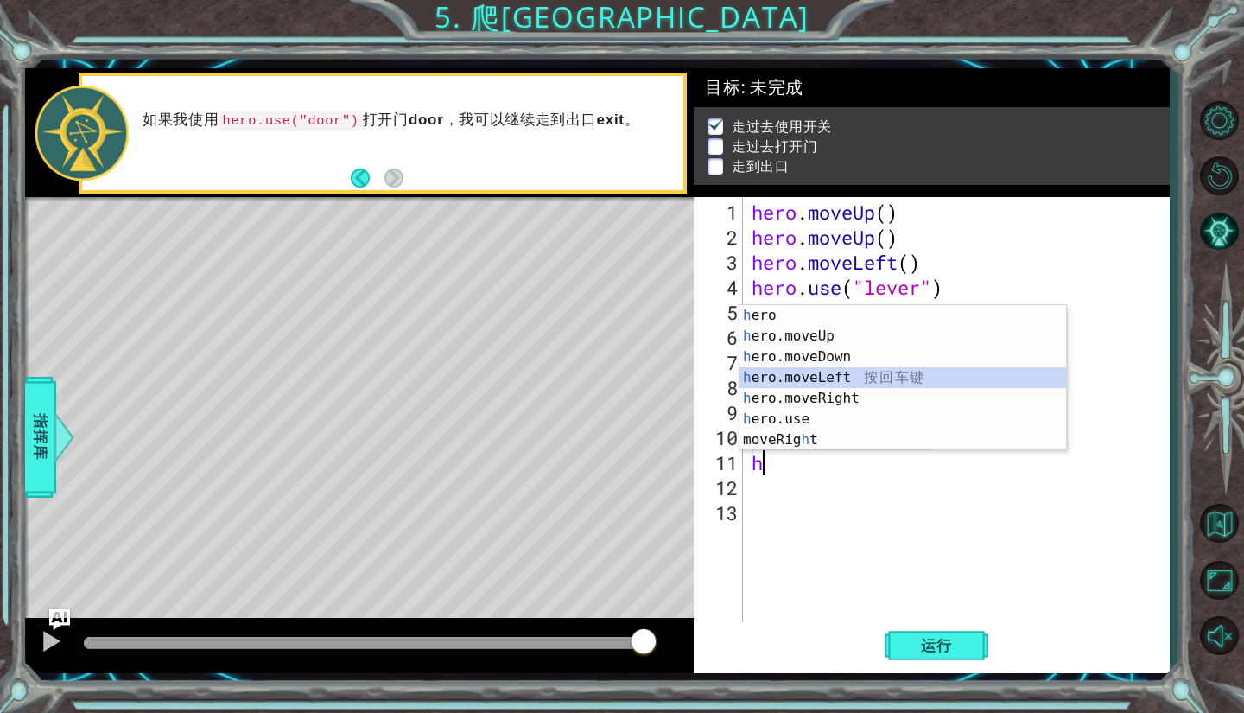
click at [822, 381] on div "h ero 按 回 车 键 h ero.moveUp 按 回 车 键 h ero.moveDown 按 回 车 键 h ero.moveLeft 按 回 车 …" at bounding box center [902, 398] width 327 height 187
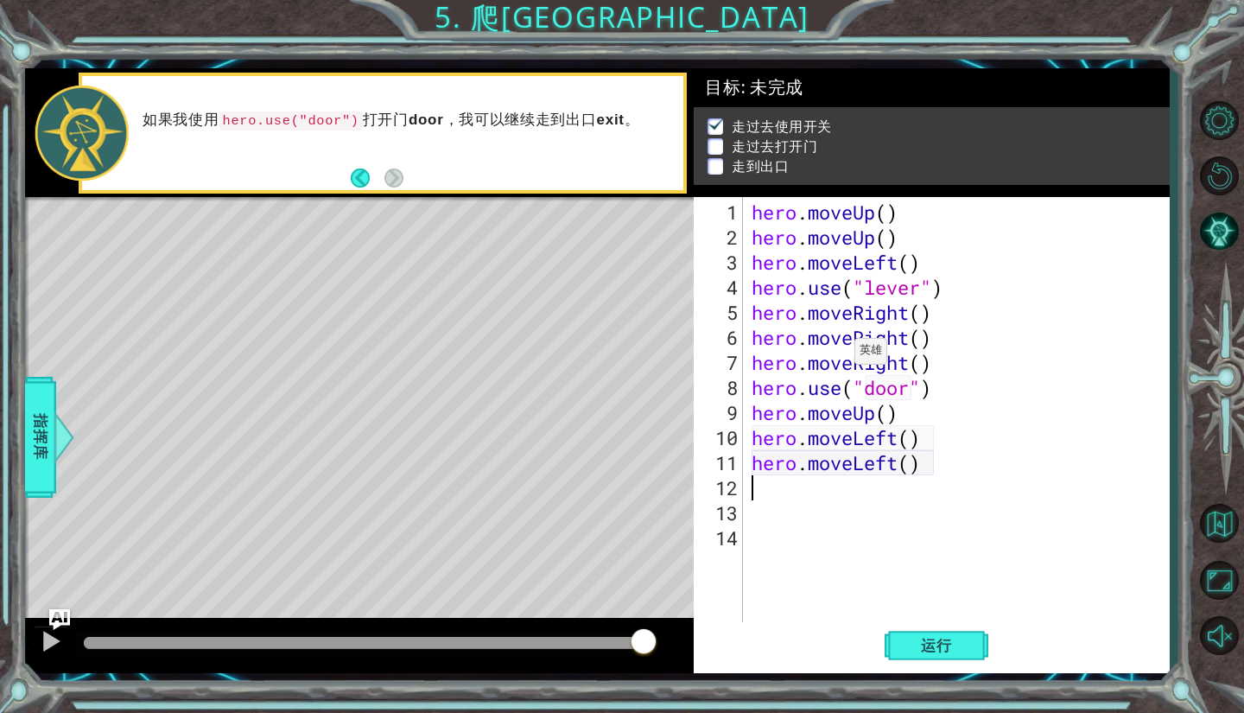
type textarea "h"
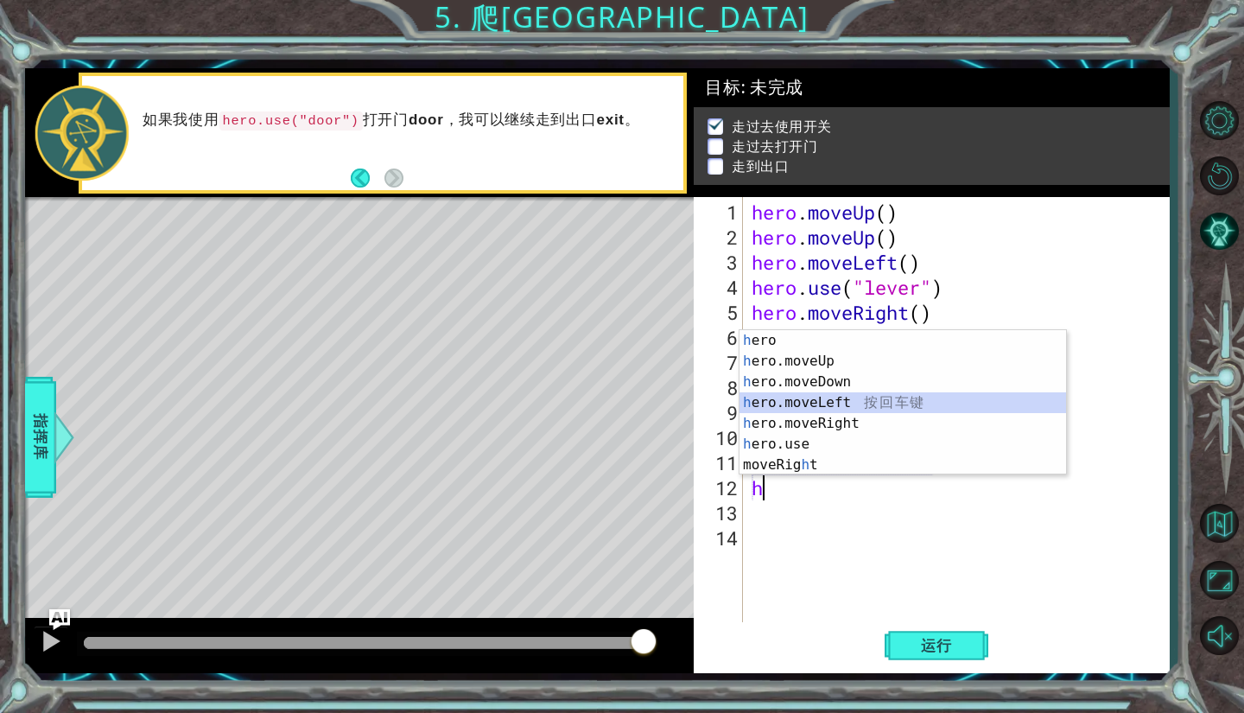
click at [811, 402] on div "h ero 按 回 车 键 h ero.moveUp 按 回 车 键 h ero.moveDown 按 回 车 键 h ero.moveLeft 按 回 车 …" at bounding box center [902, 423] width 327 height 187
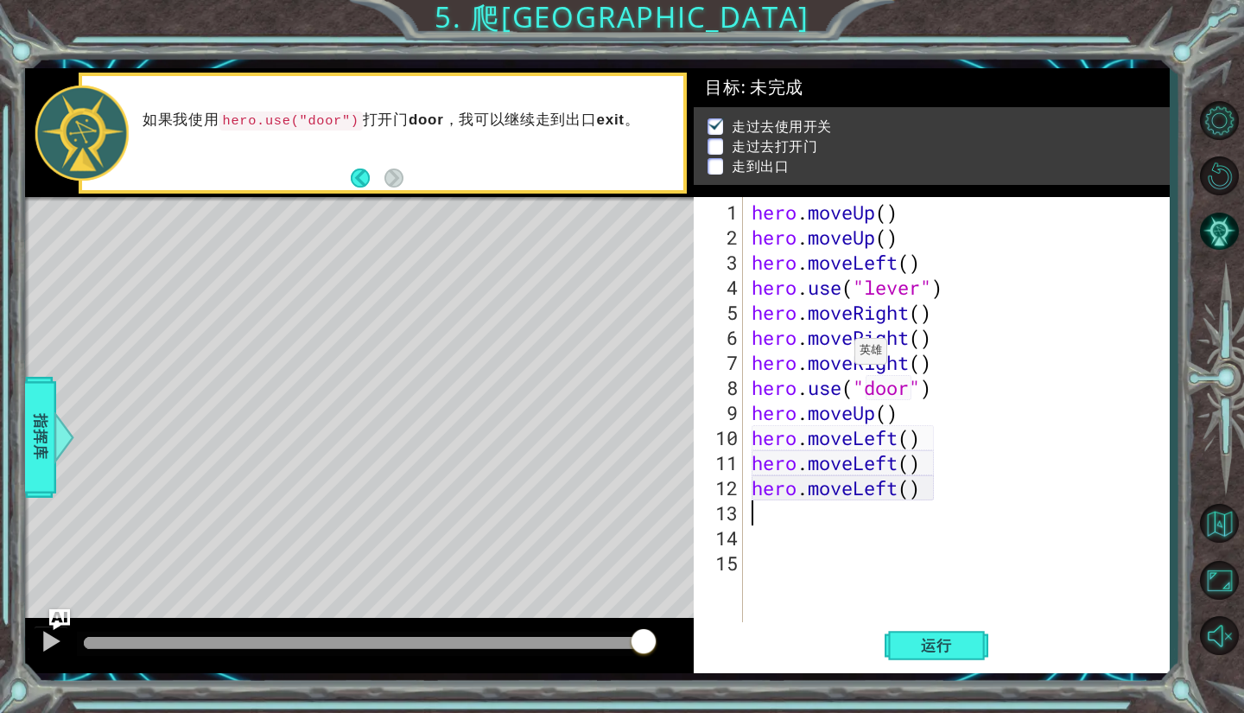
type textarea "h"
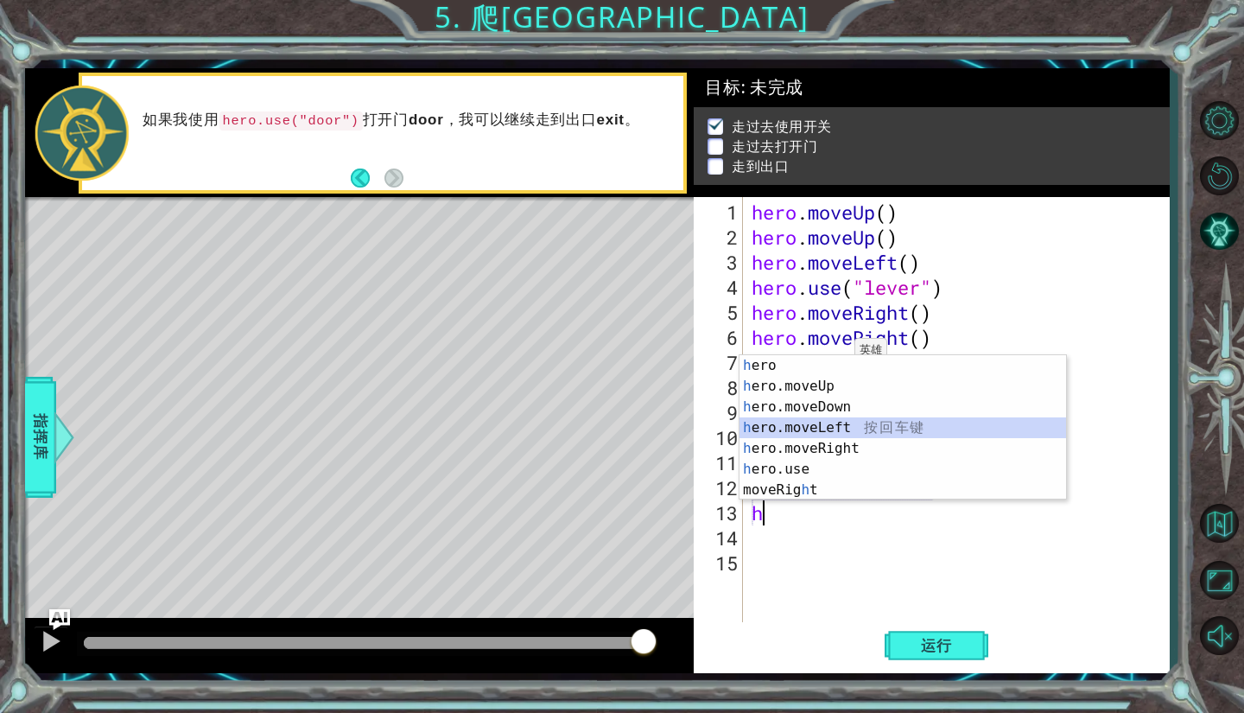
click at [802, 428] on div "h ero 按 回 车 键 h ero.moveUp 按 回 车 键 h ero.moveDown 按 回 车 键 h ero.moveLeft 按 回 车 …" at bounding box center [902, 448] width 327 height 187
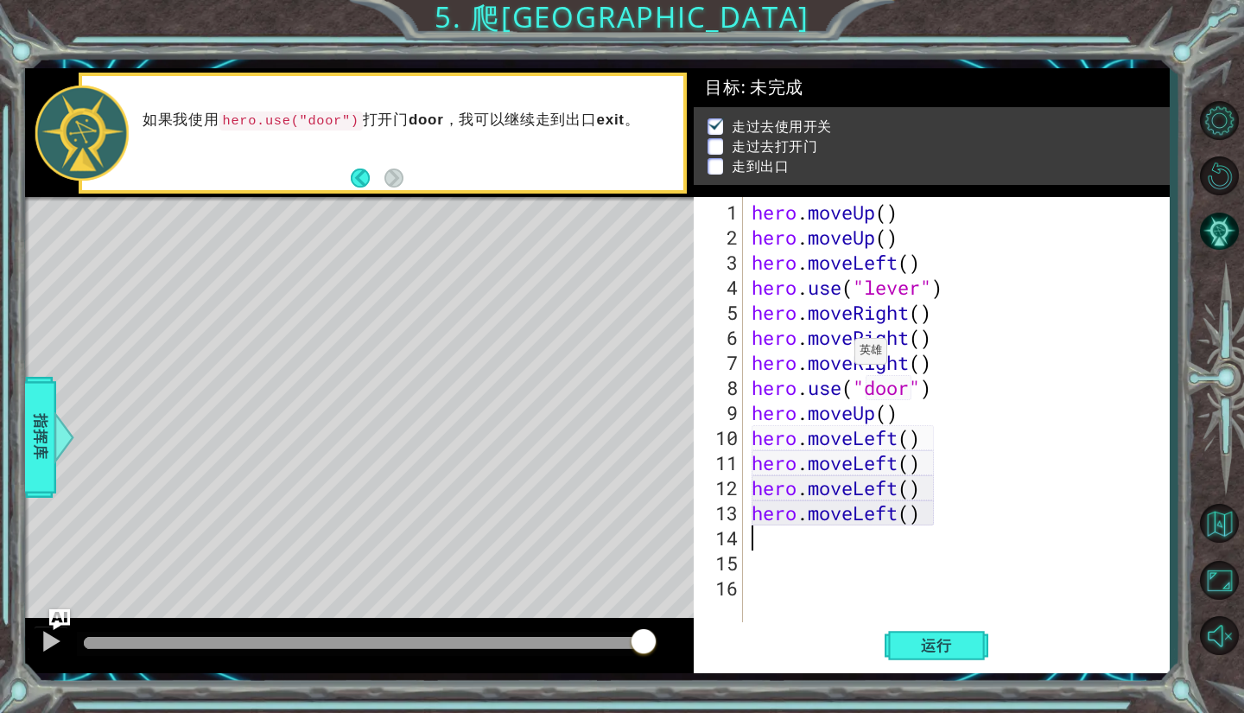
type textarea "h"
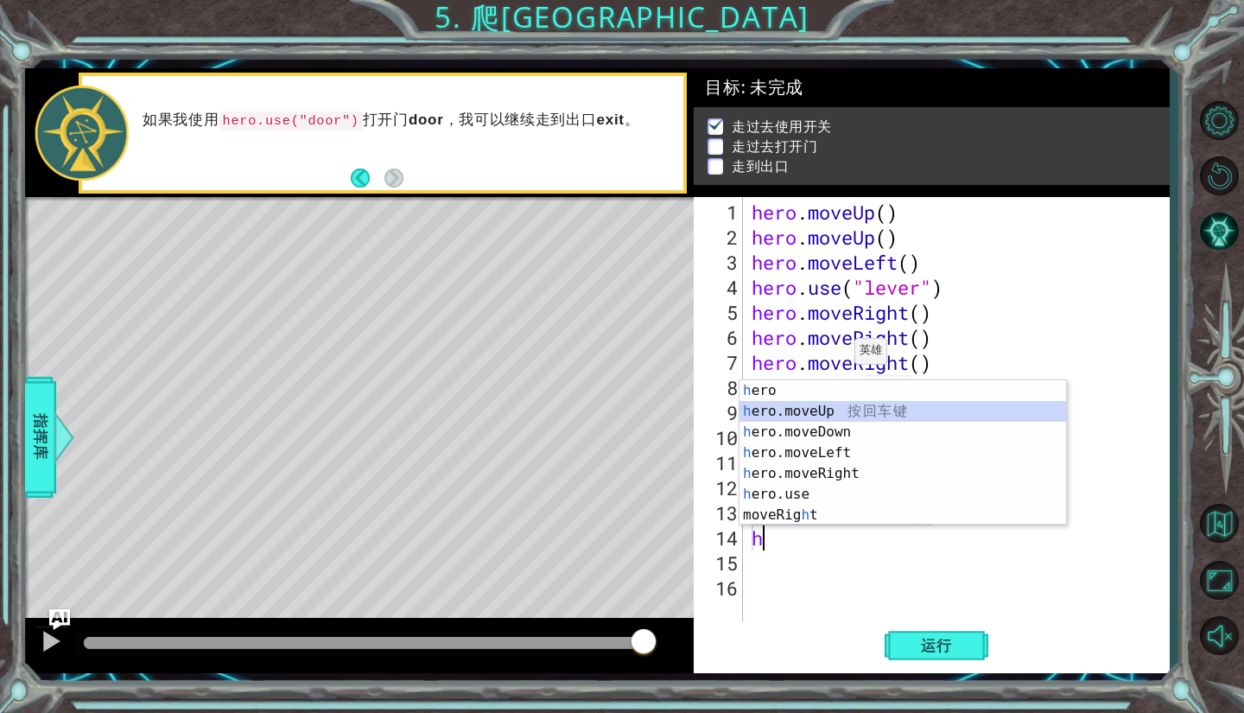
click at [843, 403] on div "h ero 按 回 车 键 h ero.moveUp 按 回 车 键 h ero.moveDown 按 回 车 键 h ero.moveLeft 按 回 车 …" at bounding box center [902, 473] width 327 height 187
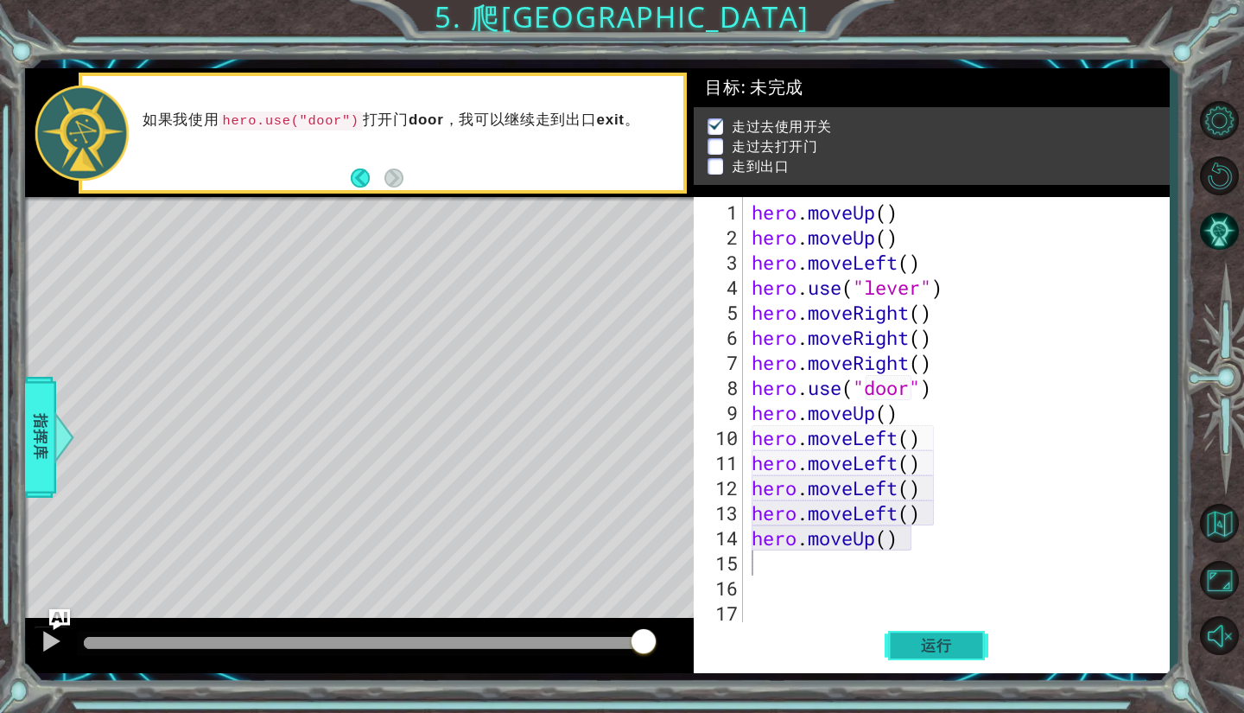
click at [922, 634] on button "运行" at bounding box center [937, 646] width 104 height 48
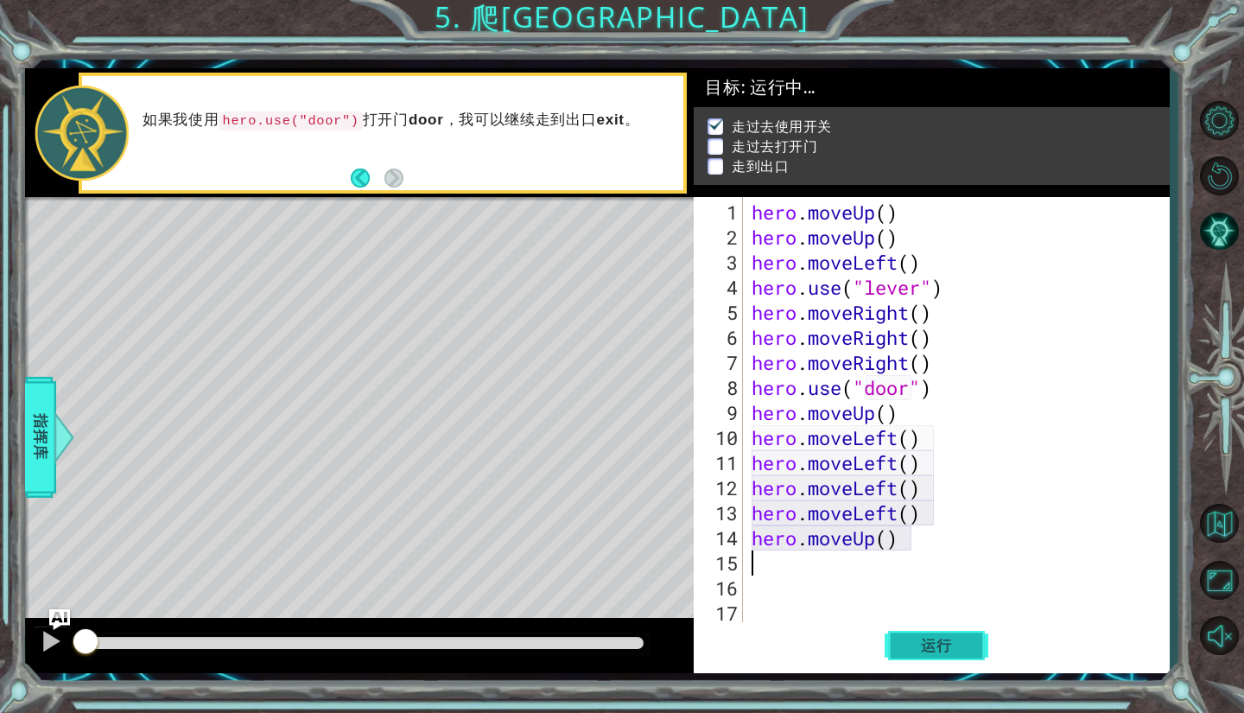
scroll to position [4, 0]
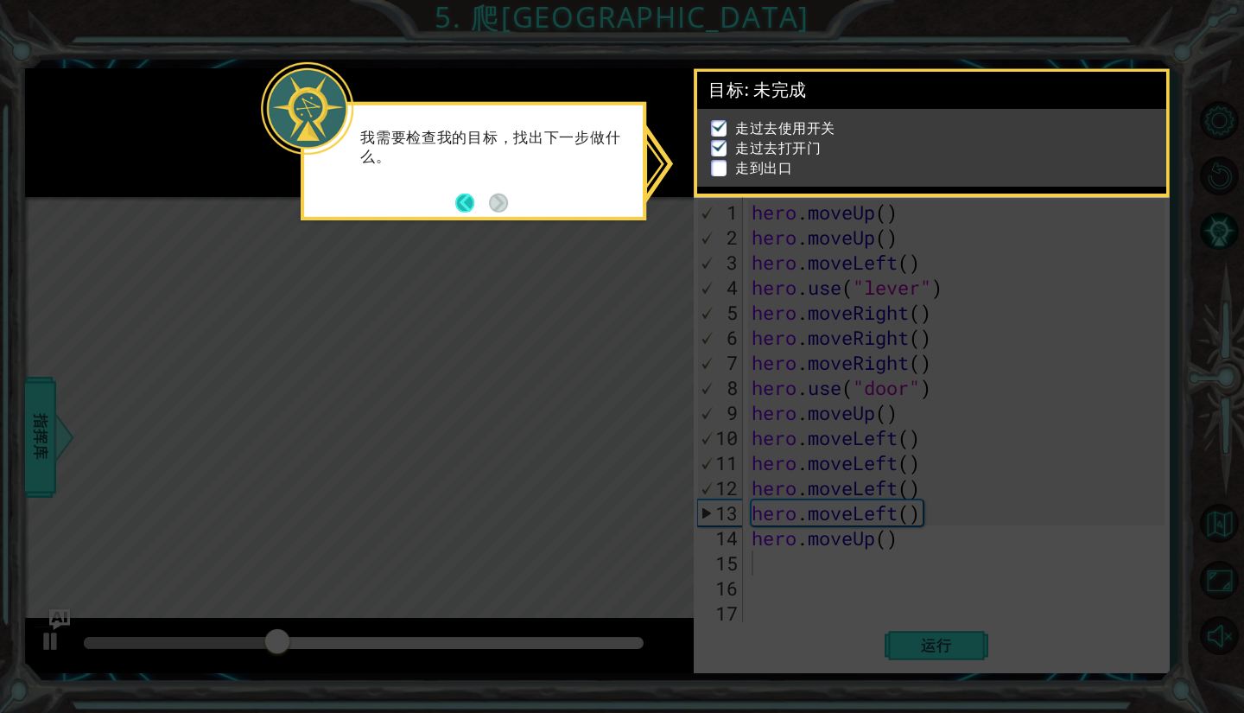
click at [470, 204] on button "Back" at bounding box center [472, 202] width 34 height 19
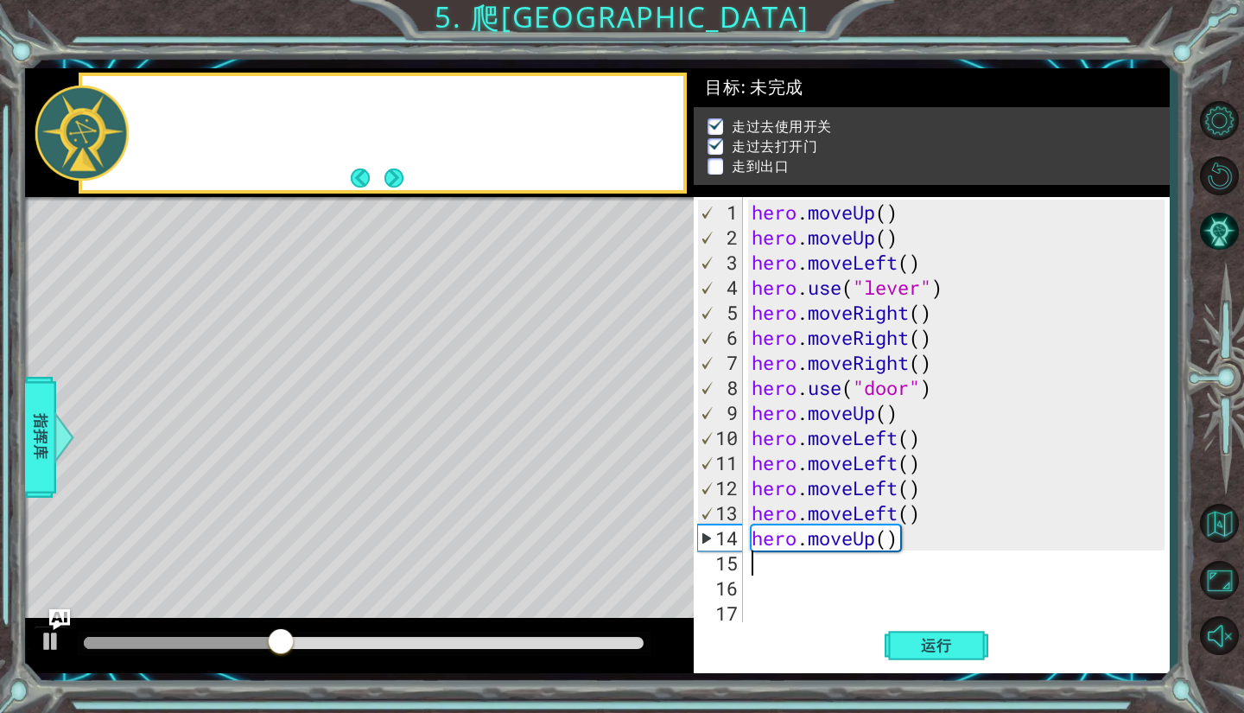
scroll to position [2, 0]
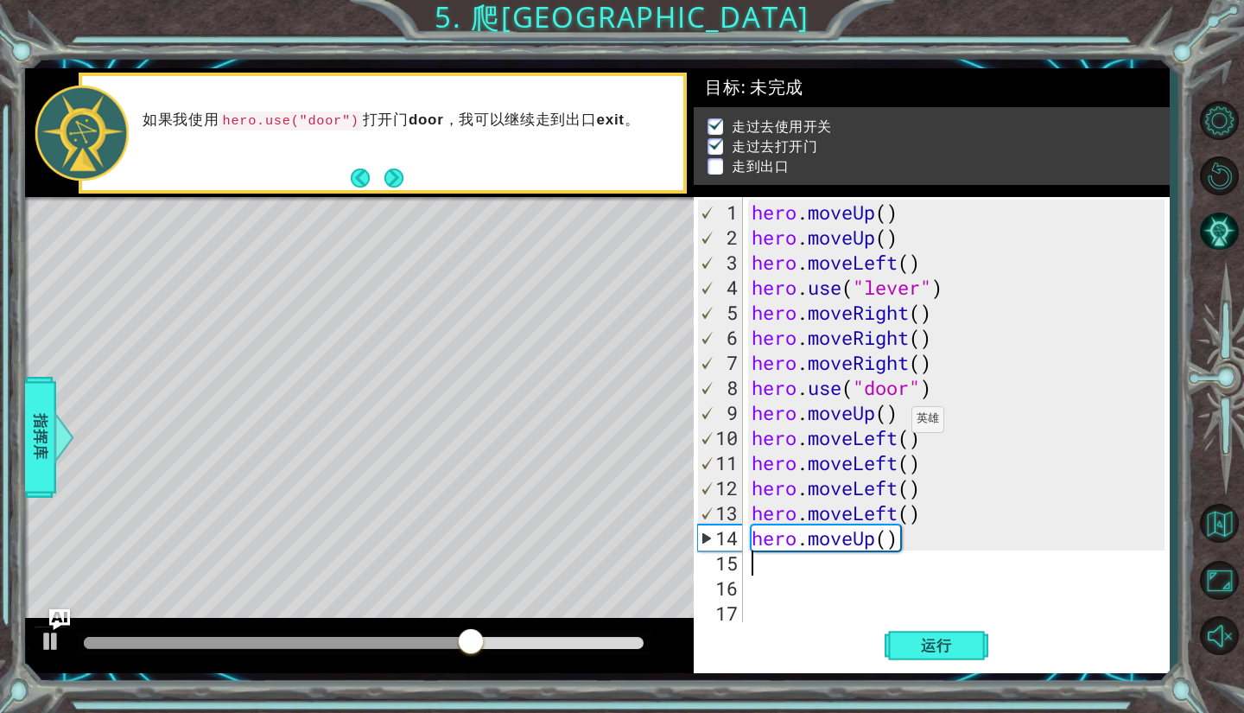
click at [897, 426] on div "hero . moveUp ( ) hero . moveUp ( ) hero . moveLeft ( ) hero . use ( "lever" ) …" at bounding box center [961, 438] width 426 height 476
click at [898, 434] on div "hero . moveUp ( ) hero . moveUp ( ) hero . moveLeft ( ) hero . use ( "lever" ) …" at bounding box center [961, 438] width 426 height 476
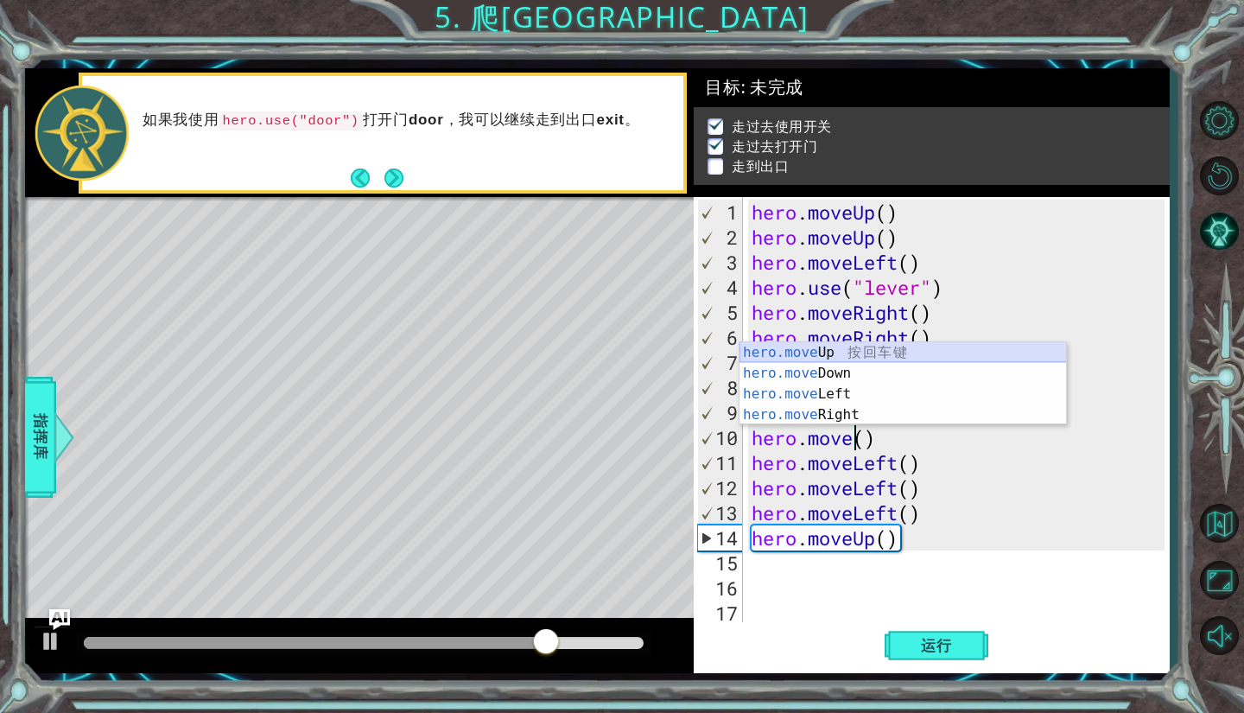
drag, startPoint x: 995, startPoint y: 355, endPoint x: 1003, endPoint y: 390, distance: 35.4
click at [995, 355] on div "hero.move Up 按 回 车 键 hero.move Down 按 回 车 键 hero.move Left 按 回 车 键 hero.move Ri…" at bounding box center [902, 404] width 327 height 124
type textarea "hero.moveUp"
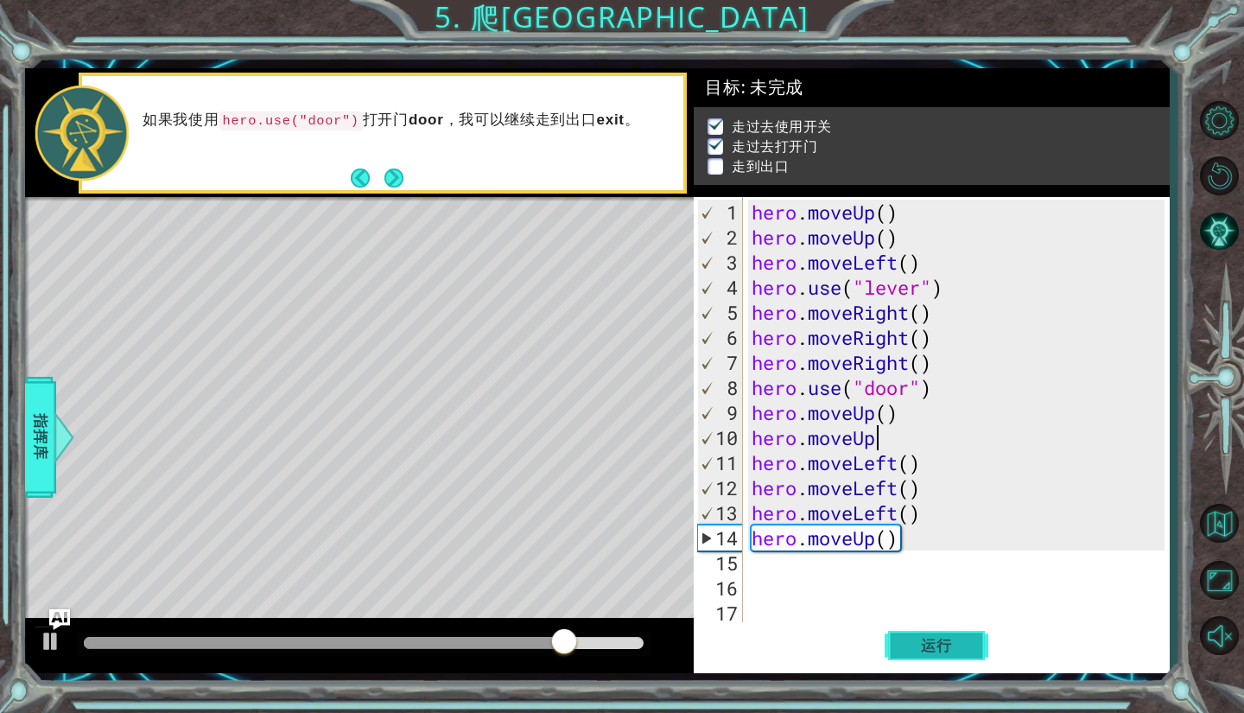
click at [947, 647] on span "运行" at bounding box center [937, 645] width 66 height 17
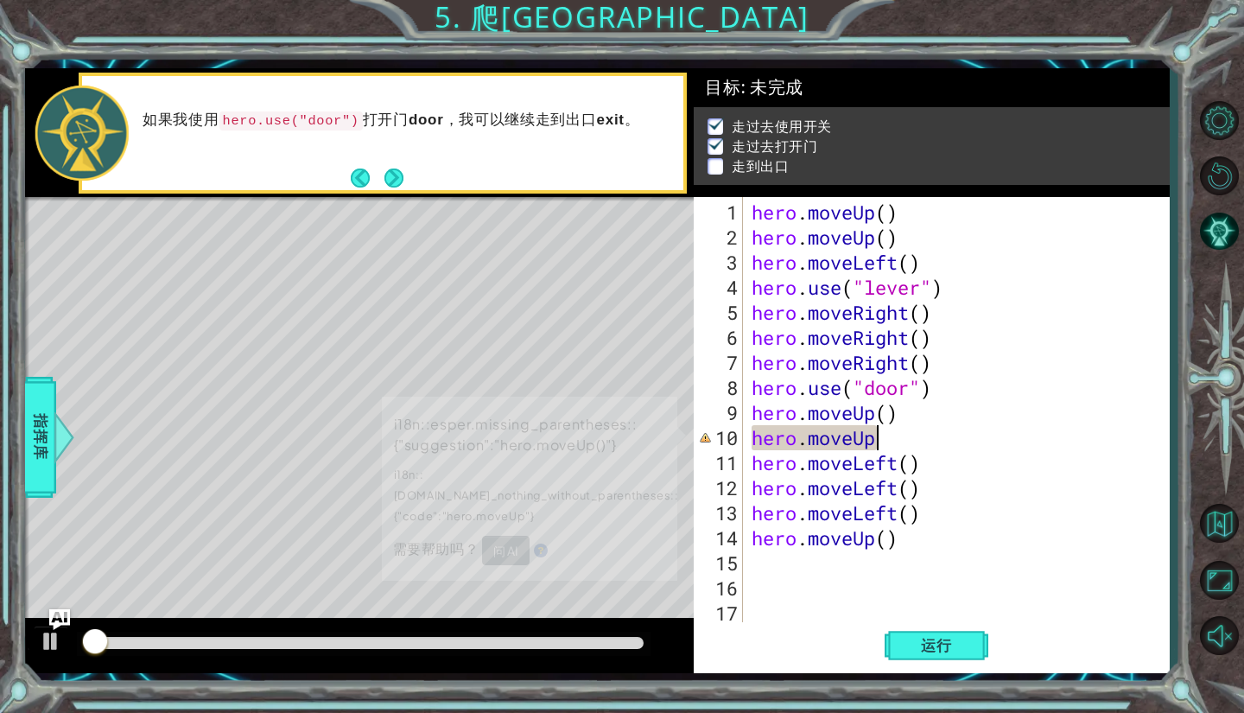
scroll to position [4, 0]
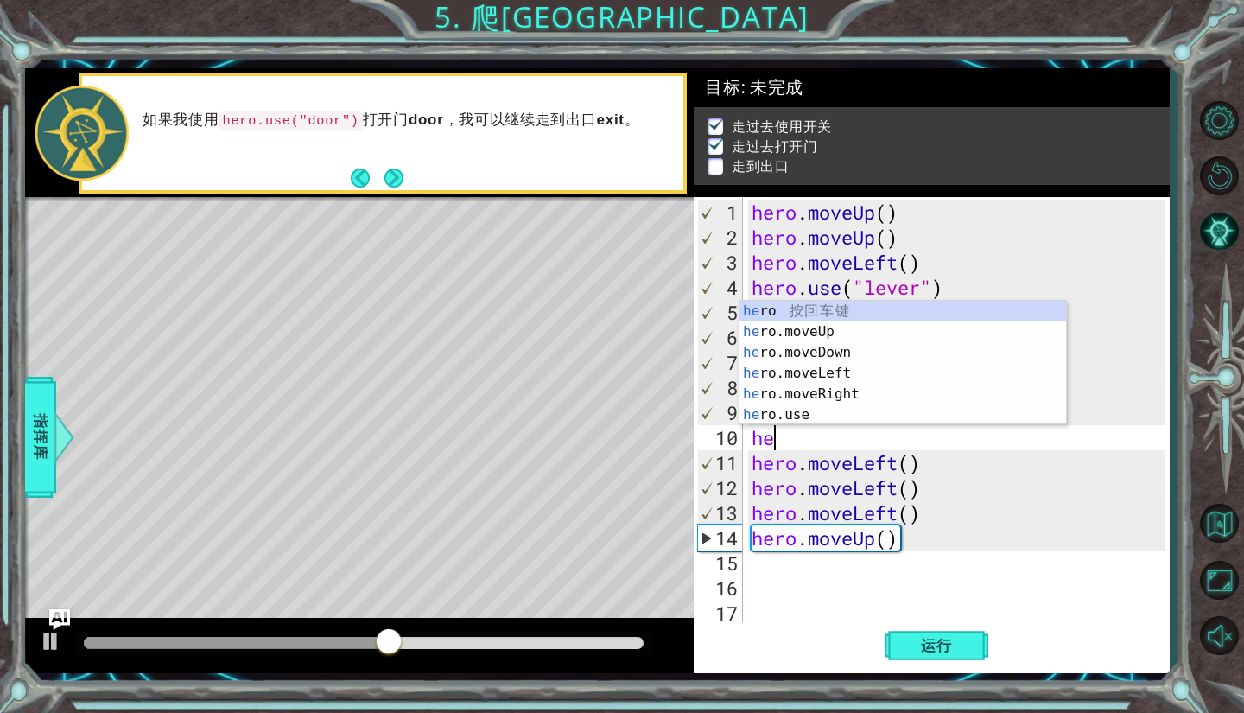
type textarea "h"
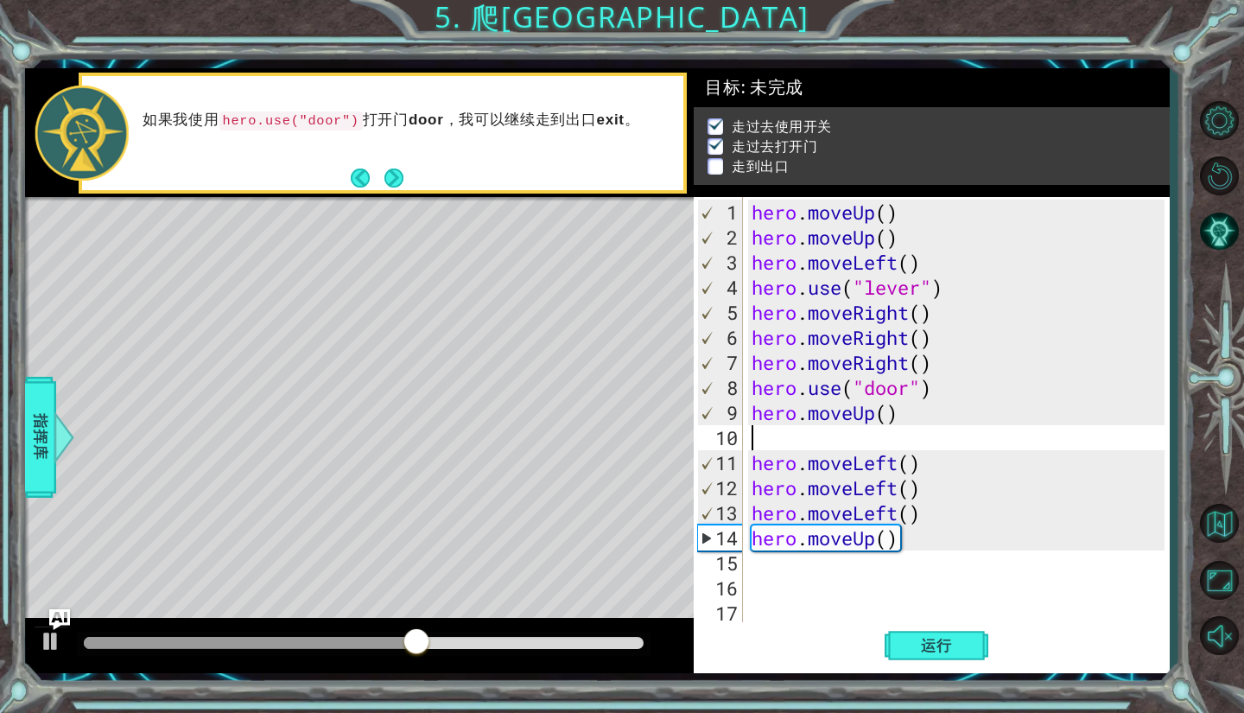
type textarea "h"
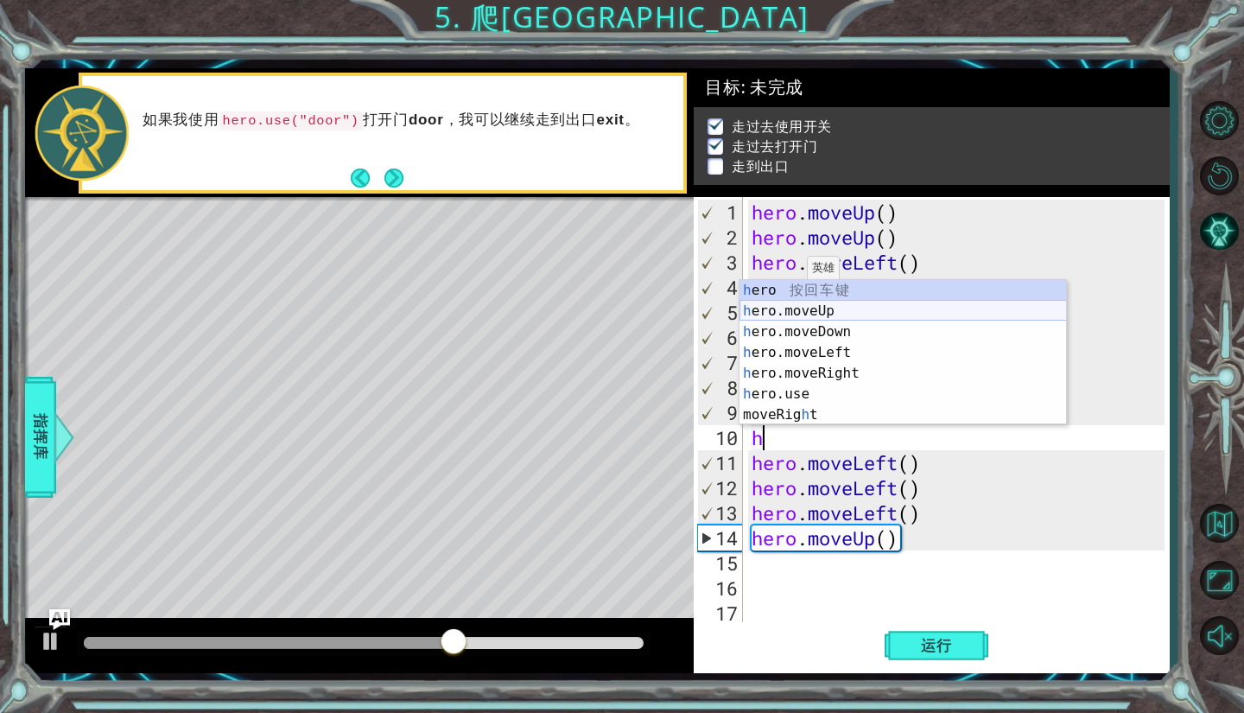
click at [819, 303] on div "h ero 按 回 车 键 h ero.moveUp 按 回 车 键 h ero.moveDown 按 回 车 键 h ero.moveLeft 按 回 车 …" at bounding box center [902, 373] width 327 height 187
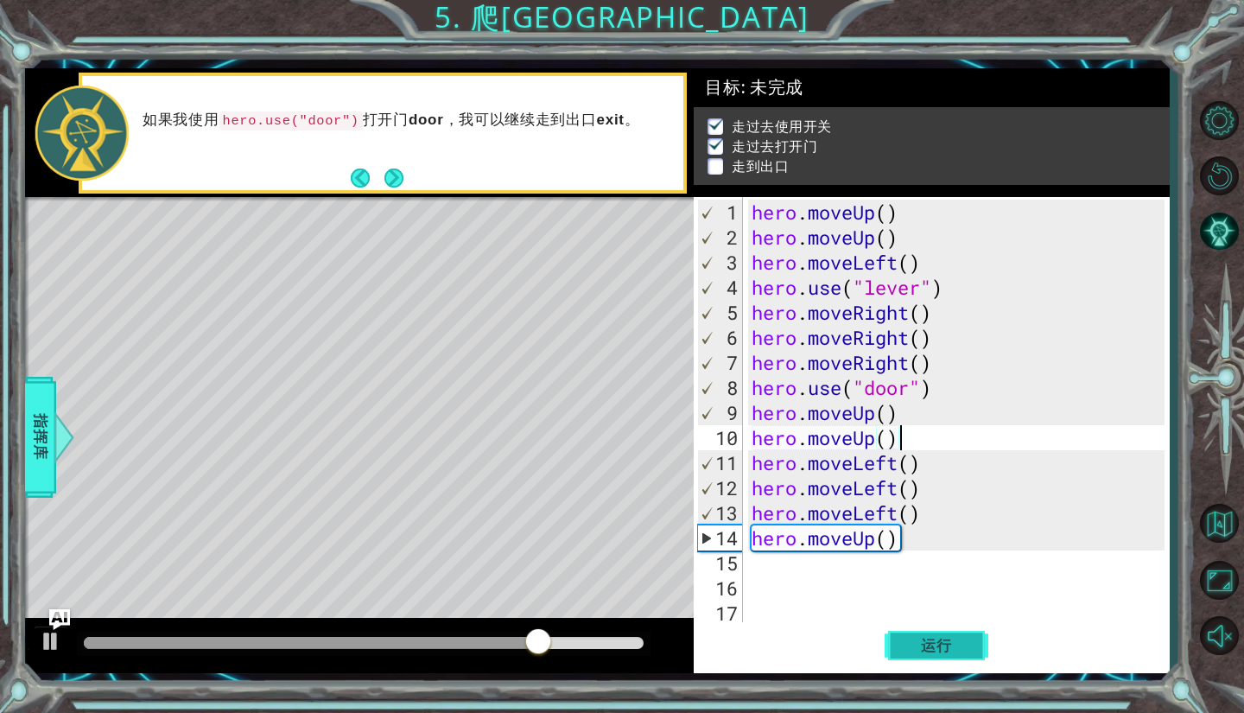
type textarea "hero.moveUp()"
click at [929, 662] on button "运行" at bounding box center [937, 646] width 104 height 48
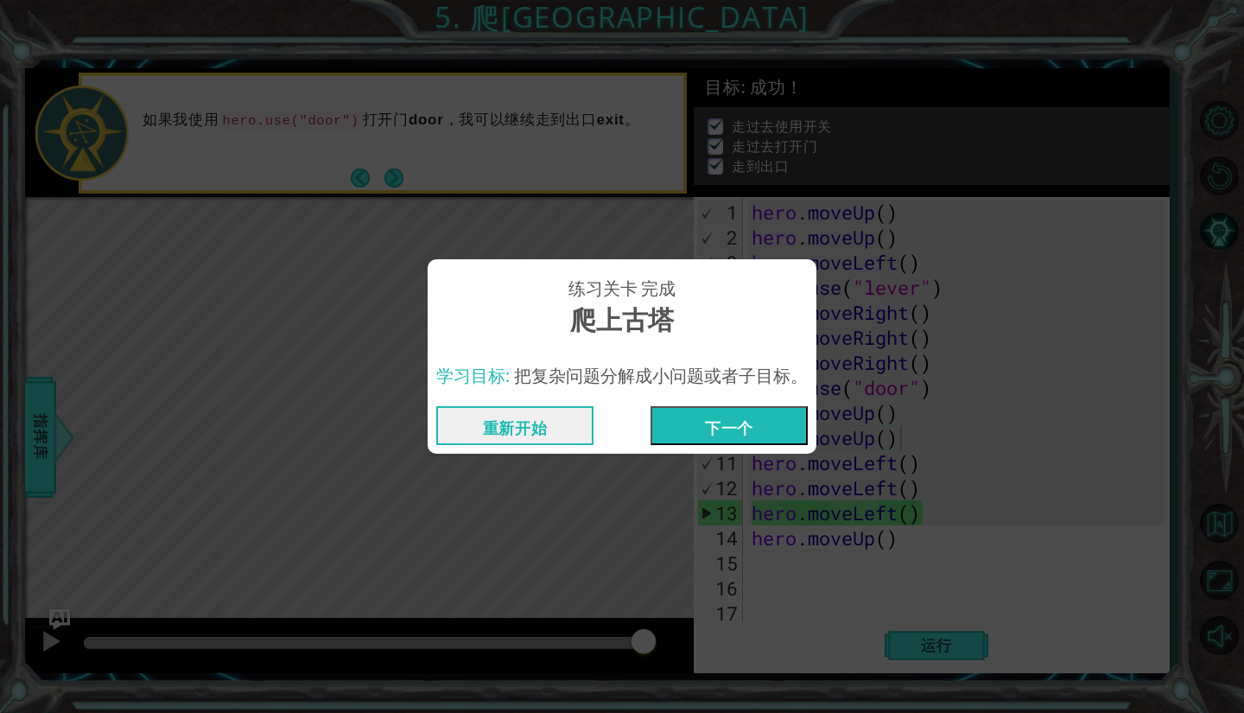
click at [720, 427] on button "下一个" at bounding box center [728, 425] width 157 height 39
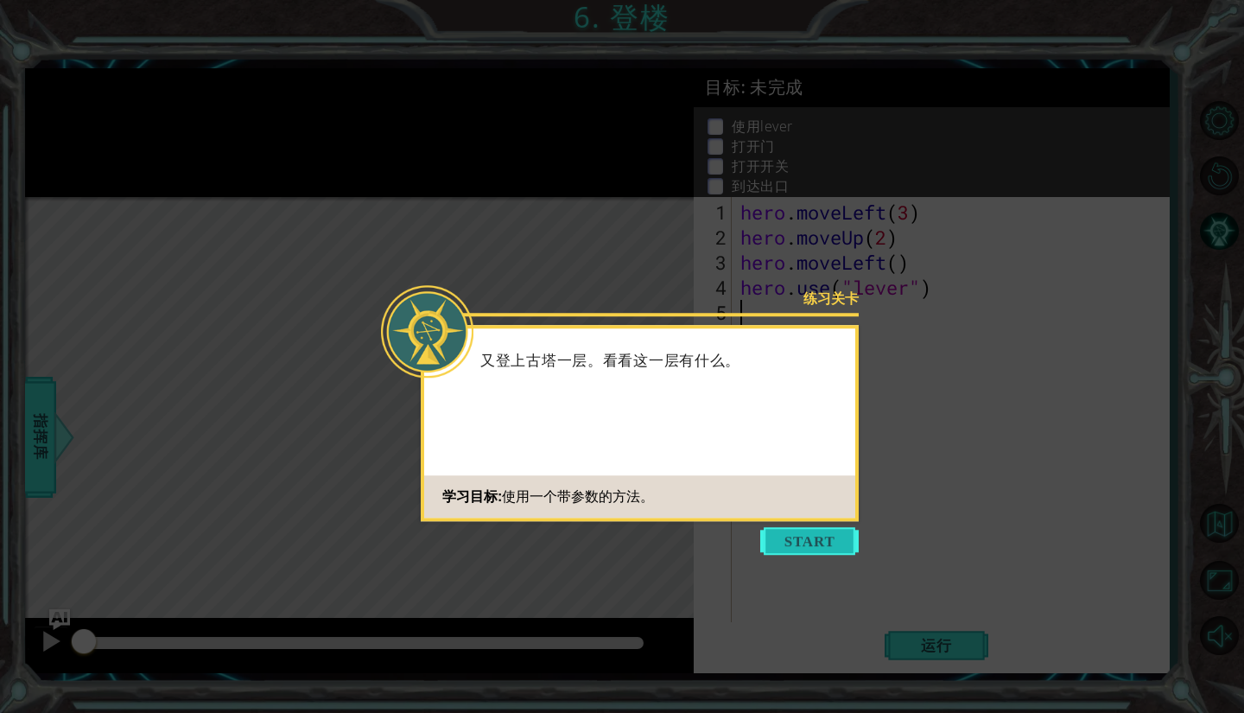
click at [812, 542] on button "Start" at bounding box center [809, 541] width 98 height 28
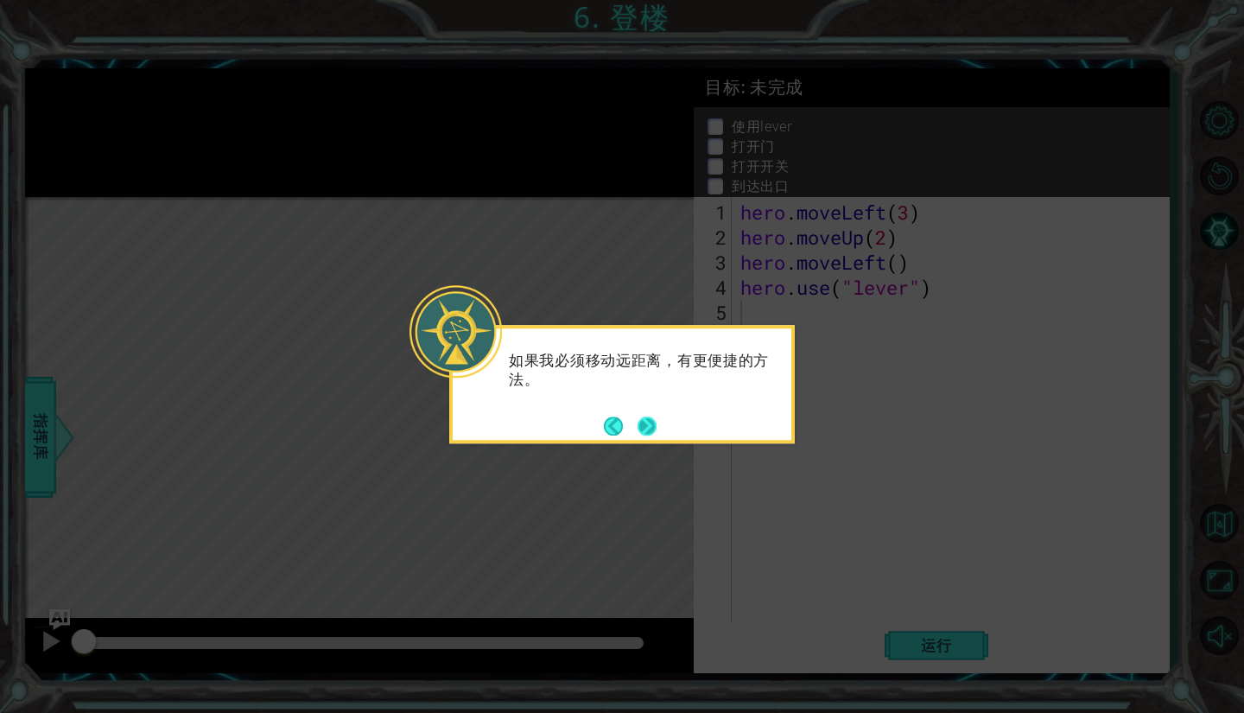
click at [654, 434] on button "Next" at bounding box center [646, 425] width 19 height 19
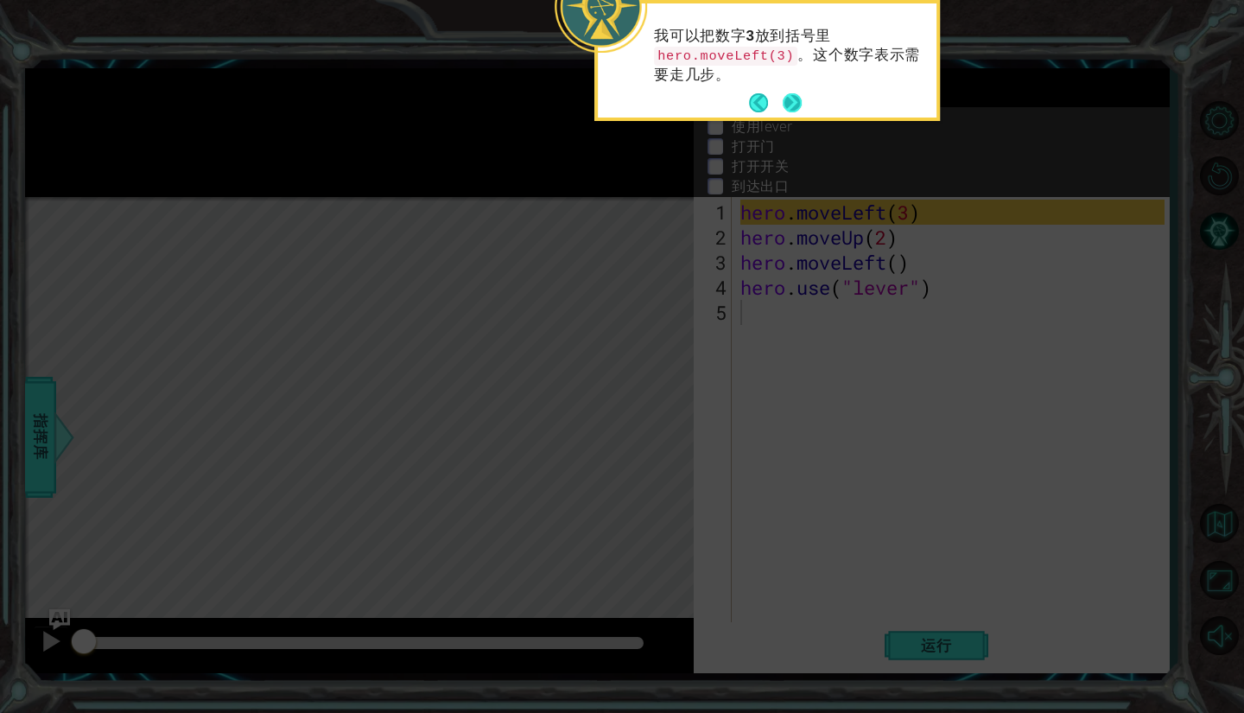
click at [788, 96] on button "Next" at bounding box center [792, 102] width 19 height 19
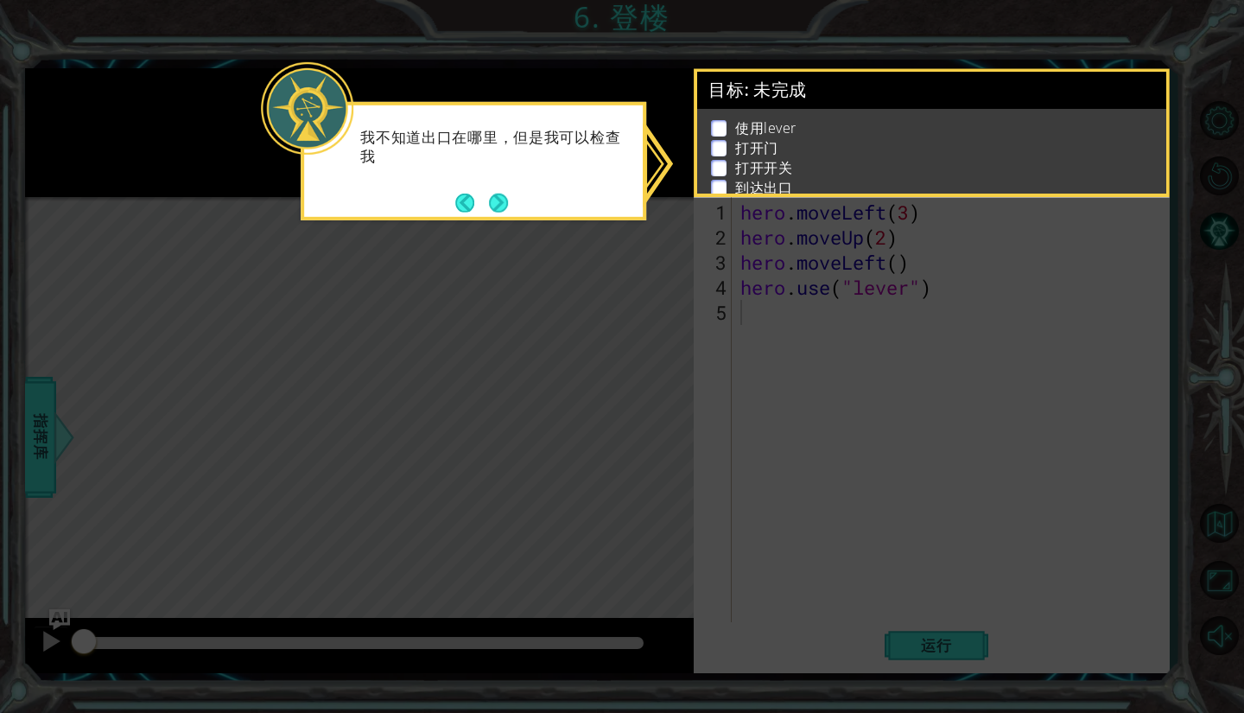
click at [942, 282] on icon at bounding box center [622, 356] width 1244 height 713
click at [504, 201] on button "Next" at bounding box center [498, 202] width 19 height 19
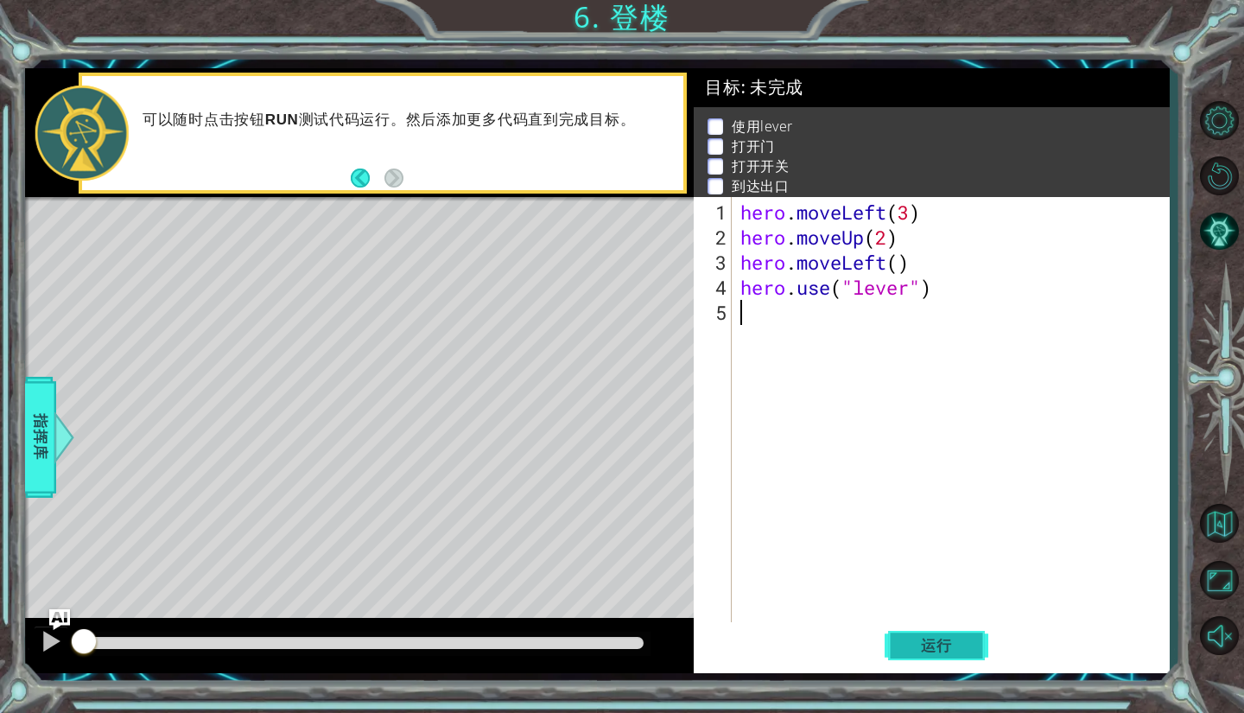
click at [917, 640] on span "运行" at bounding box center [937, 645] width 66 height 17
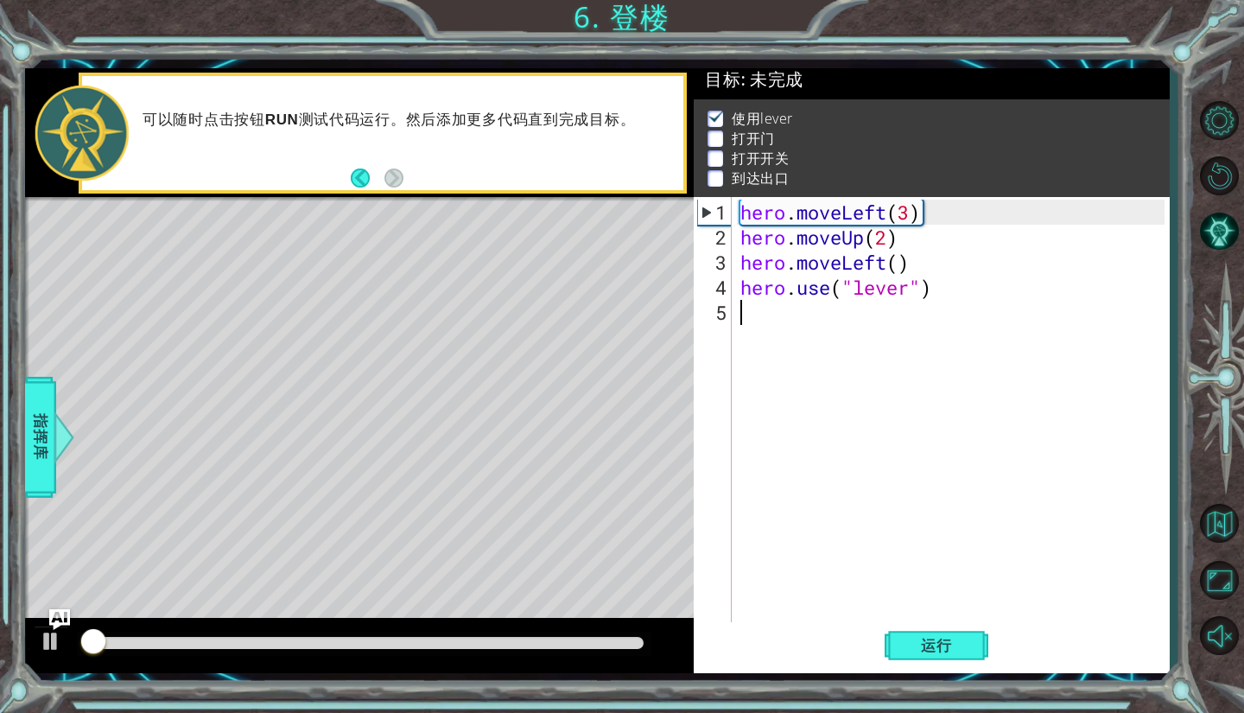
scroll to position [15, 0]
drag, startPoint x: 347, startPoint y: 637, endPoint x: 105, endPoint y: 652, distance: 243.2
click at [93, 659] on div at bounding box center [359, 645] width 669 height 55
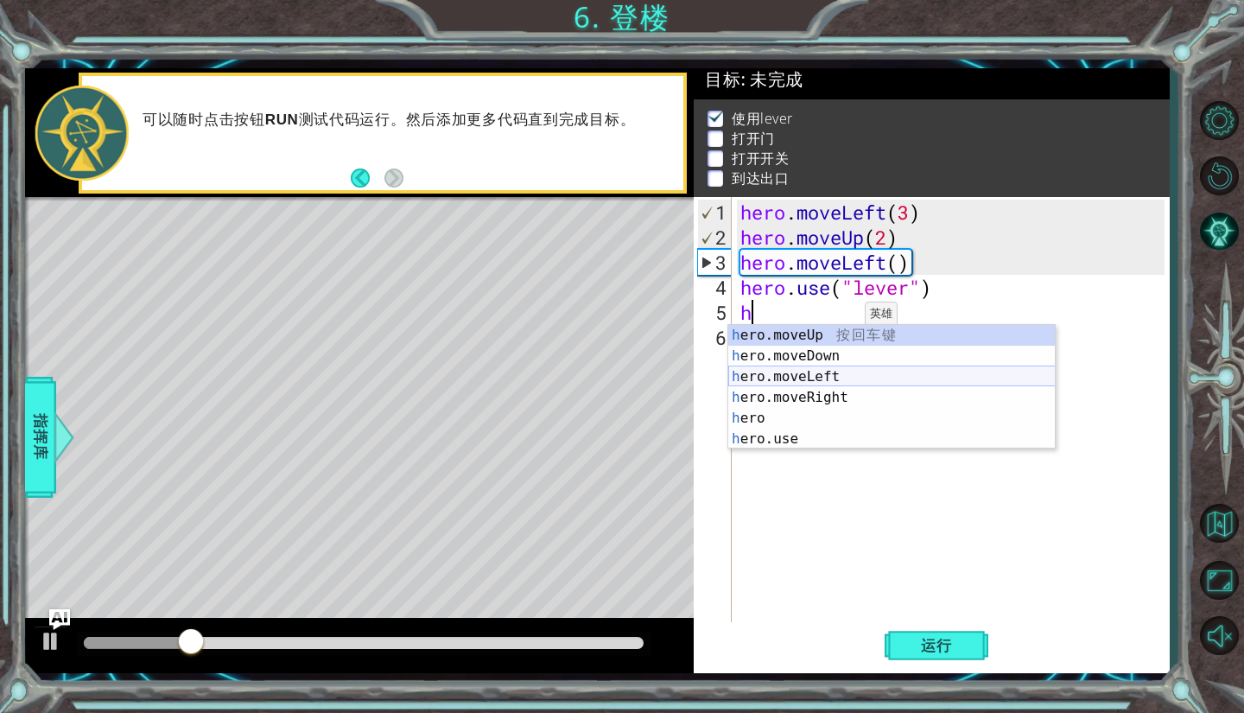
click at [854, 379] on div "h ero.moveUp 按 回 车 键 h ero.moveDown 按 回 车 键 h ero.moveLeft 按 回 车 键 h ero.moveRi…" at bounding box center [891, 408] width 327 height 166
type textarea "hero.moveLeft(1)"
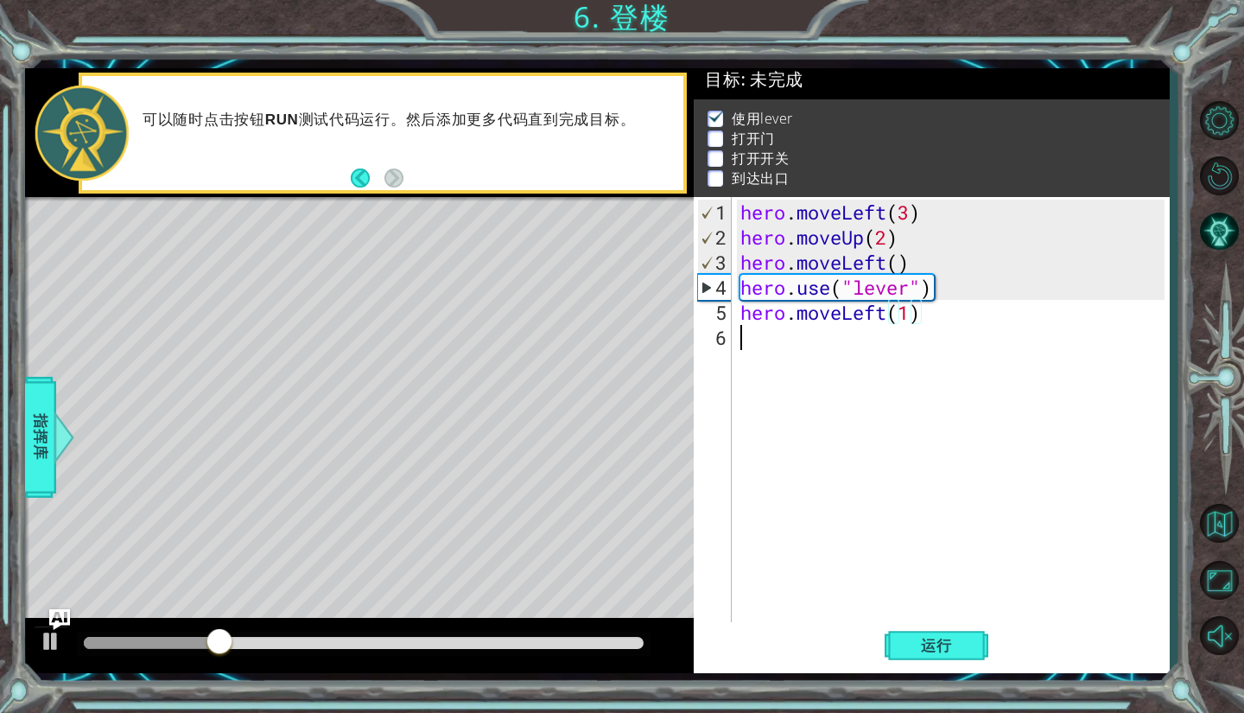
click at [827, 331] on div "hero . moveLeft ( 3 ) hero . moveUp ( 2 ) hero . moveLeft ( ) hero . use ( "lev…" at bounding box center [955, 438] width 436 height 476
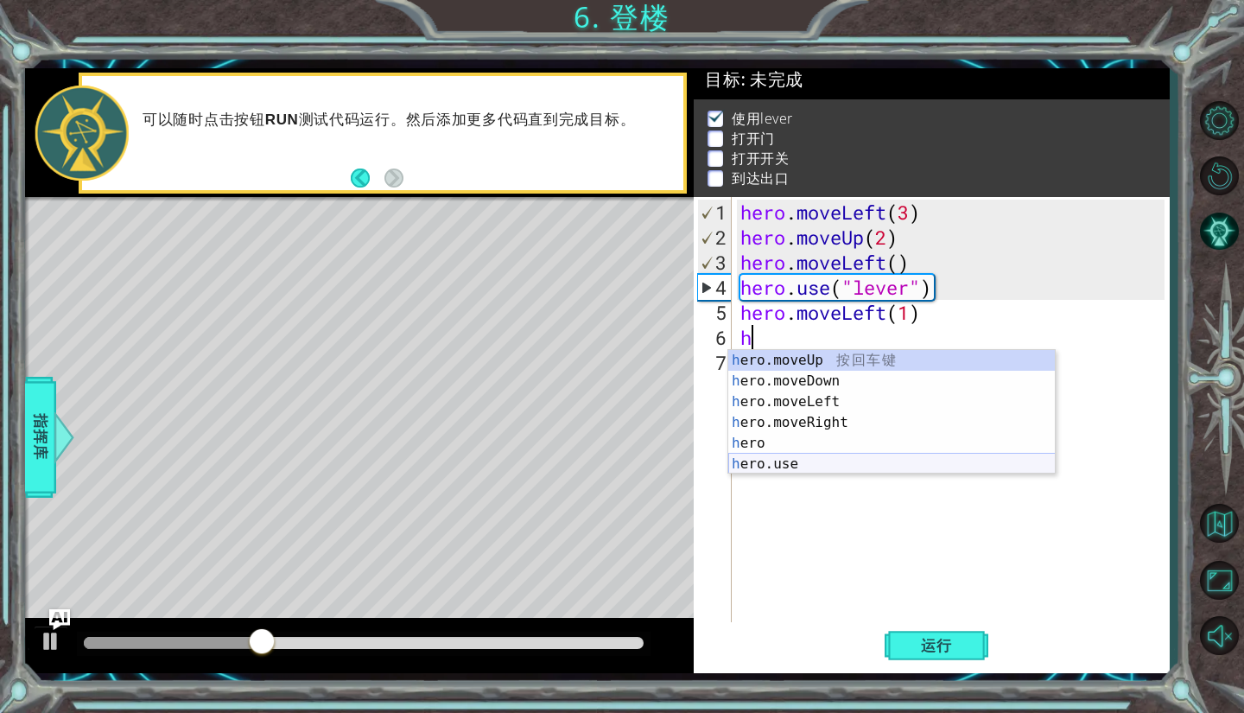
click at [859, 461] on div "h ero.moveUp 按 回 车 键 h ero.moveDown 按 回 车 键 h ero.moveLeft 按 回 车 键 h ero.moveRi…" at bounding box center [891, 433] width 327 height 166
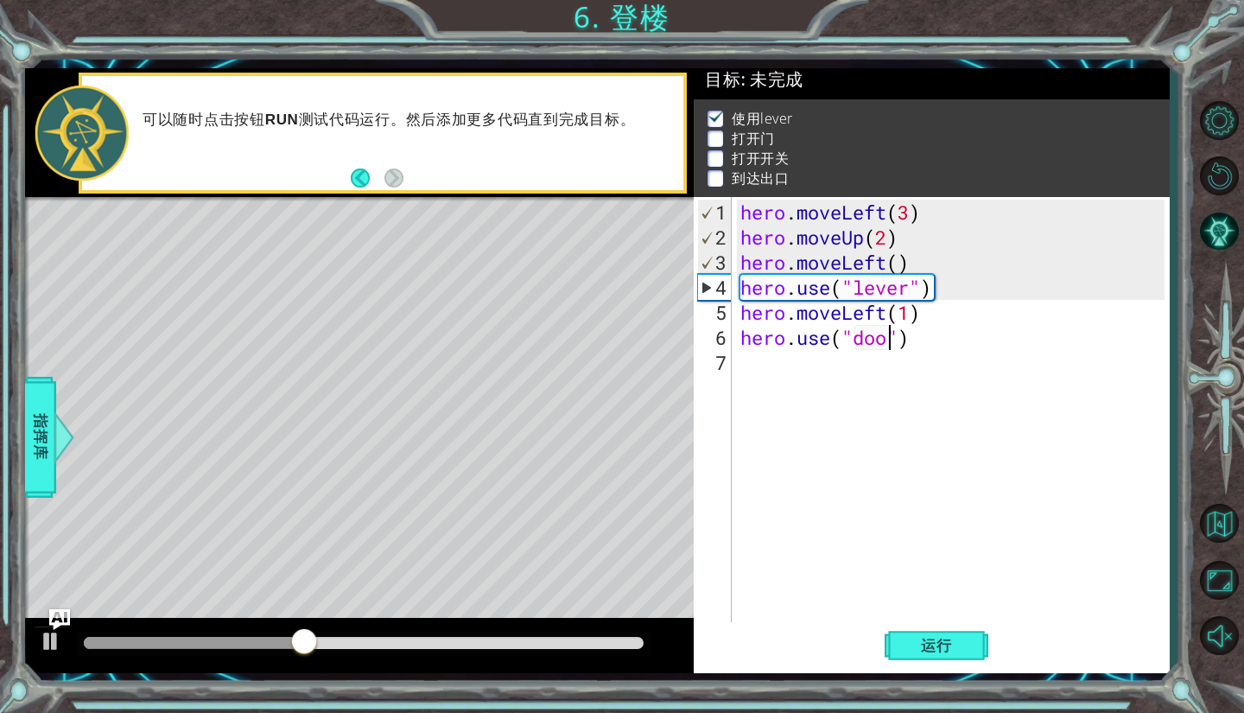
scroll to position [0, 7]
type textarea "hero.use("door")"
click at [736, 357] on div "hero.use("door") 1 2 3 4 5 6 7 hero . moveLeft ( 3 ) hero . moveUp ( 2 ) hero .…" at bounding box center [929, 410] width 471 height 426
click at [737, 360] on div "hero . moveLeft ( 3 ) hero . moveUp ( 2 ) hero . moveLeft ( ) hero . use ( "lev…" at bounding box center [955, 438] width 436 height 476
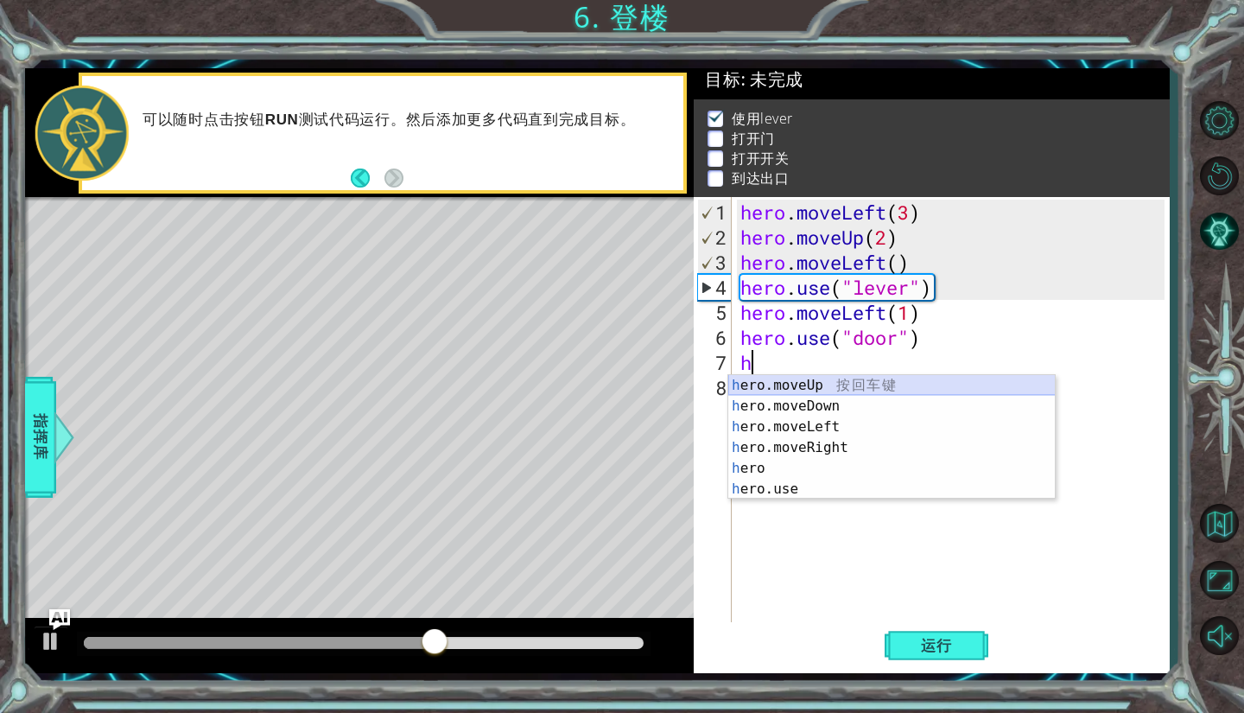
click at [840, 387] on div "h ero.moveUp 按 回 车 键 h ero.moveDown 按 回 车 键 h ero.moveLeft 按 回 车 键 h ero.moveRi…" at bounding box center [891, 458] width 327 height 166
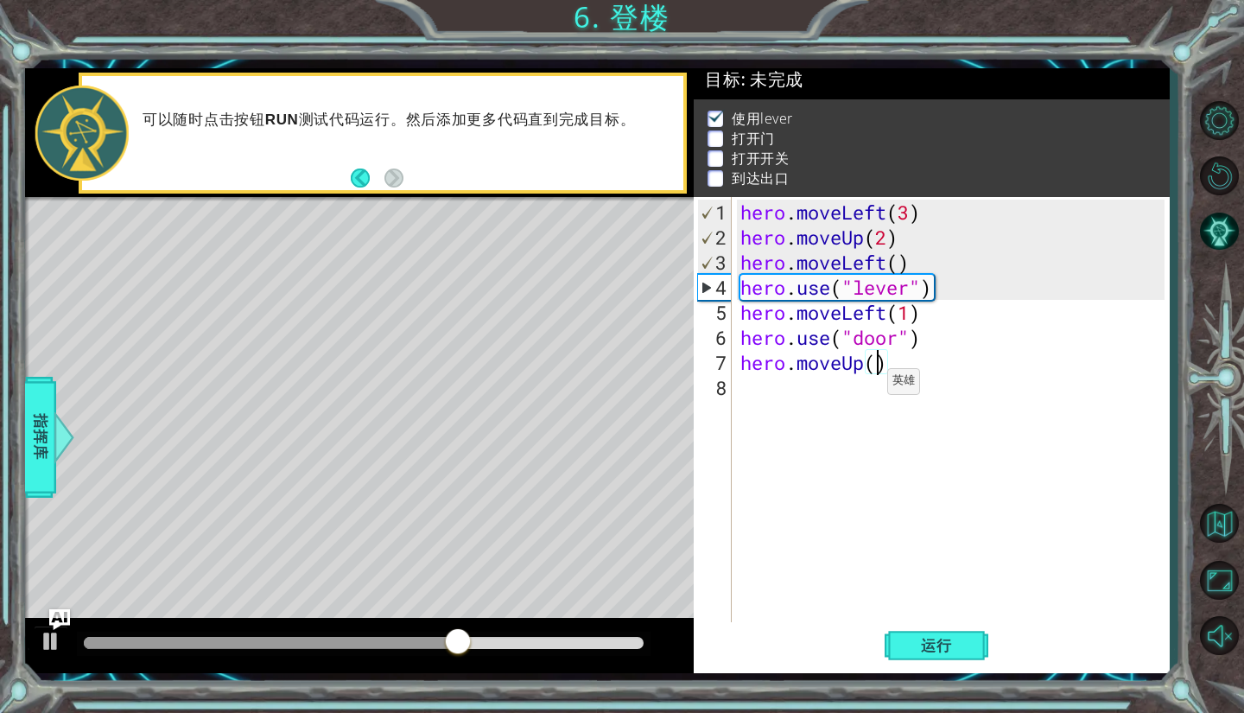
type textarea "hero.moveUp(2)"
click at [866, 395] on div "hero . moveLeft ( 3 ) hero . moveUp ( 2 ) hero . moveLeft ( ) hero . use ( "lev…" at bounding box center [955, 438] width 436 height 476
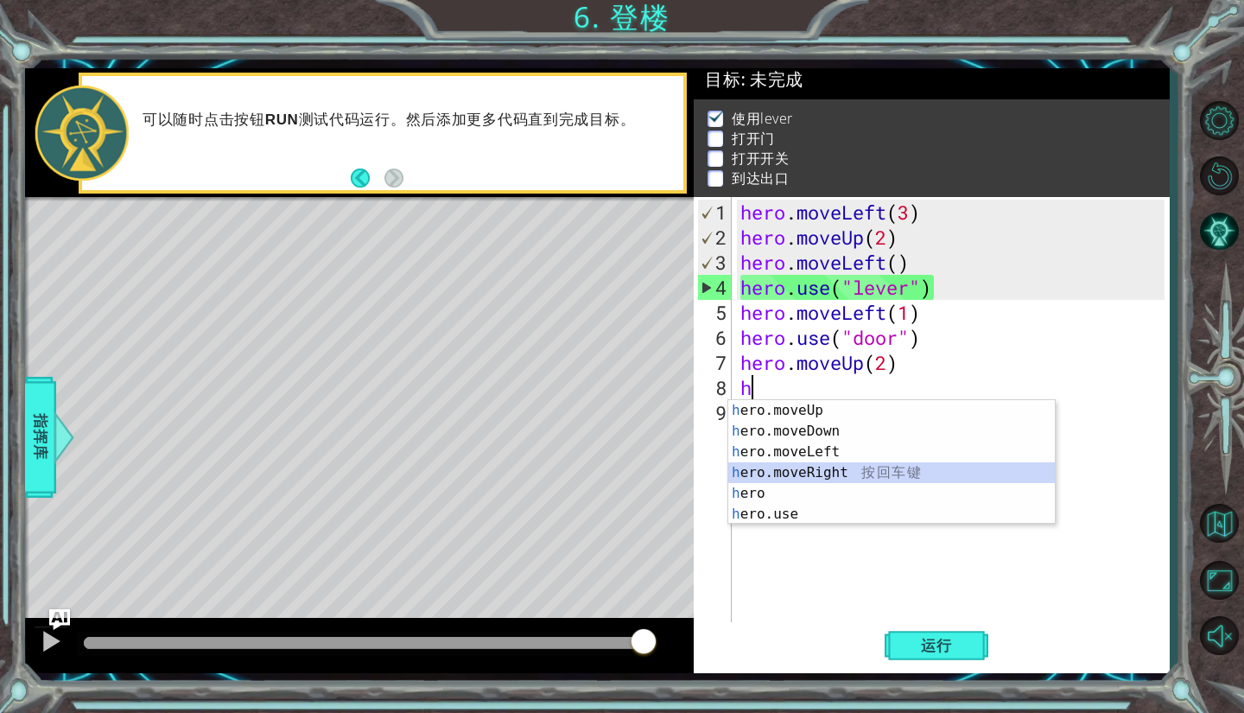
click at [809, 470] on div "h ero.moveUp 按 回 车 键 h ero.moveDown 按 回 车 键 h ero.moveLeft 按 回 车 键 h ero.moveRi…" at bounding box center [891, 483] width 327 height 166
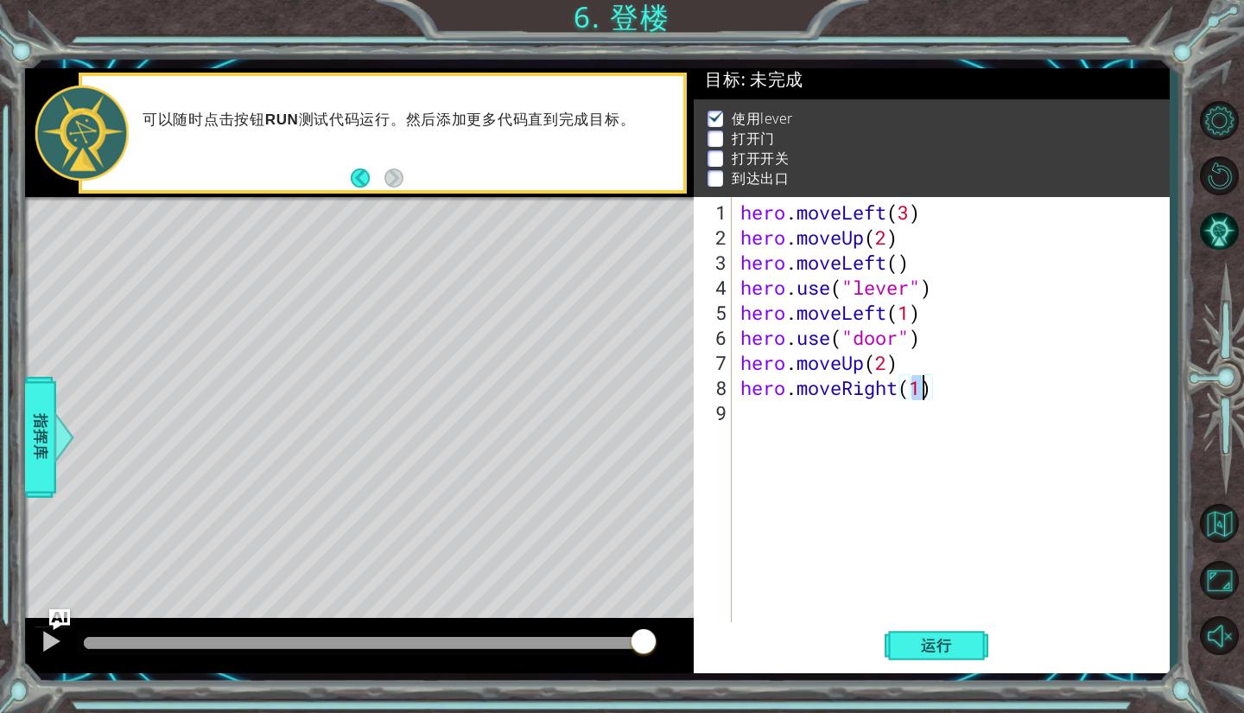
scroll to position [0, 7]
type textarea "hero.moveRight(3)"
click at [916, 431] on div "hero . moveLeft ( 3 ) hero . moveUp ( 2 ) hero . moveLeft ( ) hero . use ( "lev…" at bounding box center [955, 438] width 436 height 476
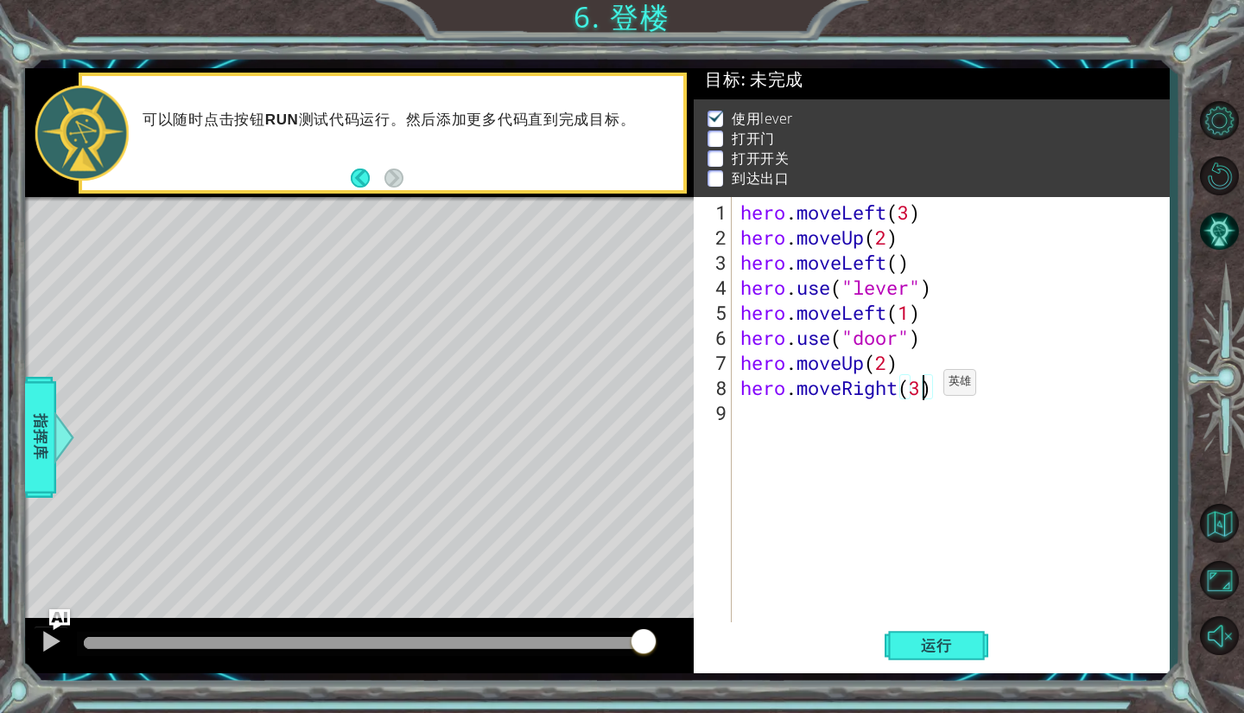
click at [917, 389] on div "hero . moveLeft ( 3 ) hero . moveUp ( 2 ) hero . moveLeft ( ) hero . use ( "lev…" at bounding box center [955, 438] width 436 height 476
type textarea "hero.moveRight(2)"
click at [821, 410] on div "hero . moveLeft ( 3 ) hero . moveUp ( 2 ) hero . moveLeft ( ) hero . use ( "lev…" at bounding box center [955, 438] width 436 height 476
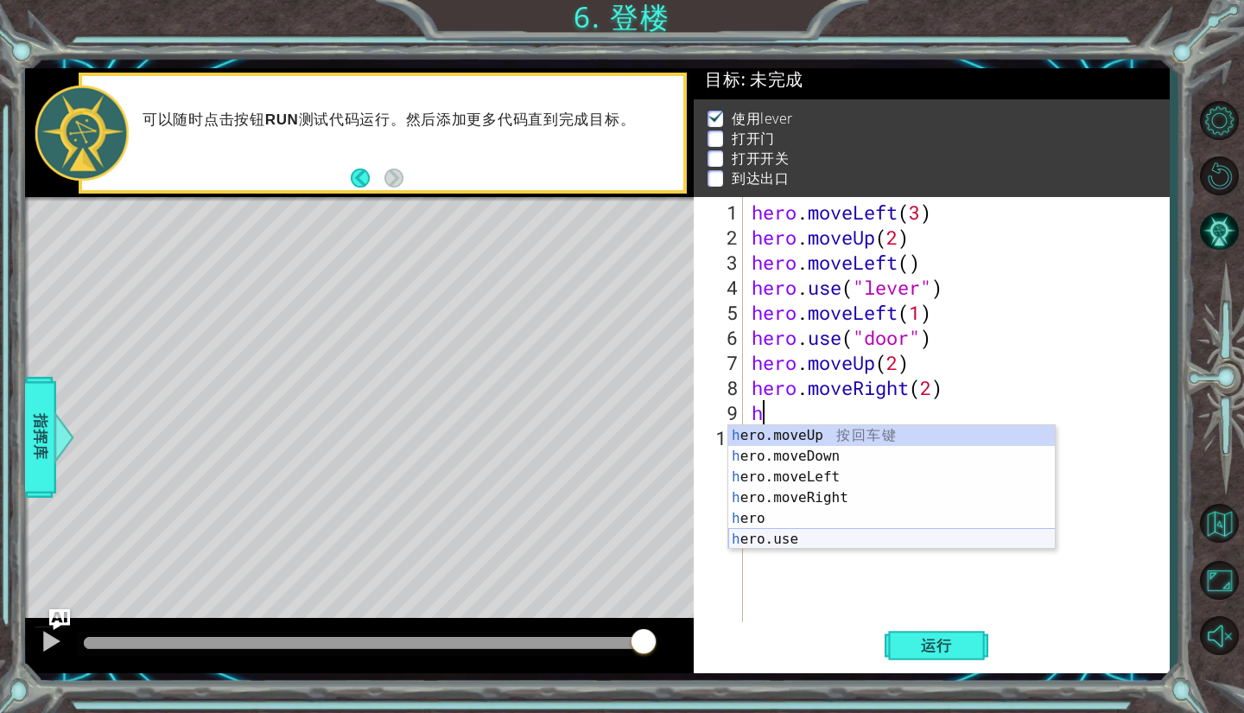
click at [802, 537] on div "h ero.moveUp 按 回 车 键 h ero.moveDown 按 回 车 键 h ero.moveLeft 按 回 车 键 h ero.moveRi…" at bounding box center [891, 508] width 327 height 166
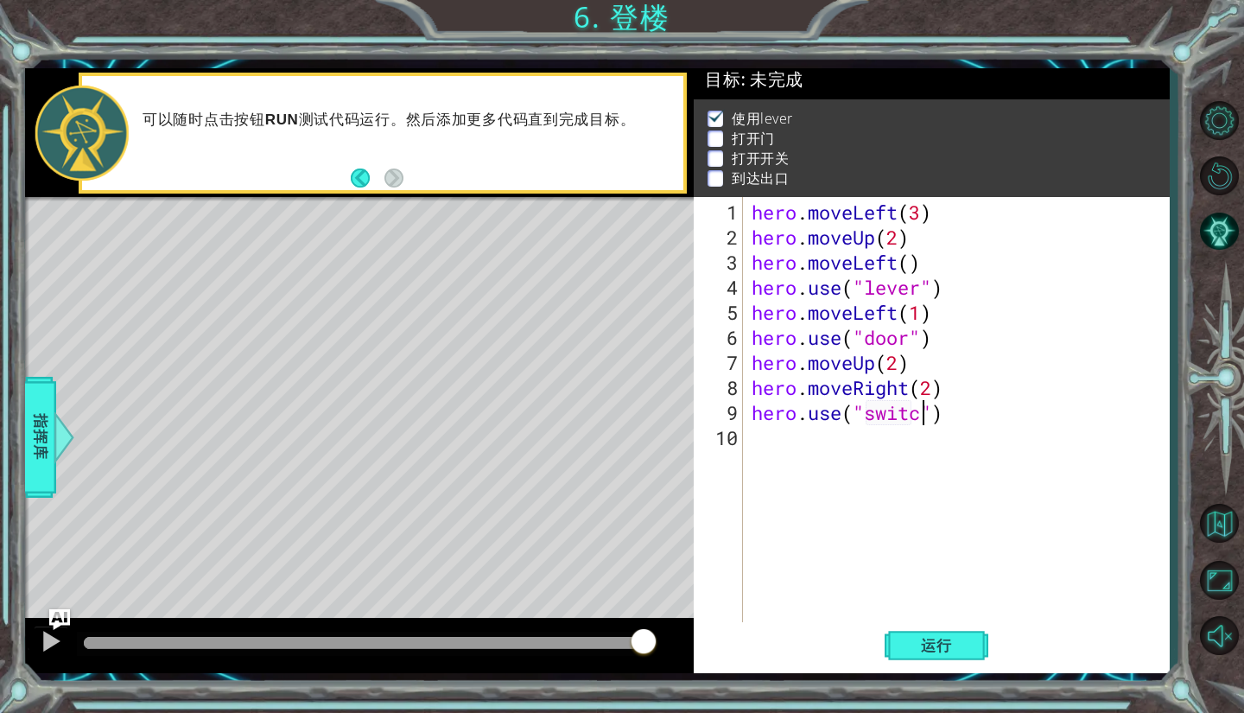
type textarea "hero.use("switch")"
click at [872, 441] on div "hero . moveLeft ( 3 ) hero . moveUp ( 2 ) hero . moveLeft ( ) hero . use ( "lev…" at bounding box center [961, 438] width 426 height 476
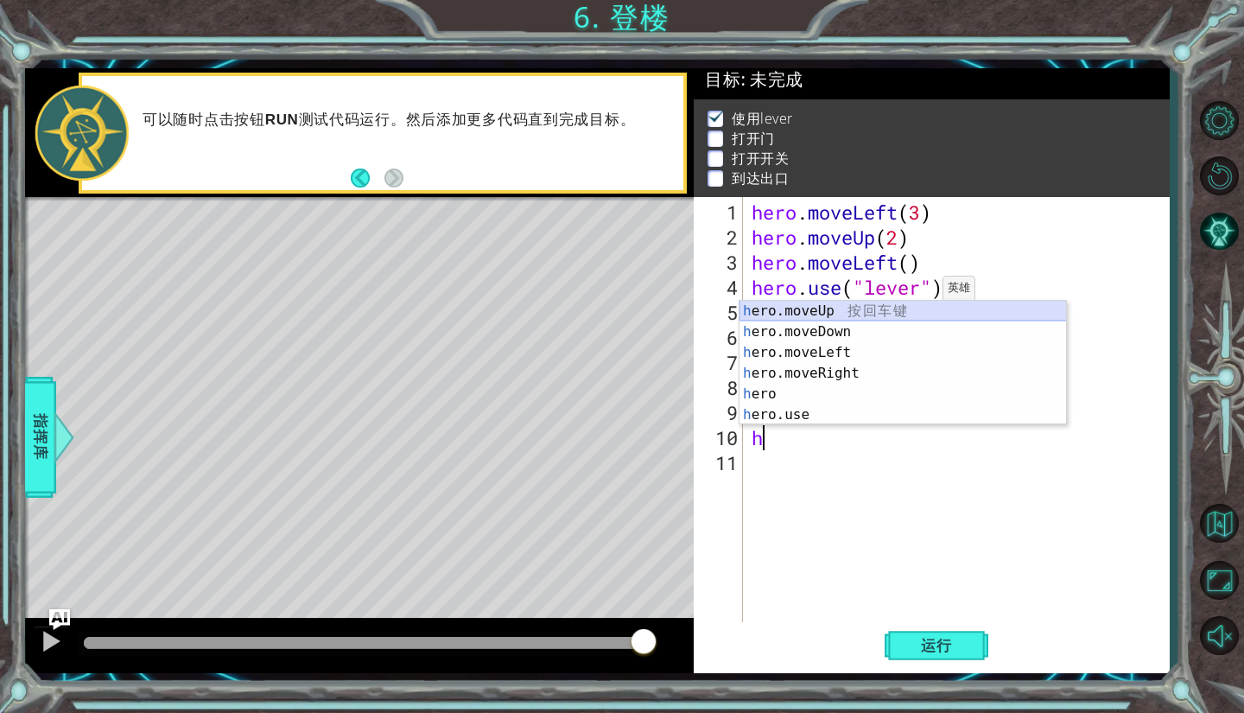
click at [907, 312] on div "h ero.moveUp 按 回 车 键 h ero.moveDown 按 回 车 键 h ero.moveLeft 按 回 车 键 h ero.moveRi…" at bounding box center [902, 384] width 327 height 166
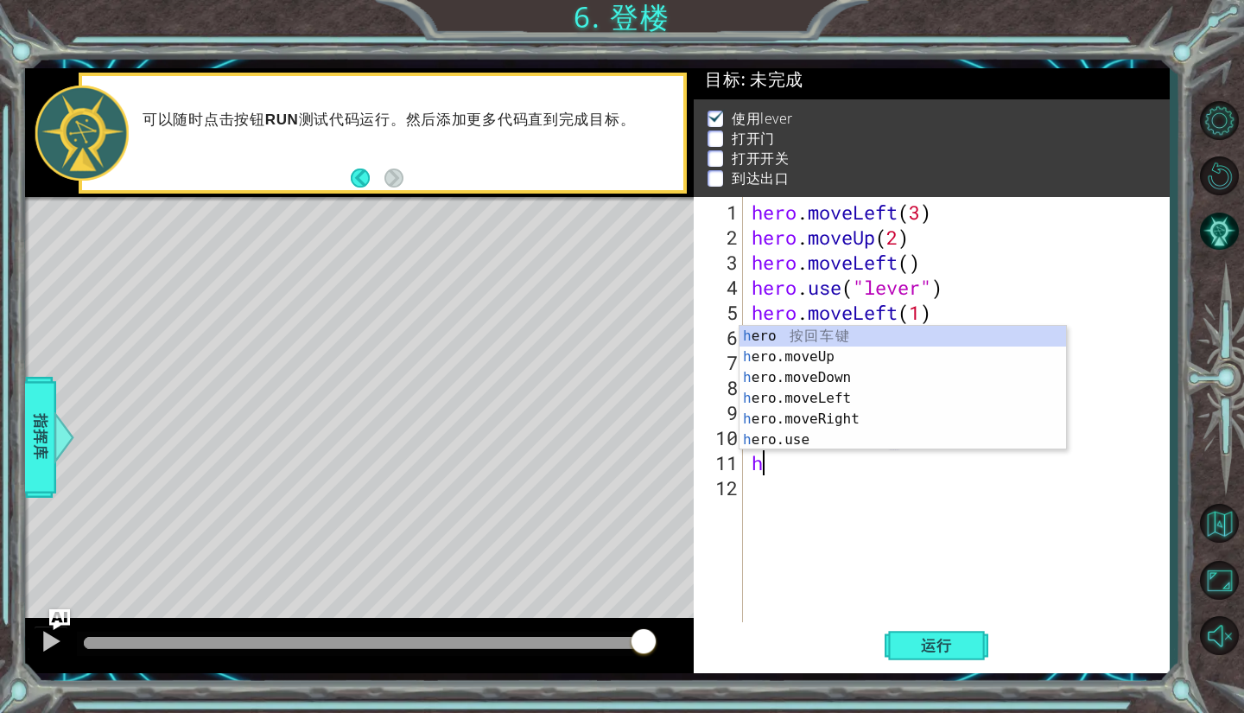
scroll to position [0, 7]
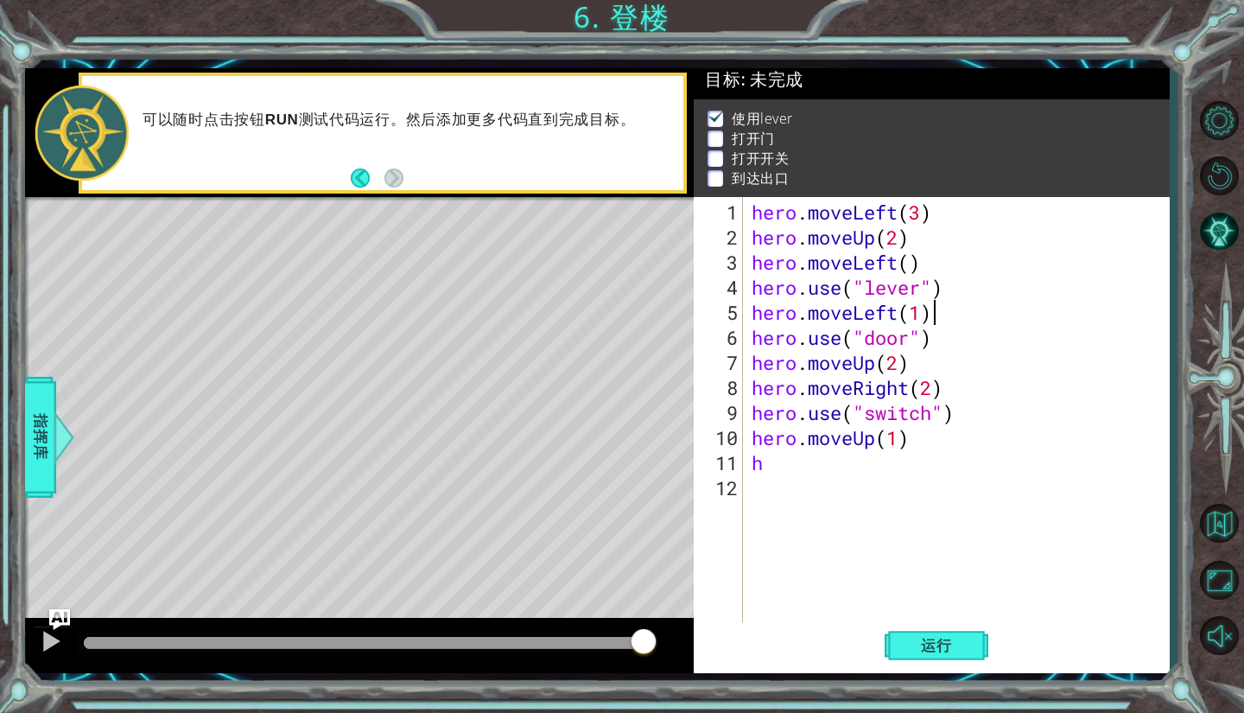
click at [1012, 314] on div "hero . moveLeft ( 3 ) hero . moveUp ( 2 ) hero . moveLeft ( ) hero . use ( "lev…" at bounding box center [961, 438] width 426 height 476
click at [862, 433] on div "hero . moveLeft ( 3 ) hero . moveUp ( 2 ) hero . moveLeft ( ) hero . use ( "lev…" at bounding box center [961, 438] width 426 height 476
click at [879, 441] on div "hero . moveLeft ( 3 ) hero . moveUp ( 2 ) hero . moveLeft ( ) hero . use ( "lev…" at bounding box center [961, 438] width 426 height 476
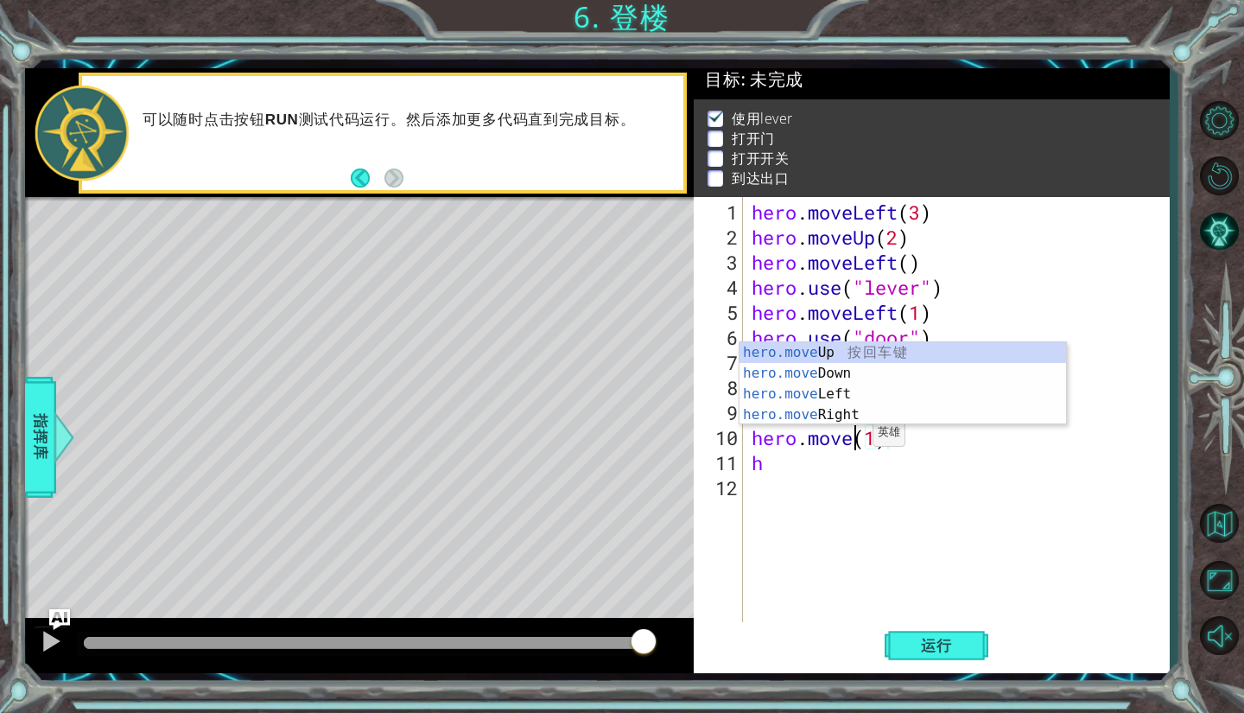
scroll to position [0, 5]
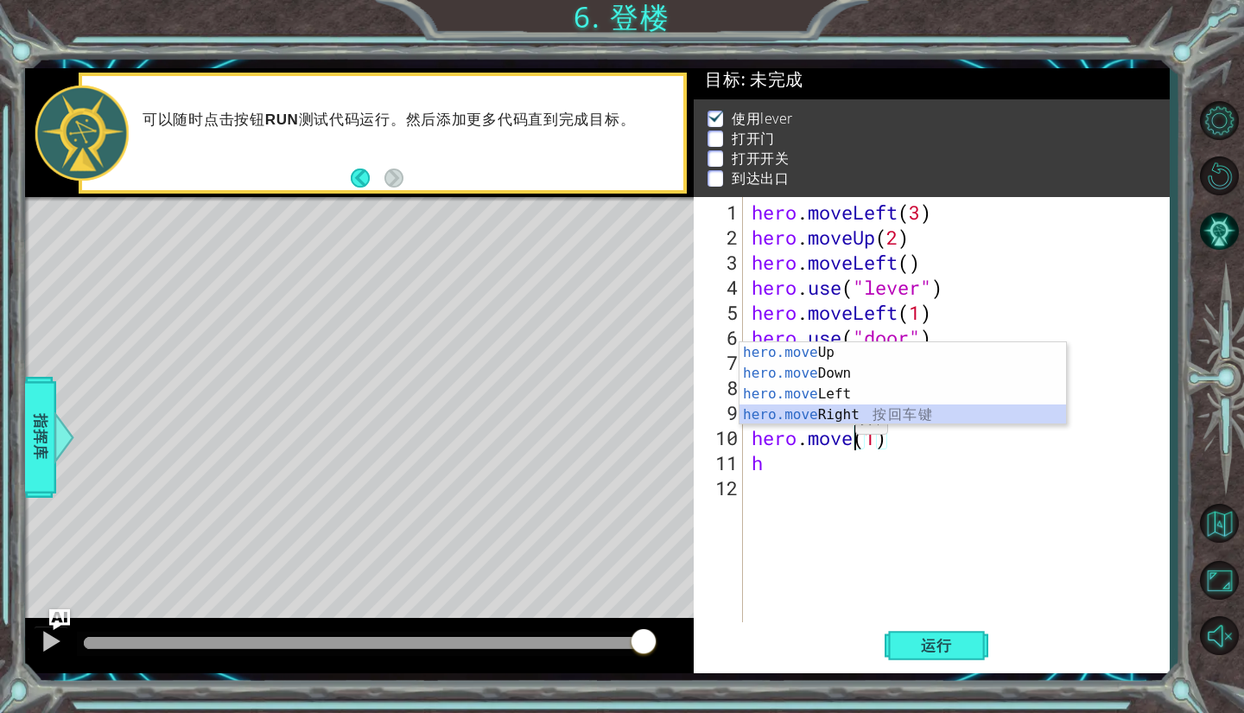
click at [858, 412] on div "hero.move Up 按 回 车 键 hero.move Down 按 回 车 键 hero.move Left 按 回 车 键 hero.move Ri…" at bounding box center [902, 404] width 327 height 124
type textarea "hero.moveRight(1)(1)"
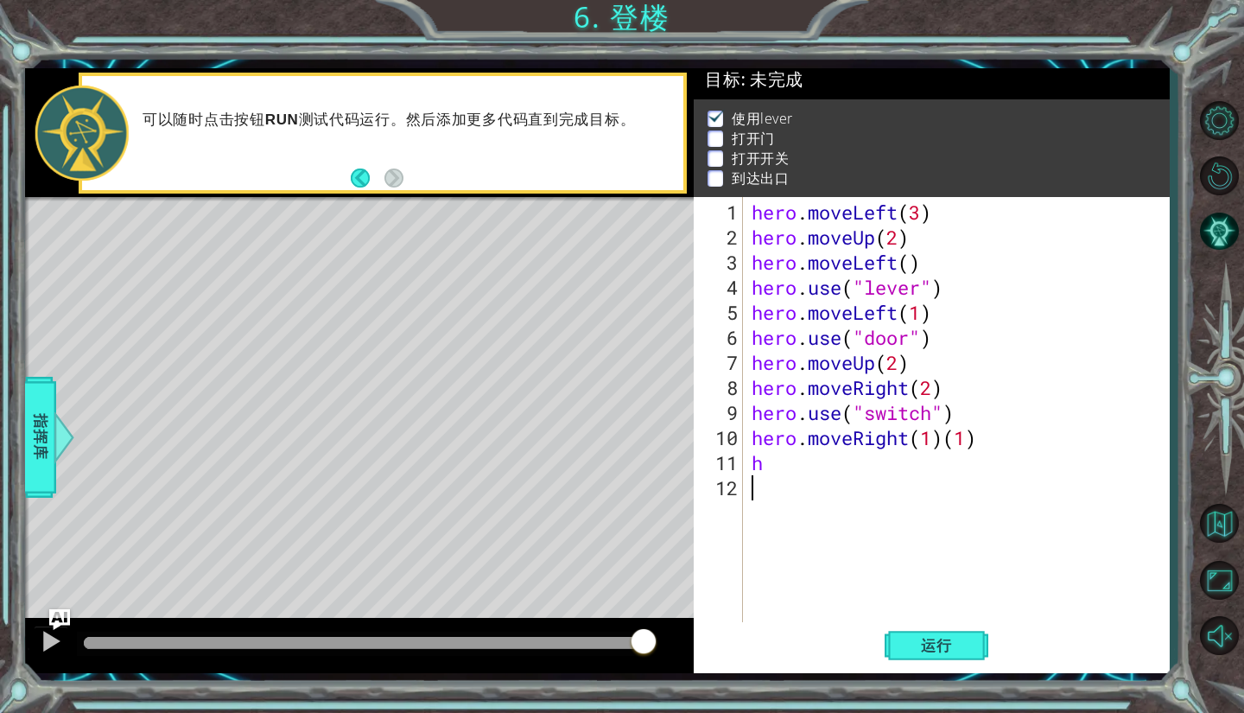
click at [775, 477] on div "hero . moveLeft ( 3 ) hero . moveUp ( 2 ) hero . moveLeft ( ) hero . use ( "lev…" at bounding box center [961, 438] width 426 height 476
click at [790, 457] on div "hero . moveLeft ( 3 ) hero . moveUp ( 2 ) hero . moveLeft ( ) hero . use ( "lev…" at bounding box center [961, 438] width 426 height 476
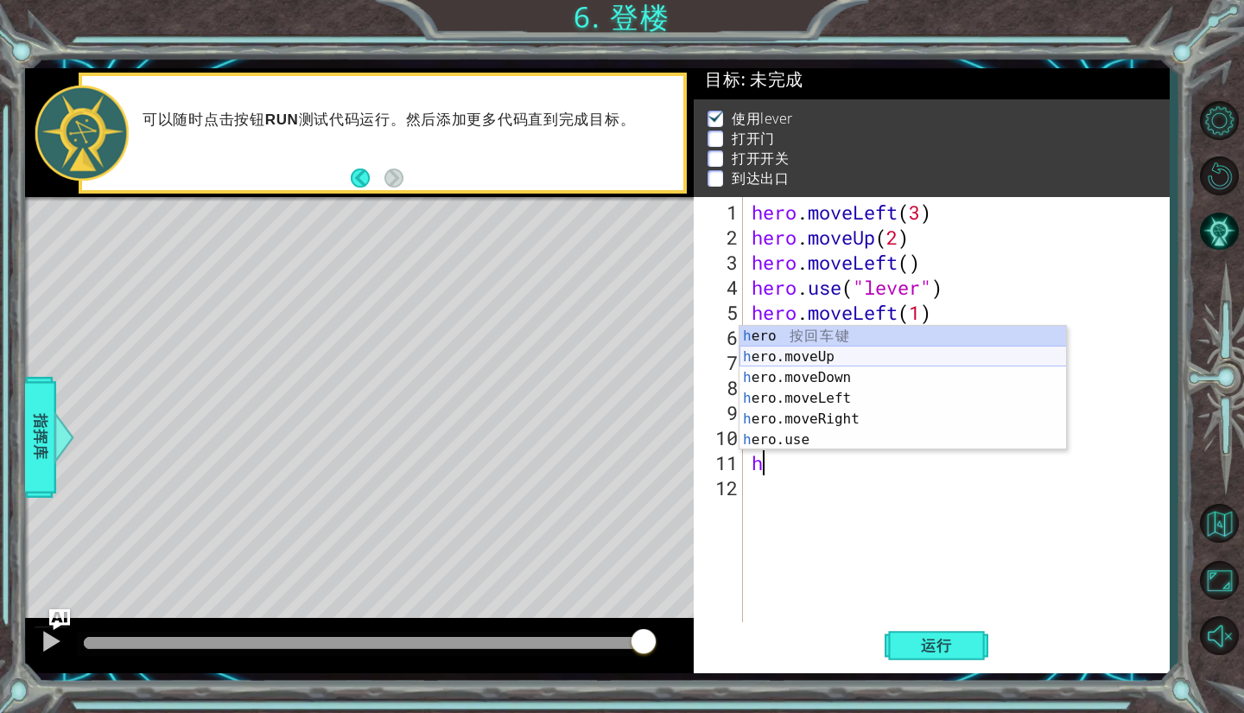
click at [814, 362] on div "h ero 按 回 车 键 h ero.moveUp 按 回 车 键 h ero.moveDown 按 回 车 键 h ero.moveLeft 按 回 车 …" at bounding box center [902, 409] width 327 height 166
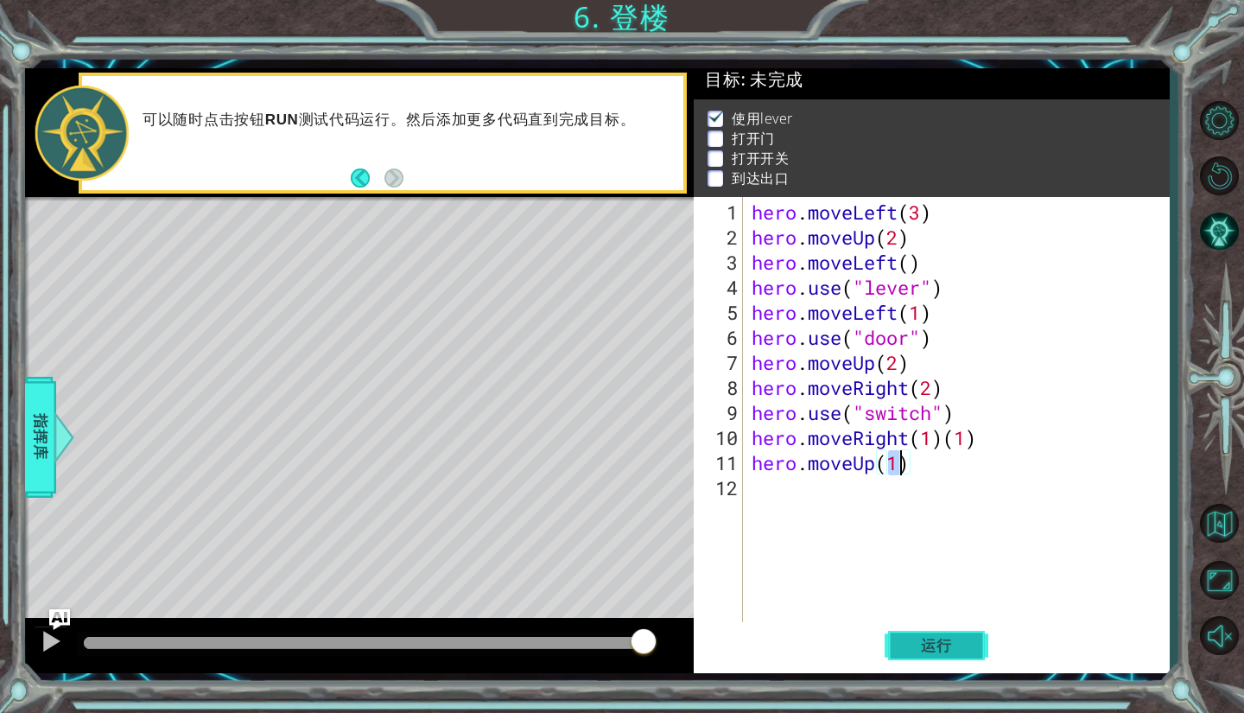
type textarea "hero.moveUp(1)"
click at [952, 637] on span "运行" at bounding box center [937, 645] width 66 height 17
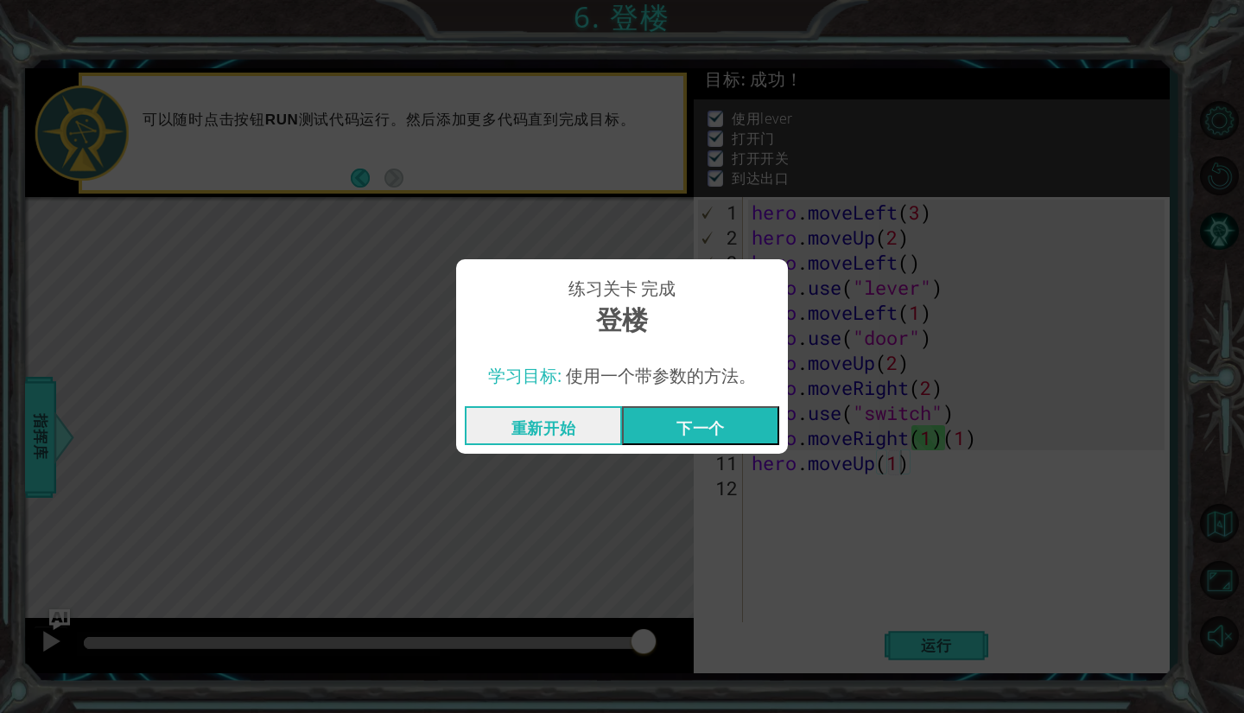
click at [717, 421] on button "下一个" at bounding box center [700, 425] width 157 height 39
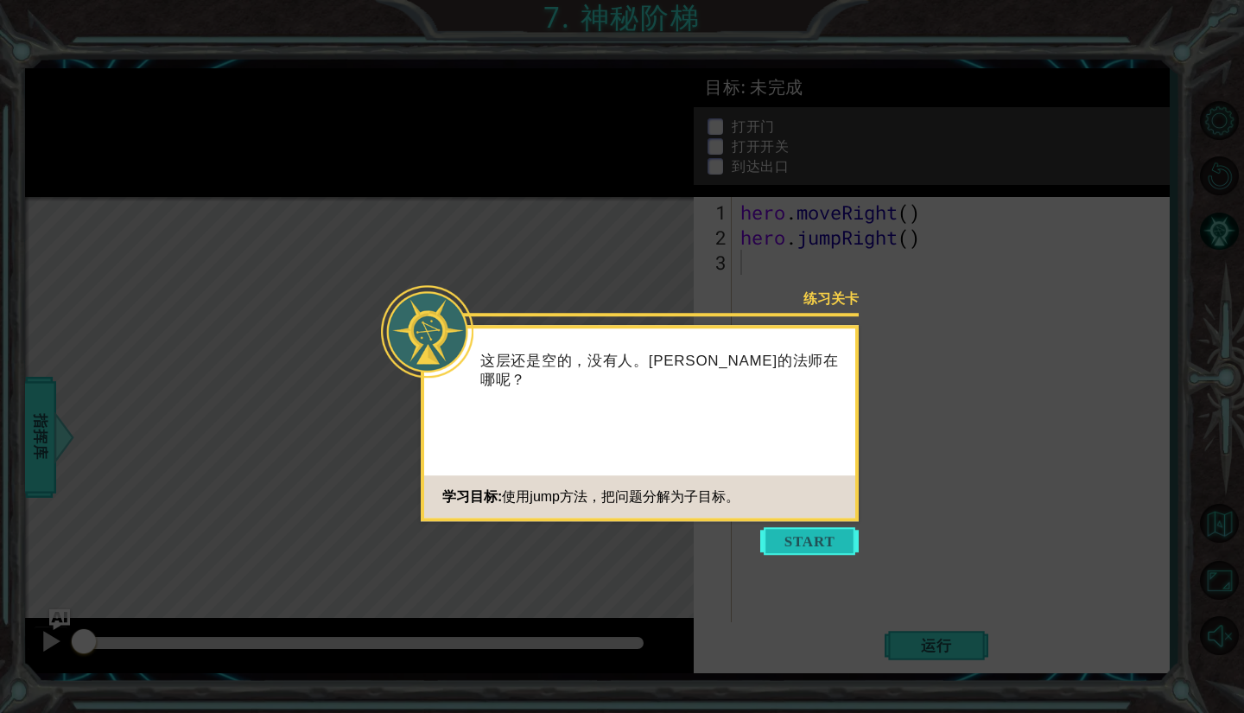
click at [822, 535] on button "Start" at bounding box center [809, 541] width 98 height 28
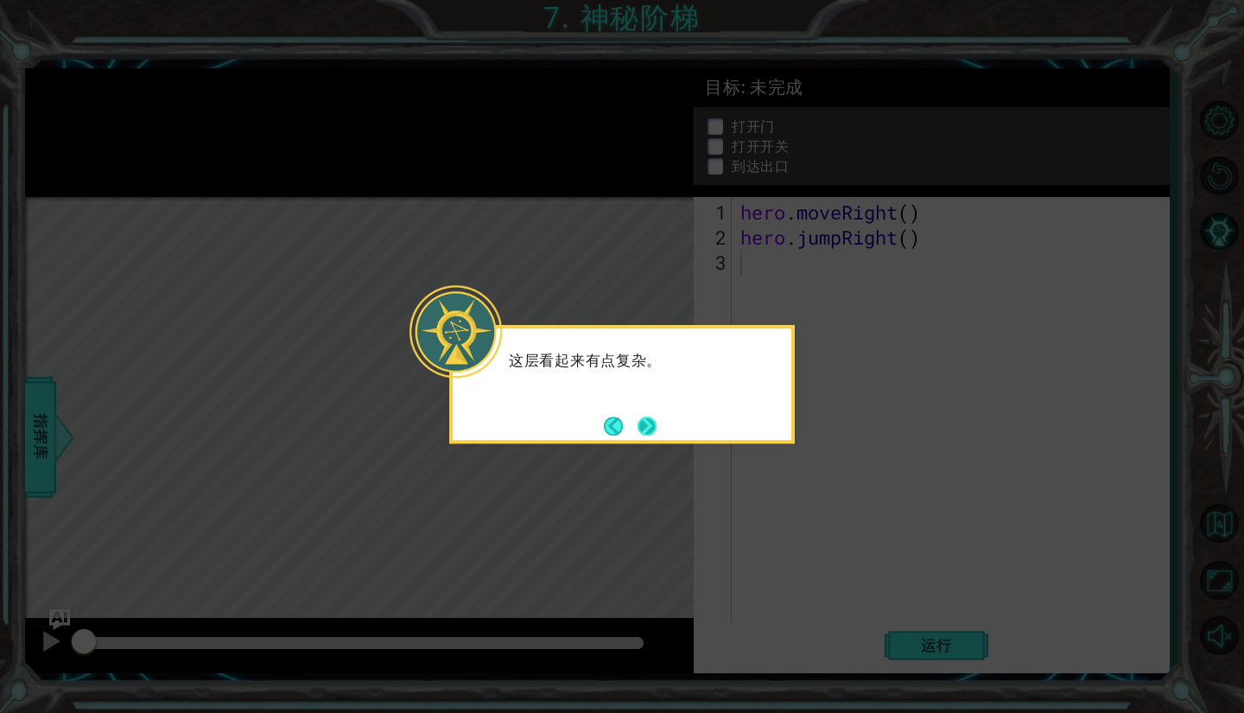
click at [644, 433] on button "Next" at bounding box center [646, 425] width 19 height 19
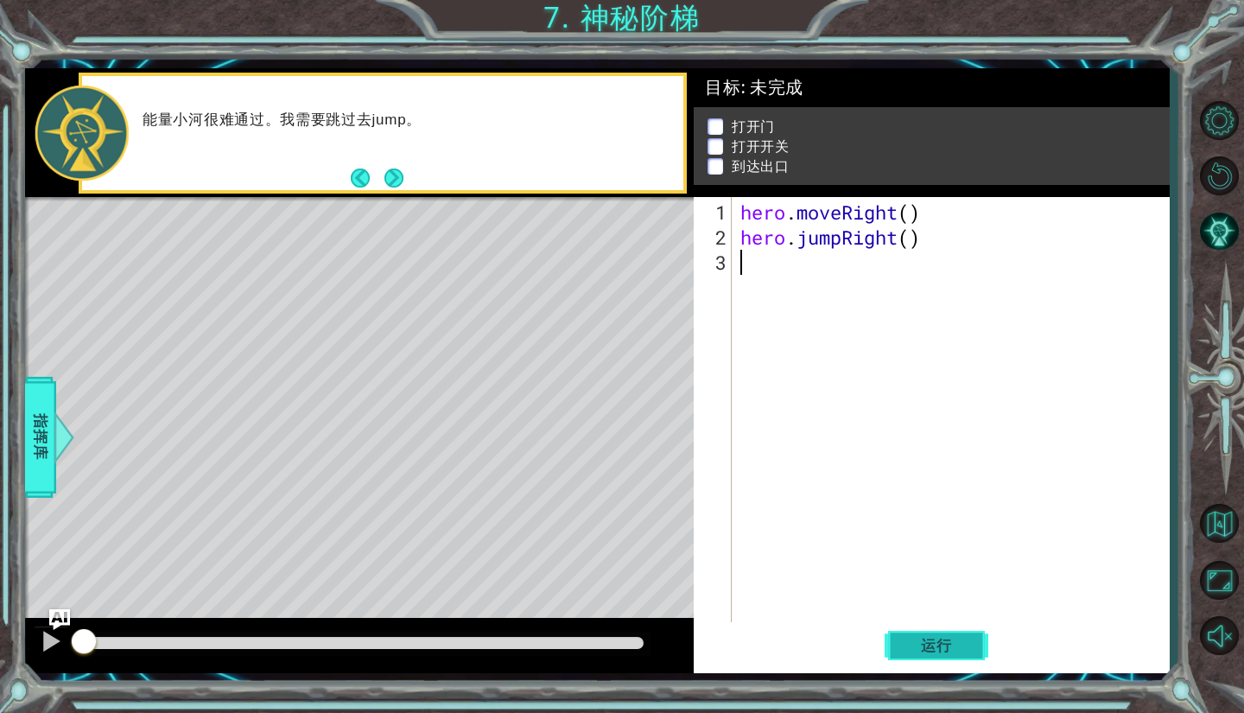
click at [955, 641] on span "运行" at bounding box center [937, 645] width 66 height 17
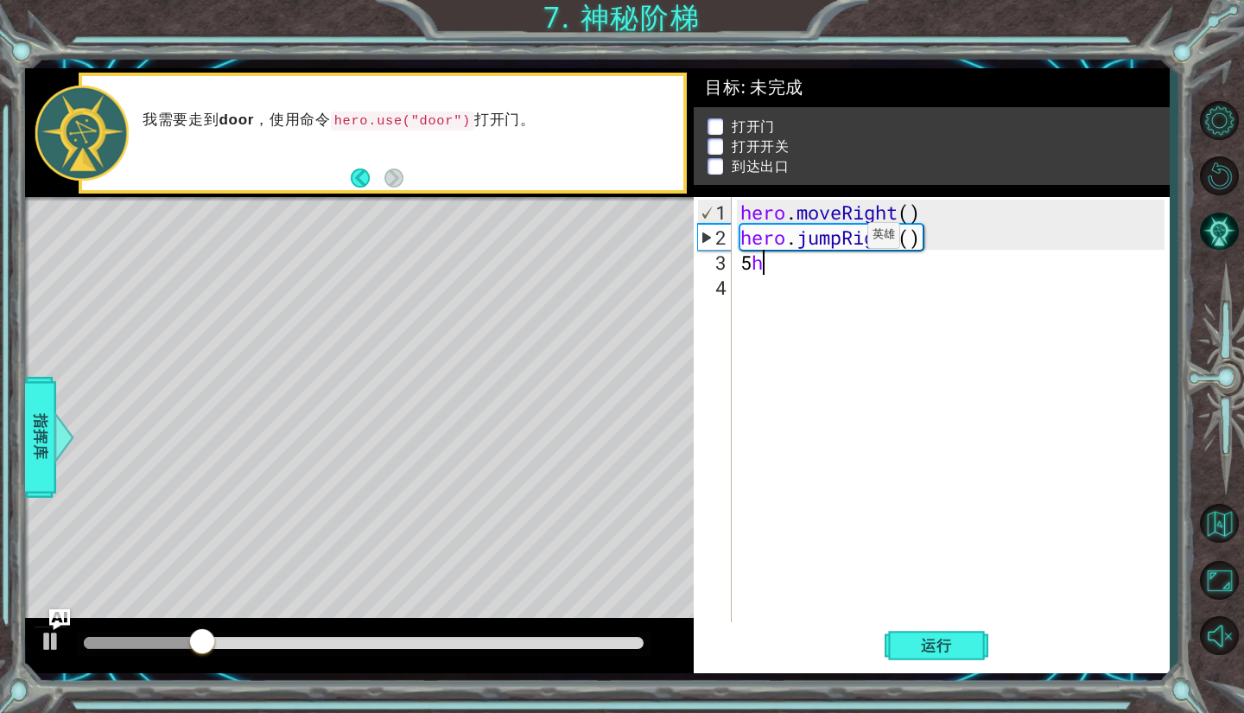
type textarea "5"
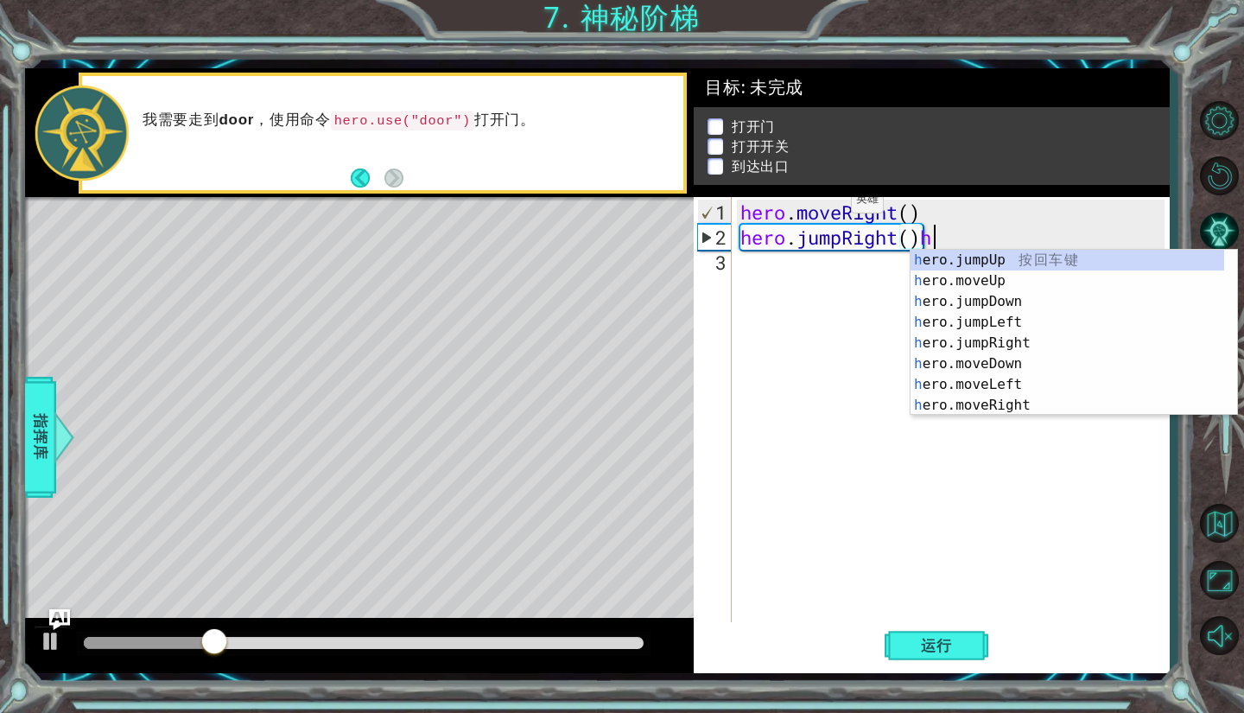
scroll to position [0, 7]
click at [1015, 262] on div "h ero.jumpUp 按 回 车 键 h ero.moveUp 按 回 车 键 h ero.jumpDown 按 回 车 键 h ero.jumpLeft…" at bounding box center [1067, 353] width 314 height 207
type textarea "hero.jumpRight()"
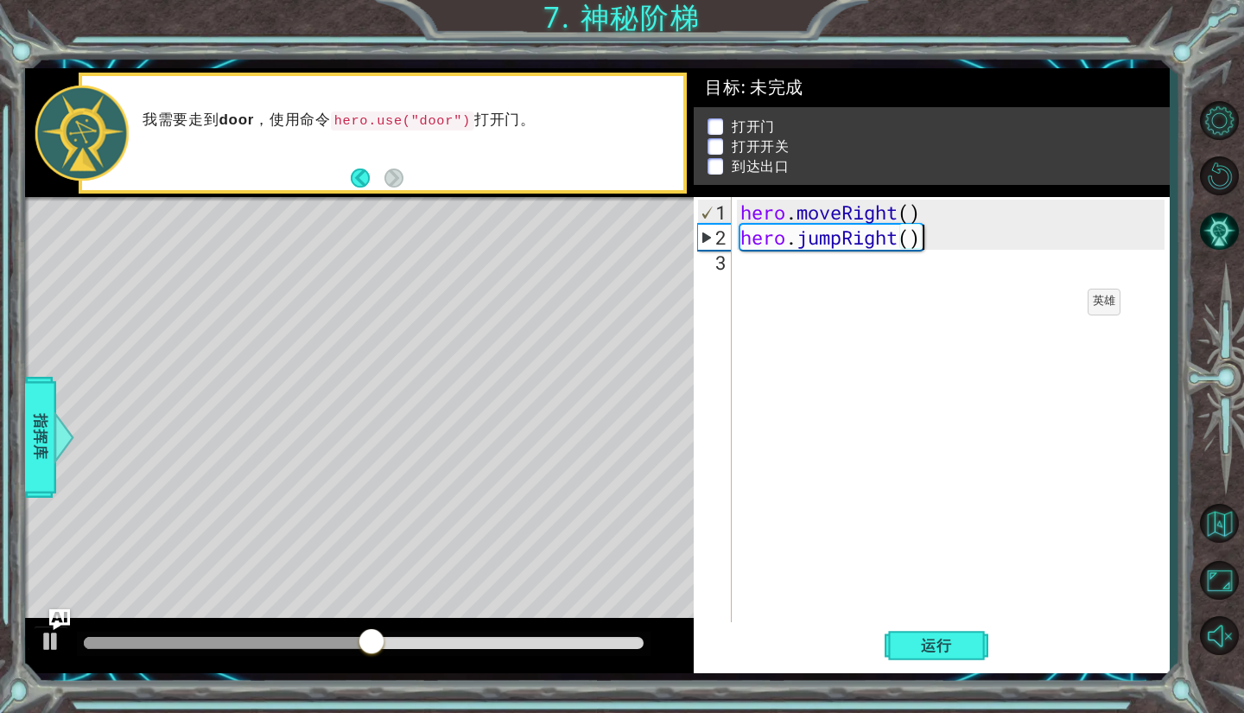
scroll to position [0, 0]
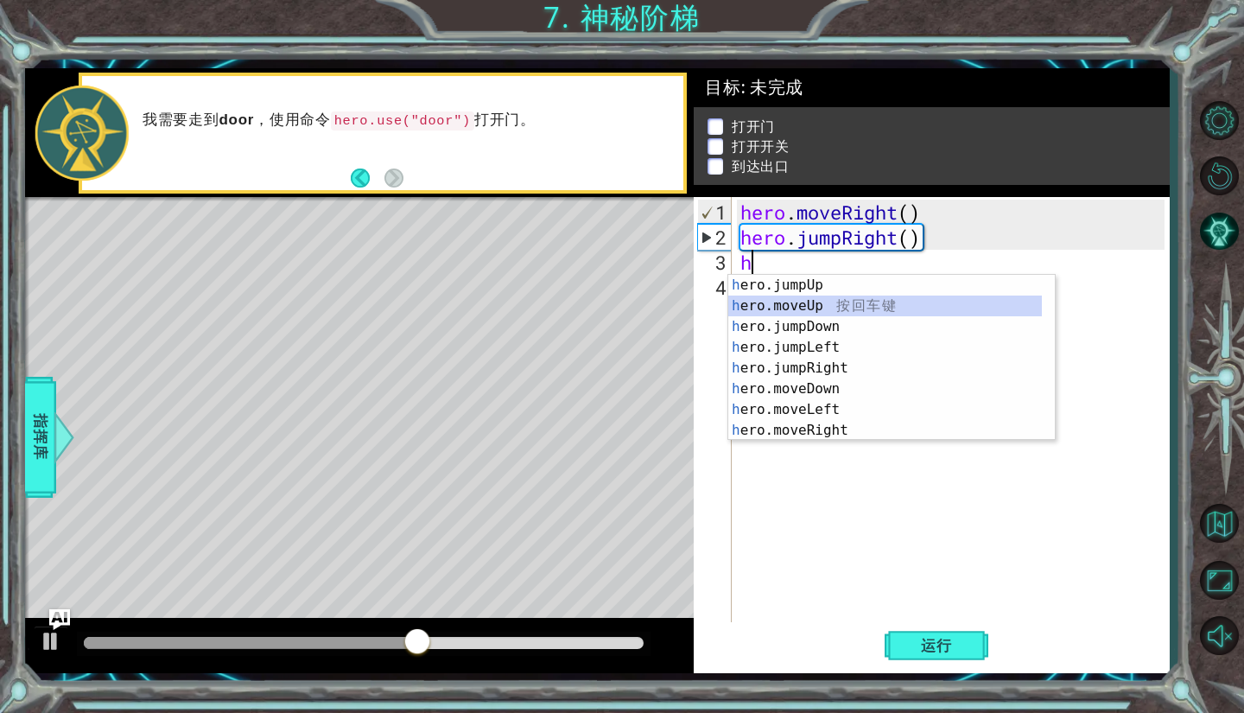
click at [945, 315] on div "h ero.jumpUp 按 回 车 键 h ero.moveUp 按 回 车 键 h ero.jumpDown 按 回 车 键 h ero.jumpLeft…" at bounding box center [885, 378] width 314 height 207
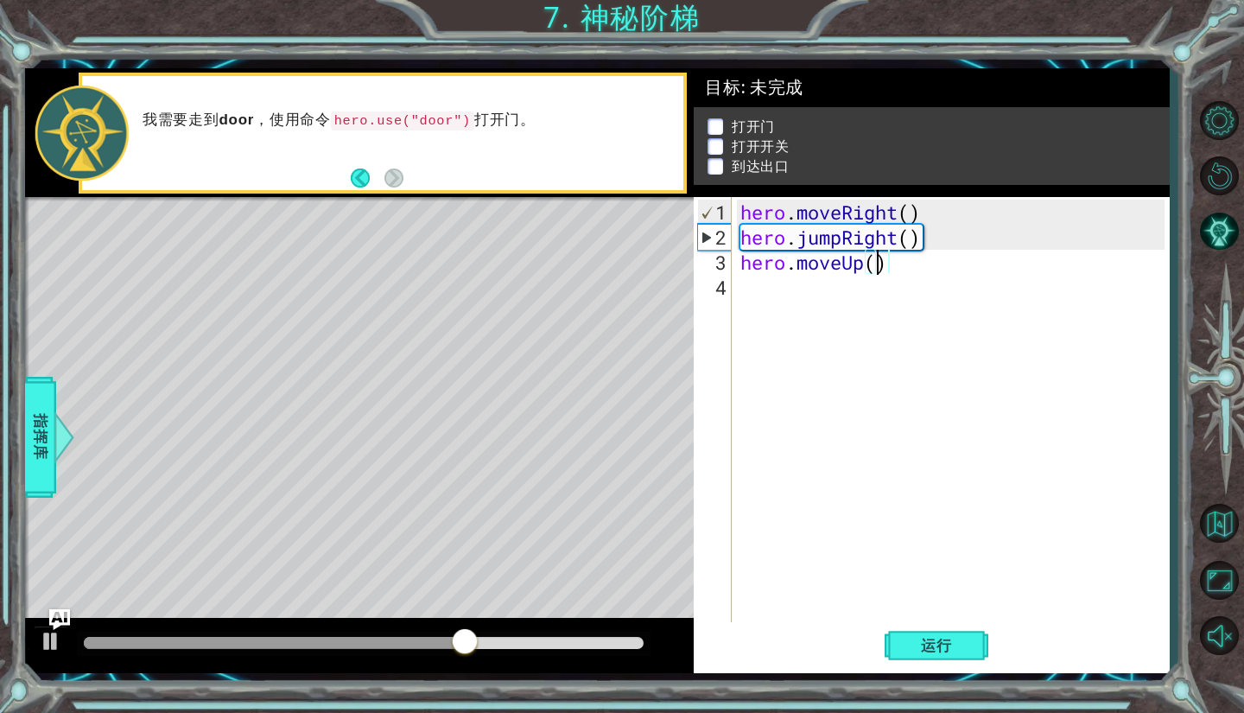
scroll to position [0, 5]
type textarea "hero.moveUp(1)"
click at [771, 295] on div "hero . moveRight ( ) hero . jumpRight ( ) hero . moveUp ( 1 )" at bounding box center [955, 438] width 436 height 476
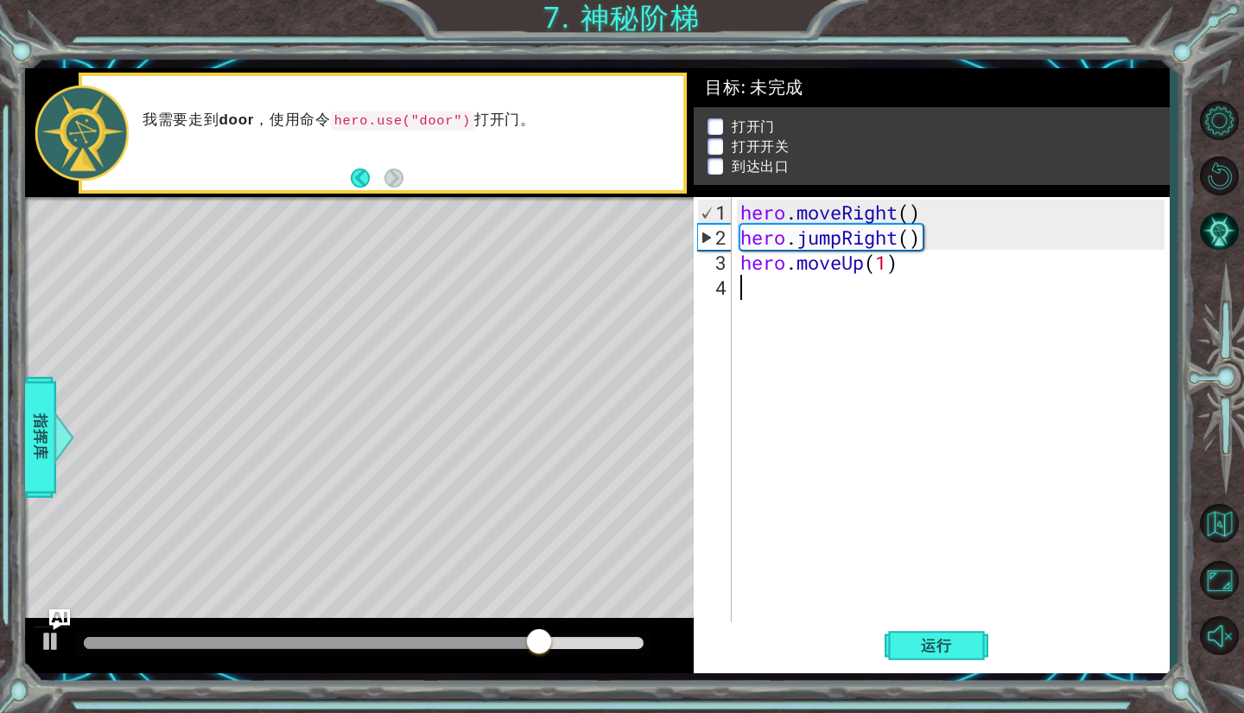
type textarea "h"
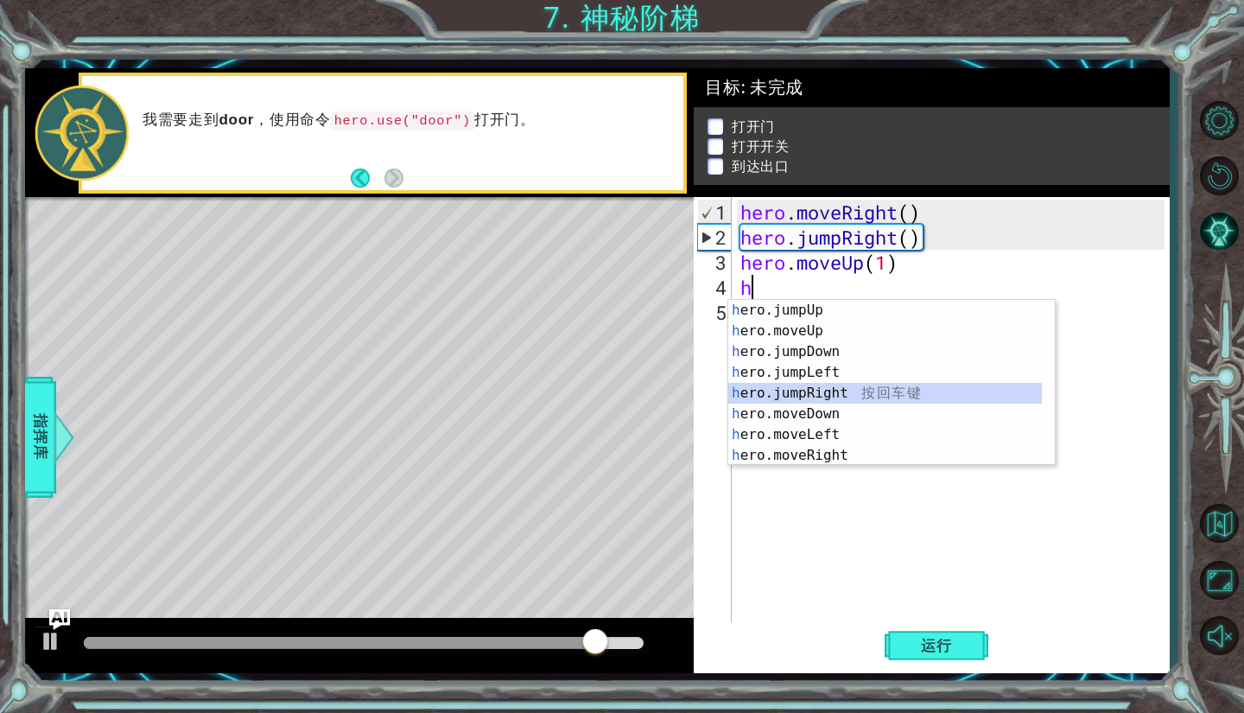
click at [878, 396] on div "h ero.jumpUp 按 回 车 键 h ero.moveUp 按 回 车 键 h ero.jumpDown 按 回 车 键 h ero.jumpLeft…" at bounding box center [885, 403] width 314 height 207
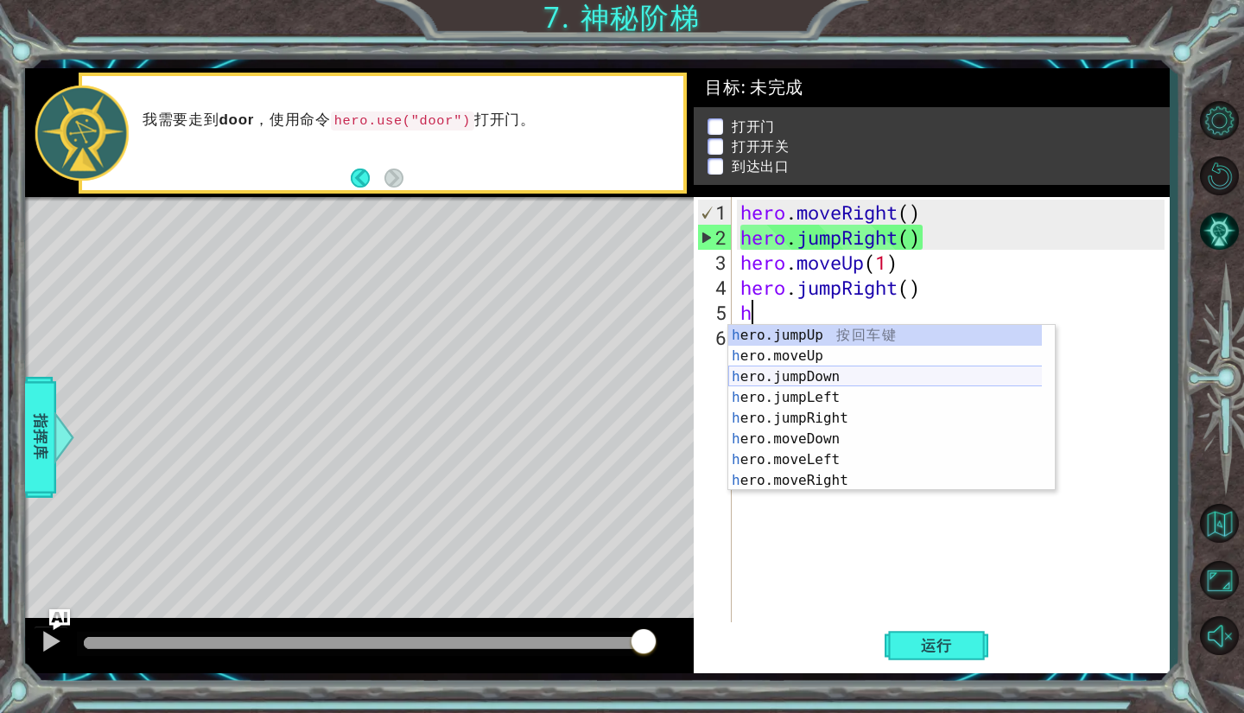
scroll to position [21, 0]
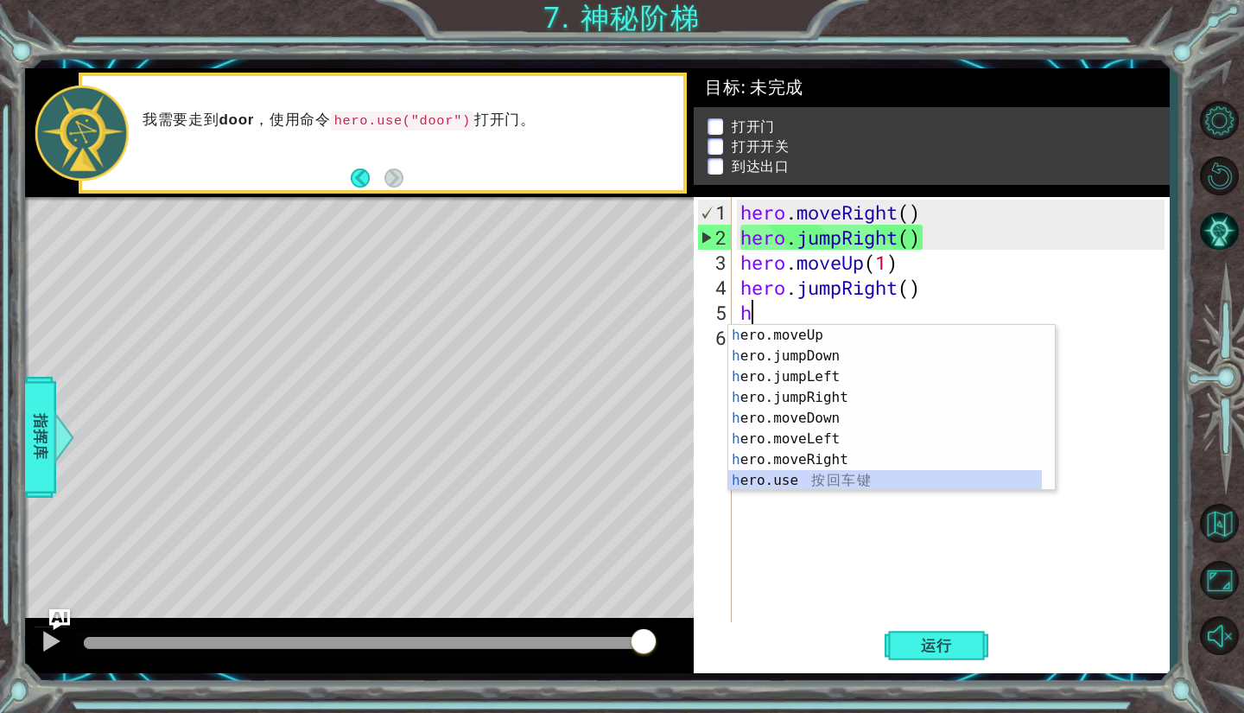
click at [841, 485] on div "h ero.moveUp 按 回 车 键 h ero.jumpDown 按 回 车 键 h ero.jumpLeft 按 回 车 键 h ero.jumpRi…" at bounding box center [885, 428] width 314 height 207
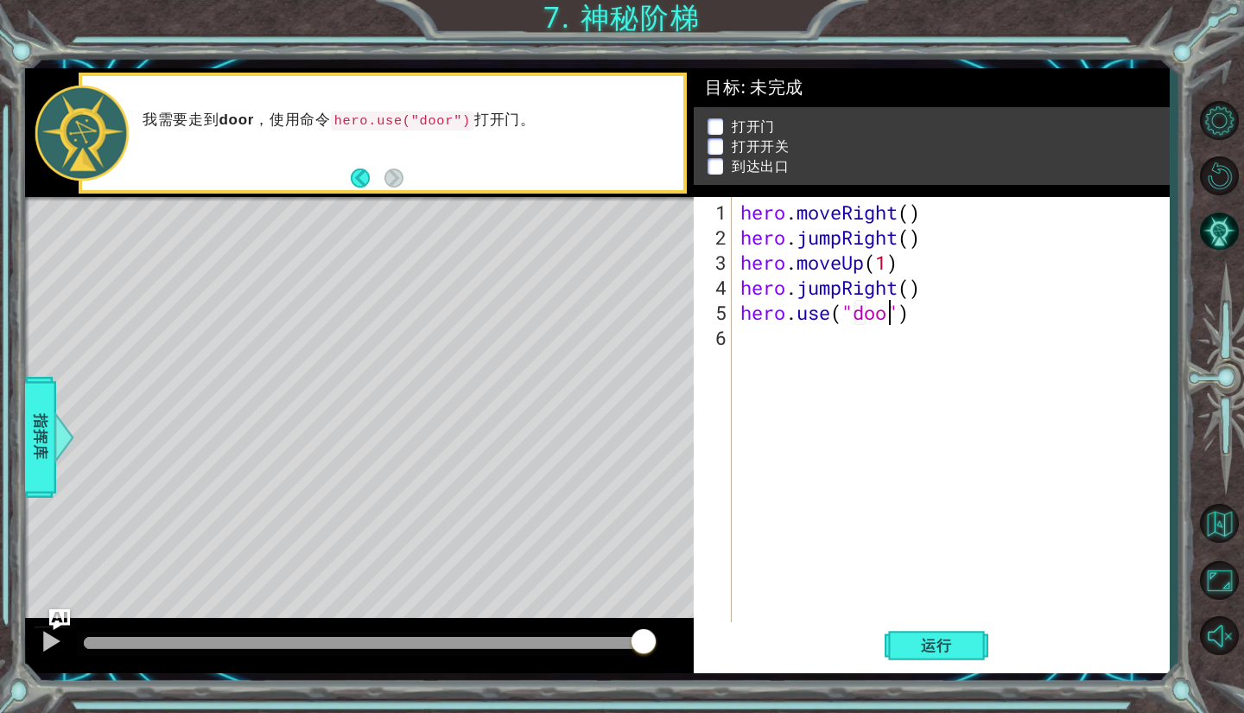
type textarea "hero.use("door")"
click at [891, 365] on div "hero . moveRight ( ) hero . jumpRight ( ) hero . moveUp ( 1 ) hero . jumpRight …" at bounding box center [955, 438] width 436 height 476
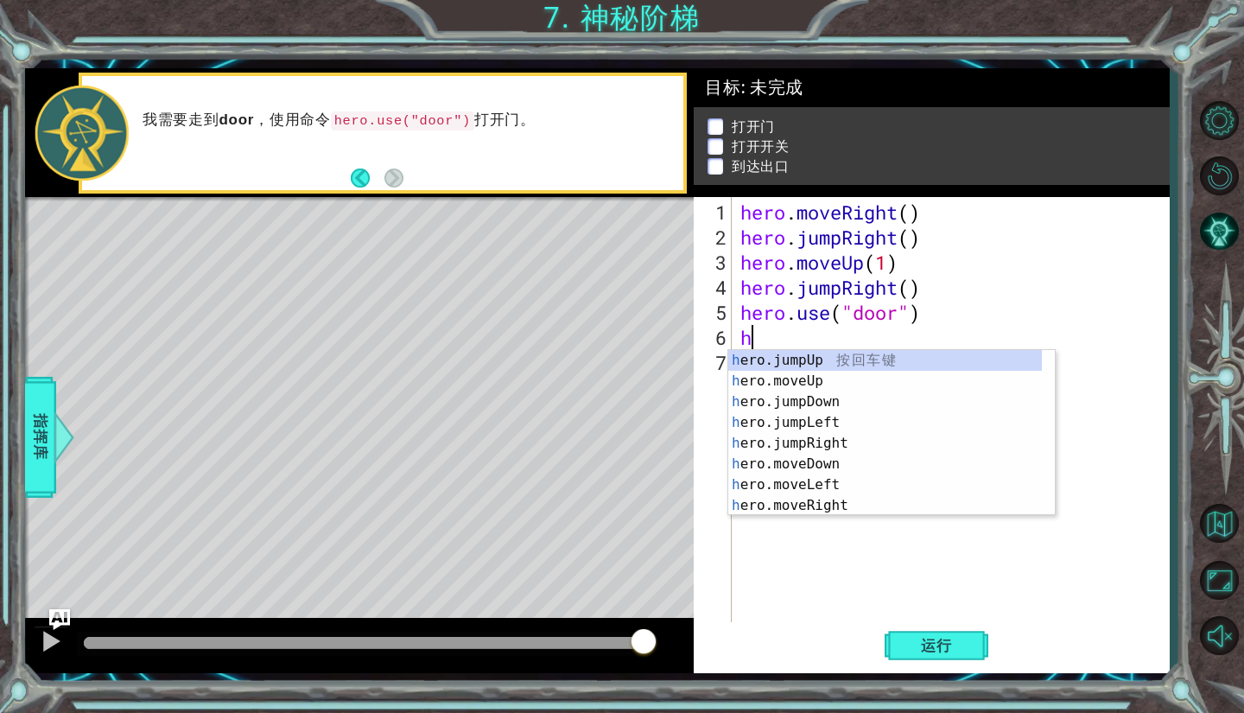
scroll to position [0, 0]
click at [859, 384] on div "h ero.jumpUp 按 回 车 键 h ero.moveUp 按 回 车 键 h ero.jumpDown 按 回 车 键 h ero.jumpLeft…" at bounding box center [885, 453] width 314 height 207
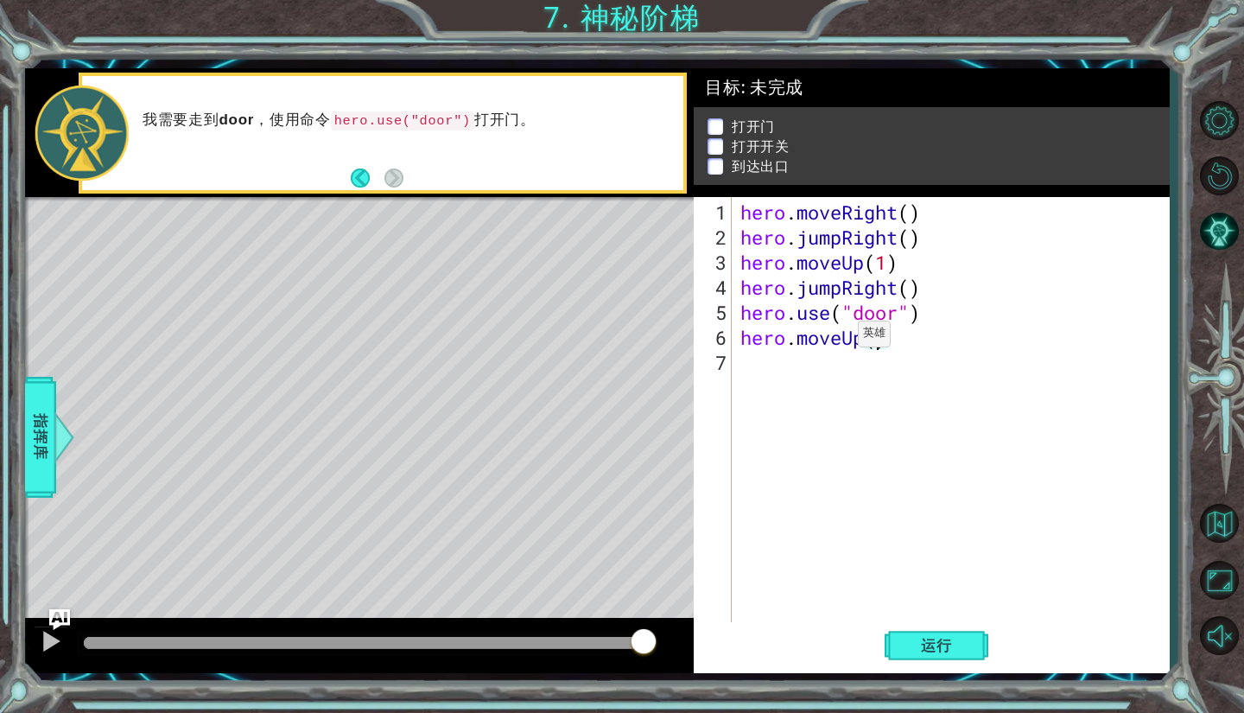
type textarea "hero.moveUp(2)"
click at [751, 371] on div "hero . moveRight ( ) hero . jumpRight ( ) hero . moveUp ( 1 ) hero . jumpRight …" at bounding box center [955, 438] width 436 height 476
type textarea "h"
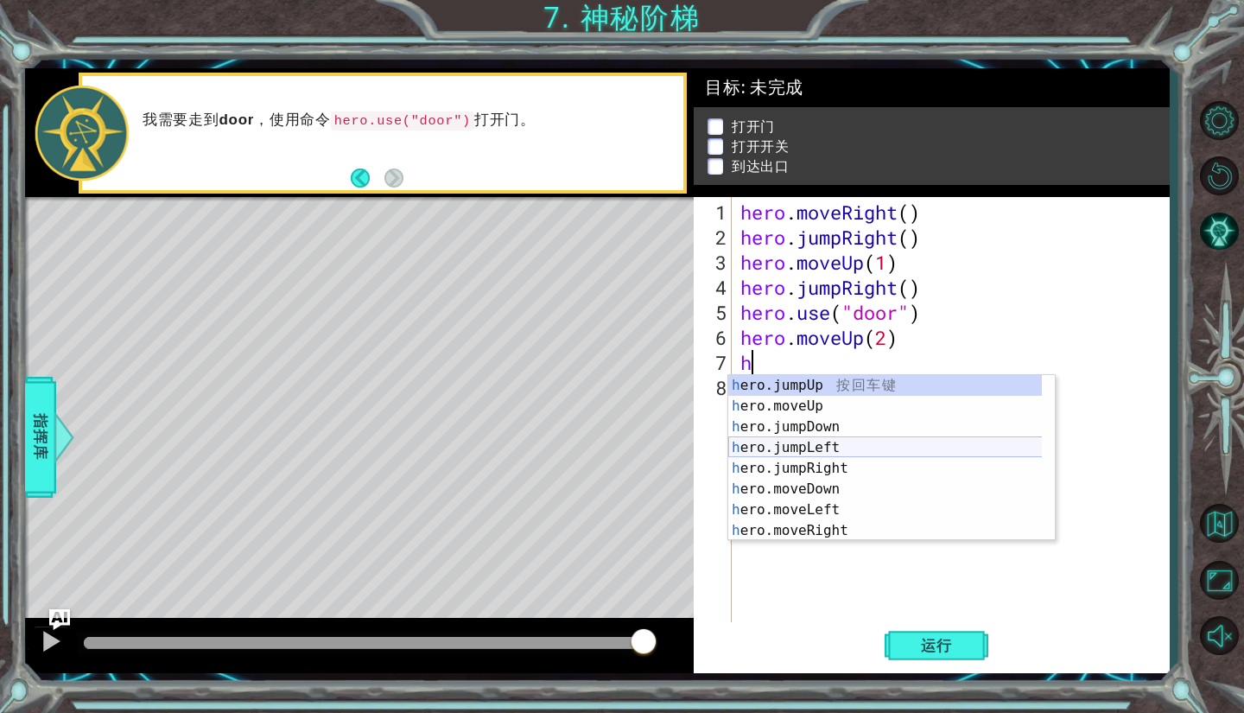
click at [893, 453] on div "h ero.jumpUp 按 回 车 键 h ero.moveUp 按 回 车 键 h ero.jumpDown 按 回 车 键 h ero.jumpLeft…" at bounding box center [885, 478] width 314 height 207
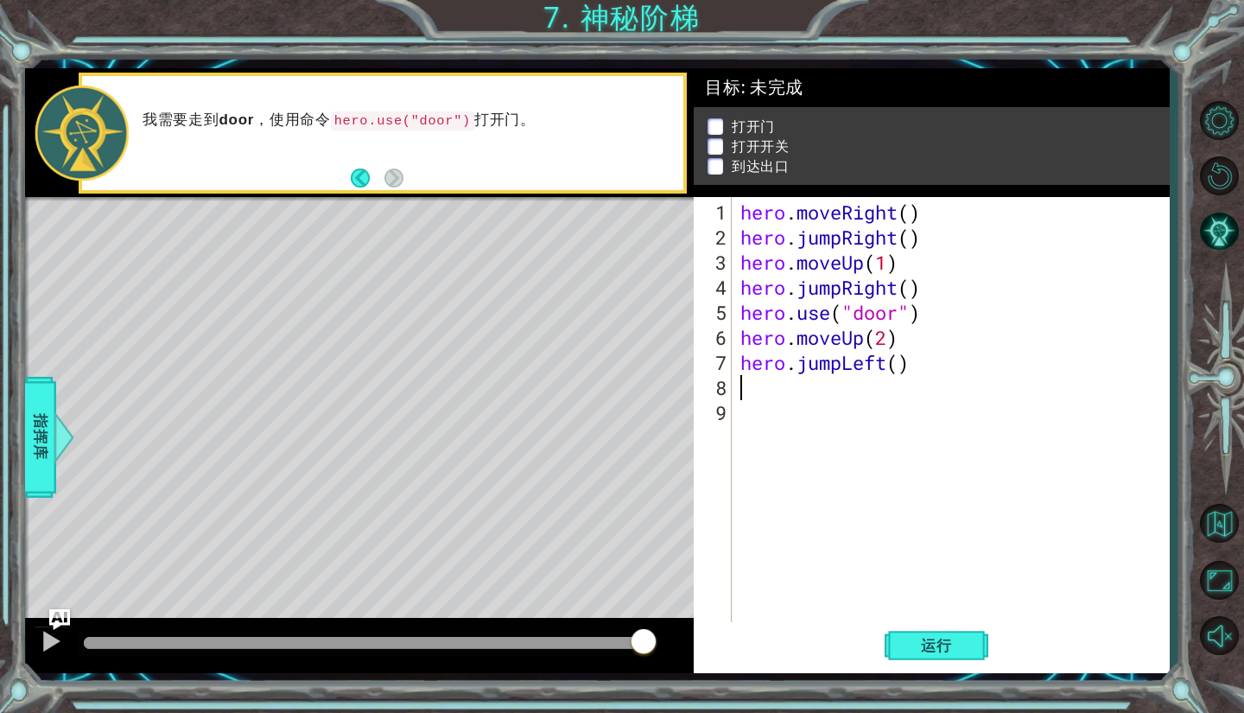
type textarea "h"
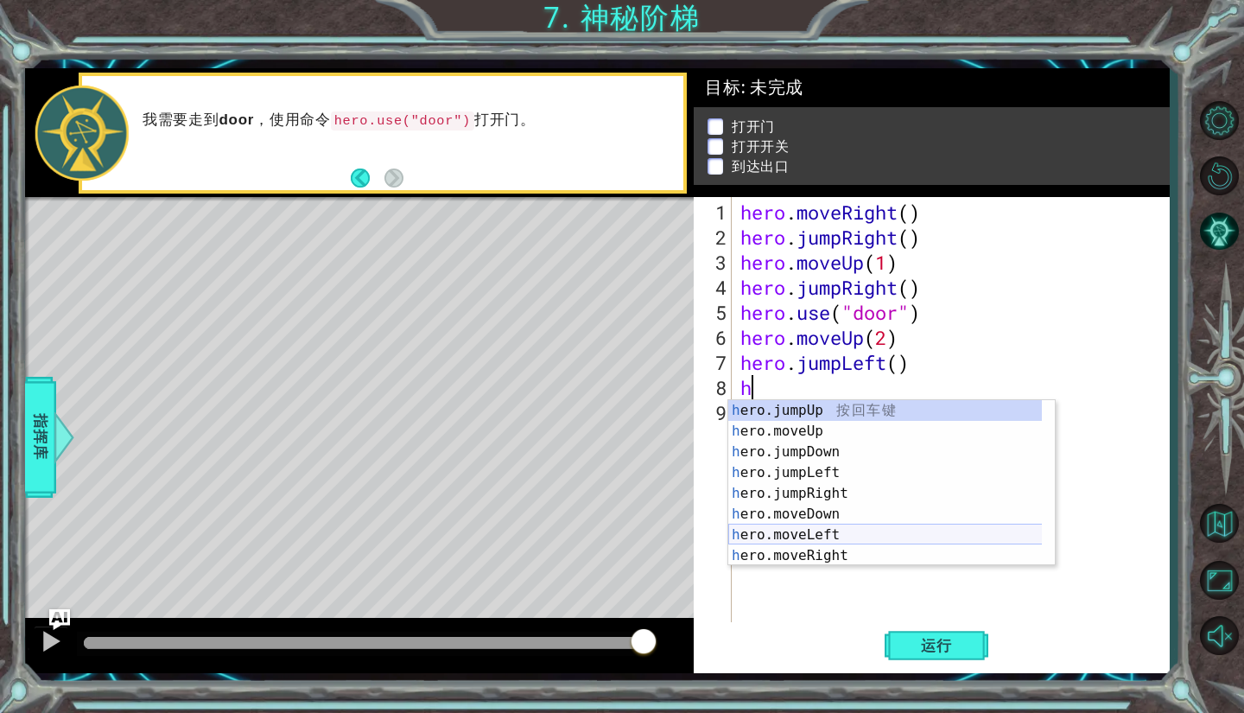
scroll to position [21, 0]
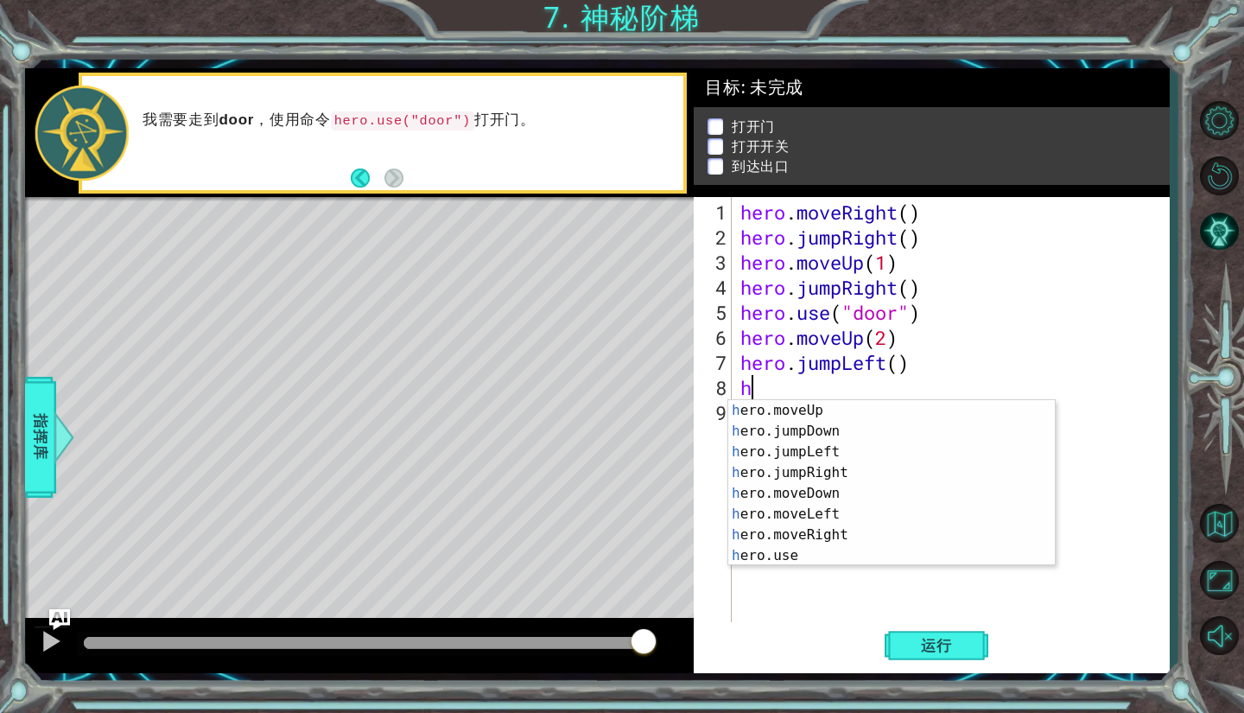
click at [838, 568] on div "hero . moveRight ( ) hero . jumpRight ( ) hero . moveUp ( 1 ) hero . jumpRight …" at bounding box center [955, 438] width 436 height 476
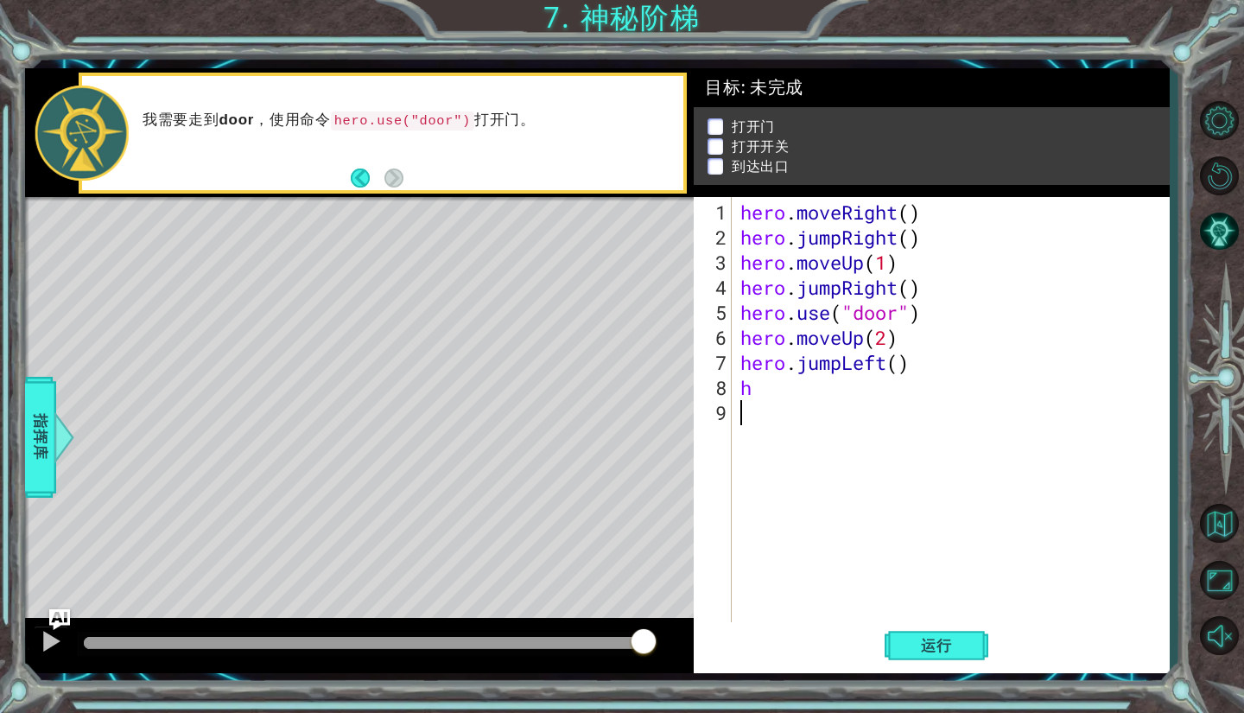
click at [809, 412] on div "hero . moveRight ( ) hero . jumpRight ( ) hero . moveUp ( 1 ) hero . jumpRight …" at bounding box center [955, 438] width 436 height 476
click at [803, 405] on div "hero . moveRight ( ) hero . jumpRight ( ) hero . moveUp ( 1 ) hero . jumpRight …" at bounding box center [955, 438] width 436 height 476
click at [807, 403] on div "hero . moveRight ( ) hero . jumpRight ( ) hero . moveUp ( 1 ) hero . jumpRight …" at bounding box center [955, 438] width 436 height 476
click at [790, 389] on div "hero . moveRight ( ) hero . jumpRight ( ) hero . moveUp ( 1 ) hero . jumpRight …" at bounding box center [955, 438] width 436 height 476
type textarea "h"
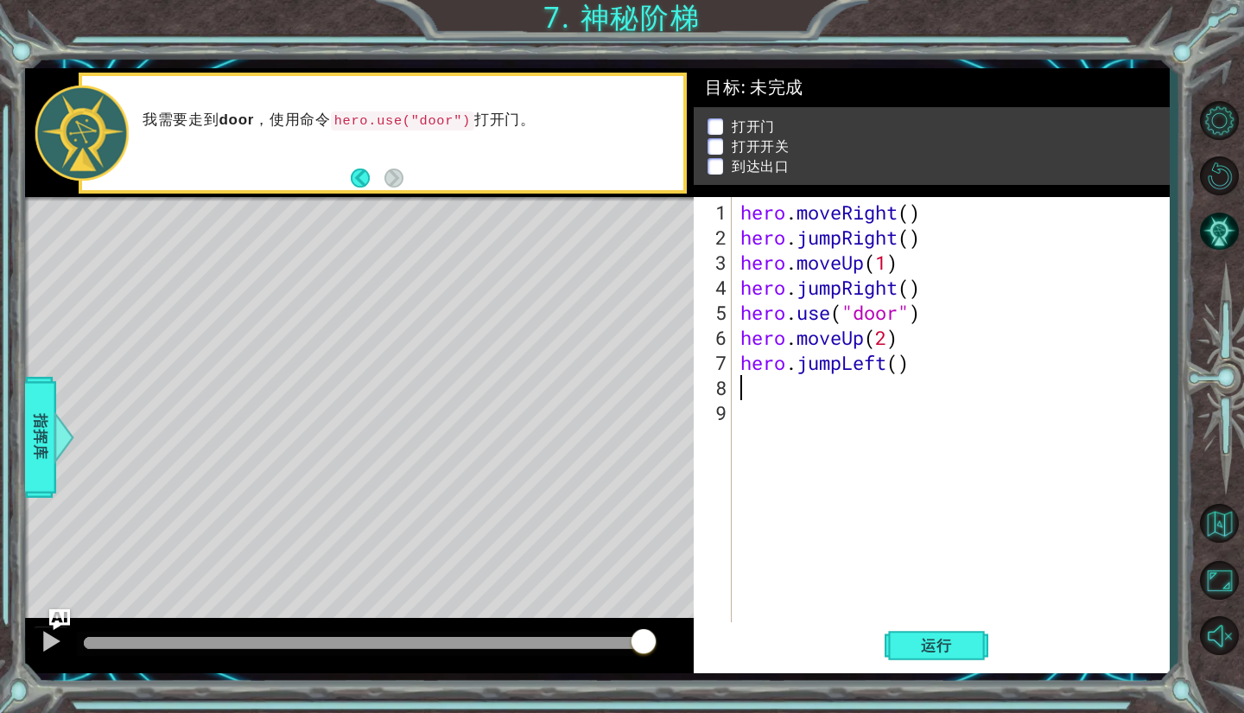
type textarea "h"
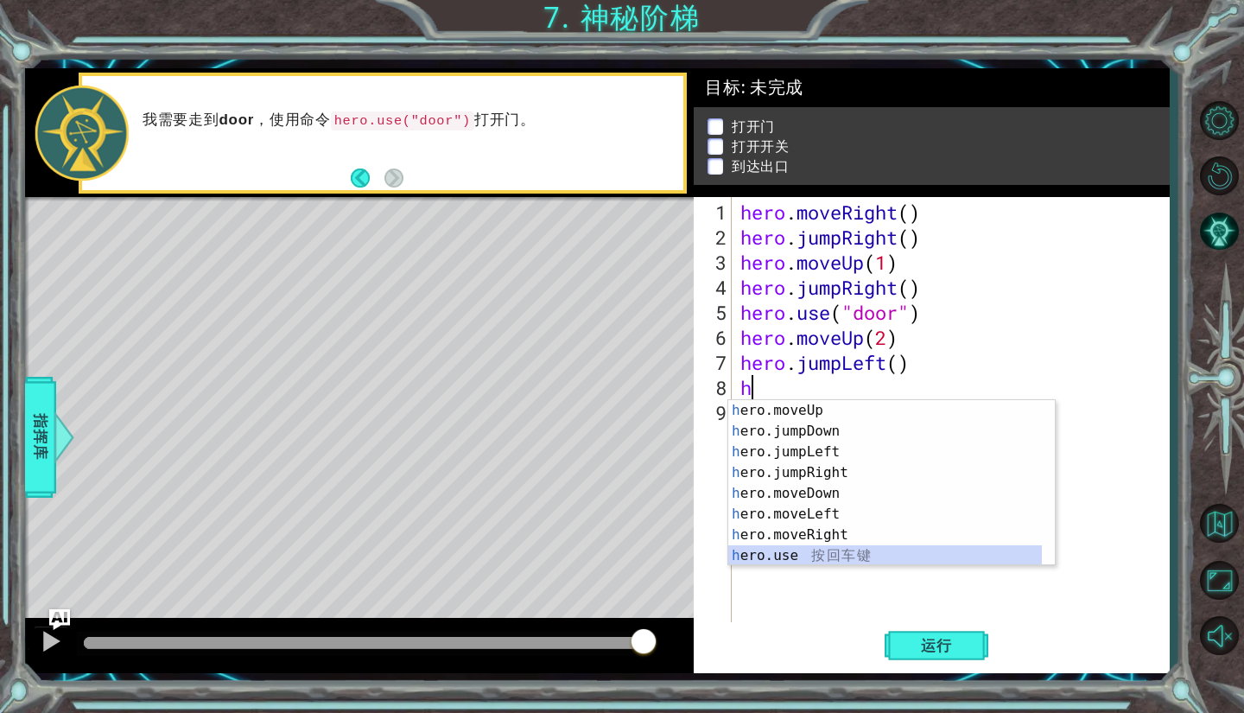
click at [811, 547] on div "h ero.moveUp 按 回 车 键 h ero.jumpDown 按 回 车 键 h ero.jumpLeft 按 回 车 键 h ero.jumpRi…" at bounding box center [885, 503] width 314 height 207
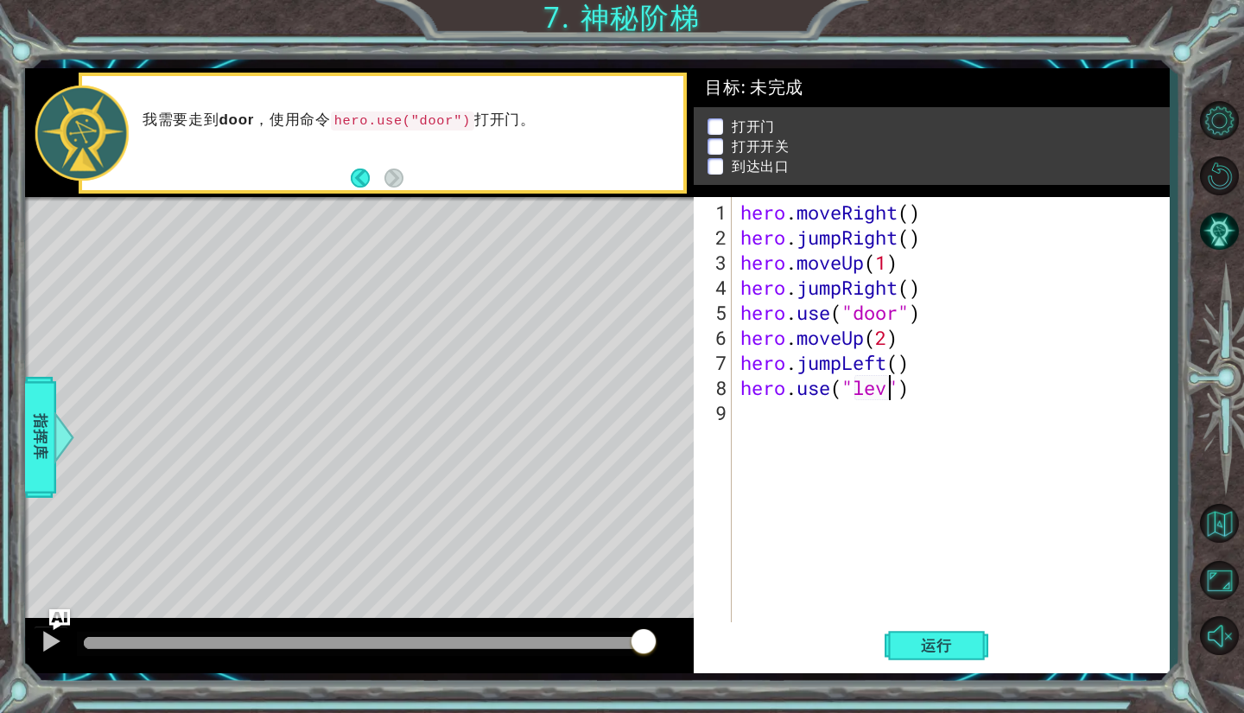
scroll to position [0, 7]
type textarea "hero.use("lever")"
click at [801, 441] on div "hero . moveRight ( ) hero . jumpRight ( ) hero . moveUp ( 1 ) hero . jumpRight …" at bounding box center [955, 438] width 436 height 476
type textarea "h"
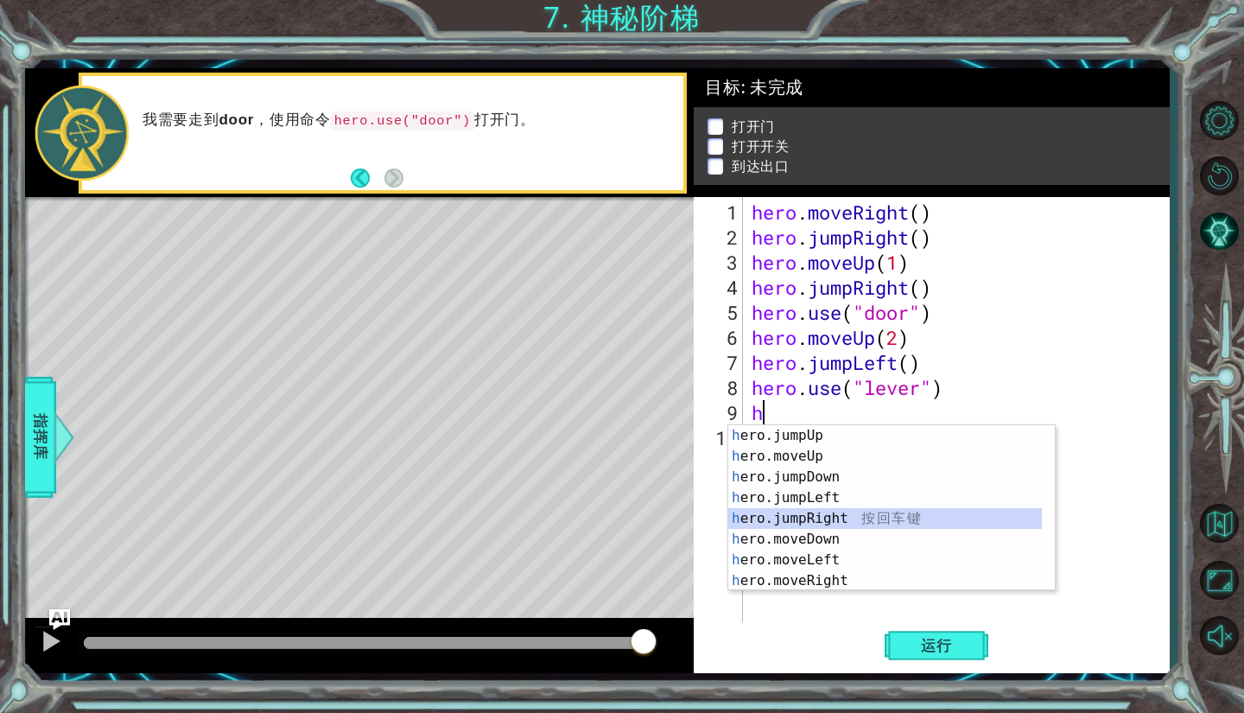
click at [848, 523] on div "h ero.jumpUp 按 回 车 键 h ero.moveUp 按 回 车 键 h ero.jumpDown 按 回 车 键 h ero.jumpLeft…" at bounding box center [885, 528] width 314 height 207
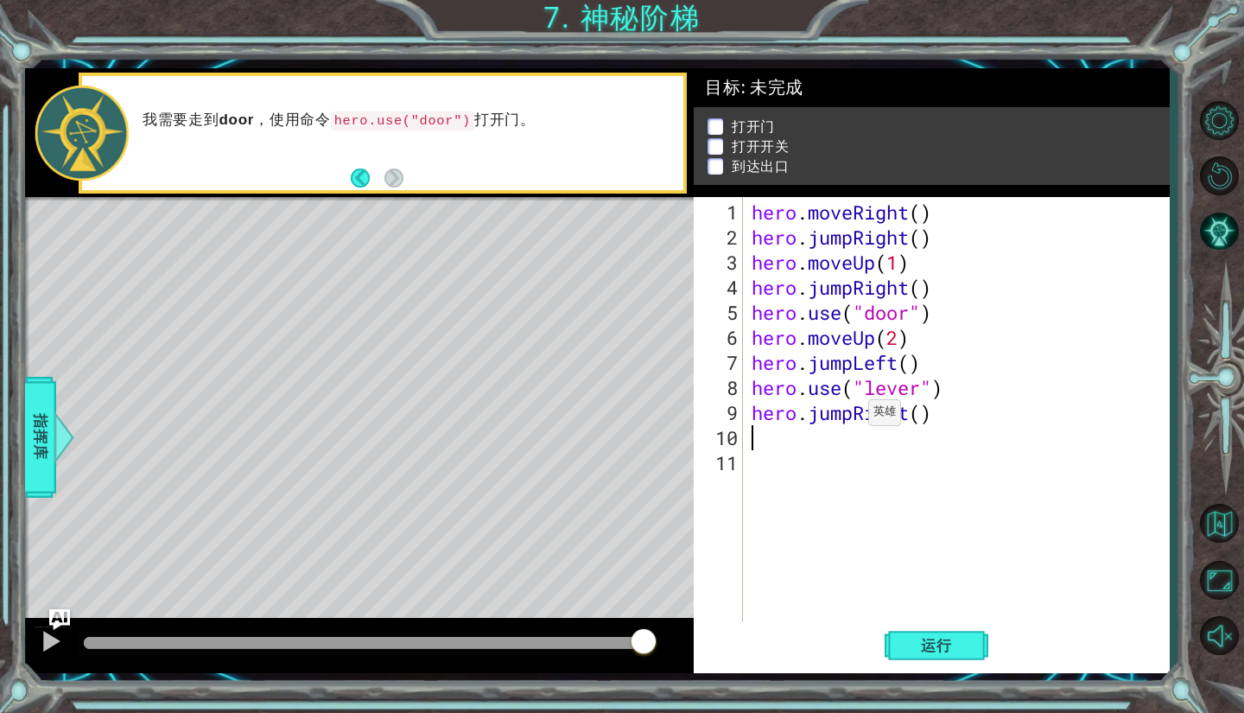
click at [853, 419] on div "hero . moveRight ( ) hero . jumpRight ( ) hero . moveUp ( 1 ) hero . jumpRight …" at bounding box center [961, 438] width 426 height 476
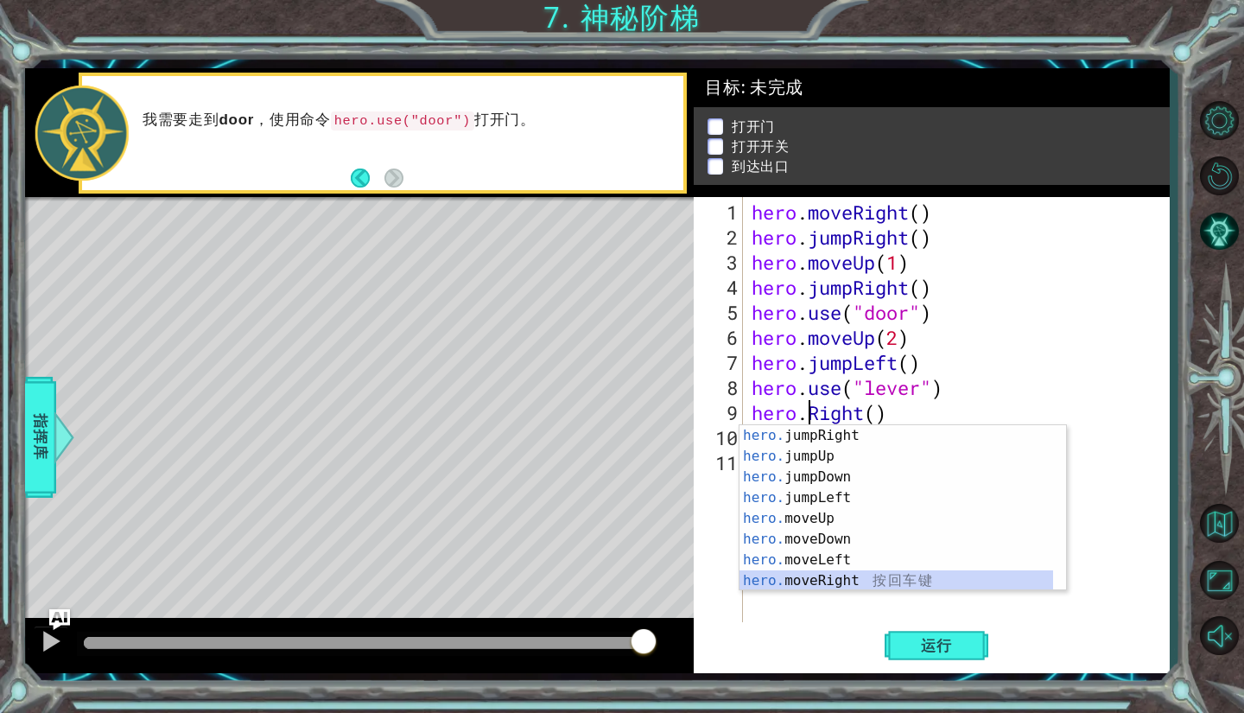
click at [850, 574] on div "hero. jumpRight 按 回 车 键 hero. jumpUp 按 回 车 键 hero. jumpDown 按 回 车 键 hero. jumpL…" at bounding box center [896, 528] width 314 height 207
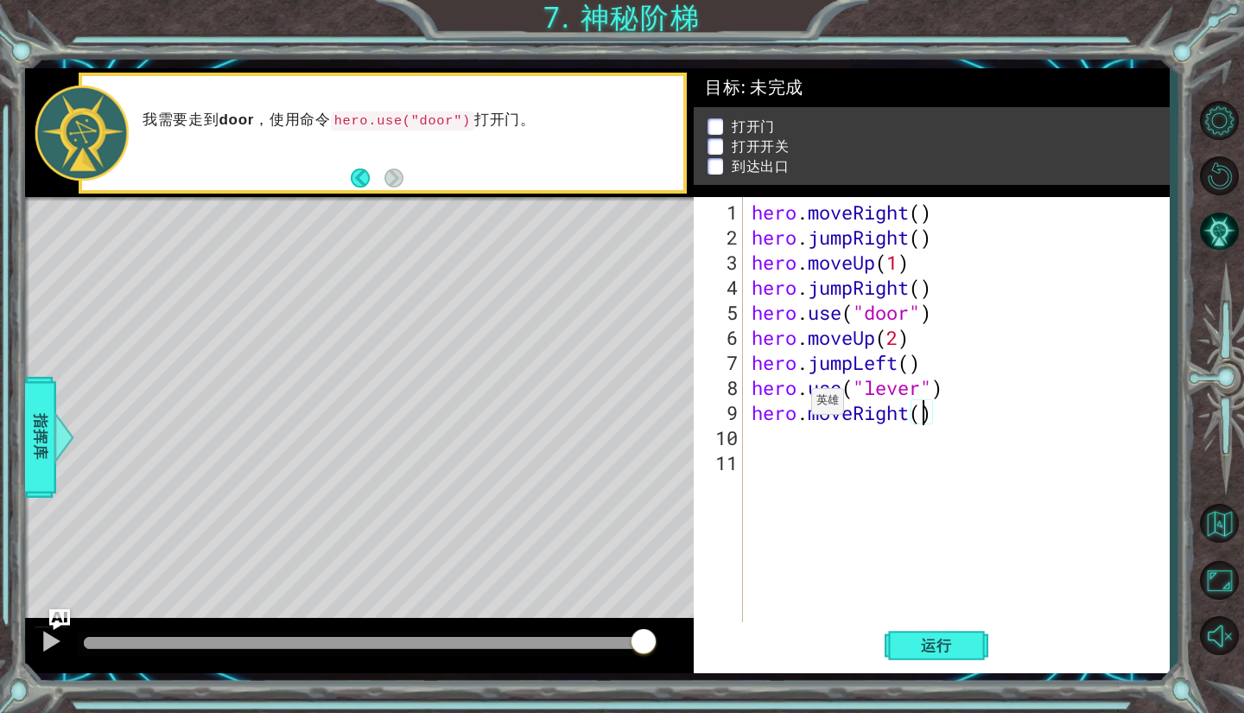
type textarea "hero.moveRight(2)"
click at [757, 433] on div "hero . moveRight ( ) hero . jumpRight ( ) hero . moveUp ( 1 ) hero . jumpRight …" at bounding box center [961, 438] width 426 height 476
type textarea "h"
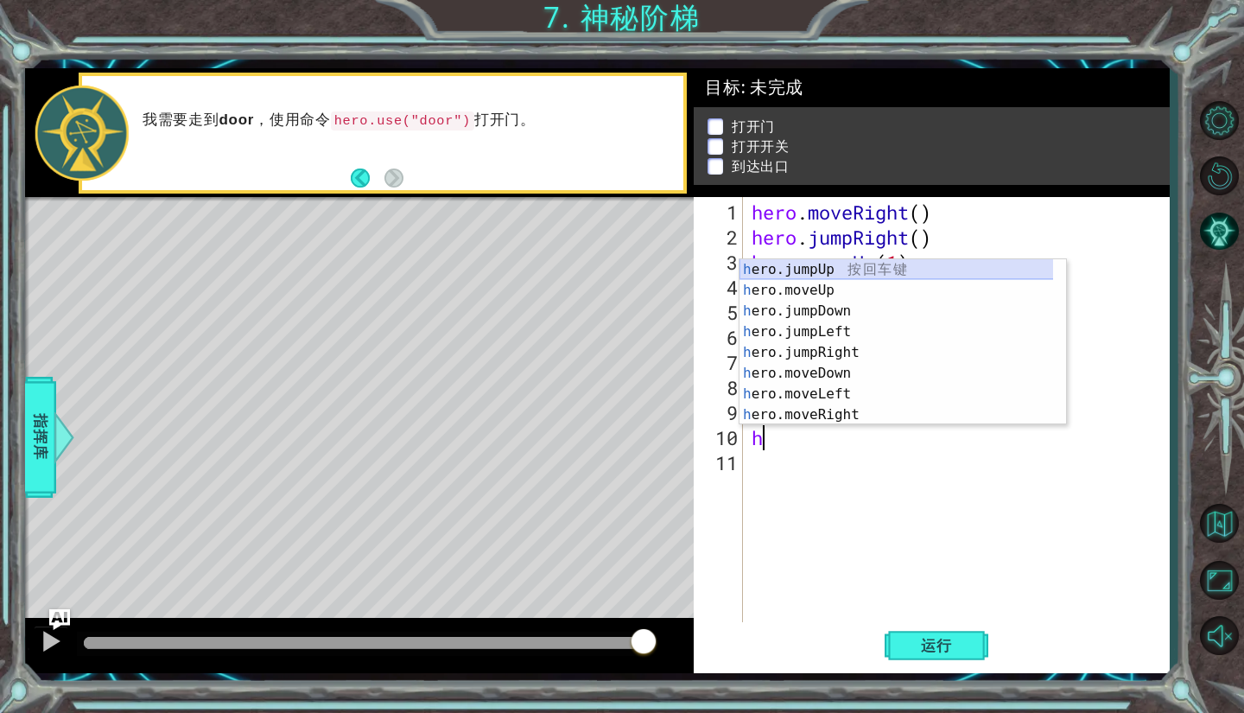
click at [912, 267] on div "h ero.jumpUp 按 回 车 键 h ero.moveUp 按 回 车 键 h ero.jumpDown 按 回 车 键 h ero.jumpLeft…" at bounding box center [896, 362] width 314 height 207
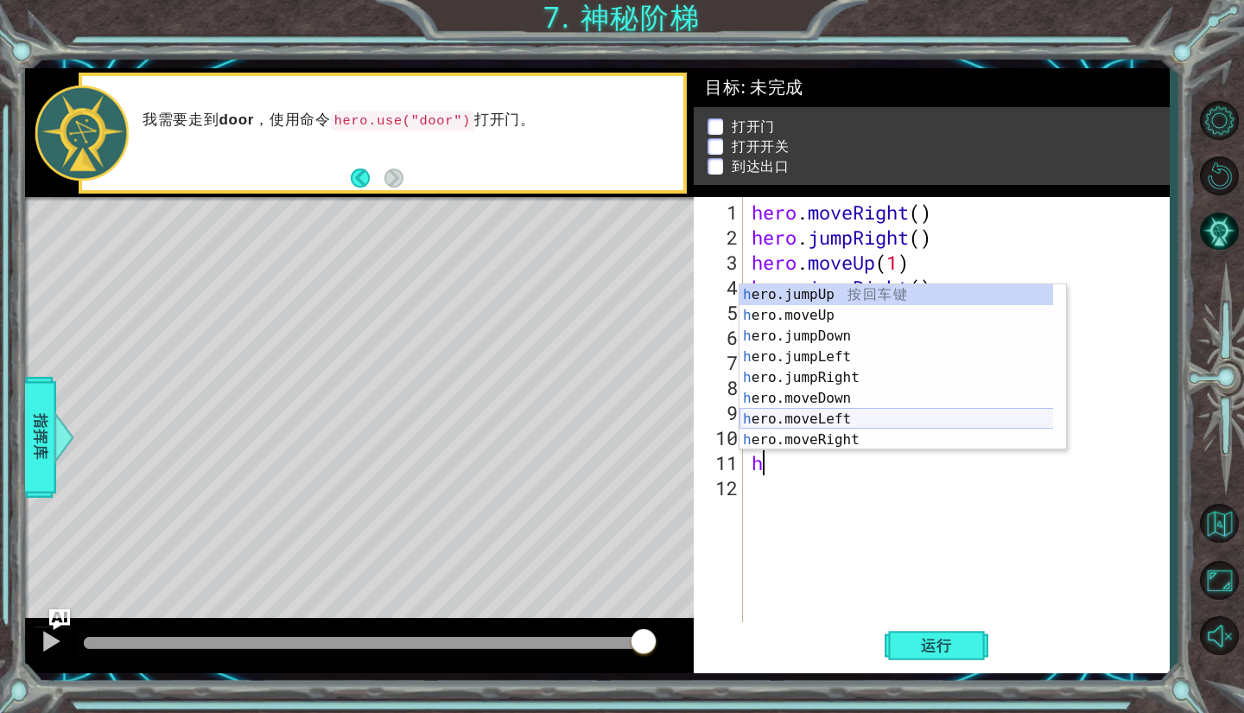
click at [876, 421] on div "h ero.jumpUp 按 回 车 键 h ero.moveUp 按 回 车 键 h ero.jumpDown 按 回 车 键 h ero.jumpLeft…" at bounding box center [896, 387] width 314 height 207
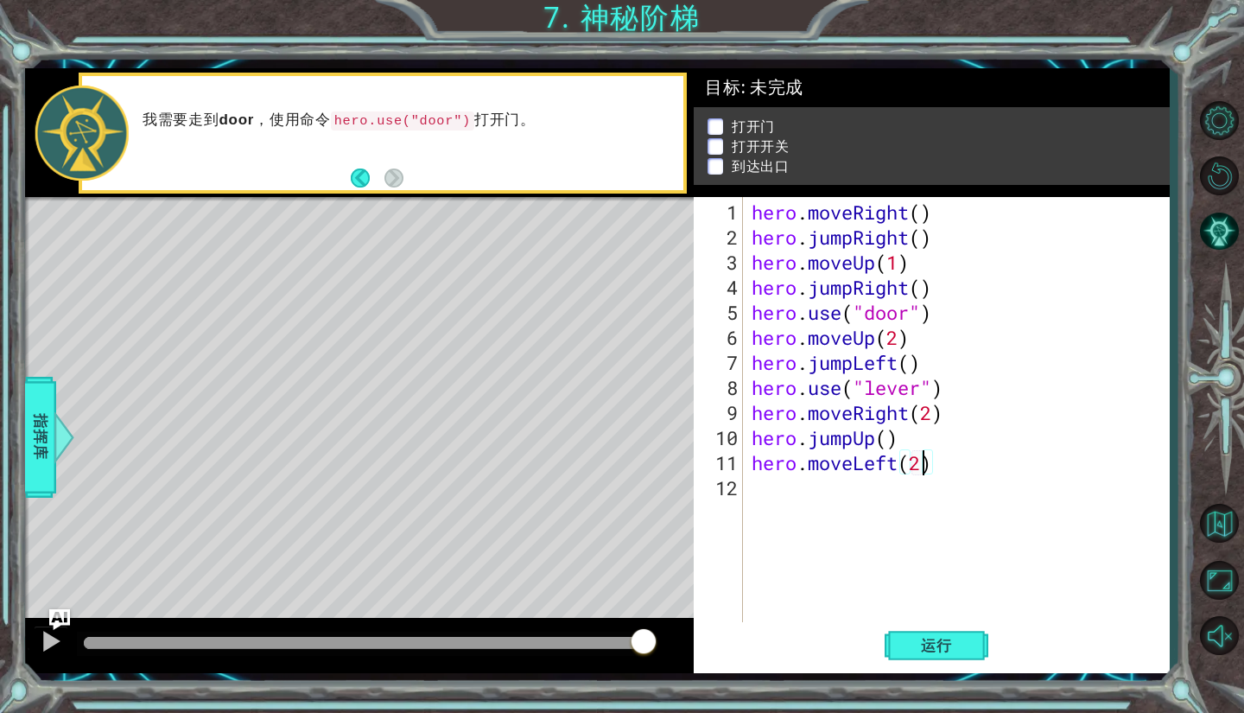
scroll to position [0, 7]
click at [954, 656] on button "运行" at bounding box center [937, 646] width 104 height 48
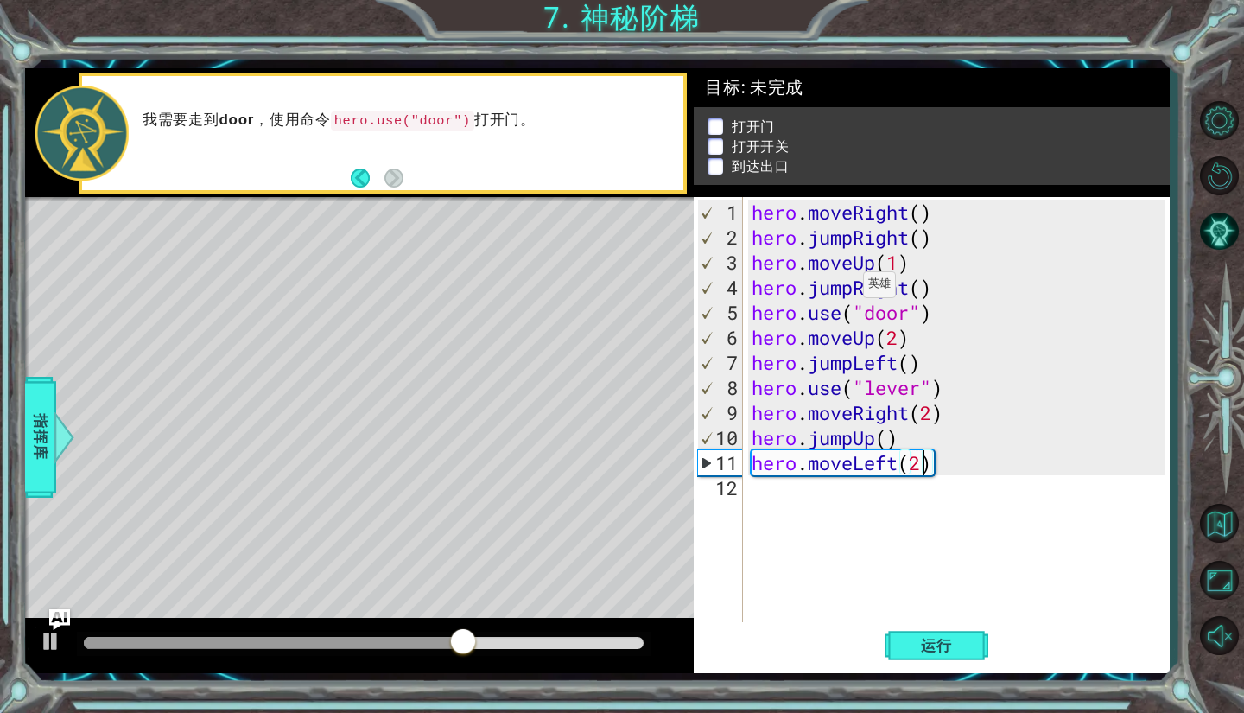
click at [848, 291] on div "hero . moveRight ( ) hero . jumpRight ( ) hero . moveUp ( 1 ) hero . jumpRight …" at bounding box center [961, 438] width 426 height 476
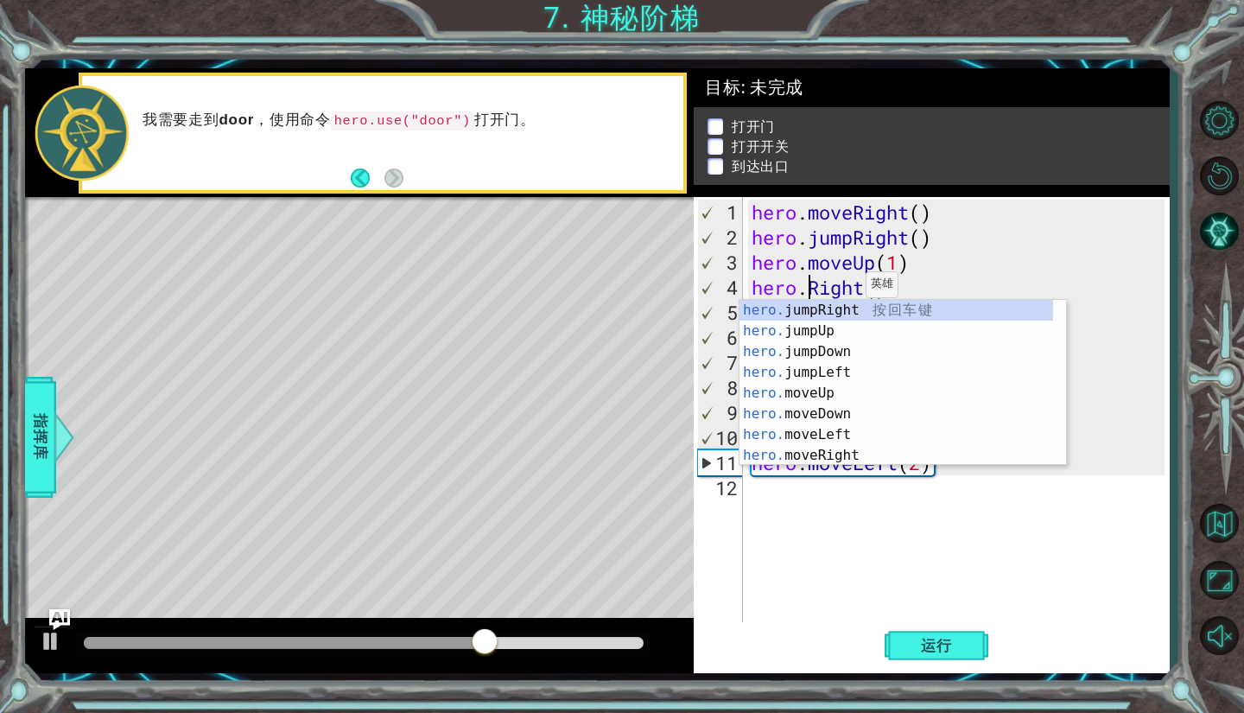
scroll to position [0, 5]
click at [847, 452] on div "hero. jumpRight 按 回 车 键 hero. jumpUp 按 回 车 键 hero. jumpDown 按 回 车 键 hero. jumpL…" at bounding box center [896, 403] width 314 height 207
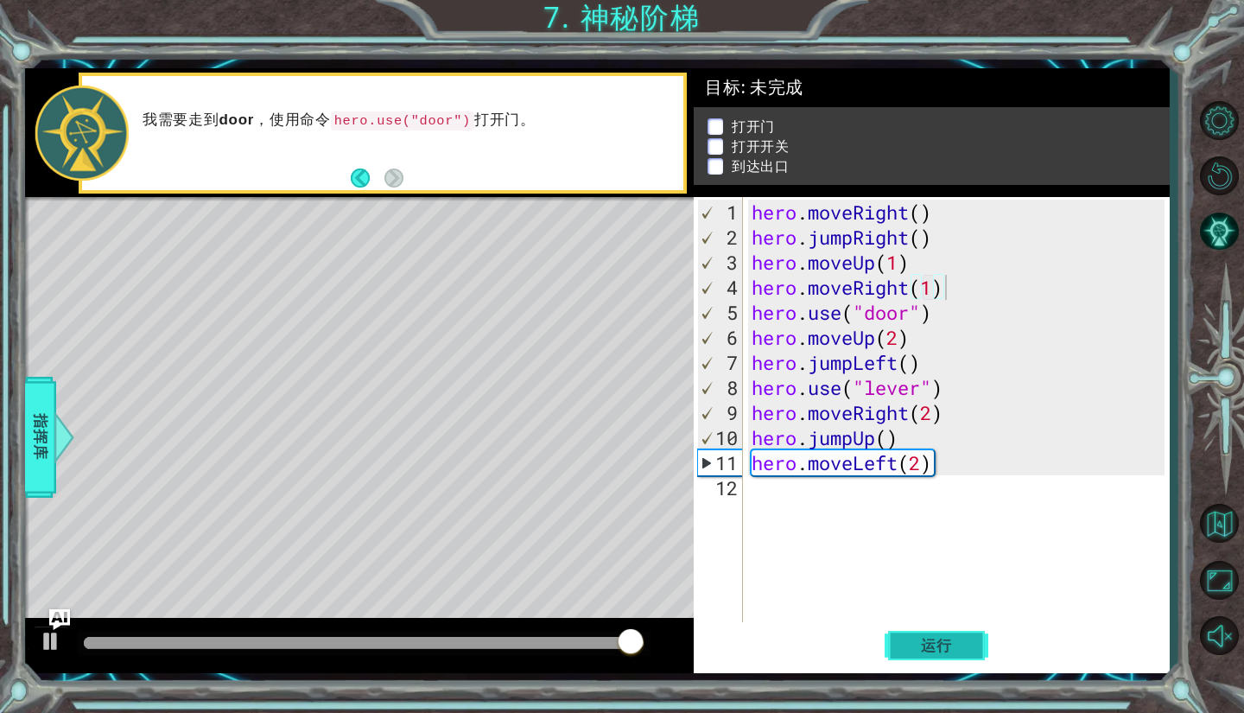
click at [958, 662] on button "运行" at bounding box center [937, 646] width 104 height 48
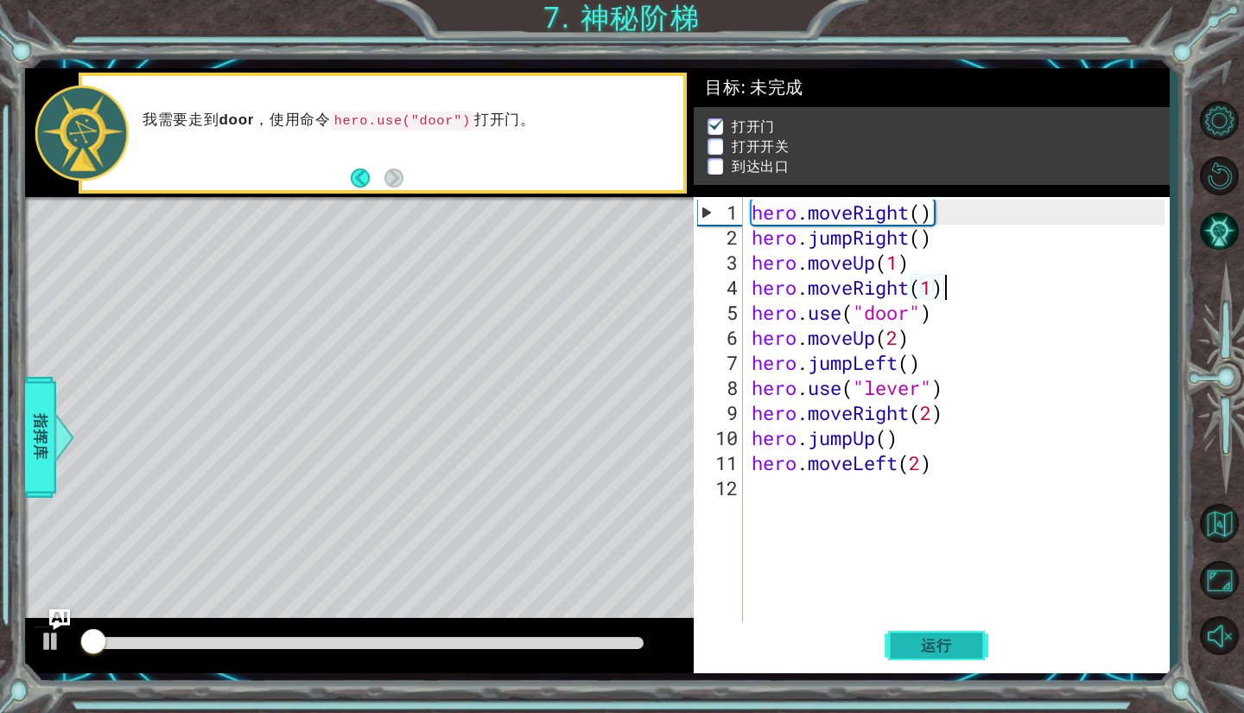
scroll to position [4, 0]
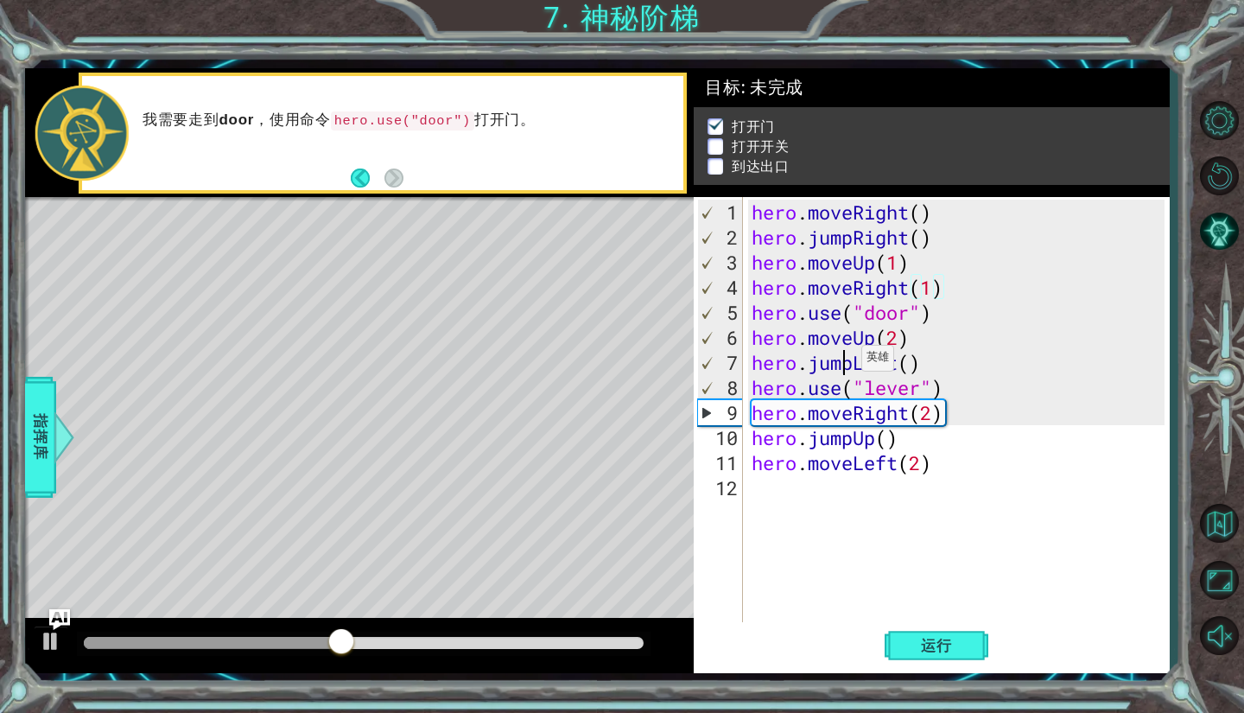
click at [847, 365] on div "hero . moveRight ( ) hero . jumpRight ( ) hero . moveUp ( 1 ) hero . moveRight …" at bounding box center [961, 438] width 426 height 476
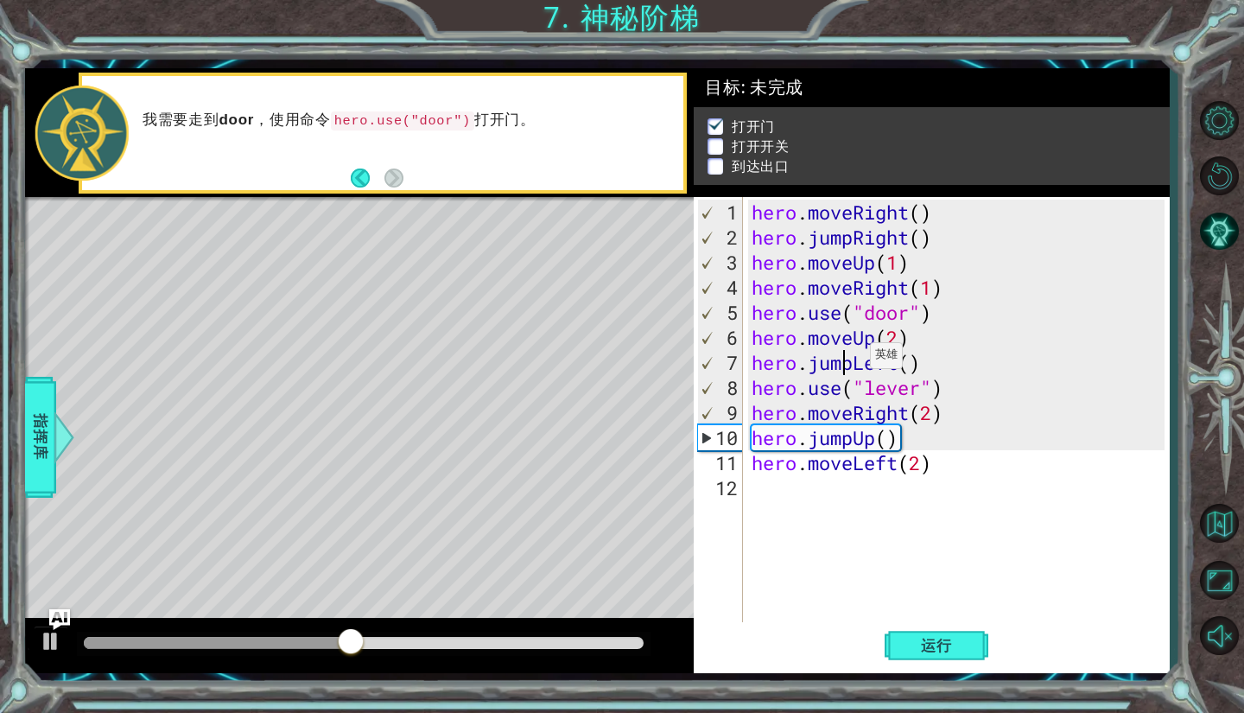
click at [855, 362] on div "hero . moveRight ( ) hero . jumpRight ( ) hero . moveUp ( 1 ) hero . moveRight …" at bounding box center [961, 438] width 426 height 476
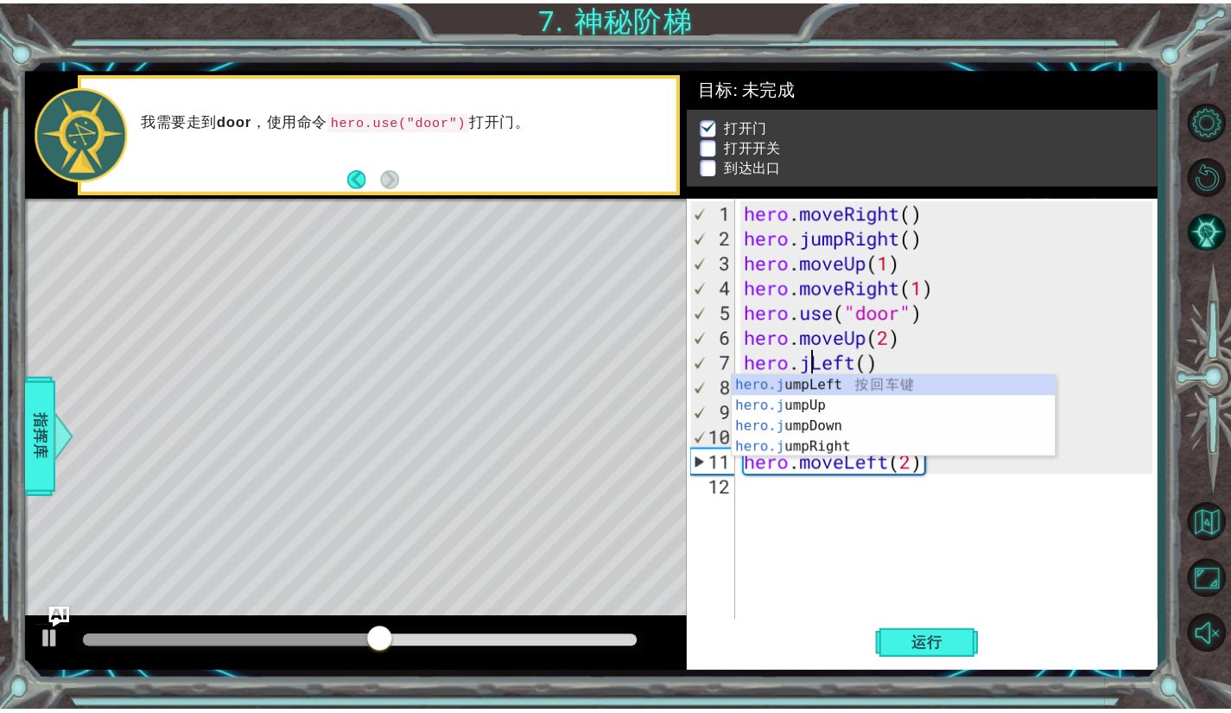
scroll to position [0, 4]
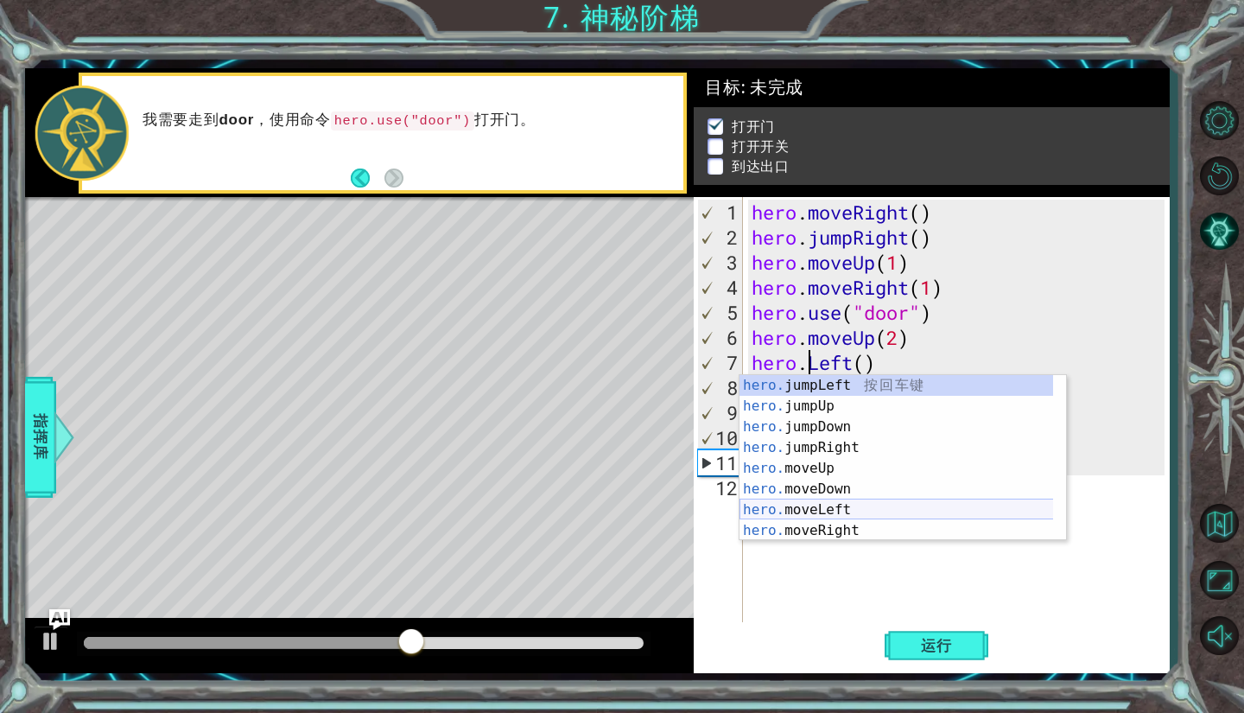
click at [892, 507] on div "hero. jumpLeft 按 回 车 键 hero. jumpUp 按 回 车 键 hero. jumpDown 按 回 车 键 hero. jumpRi…" at bounding box center [896, 478] width 314 height 207
type textarea "hero.moveLeft(1)"
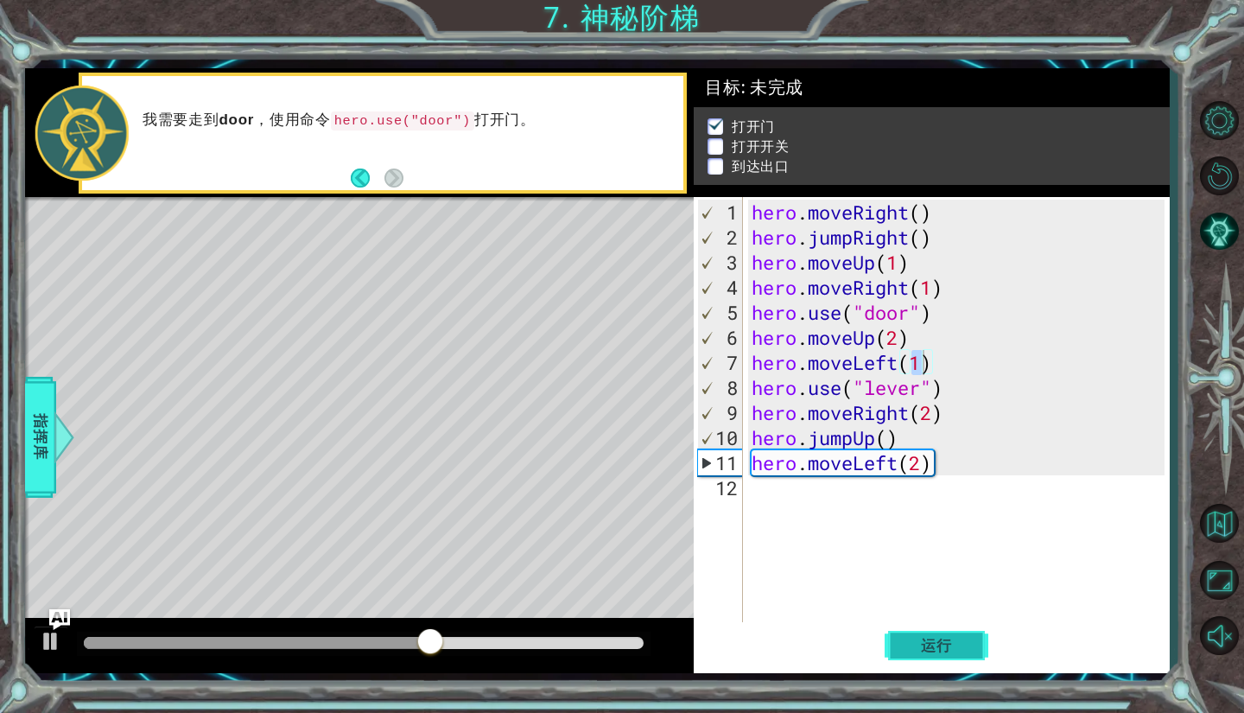
click at [944, 647] on span "运行" at bounding box center [937, 645] width 66 height 17
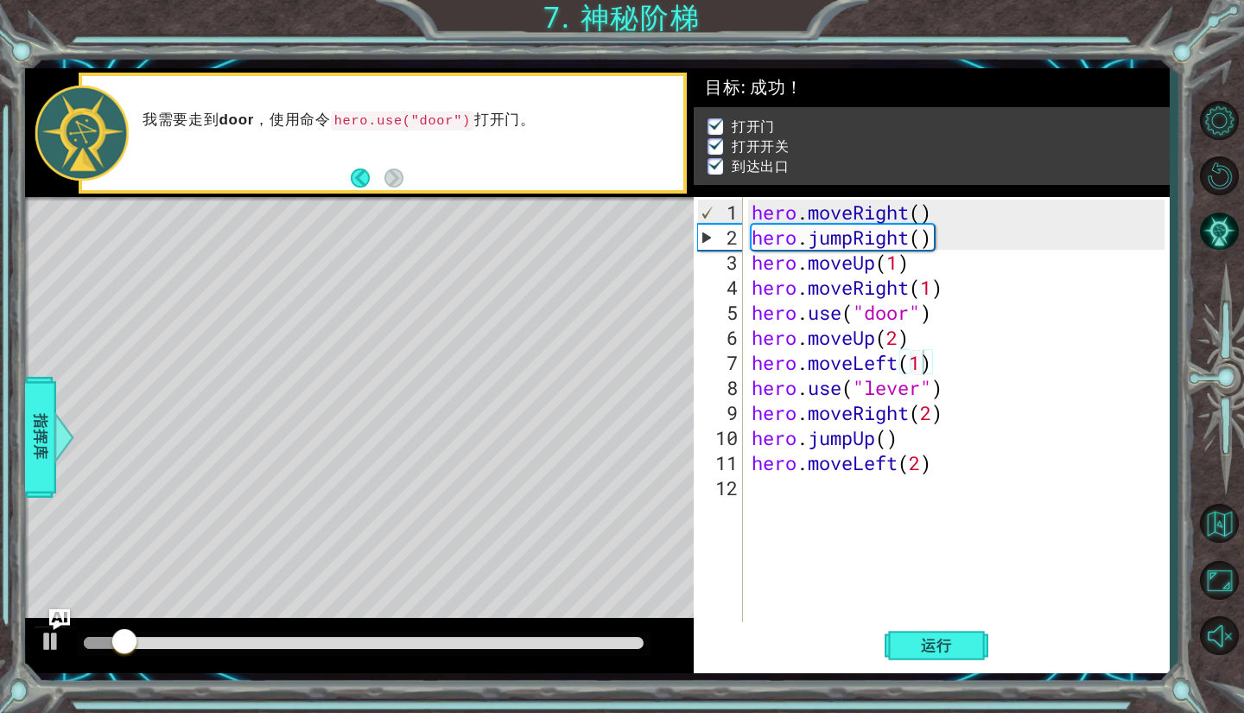
click at [373, 631] on div at bounding box center [364, 643] width 574 height 24
click at [362, 638] on div at bounding box center [364, 643] width 560 height 12
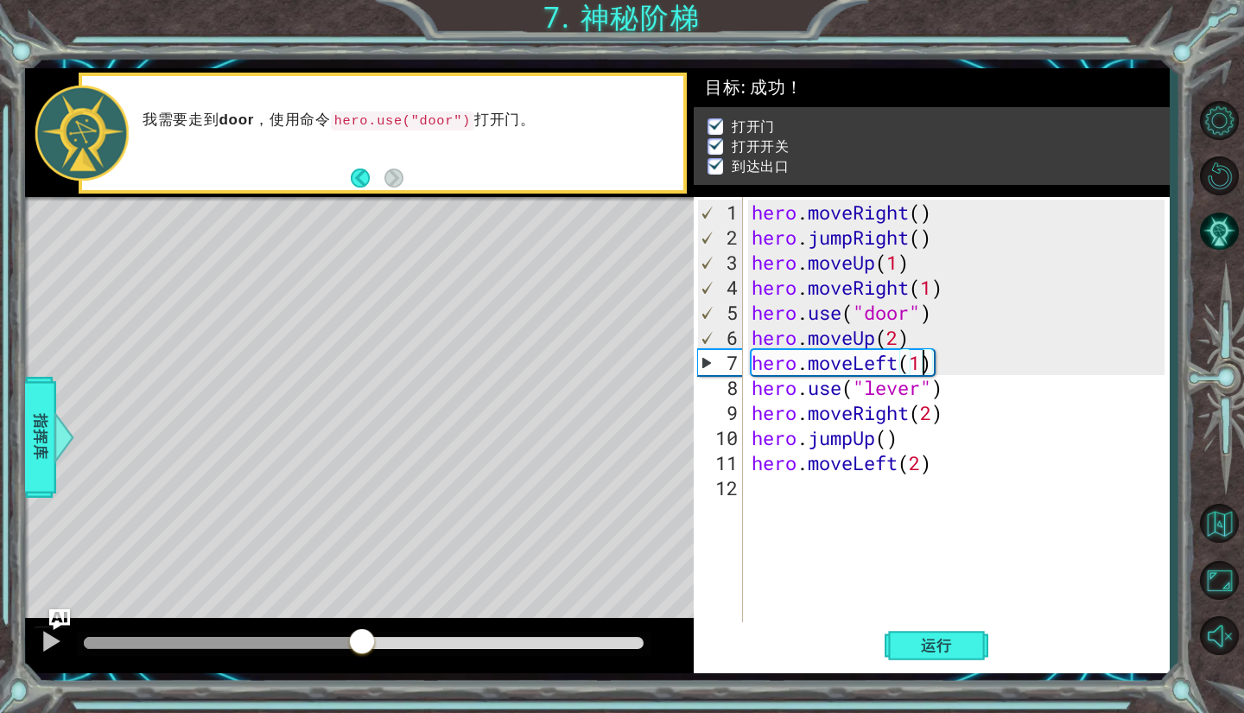
click at [320, 635] on div at bounding box center [364, 643] width 574 height 24
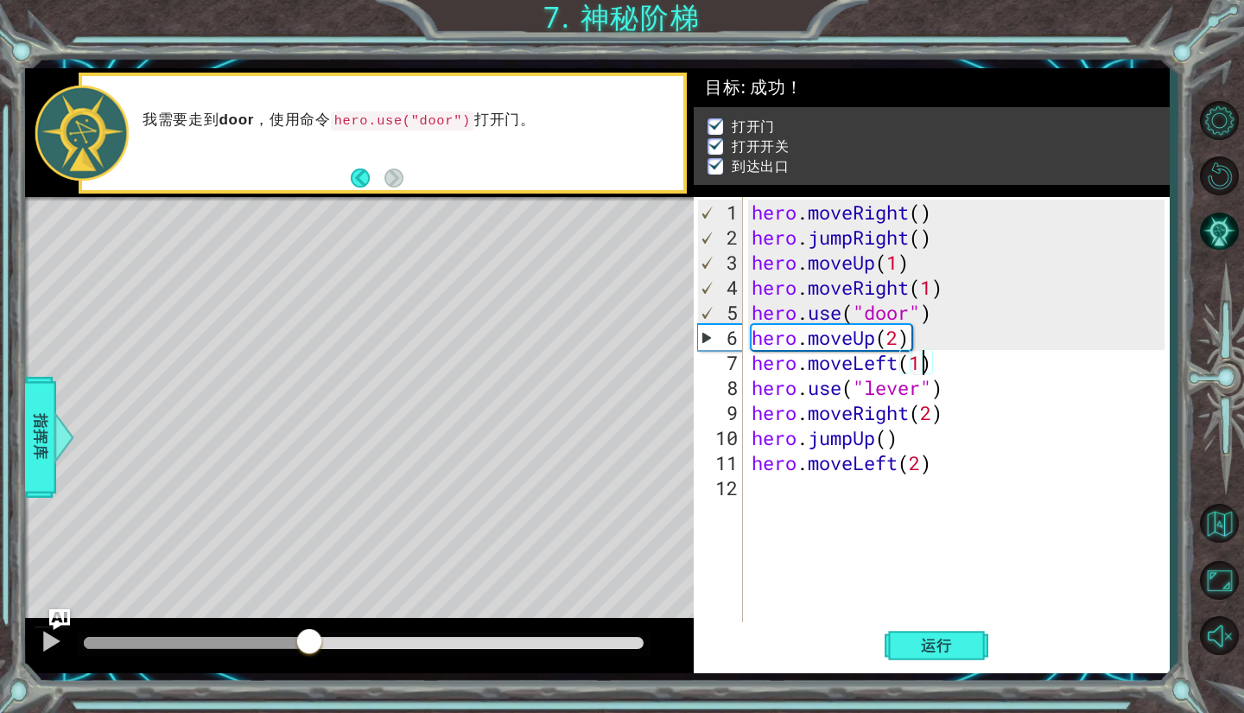
drag, startPoint x: 340, startPoint y: 642, endPoint x: 301, endPoint y: 635, distance: 39.5
click at [301, 638] on div at bounding box center [196, 643] width 225 height 12
click at [96, 573] on div "methods hero moveDown(steps) moveUp(steps) moveLeft(steps) moveRight(steps) use…" at bounding box center [597, 370] width 1145 height 604
click at [59, 626] on img "Ask AI" at bounding box center [59, 618] width 22 height 22
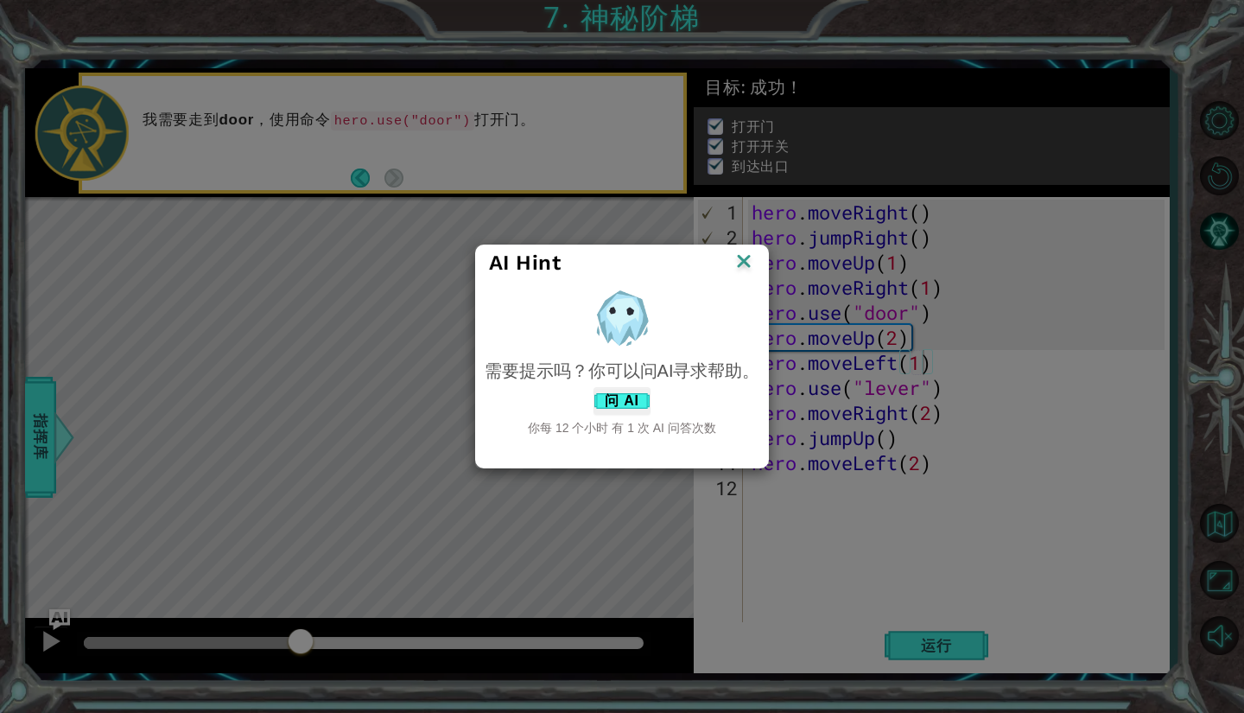
click at [736, 255] on img at bounding box center [743, 263] width 22 height 26
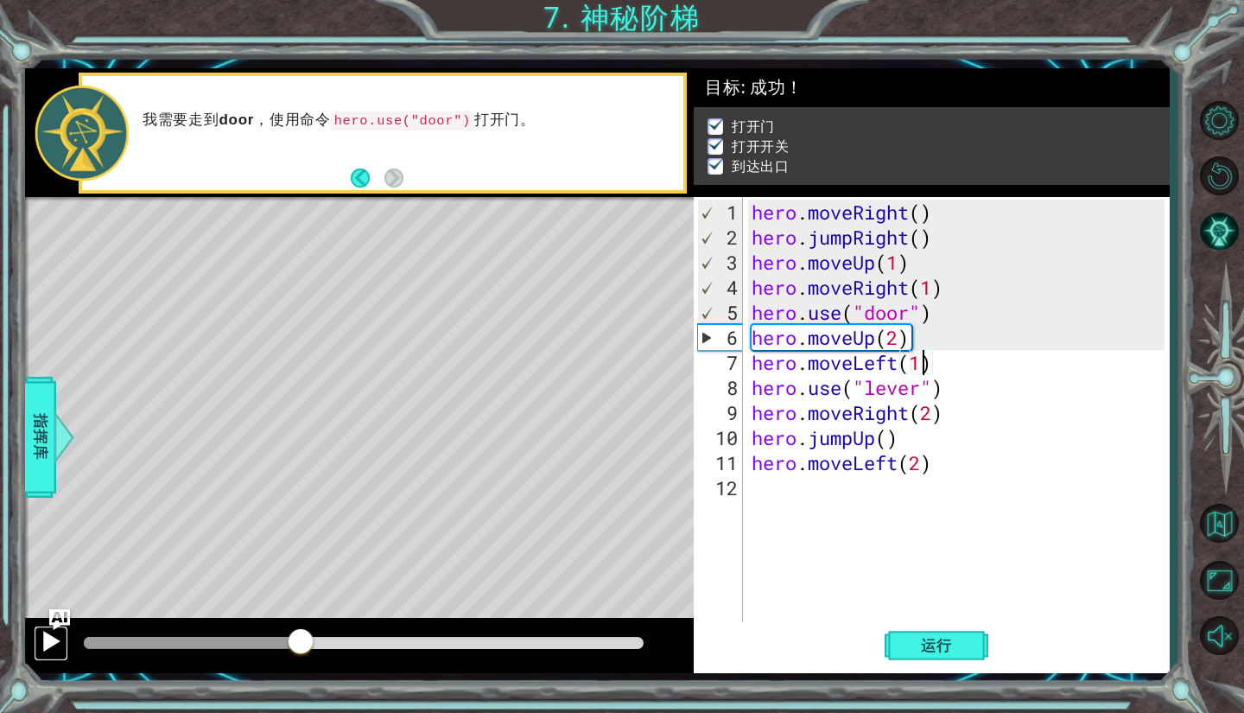
click at [51, 637] on div at bounding box center [51, 641] width 22 height 22
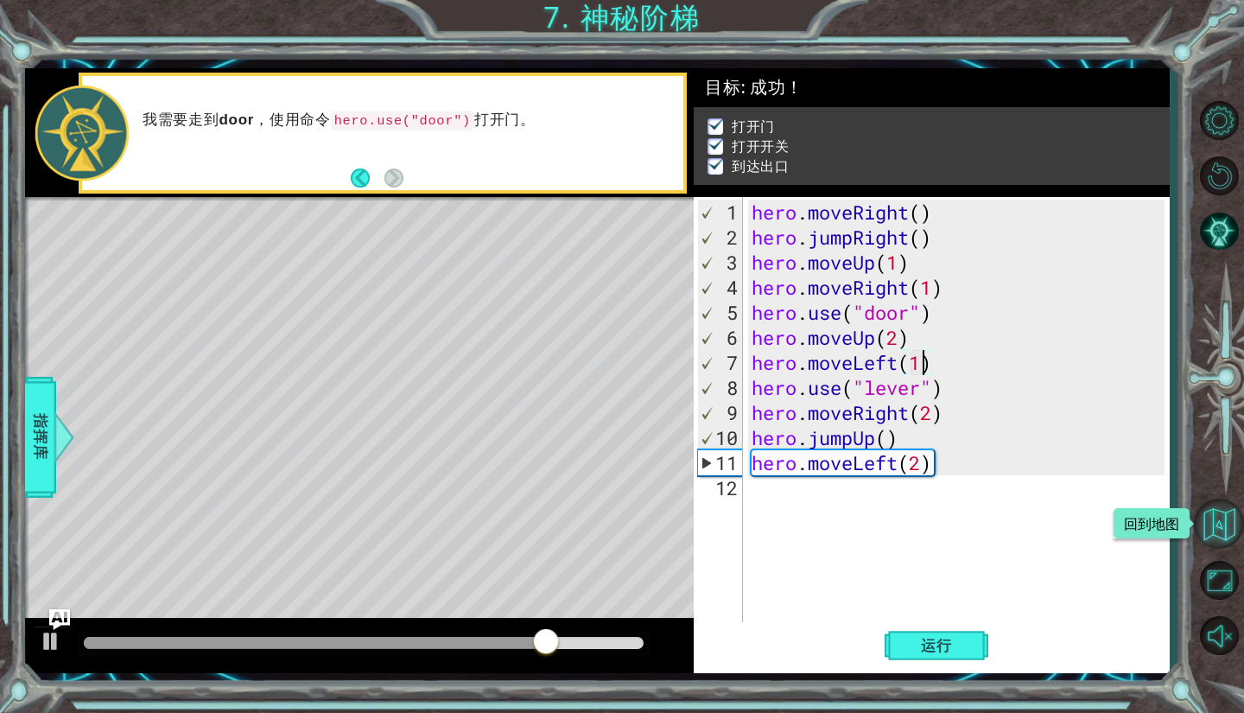
click at [1221, 521] on button "回到地图" at bounding box center [1219, 523] width 50 height 50
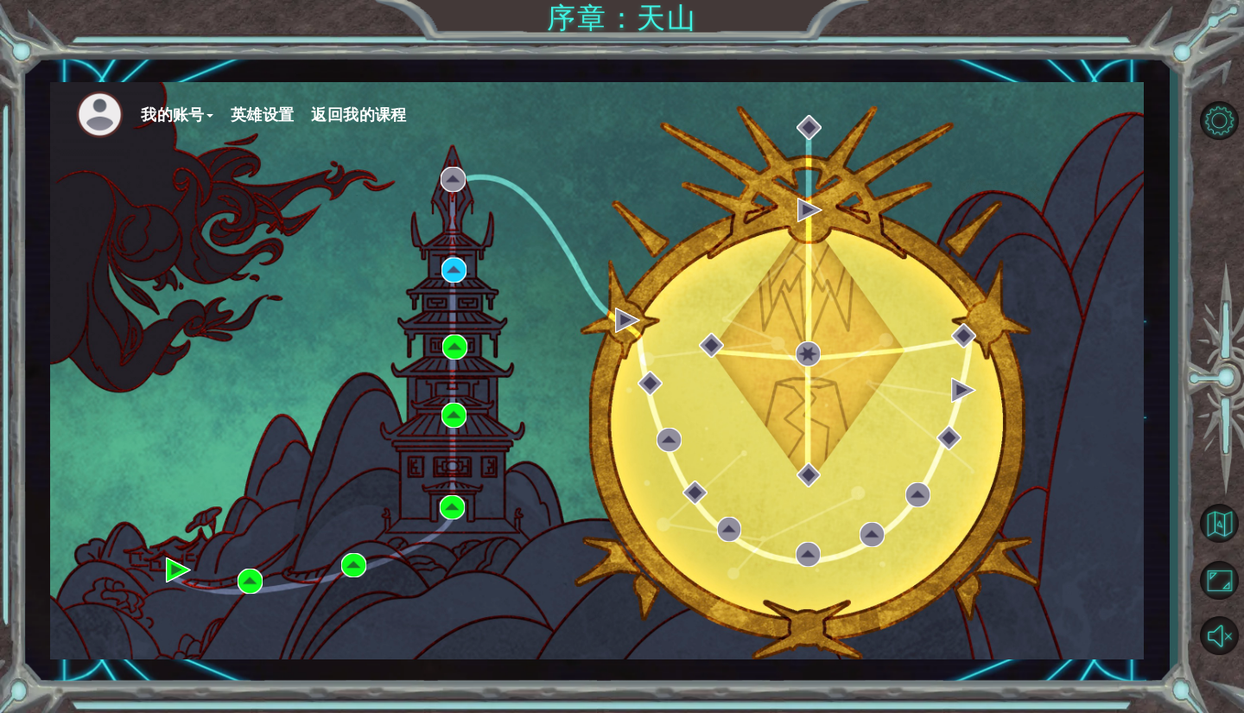
click at [184, 109] on button "我的账号" at bounding box center [177, 115] width 73 height 26
click at [169, 117] on button "我的账号" at bounding box center [177, 115] width 73 height 26
click at [162, 111] on button "我的账号" at bounding box center [177, 115] width 73 height 26
click at [166, 153] on button "账户设置" at bounding box center [186, 152] width 67 height 19
click at [1216, 512] on button "回到地图" at bounding box center [1219, 523] width 50 height 50
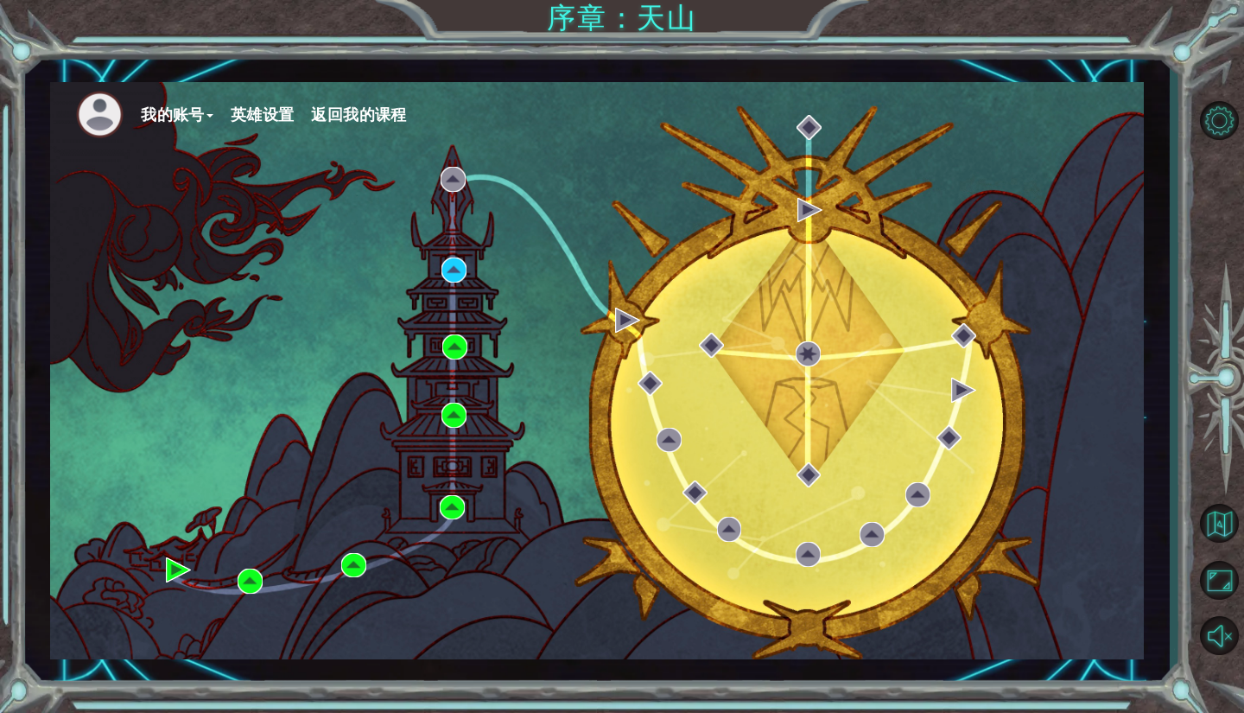
click at [181, 117] on button "我的账号" at bounding box center [177, 115] width 73 height 26
click at [173, 177] on button "退出登录" at bounding box center [186, 177] width 67 height 19
